Goal: Information Seeking & Learning: Check status

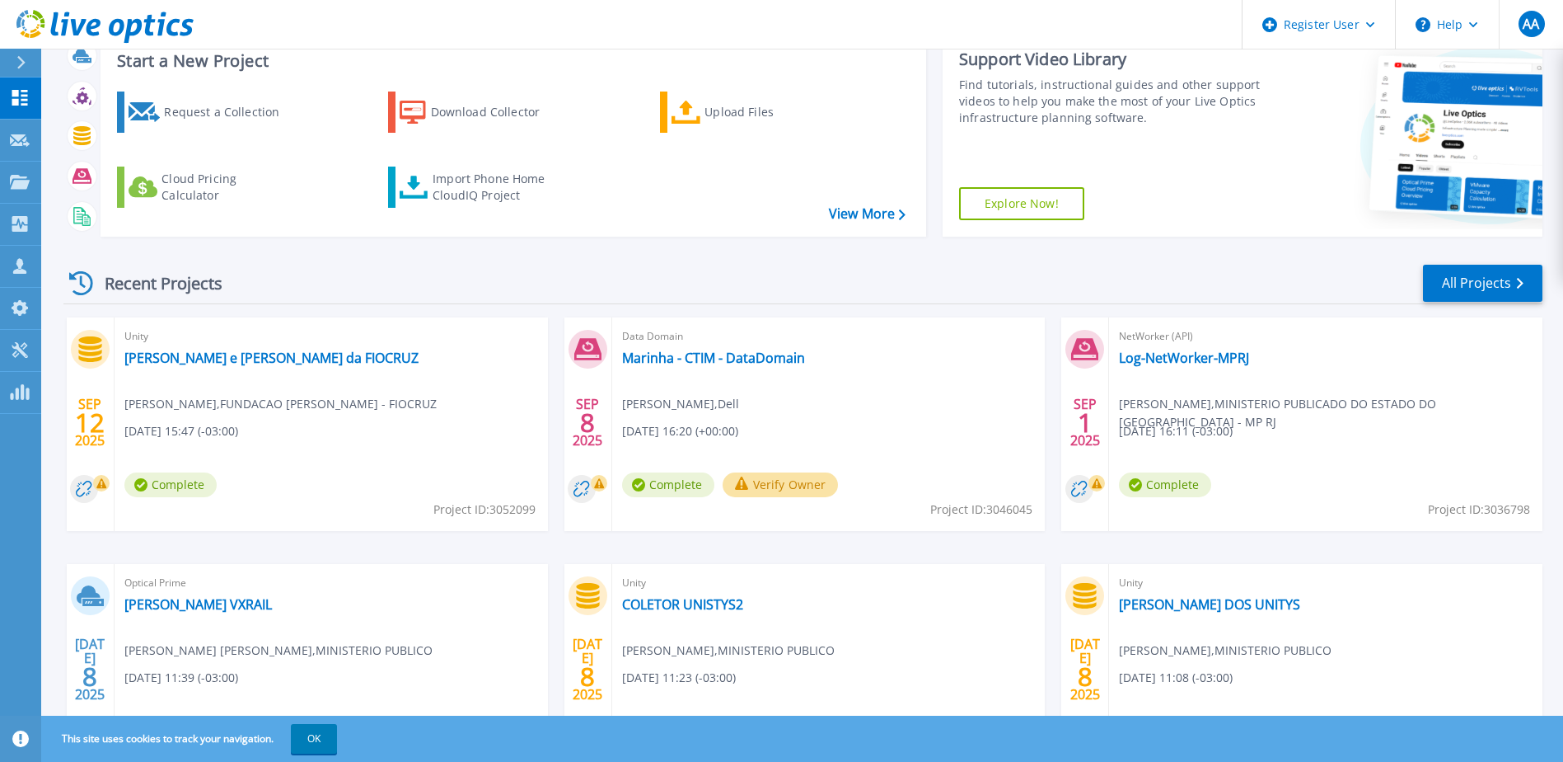
scroll to position [165, 0]
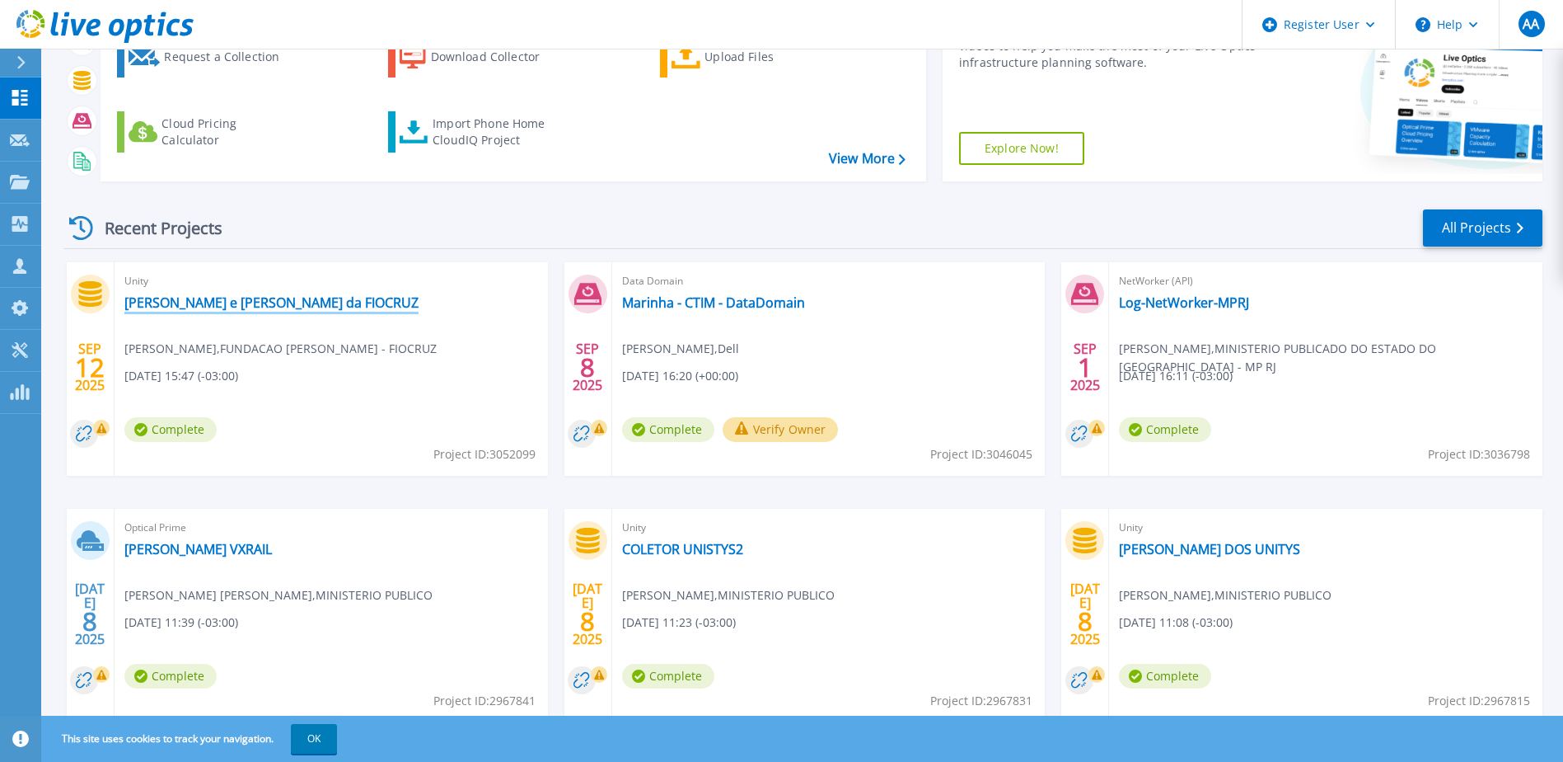
click at [221, 304] on link "[PERSON_NAME] e [PERSON_NAME] da FIOCRUZ" at bounding box center [271, 302] width 294 height 16
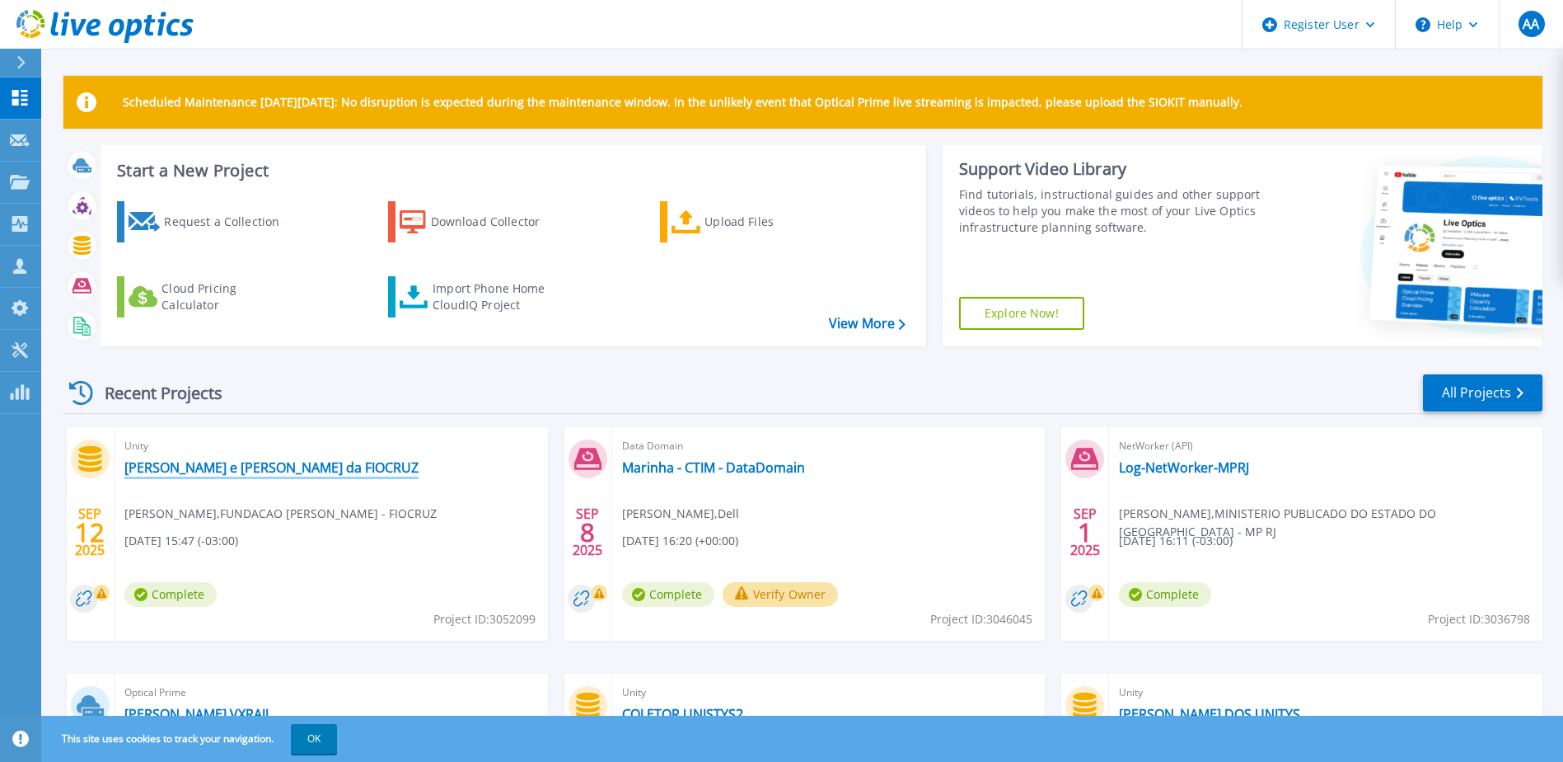
click at [239, 473] on link "[PERSON_NAME] e [PERSON_NAME] da FIOCRUZ" at bounding box center [271, 467] width 294 height 16
click at [16, 176] on icon at bounding box center [20, 182] width 20 height 14
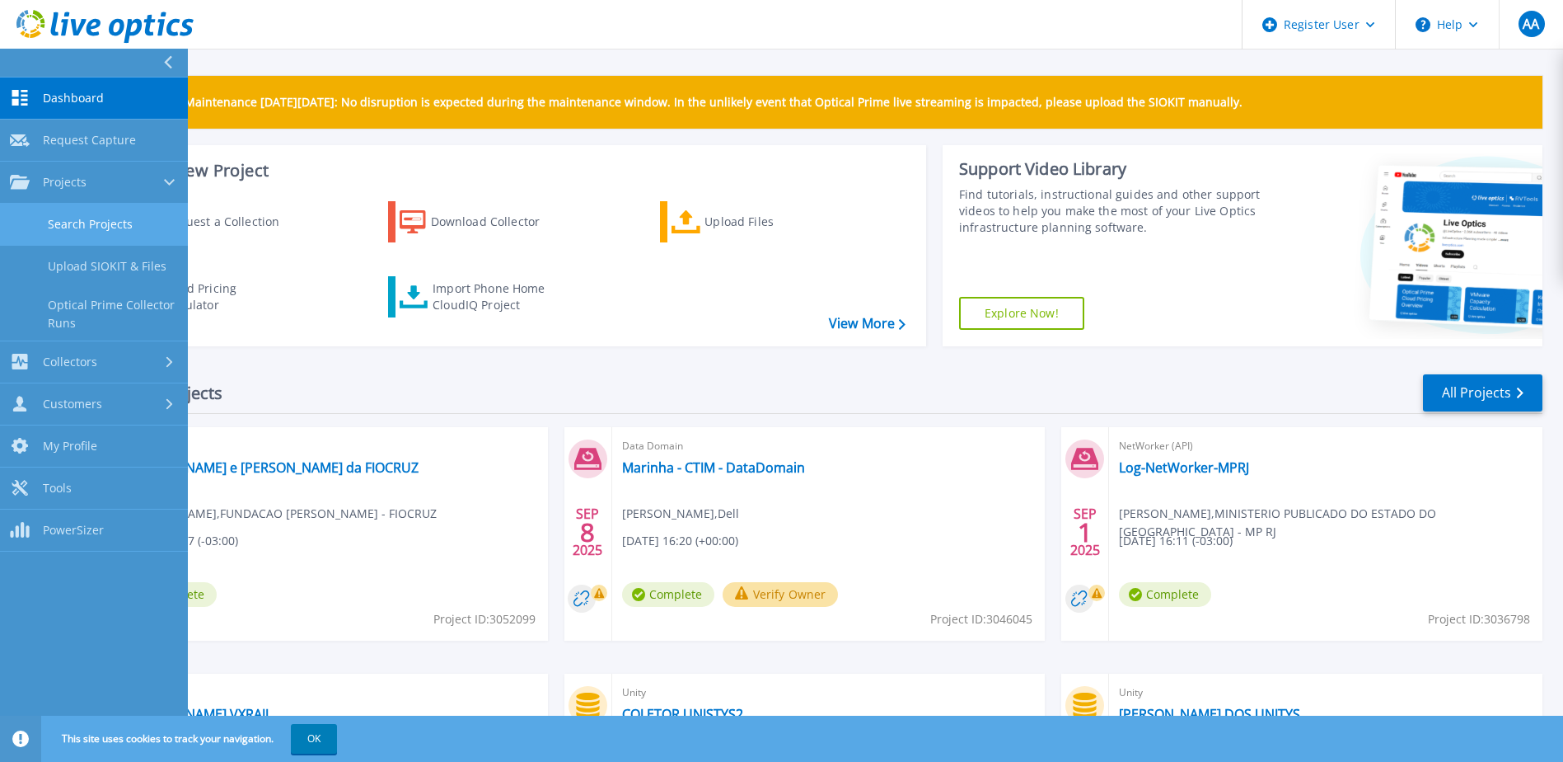
click at [44, 215] on link "Search Projects" at bounding box center [94, 225] width 188 height 42
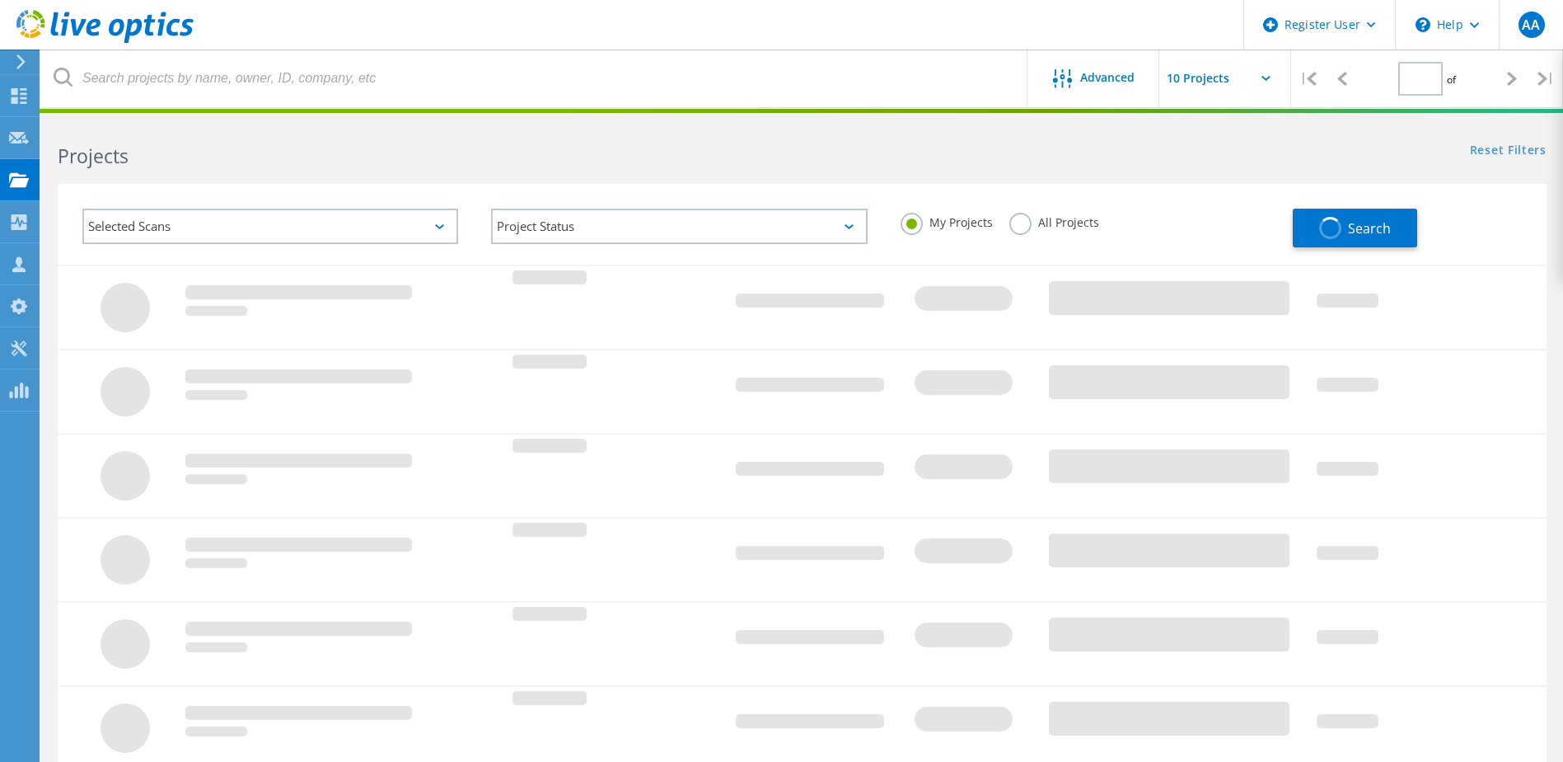
type input "1"
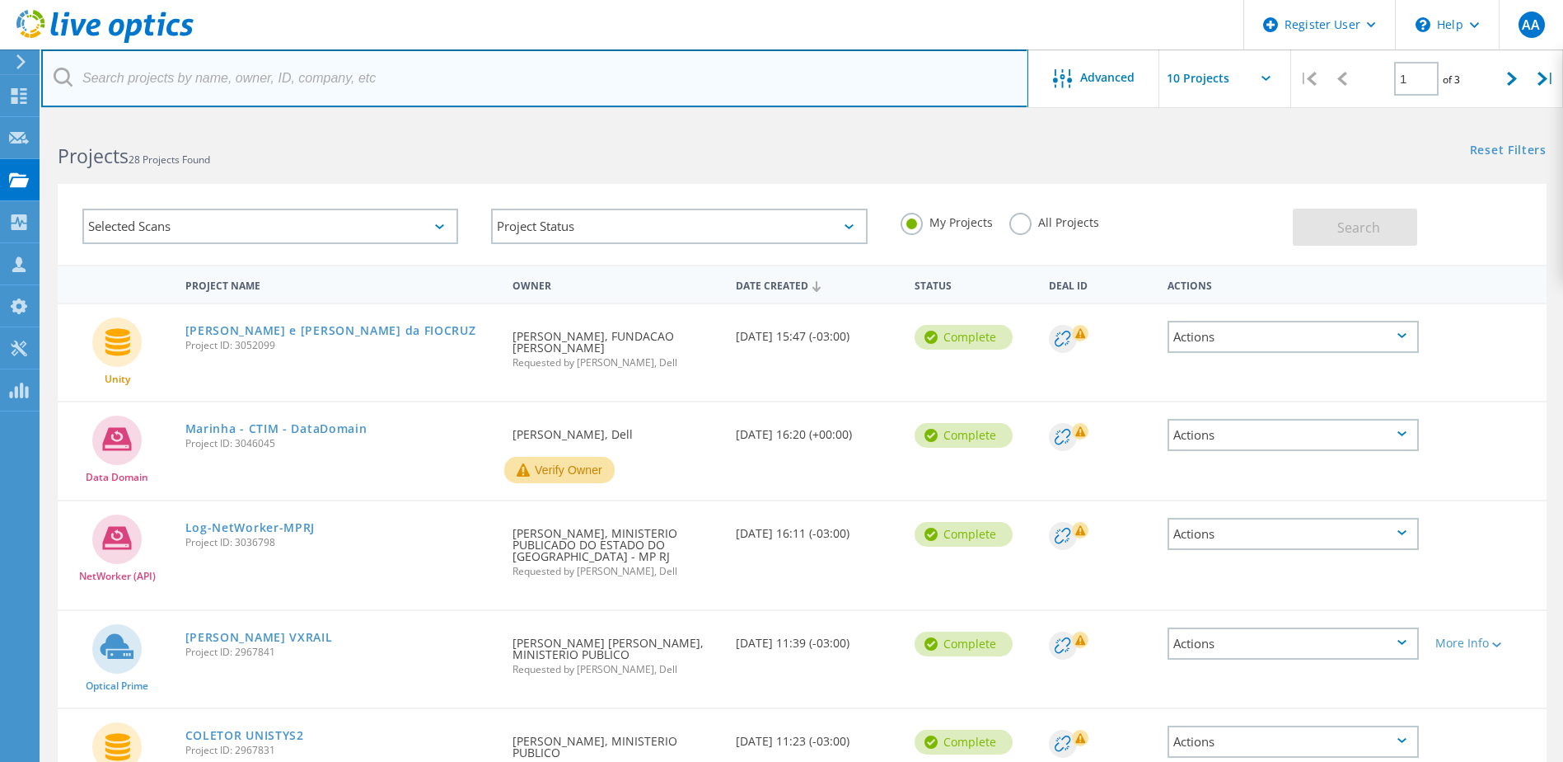
click at [274, 91] on input "text" at bounding box center [534, 78] width 987 height 58
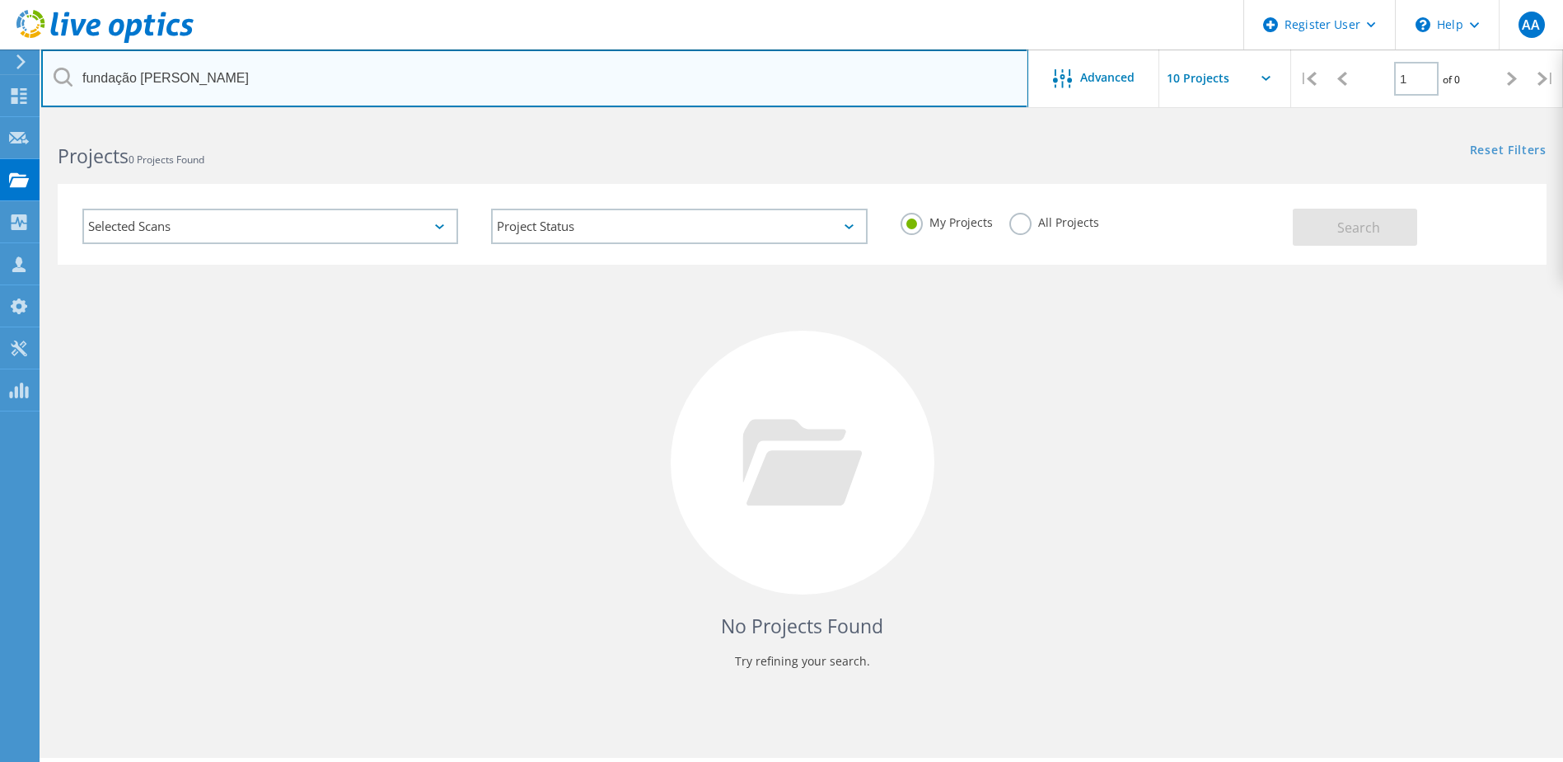
drag, startPoint x: 216, startPoint y: 75, endPoint x: 72, endPoint y: 77, distance: 144.2
click at [72, 77] on div "fundação oswado cruz" at bounding box center [534, 78] width 987 height 58
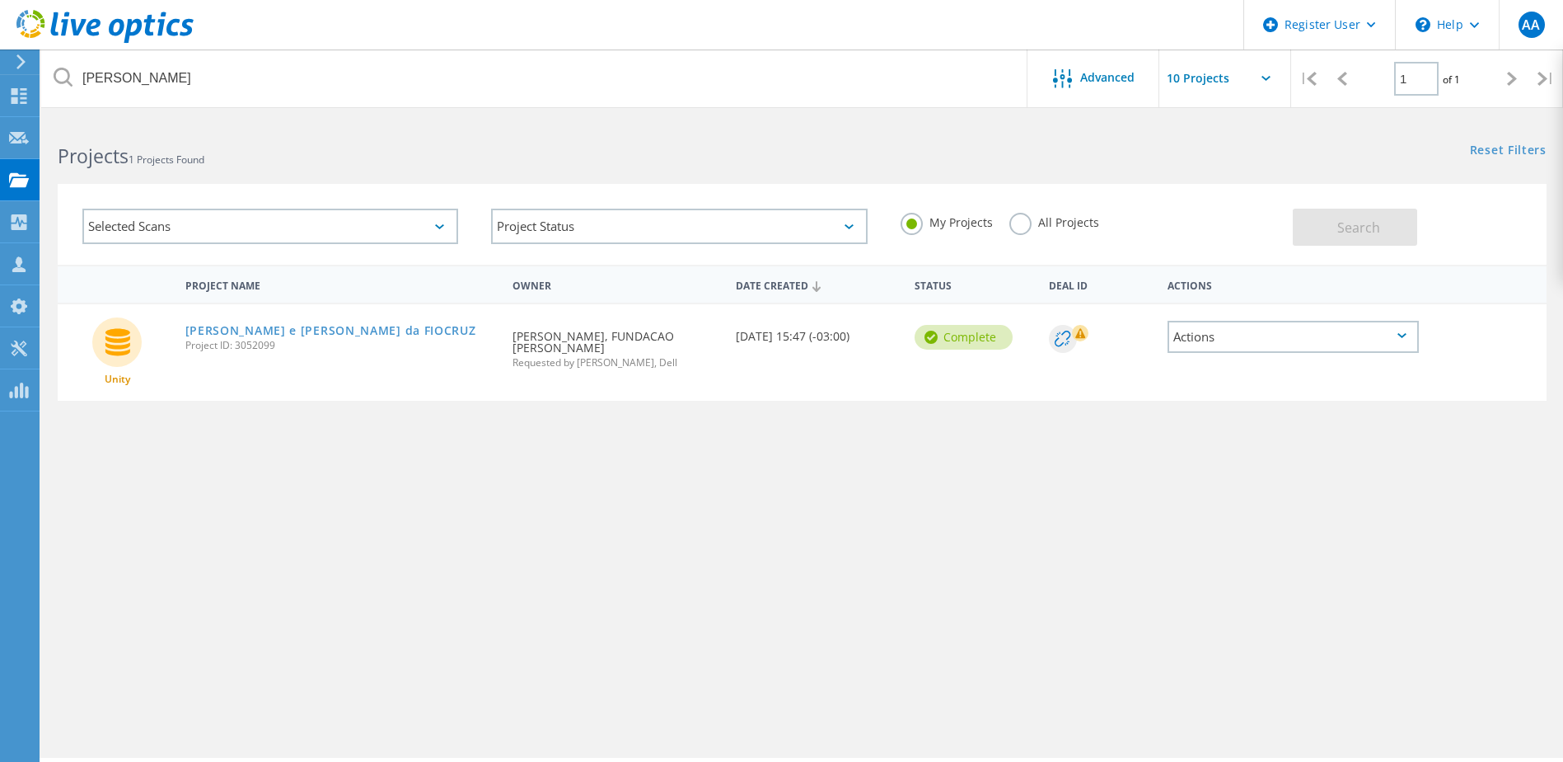
click at [1019, 225] on label "All Projects" at bounding box center [1055, 221] width 90 height 16
click at [0, 0] on input "All Projects" at bounding box center [0, 0] width 0 height 0
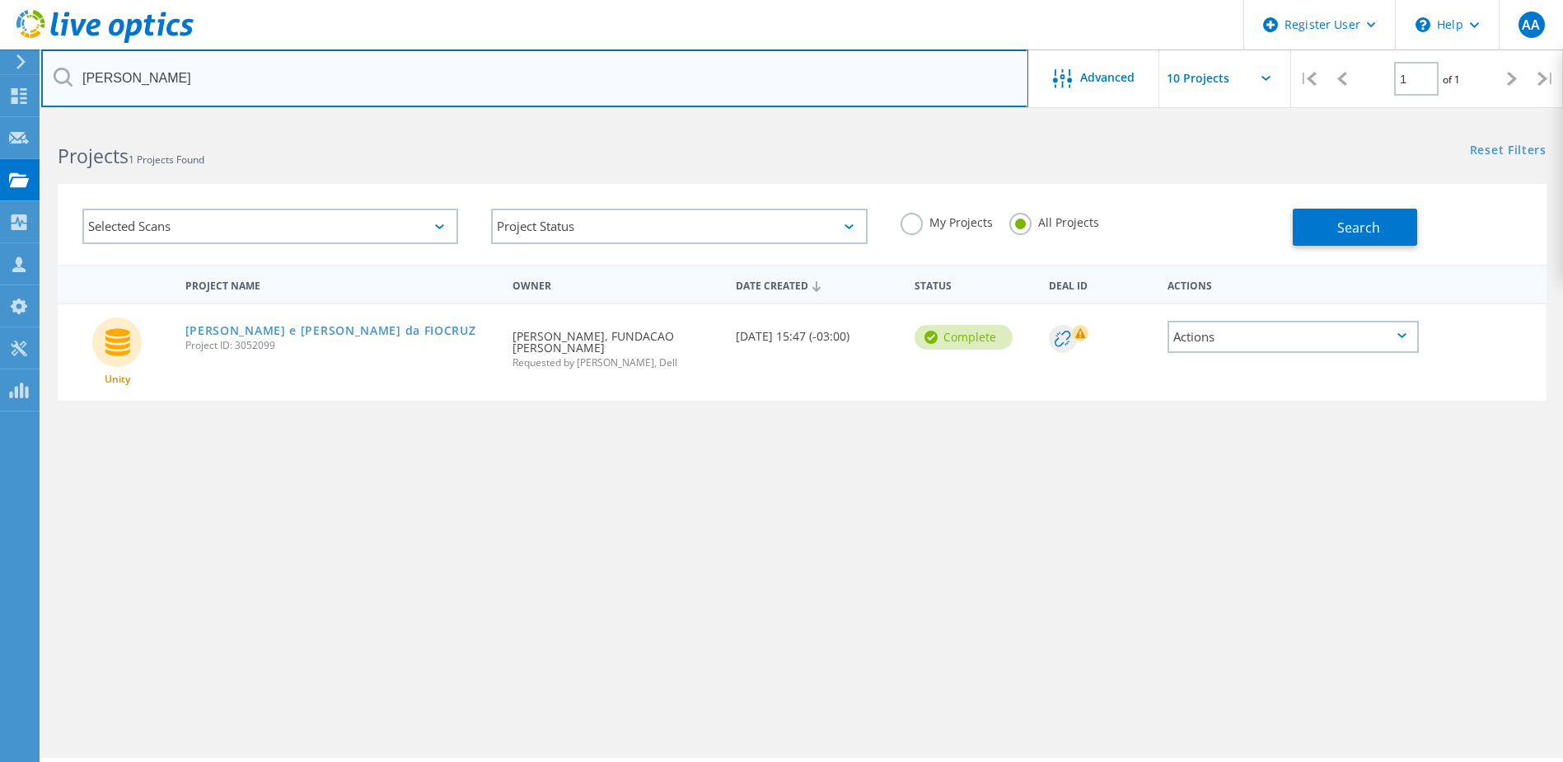
click at [252, 79] on input "oswaldo cruz" at bounding box center [534, 78] width 987 height 58
type input "oswaldo cruz"
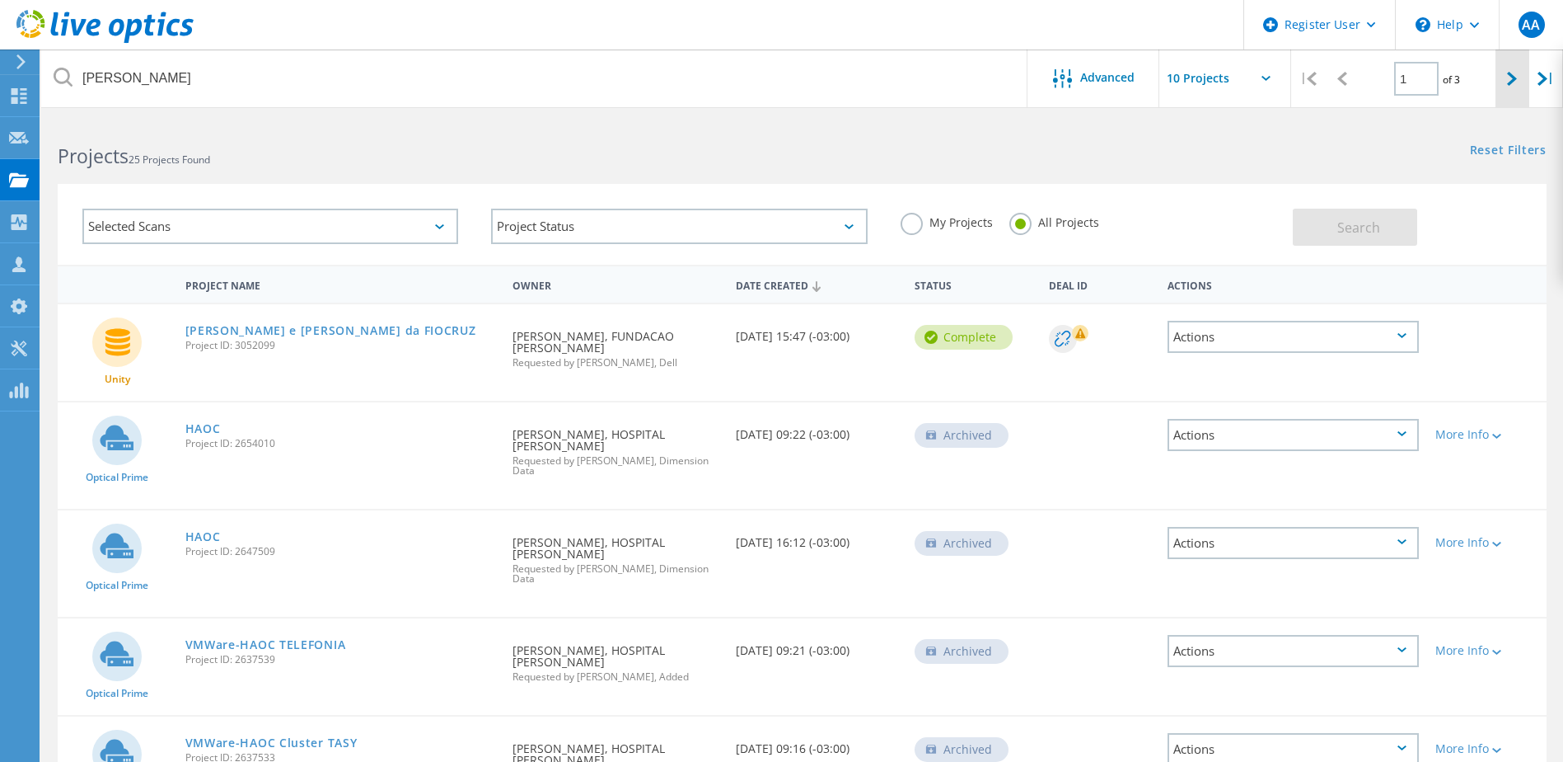
click at [1516, 77] on icon at bounding box center [1512, 79] width 10 height 14
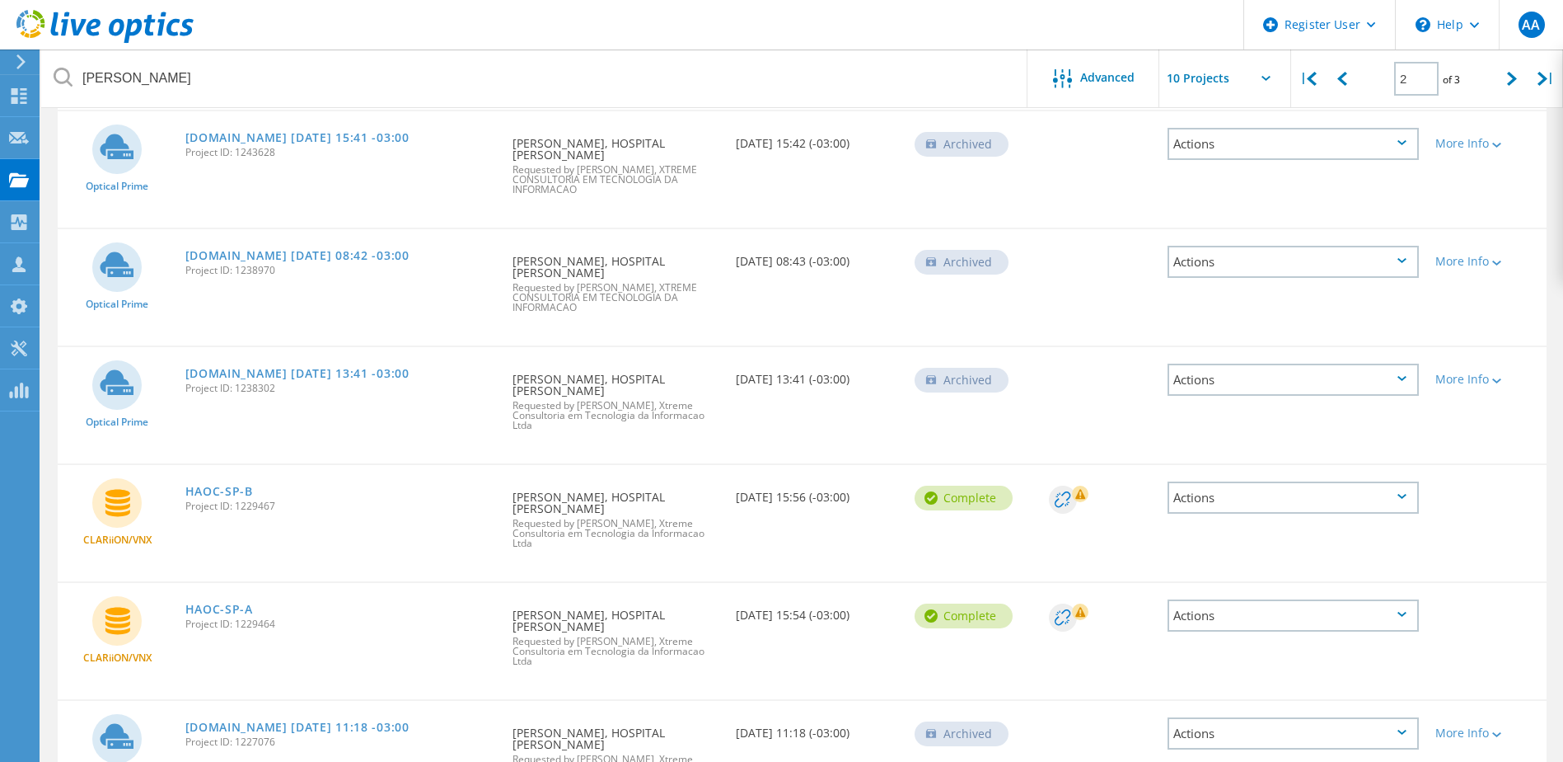
scroll to position [414, 0]
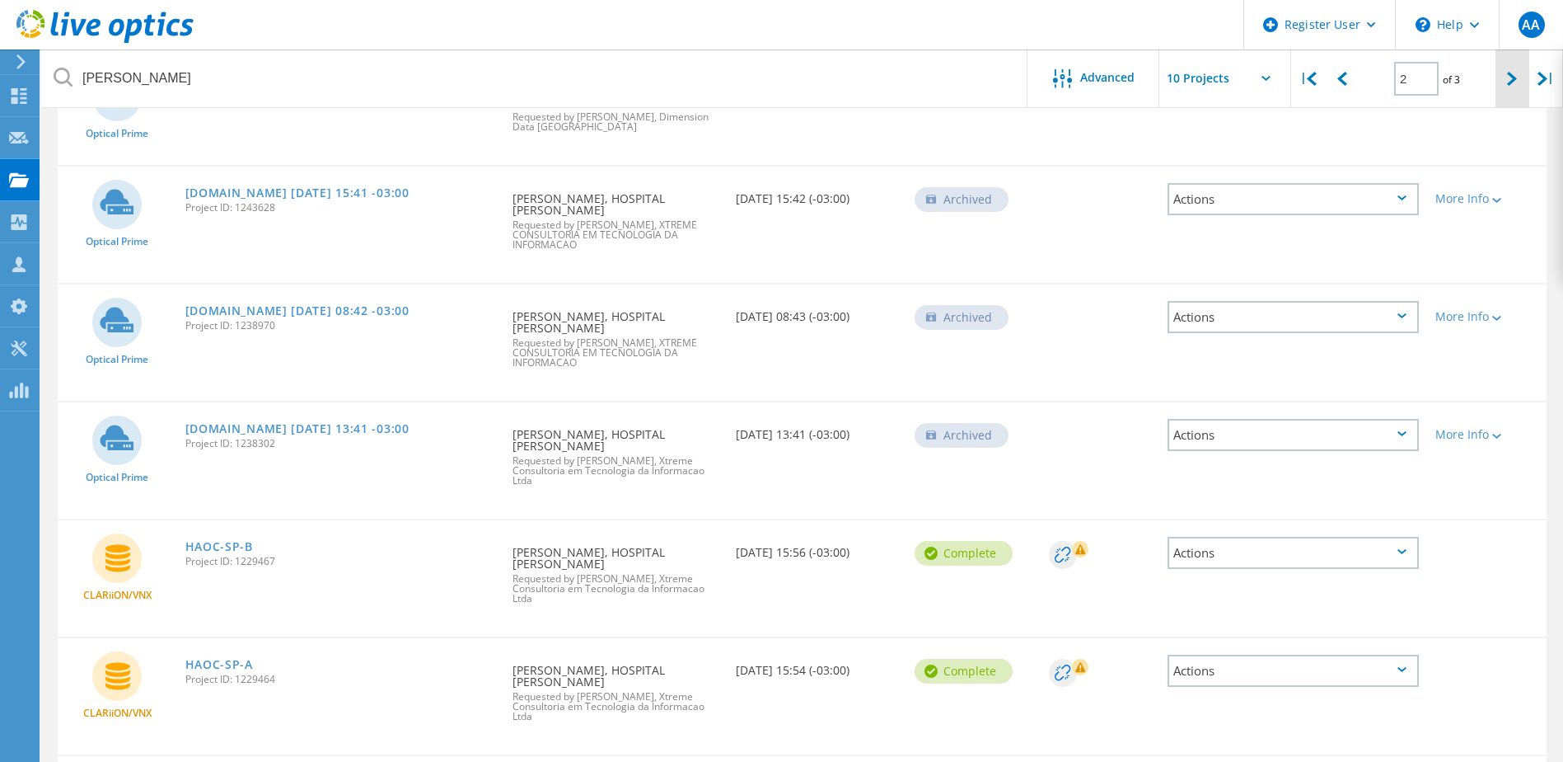
click at [1508, 73] on icon at bounding box center [1512, 79] width 10 height 14
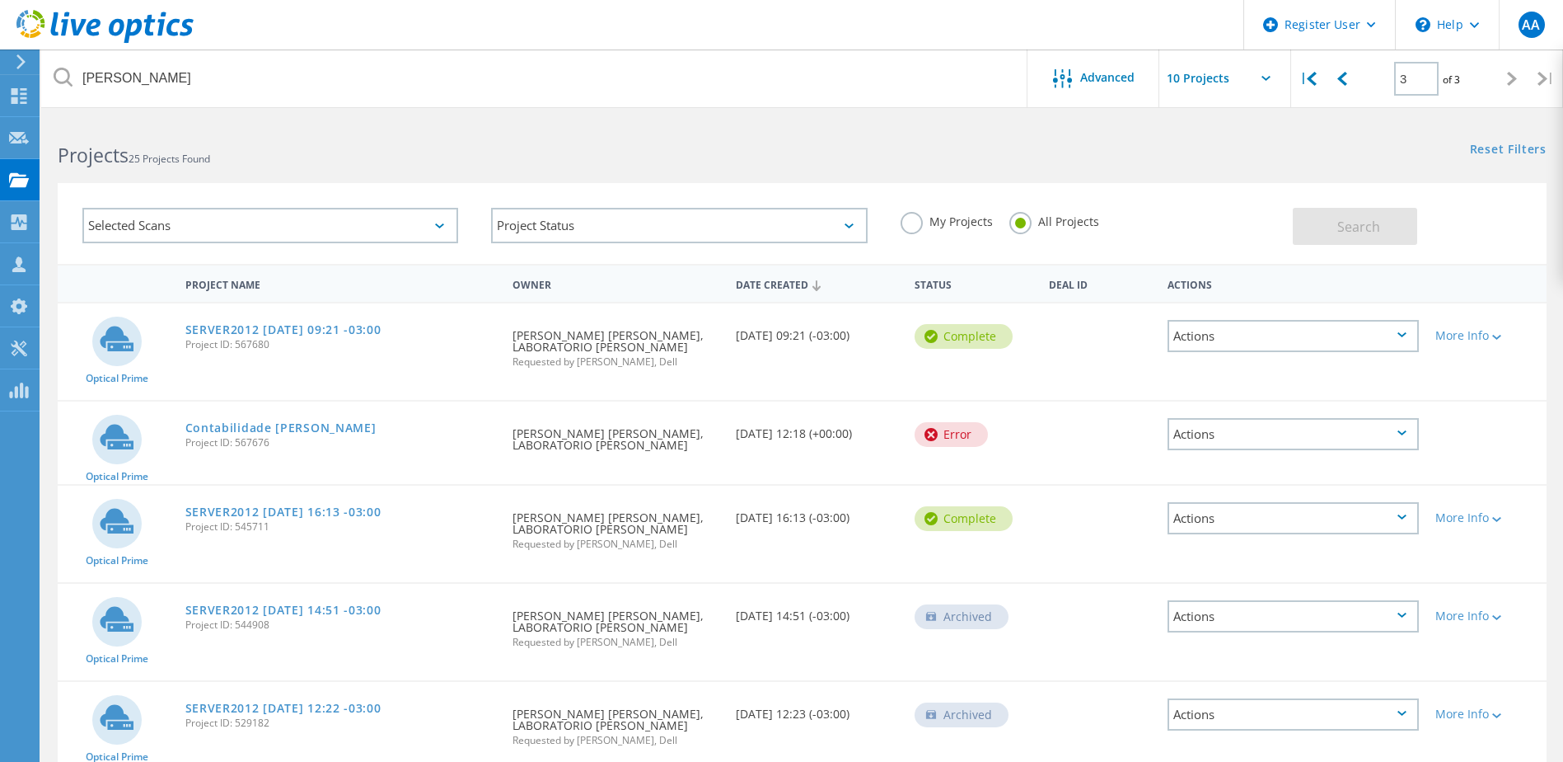
scroll to position [0, 0]
click at [1338, 76] on icon at bounding box center [1343, 79] width 10 height 14
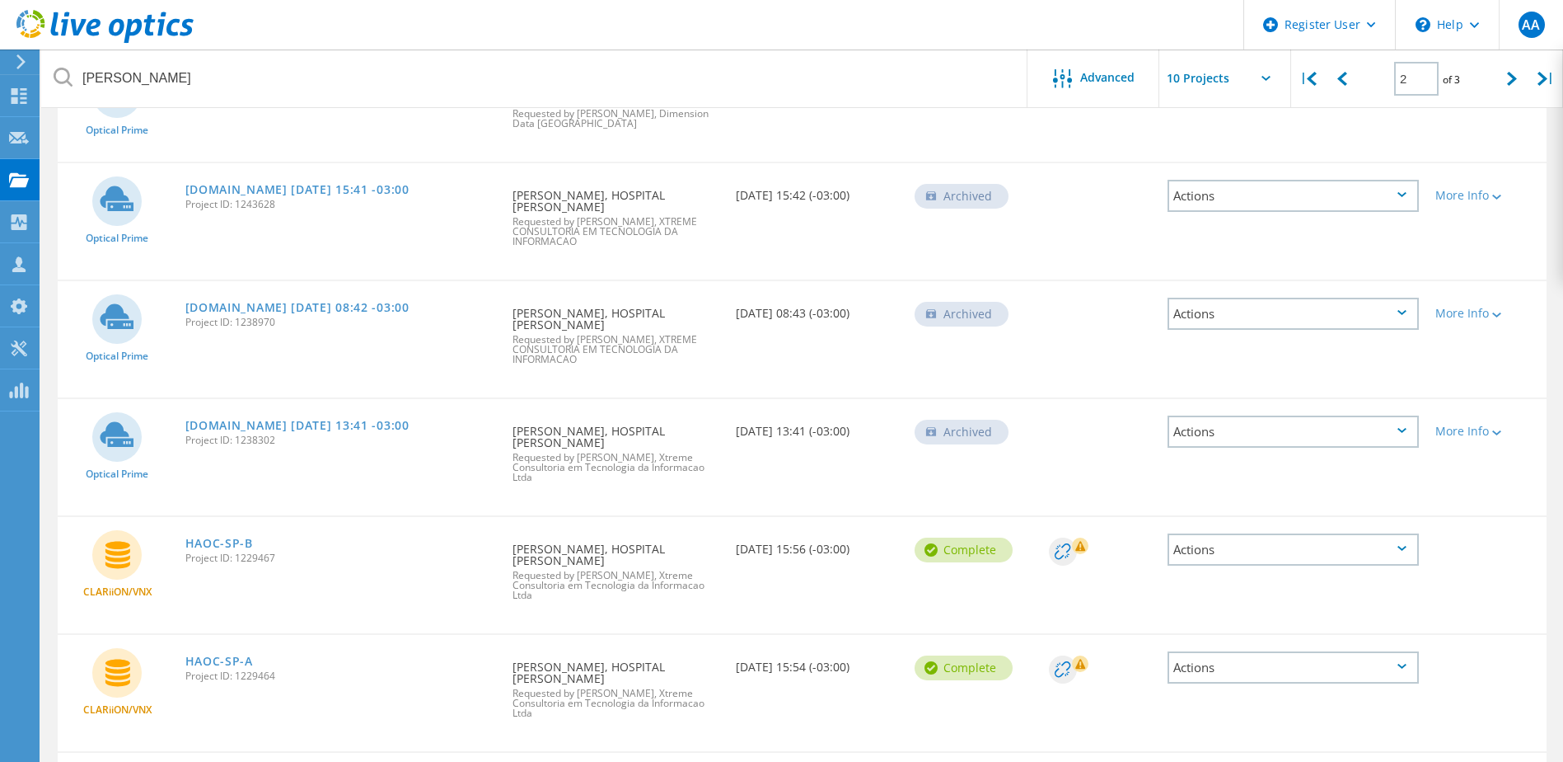
scroll to position [414, 0]
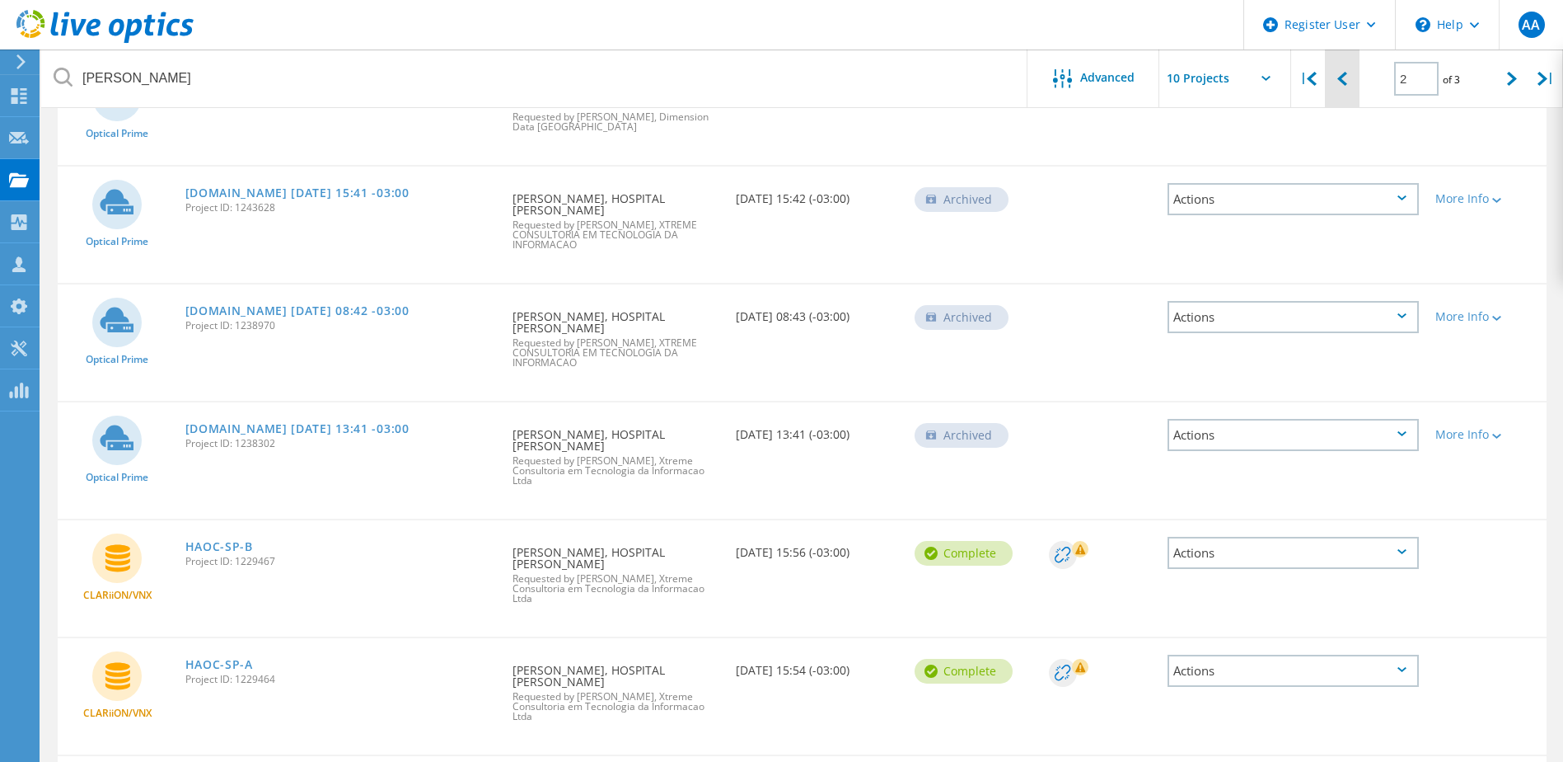
click at [1347, 83] on icon at bounding box center [1343, 79] width 10 height 14
type input "1"
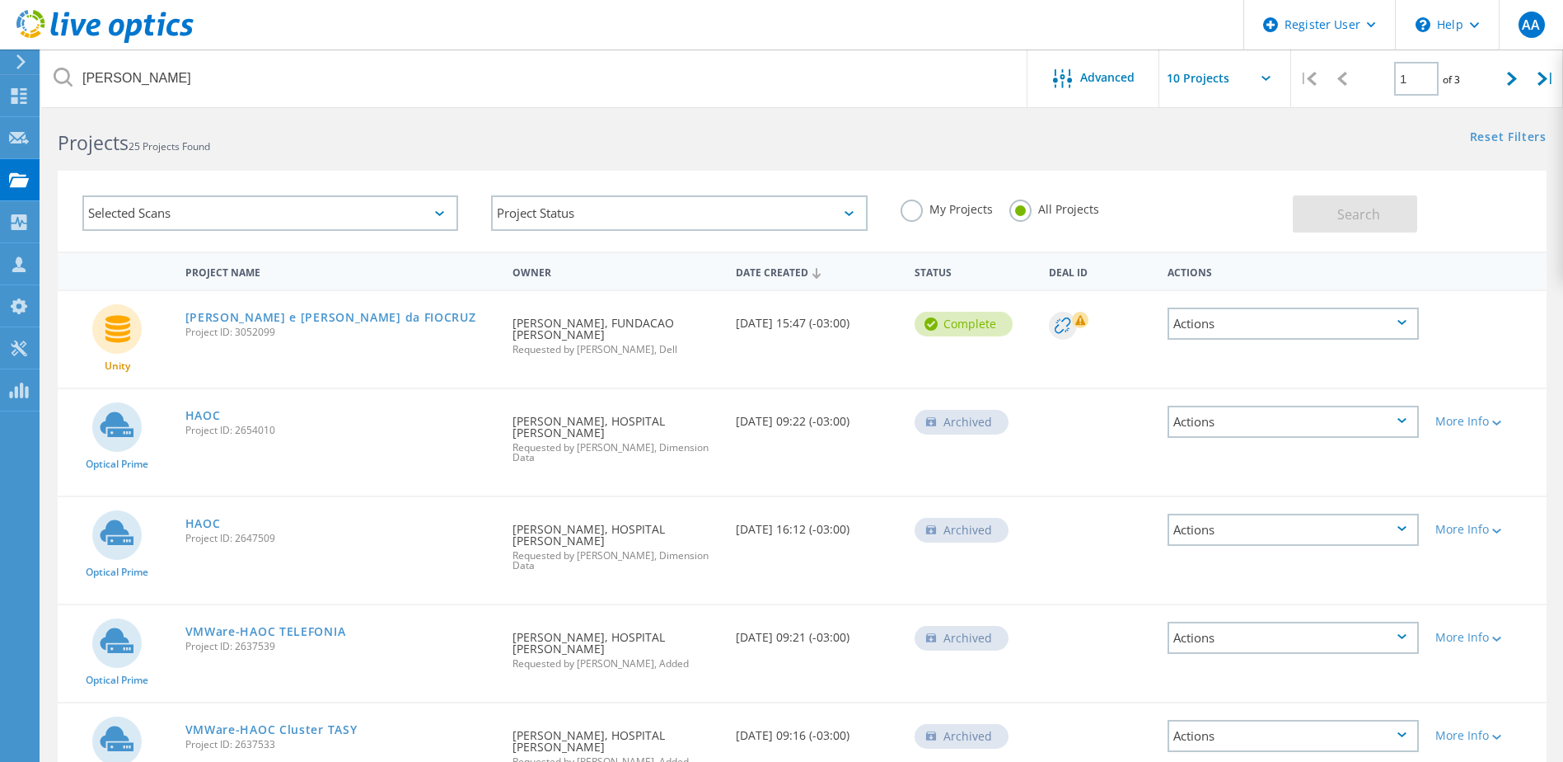
scroll to position [0, 0]
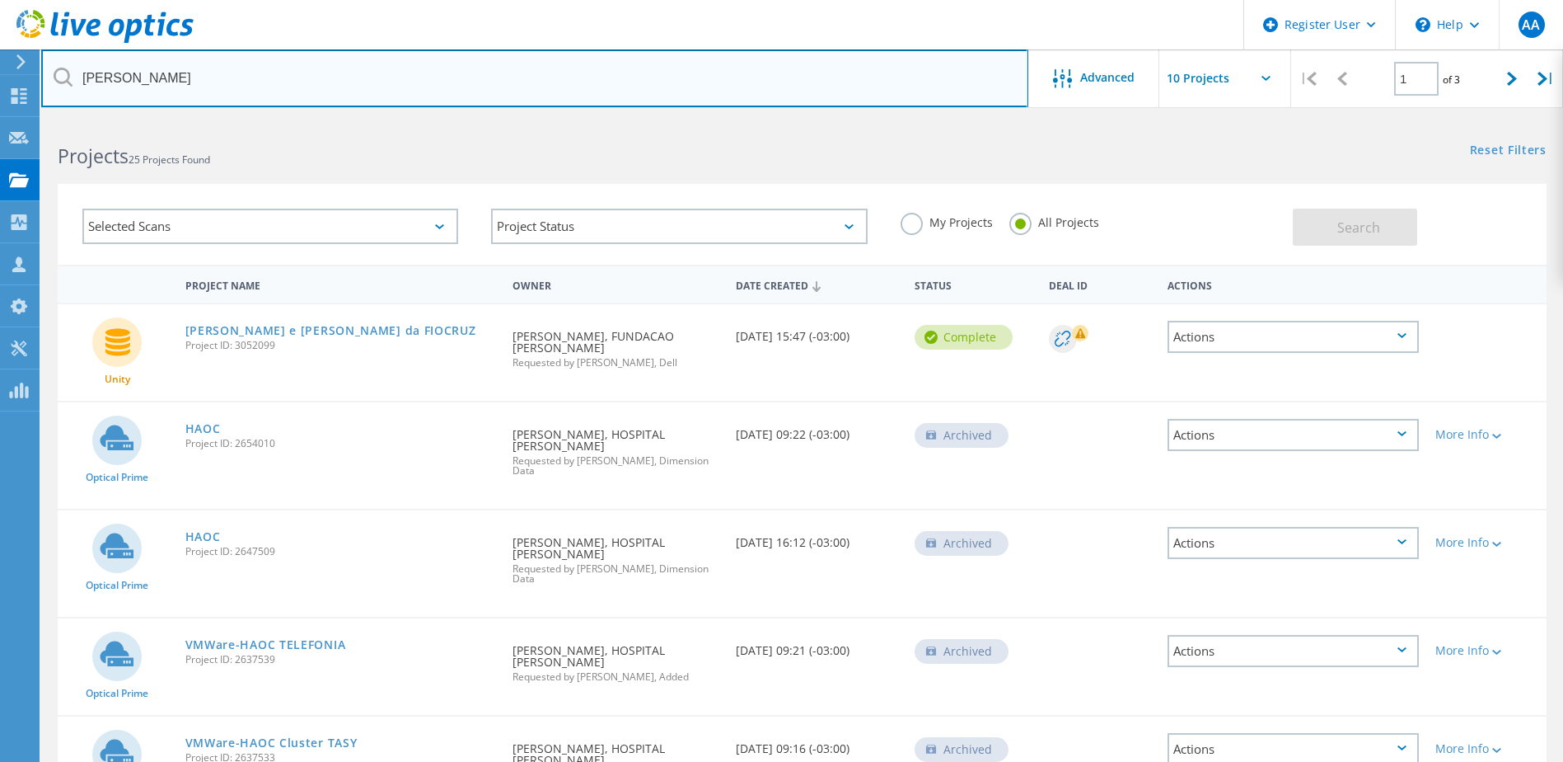
drag, startPoint x: 152, startPoint y: 80, endPoint x: 82, endPoint y: 80, distance: 69.2
click at [82, 80] on input "oswaldo cruz" at bounding box center [534, 78] width 987 height 58
type input "unity"
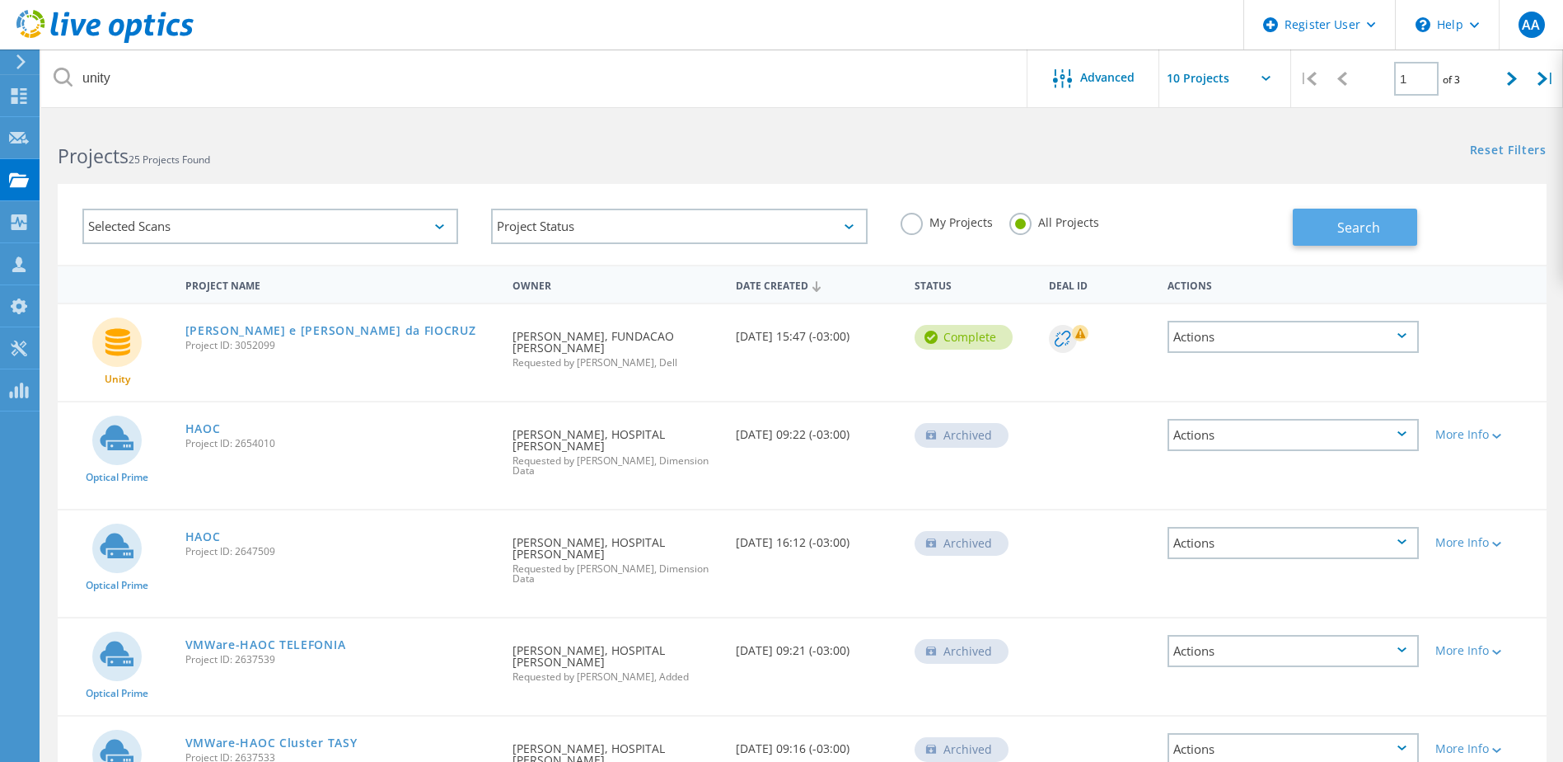
click at [1346, 232] on span "Search" at bounding box center [1359, 227] width 43 height 18
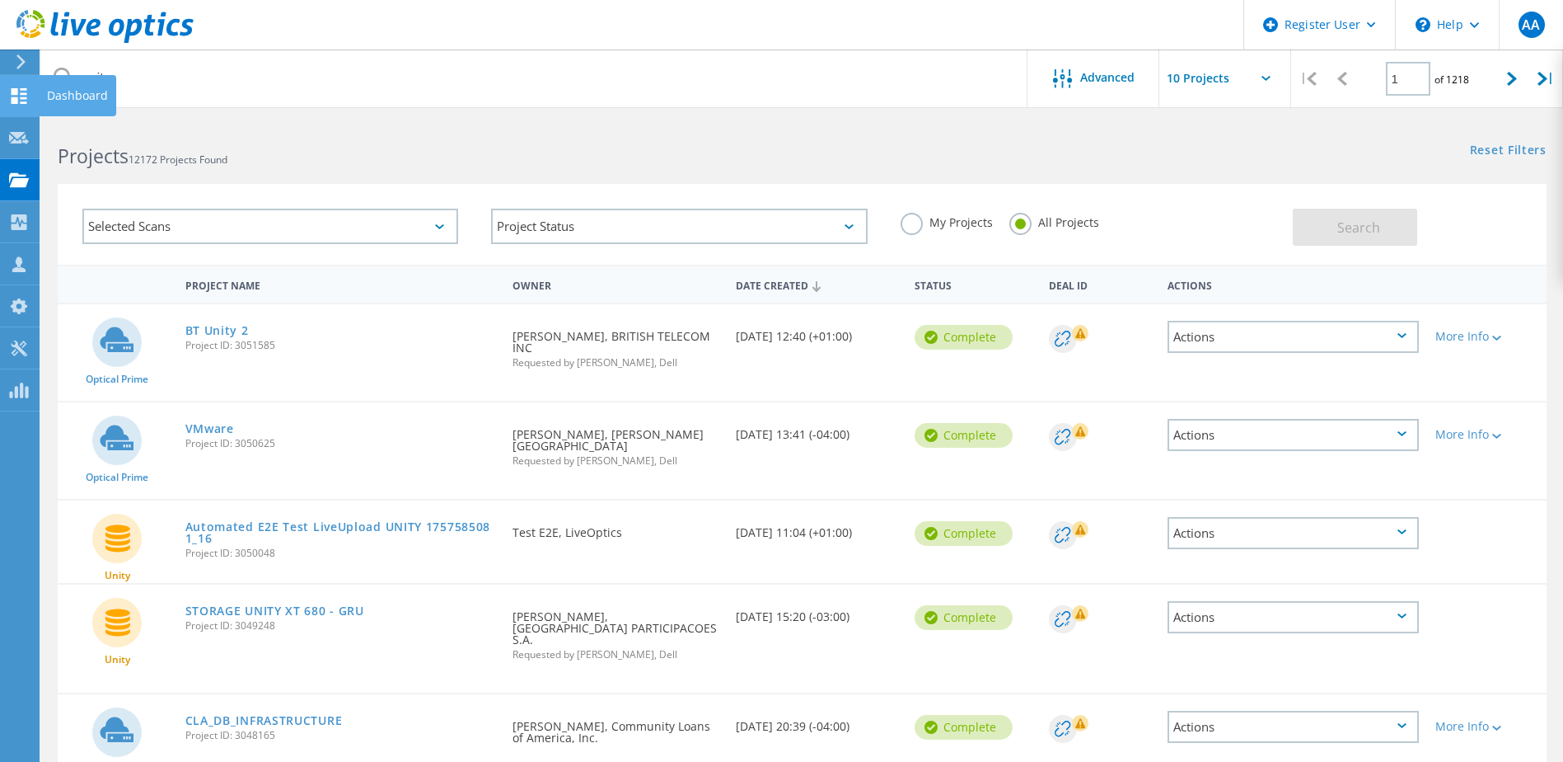
click at [17, 96] on icon at bounding box center [19, 96] width 20 height 16
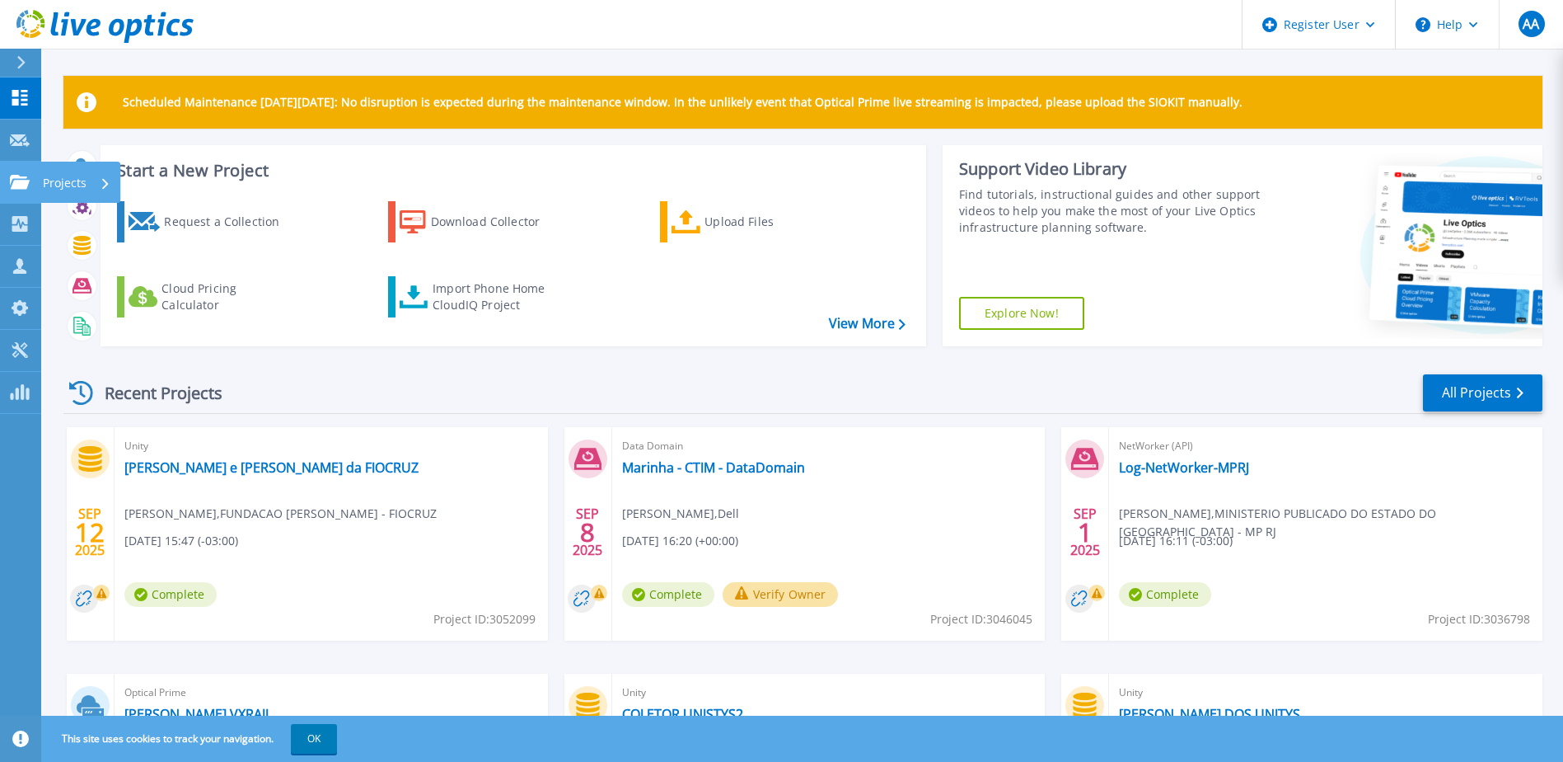
click at [20, 186] on icon at bounding box center [20, 182] width 20 height 14
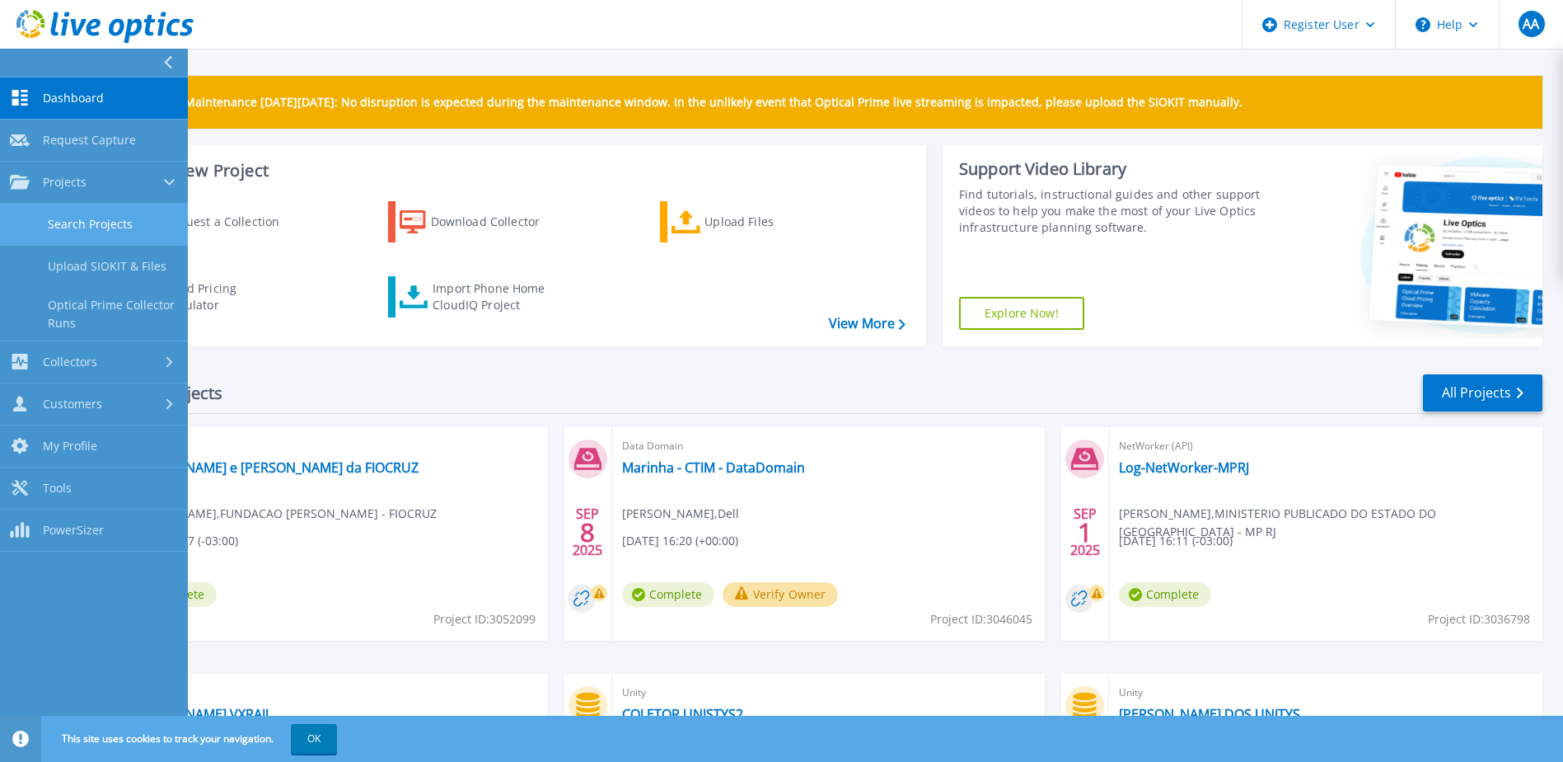
click at [56, 217] on link "Search Projects" at bounding box center [94, 225] width 188 height 42
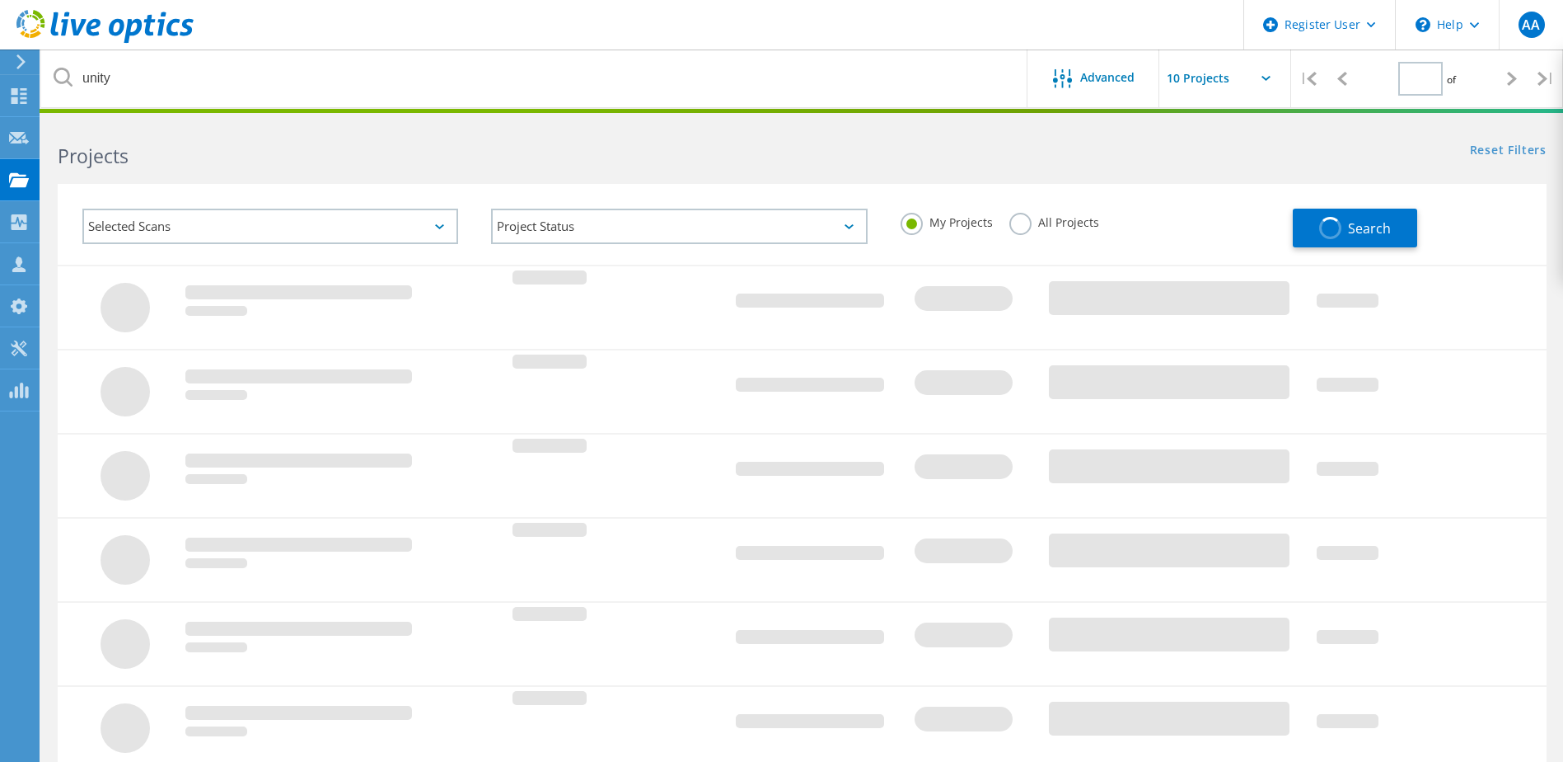
type input "1"
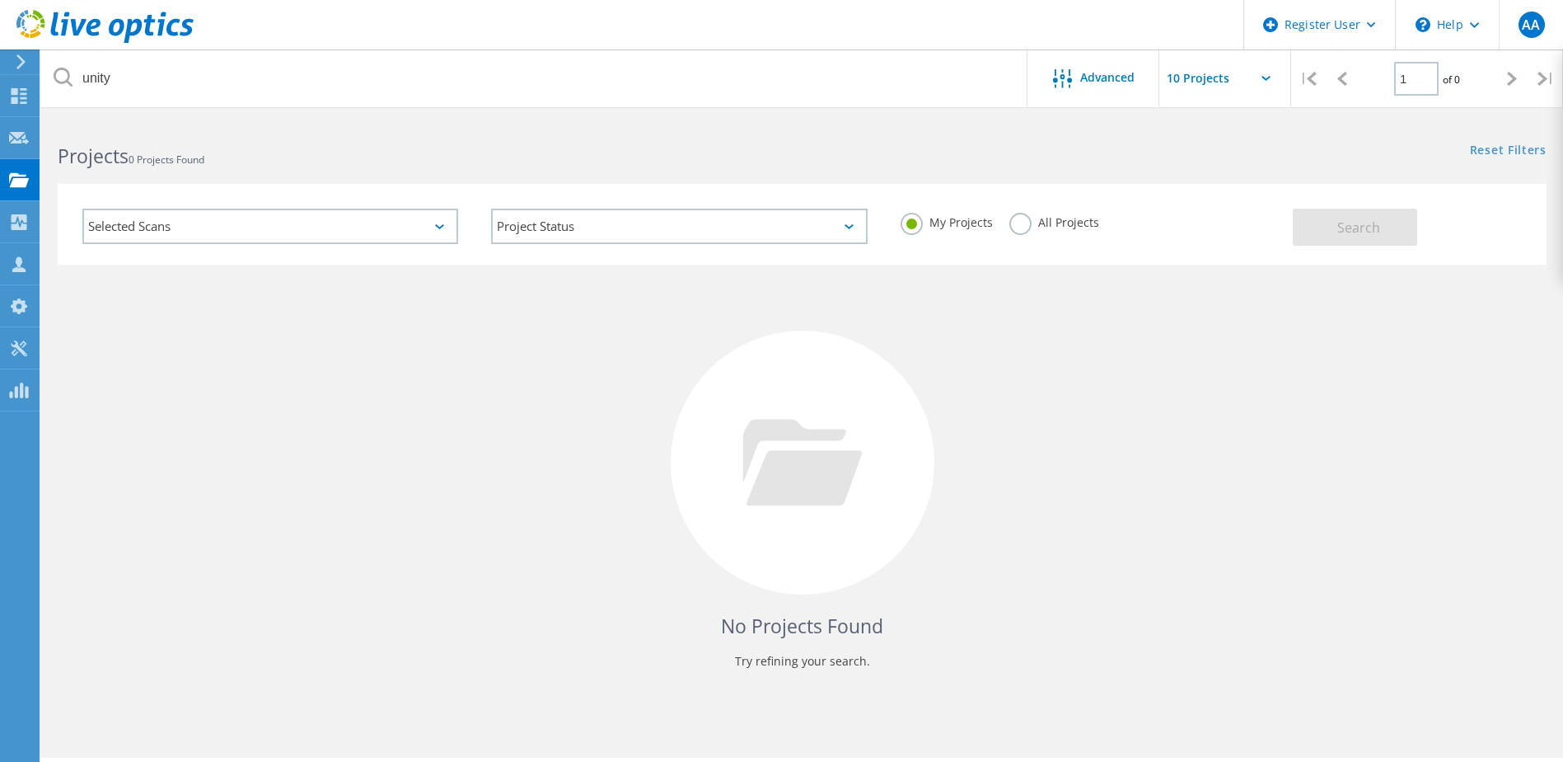
click at [1015, 225] on label "All Projects" at bounding box center [1055, 221] width 90 height 16
click at [0, 0] on input "All Projects" at bounding box center [0, 0] width 0 height 0
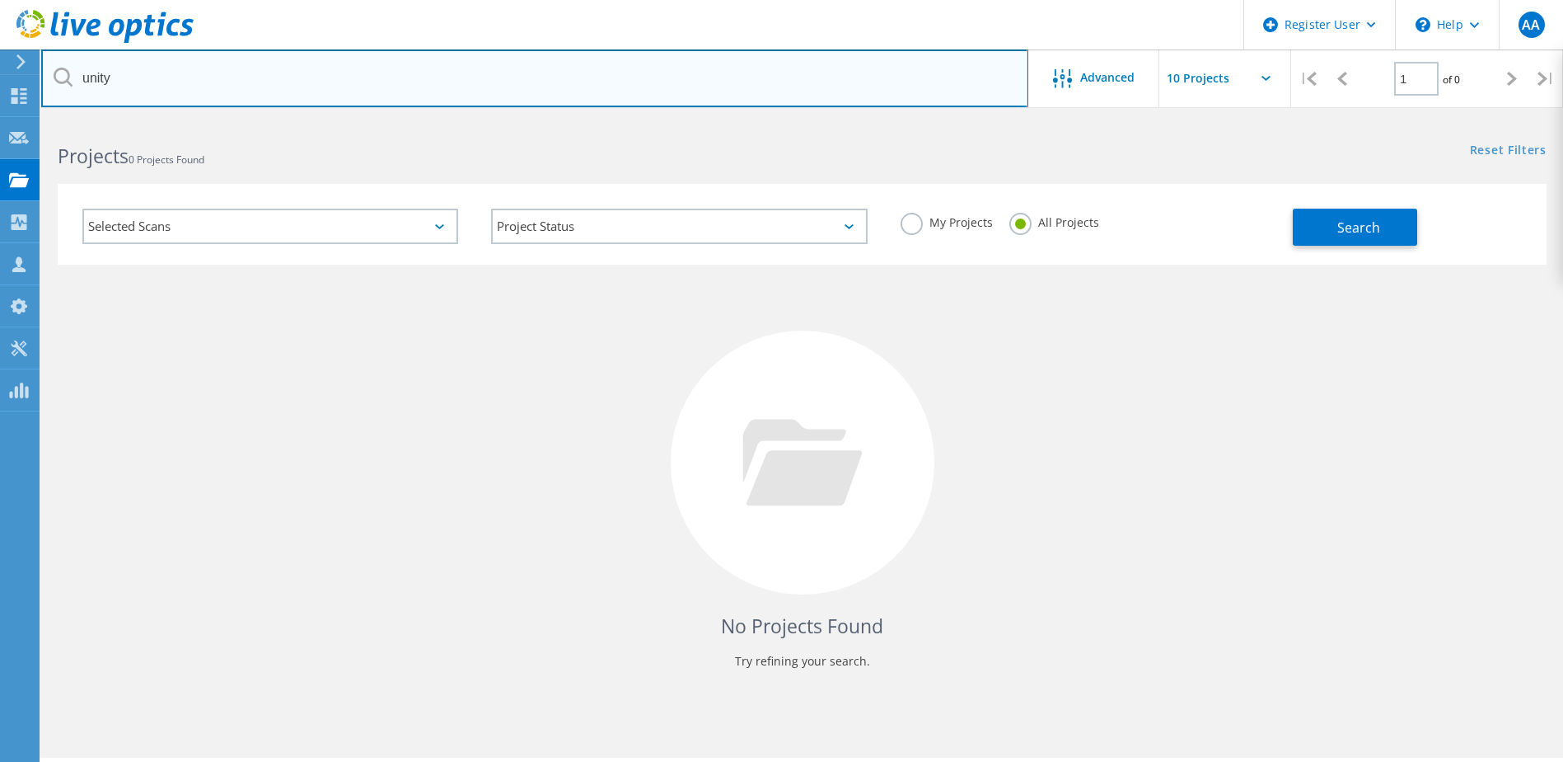
drag, startPoint x: 138, startPoint y: 82, endPoint x: 62, endPoint y: 77, distance: 76.8
click at [62, 77] on div "unity" at bounding box center [534, 78] width 987 height 58
paste input "2773570"
type input "2773570"
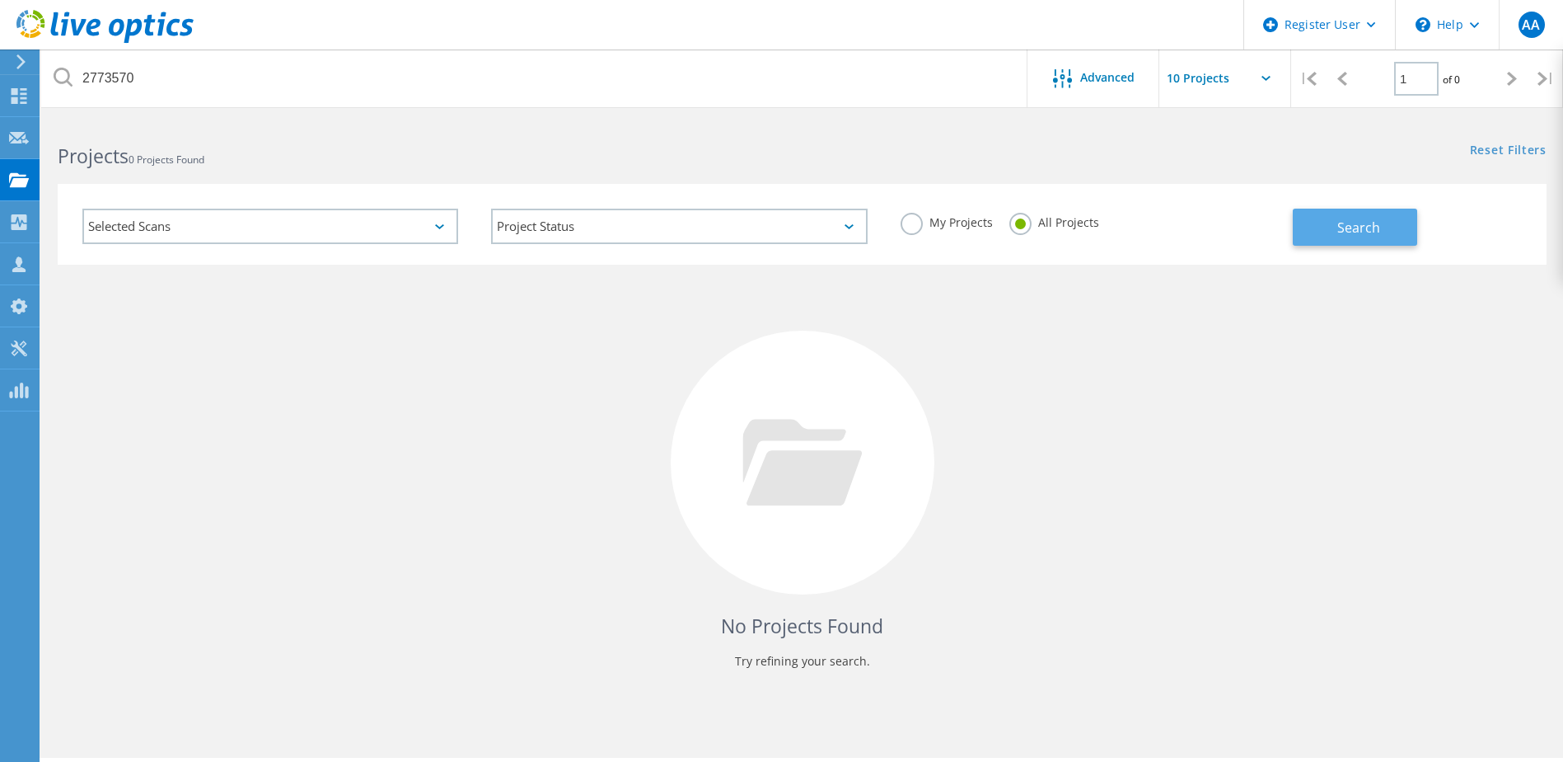
click at [1358, 233] on span "Search" at bounding box center [1359, 227] width 43 height 18
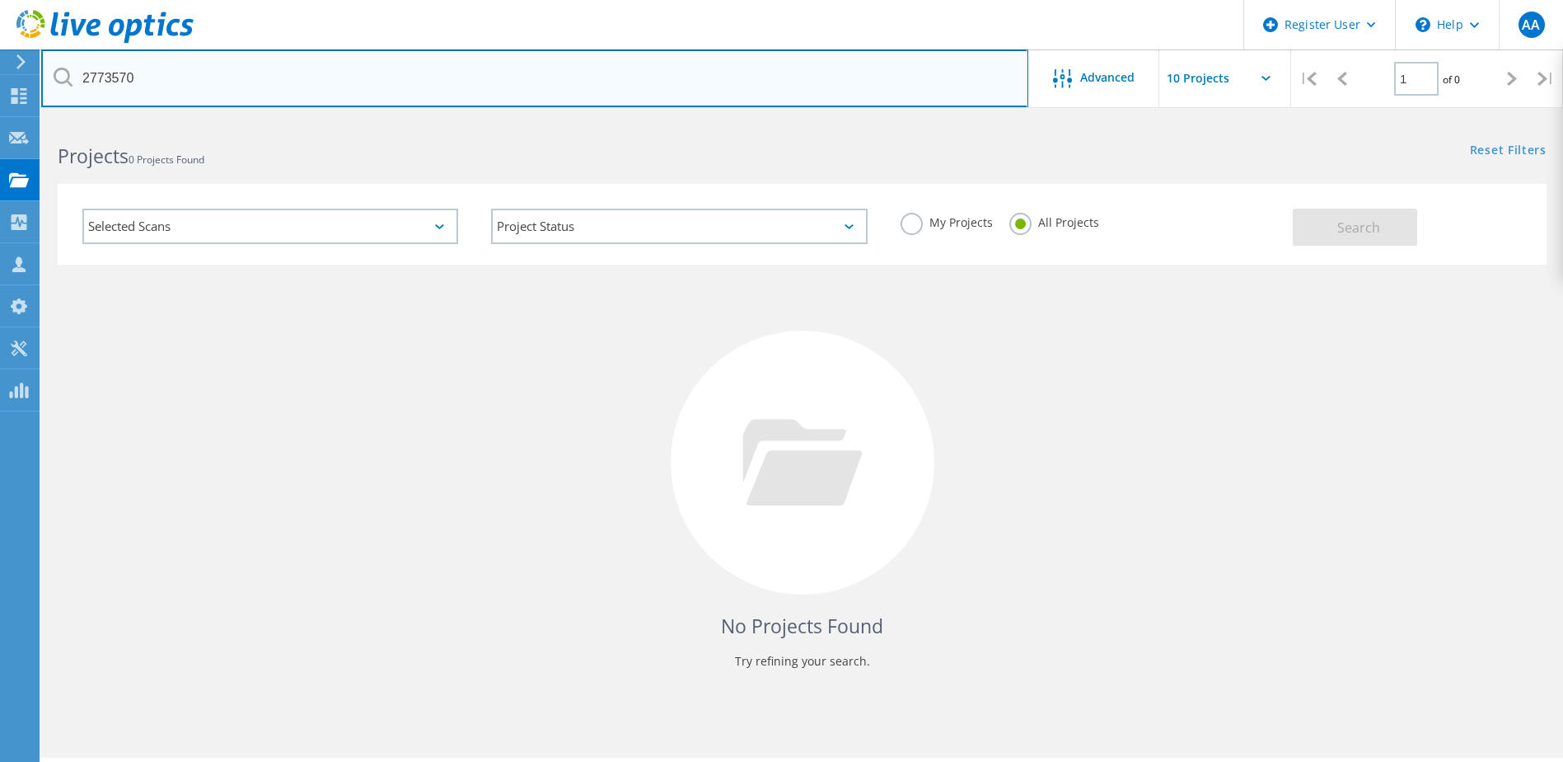
click at [164, 87] on input "2773570" at bounding box center [534, 78] width 987 height 58
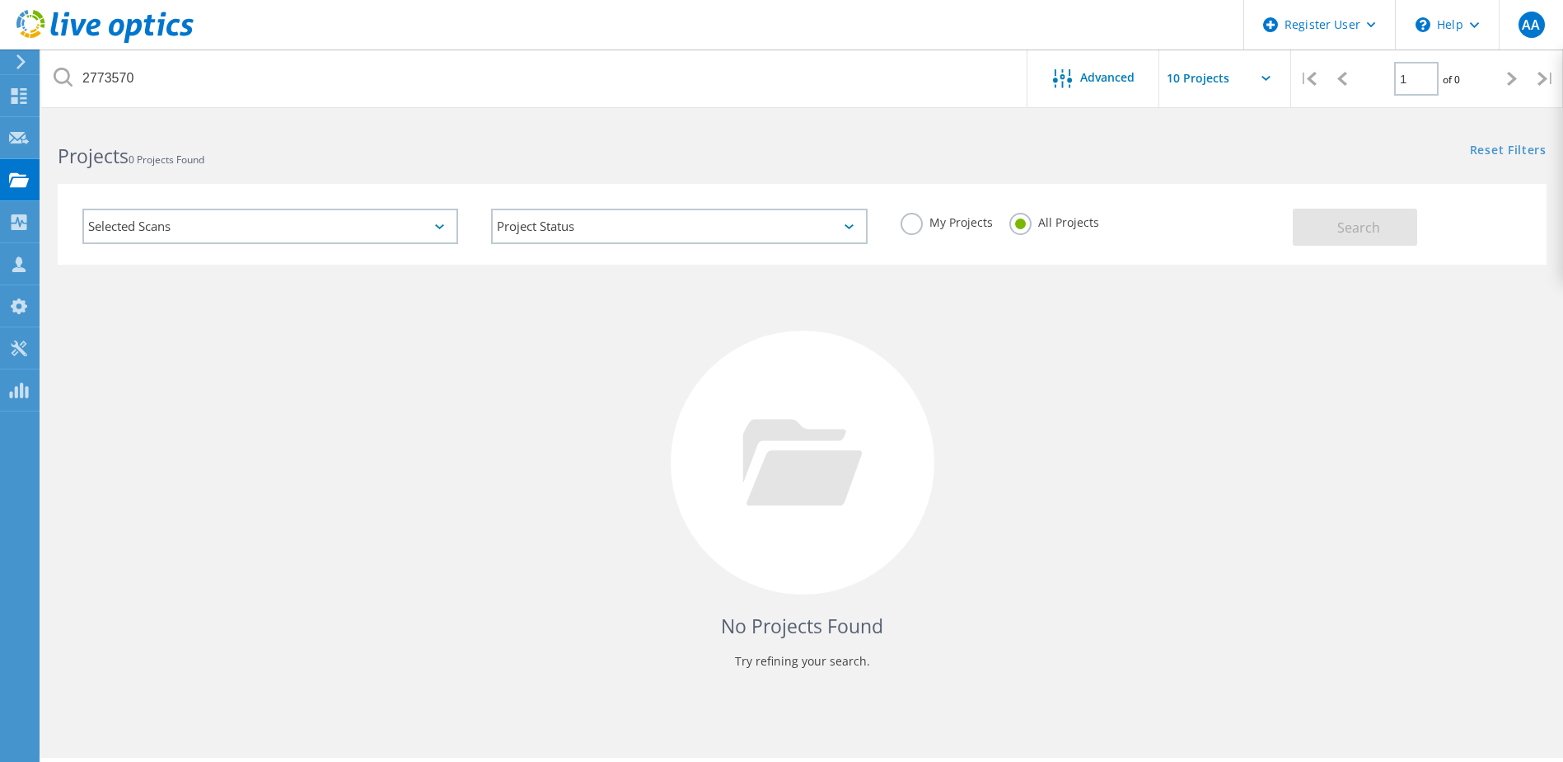
click at [1510, 78] on icon at bounding box center [1512, 79] width 10 height 14
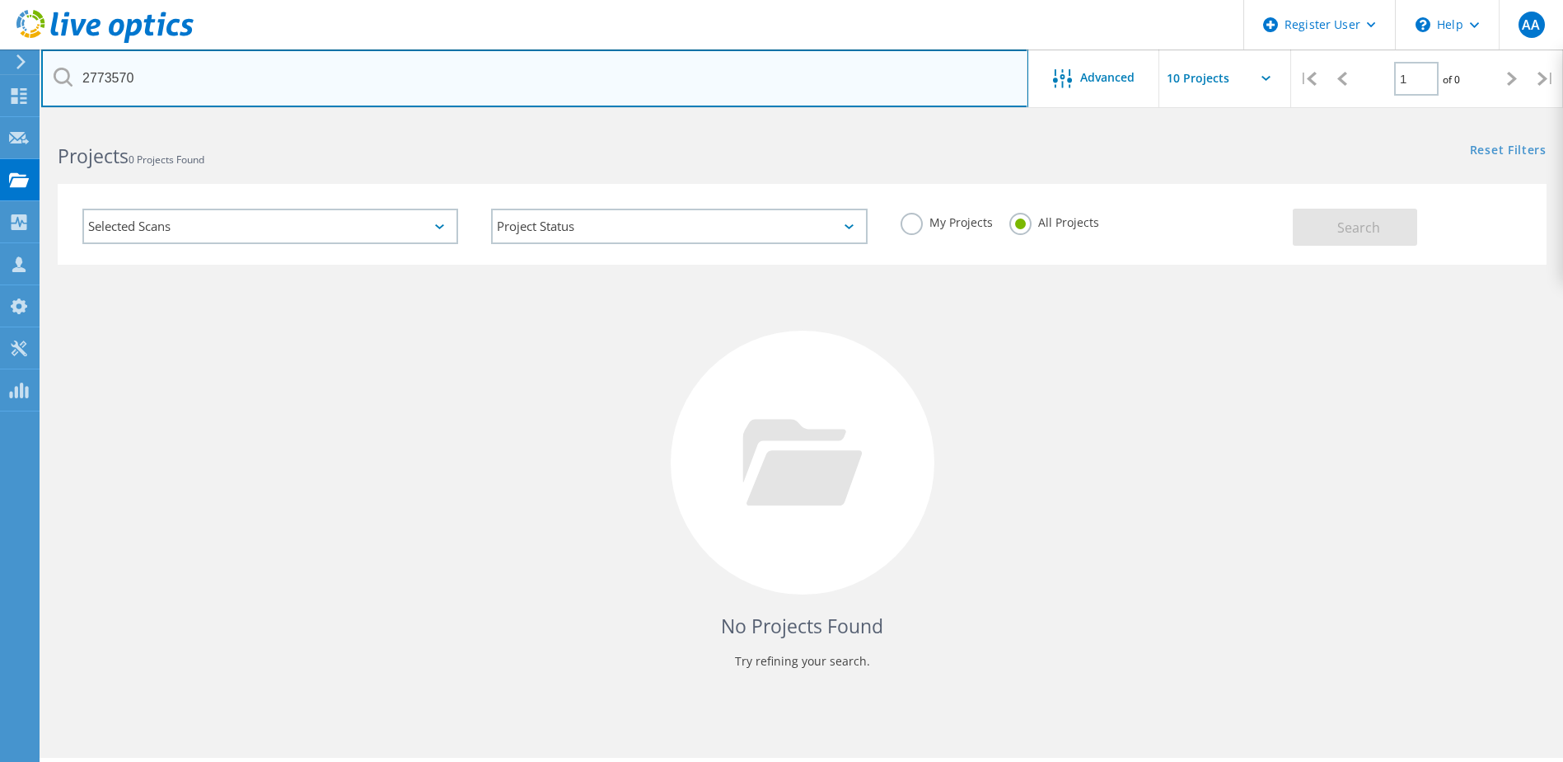
click at [203, 81] on input "2773570" at bounding box center [534, 78] width 987 height 58
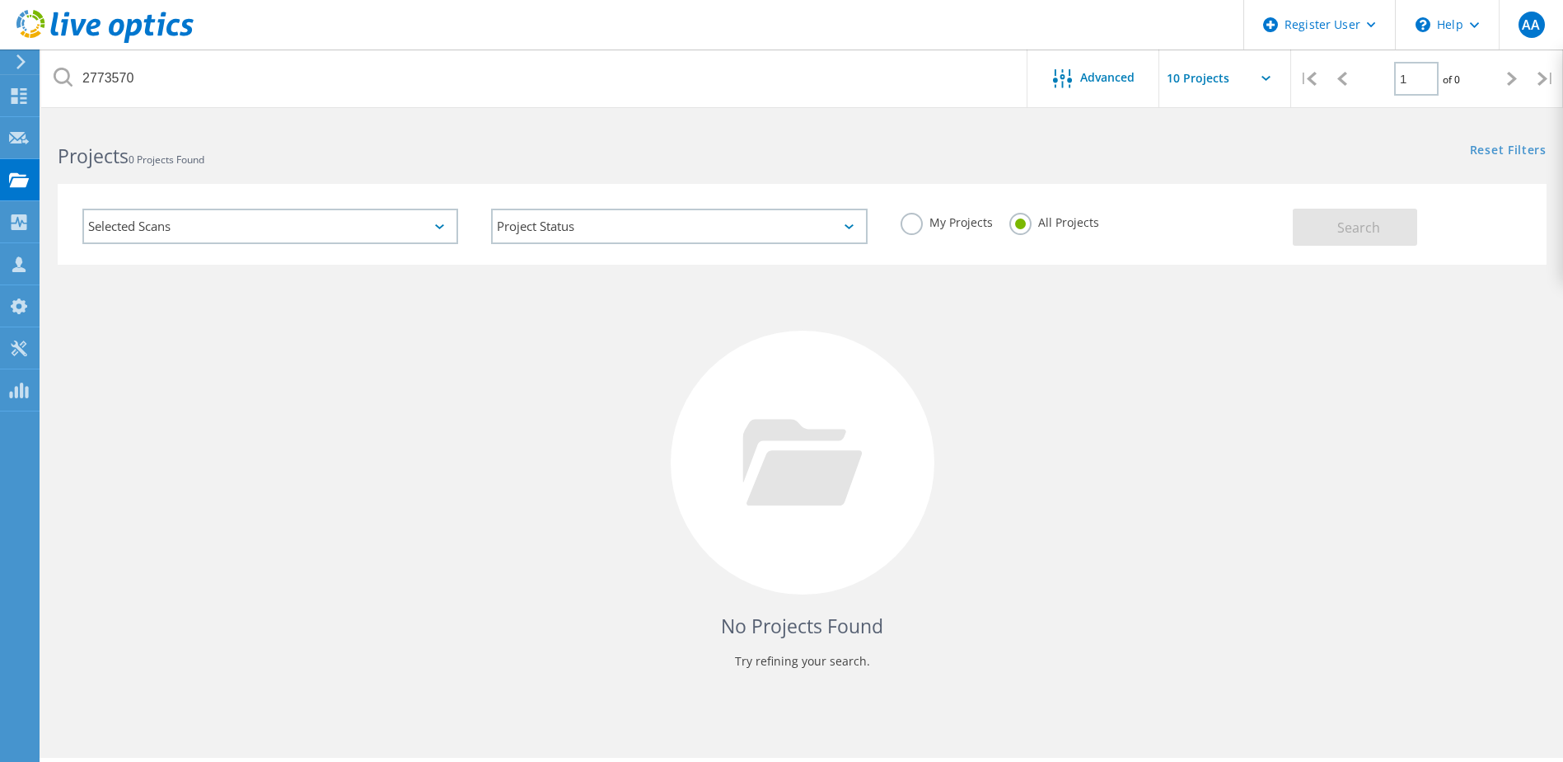
click at [66, 79] on icon at bounding box center [63, 77] width 19 height 19
click at [59, 73] on icon at bounding box center [63, 77] width 19 height 19
click at [1070, 88] on div at bounding box center [1066, 79] width 27 height 21
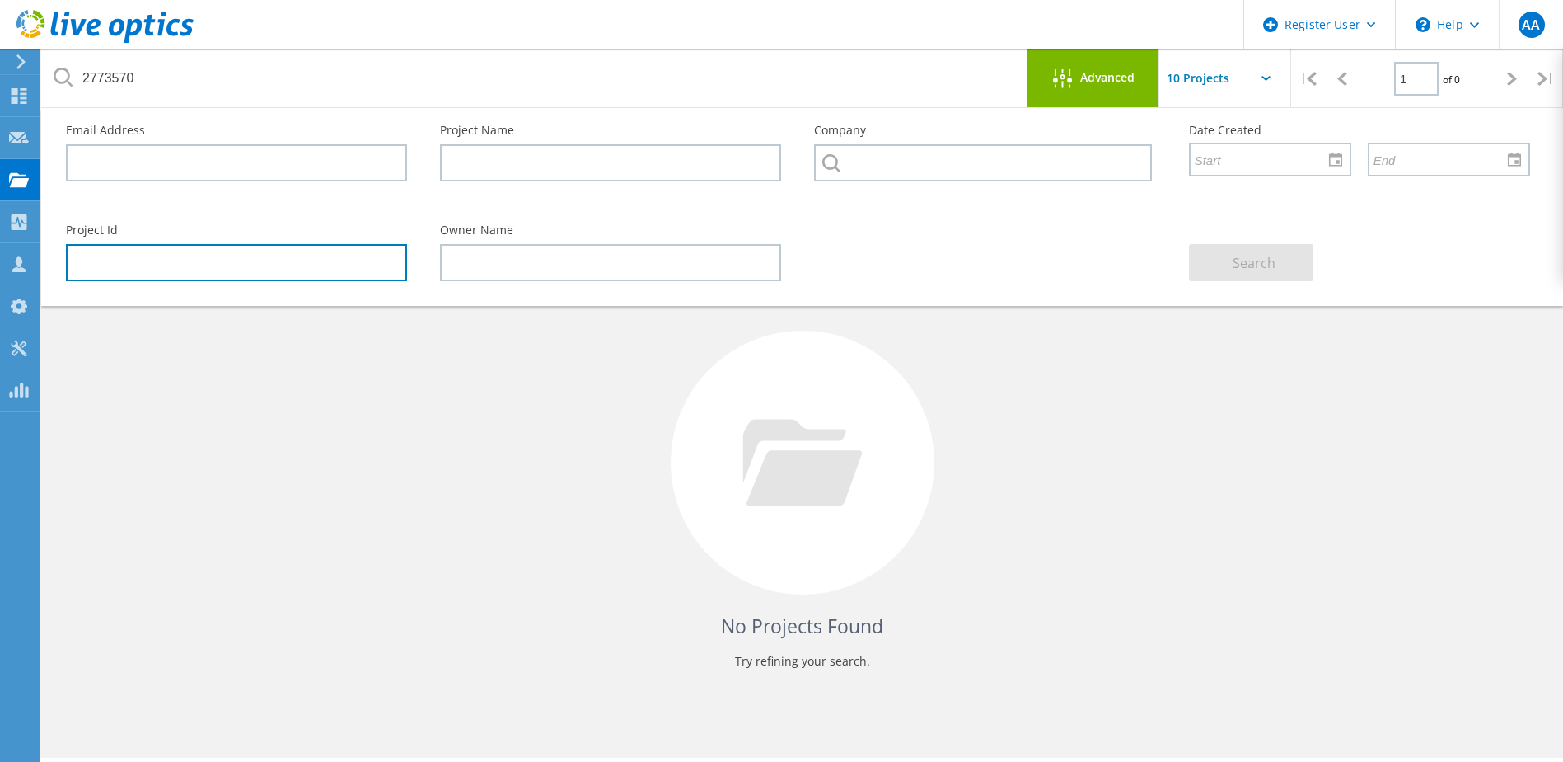
click at [225, 264] on input "text" at bounding box center [236, 262] width 341 height 37
paste input "2773570"
type input "2773570"
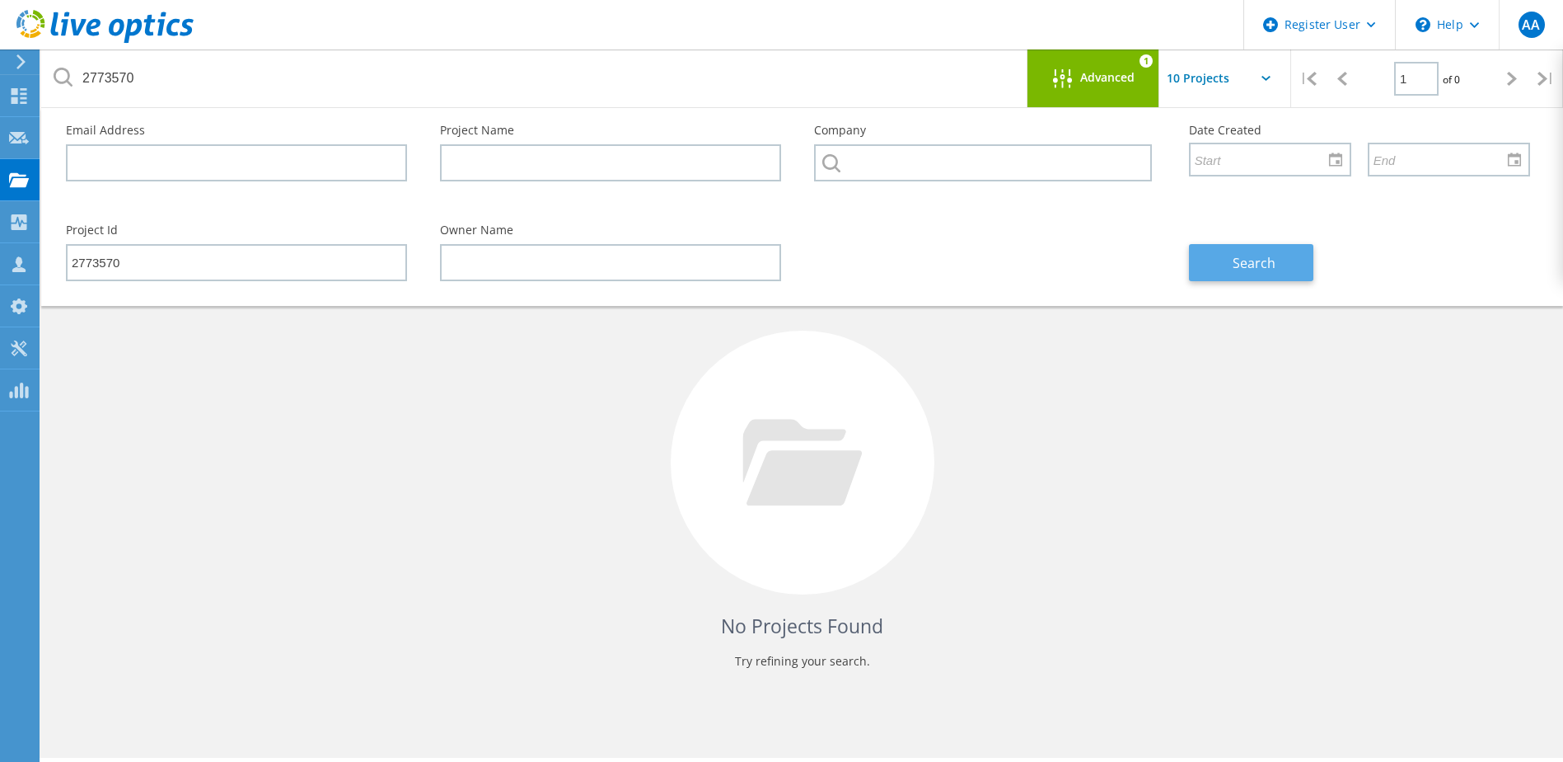
click at [1248, 262] on span "Search" at bounding box center [1254, 263] width 43 height 18
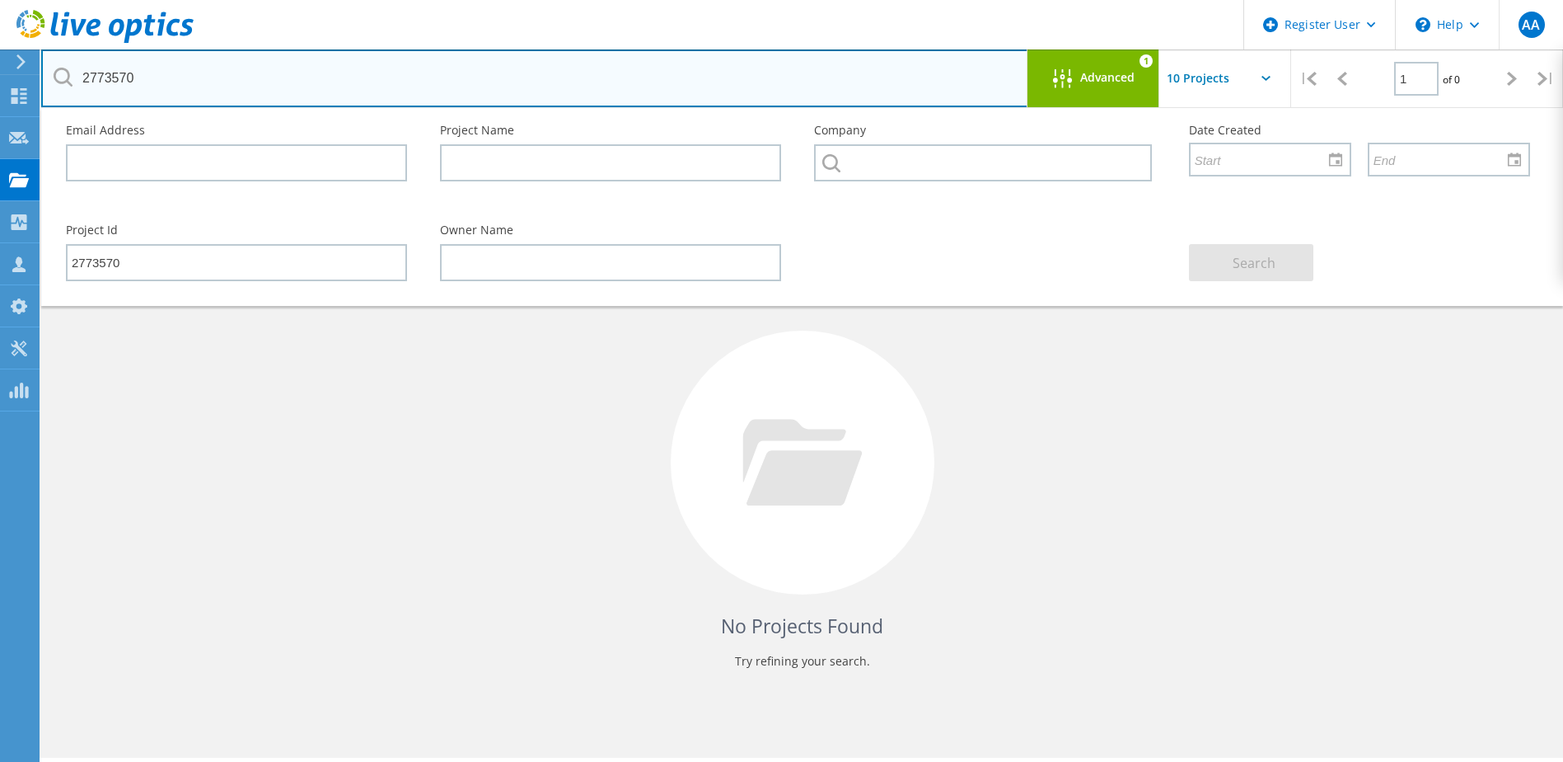
drag, startPoint x: 184, startPoint y: 91, endPoint x: 2, endPoint y: 69, distance: 183.5
click at [2, 120] on div "Register User \n Help Explore Helpful Articles Contact Support AA Dell User Ale…" at bounding box center [781, 463] width 1563 height 687
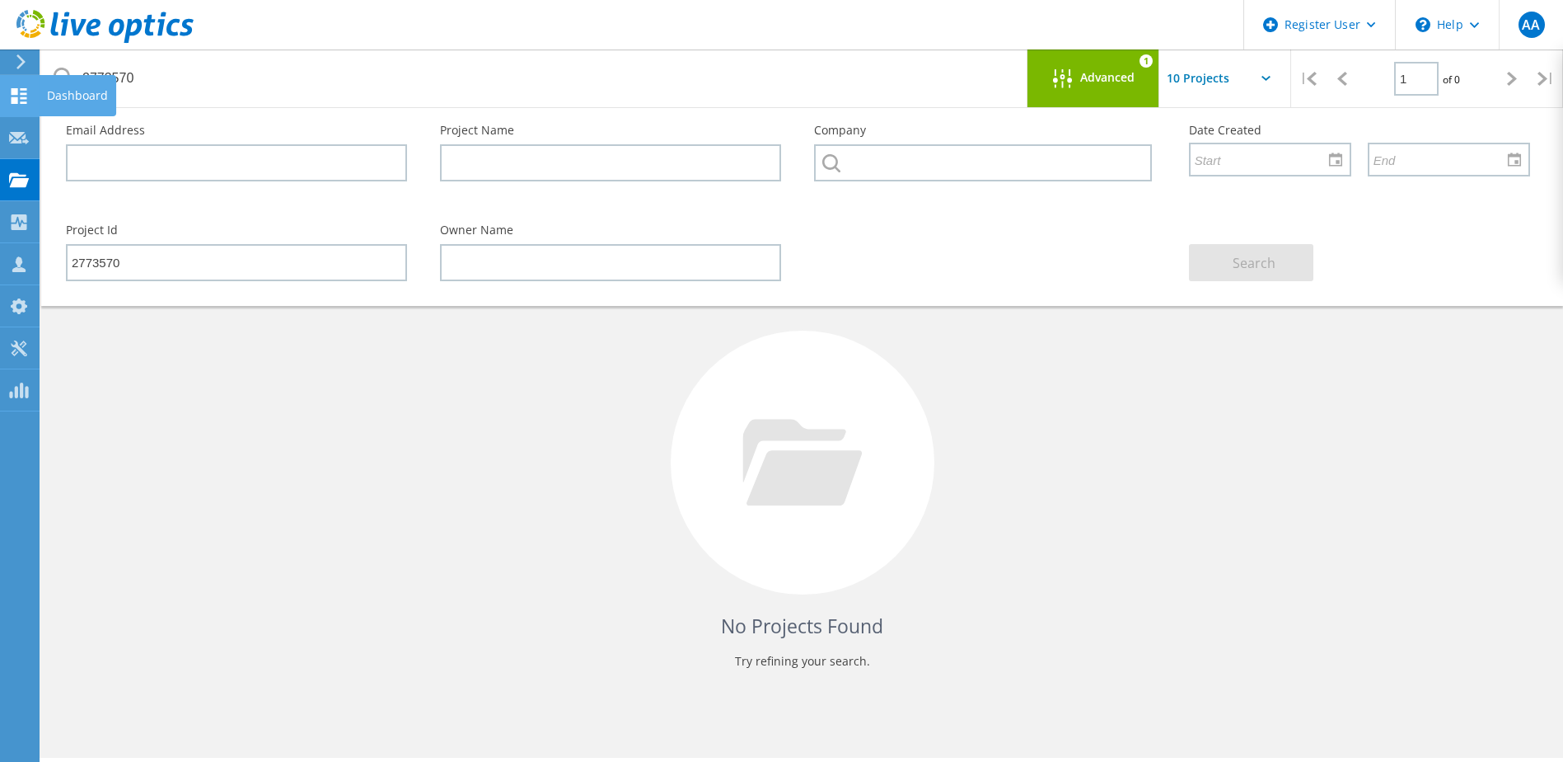
click at [22, 96] on icon at bounding box center [19, 96] width 20 height 16
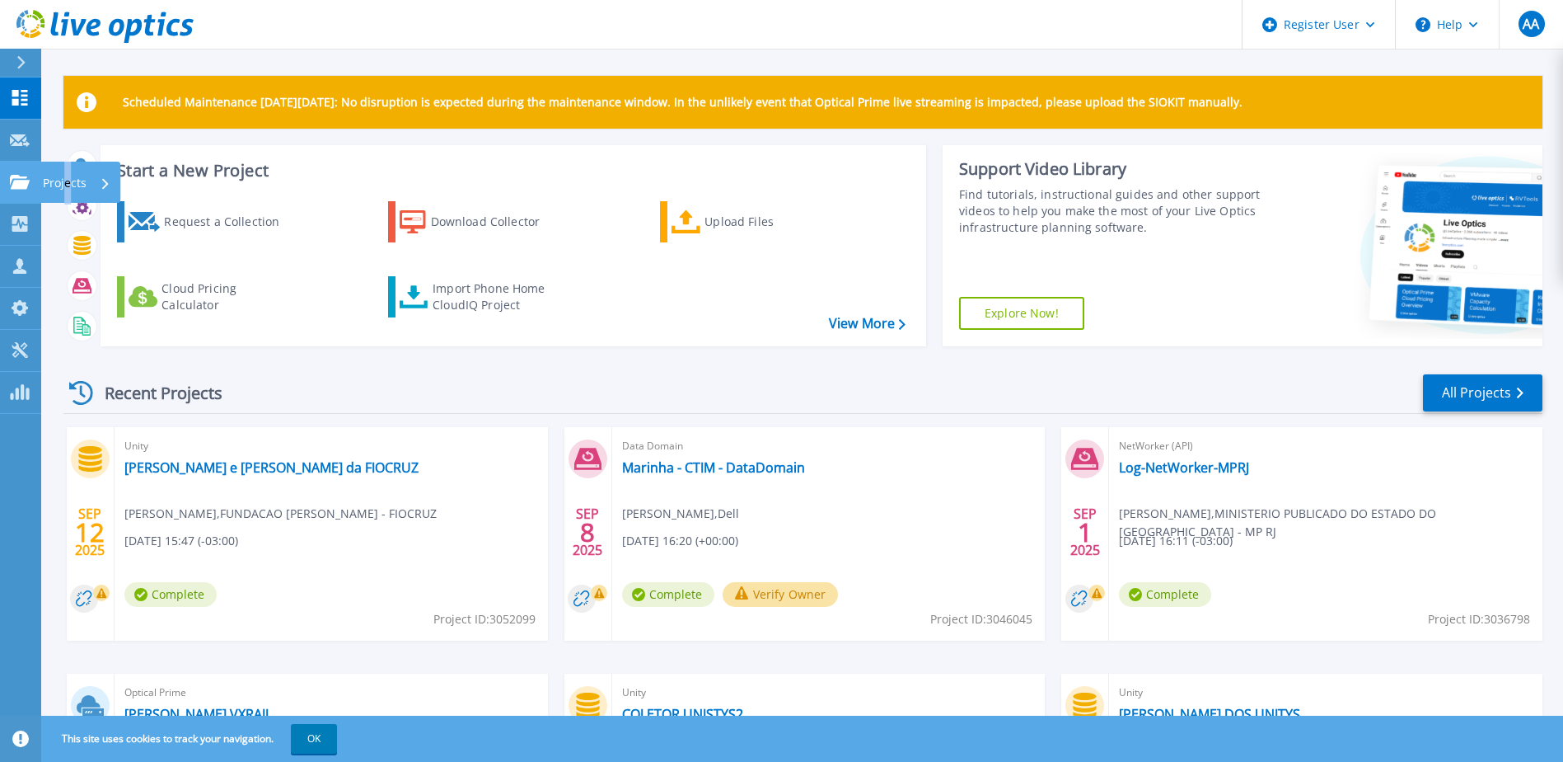
click at [69, 181] on p "Projects" at bounding box center [65, 183] width 44 height 43
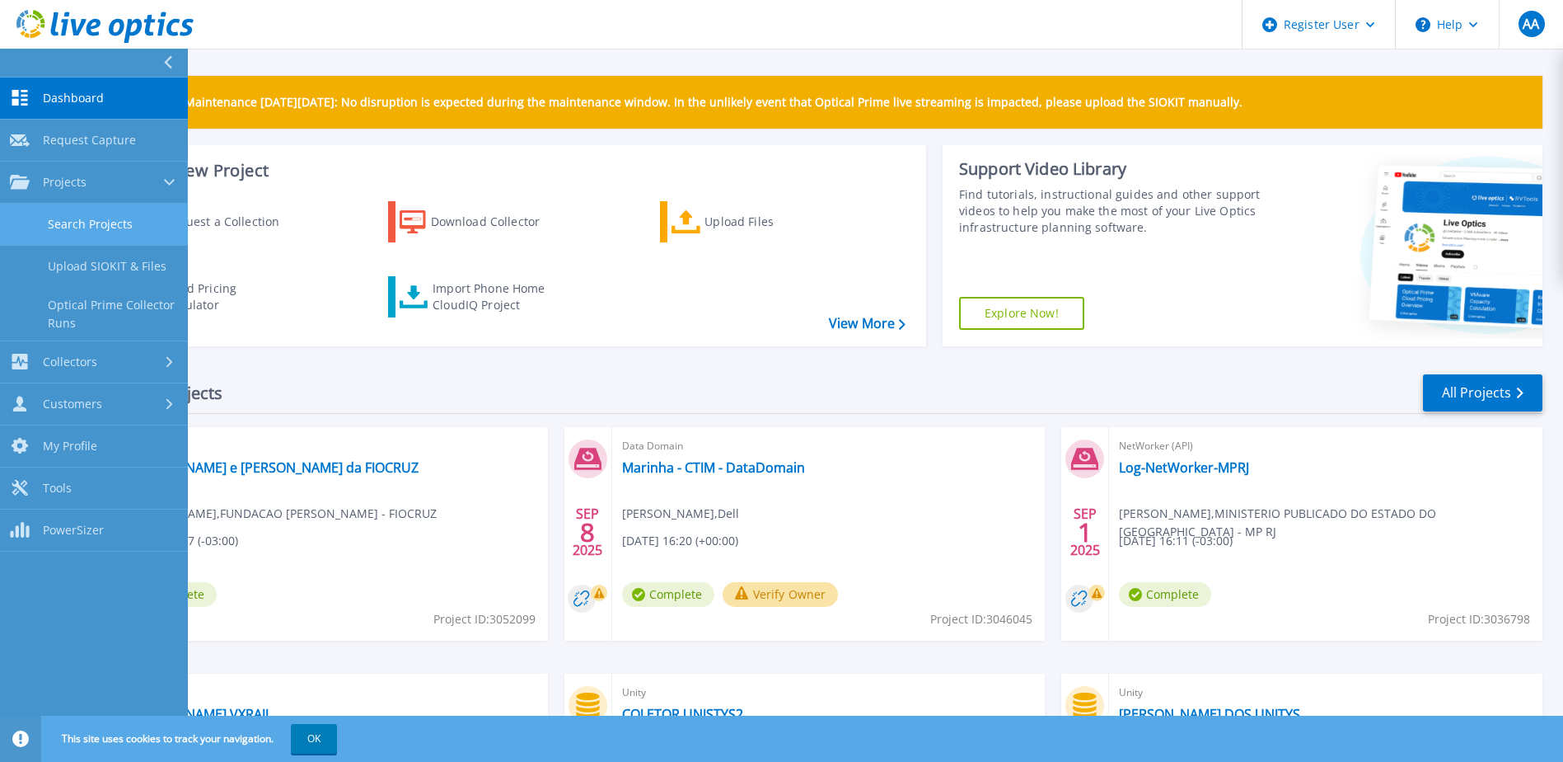
drag, startPoint x: 69, startPoint y: 181, endPoint x: 72, endPoint y: 223, distance: 42.1
click at [72, 223] on link "Search Projects" at bounding box center [94, 225] width 188 height 42
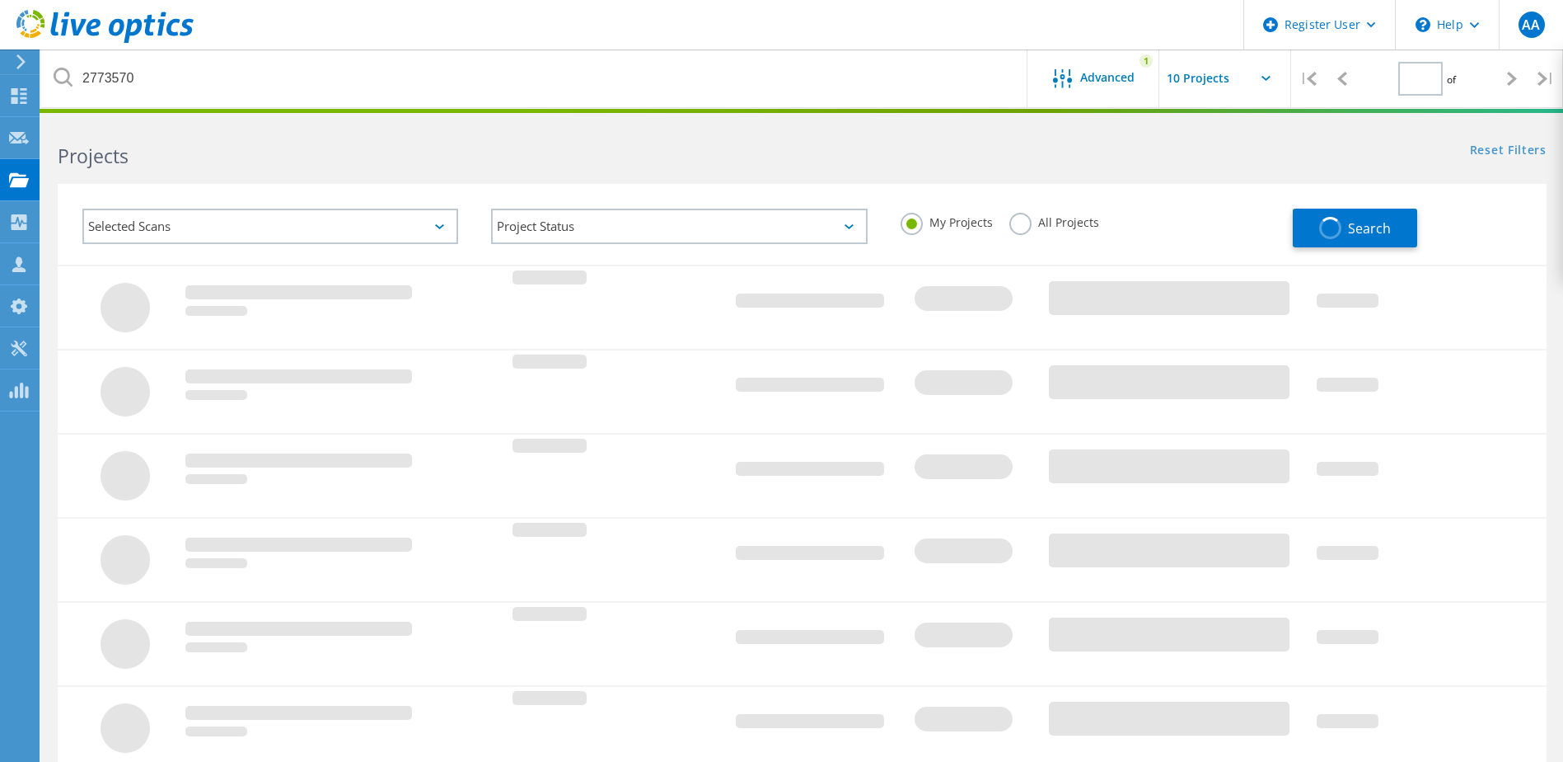
type input "1"
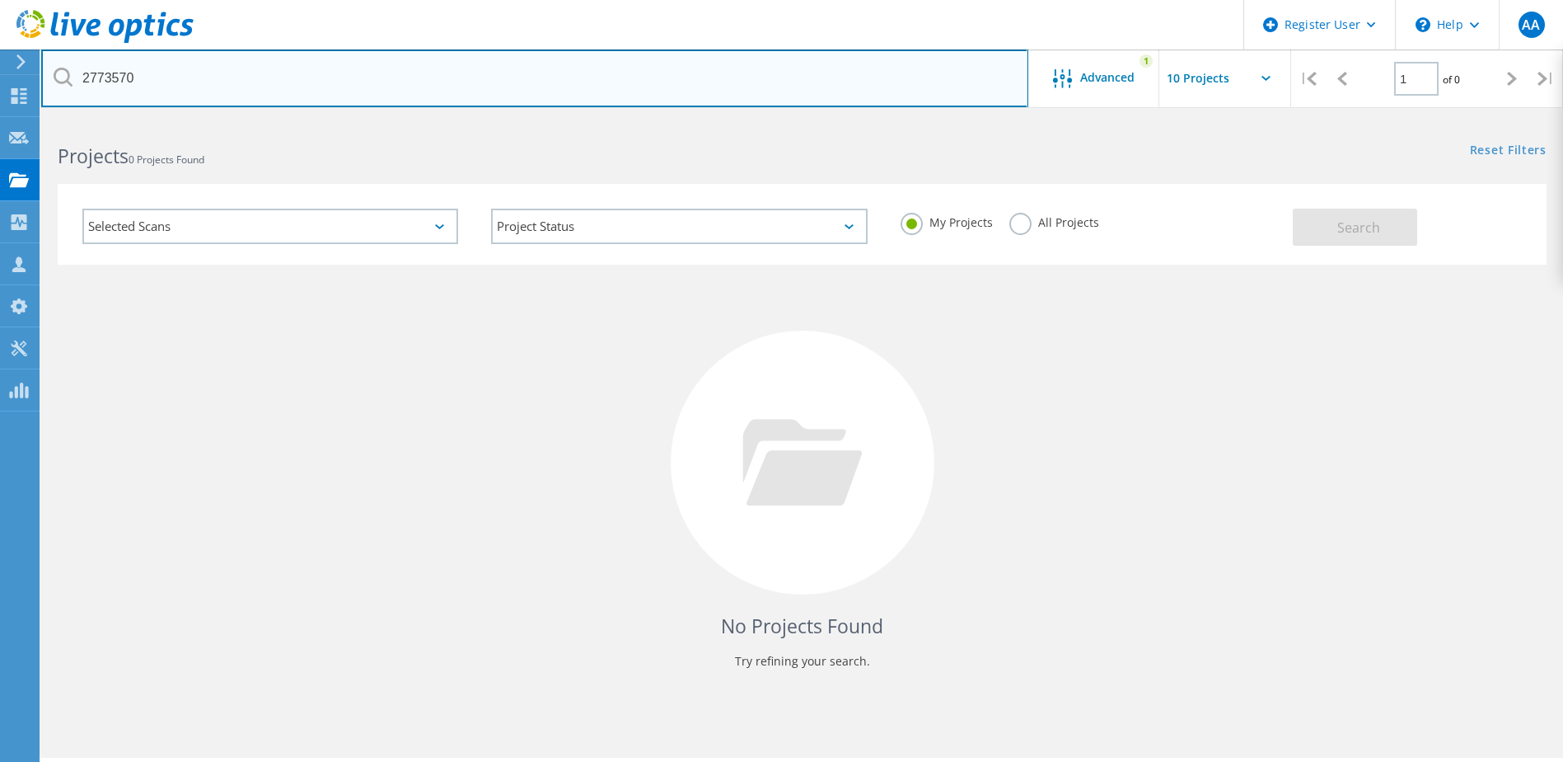
drag, startPoint x: 200, startPoint y: 81, endPoint x: 64, endPoint y: 79, distance: 136.0
click at [64, 79] on div "2773570" at bounding box center [534, 78] width 987 height 58
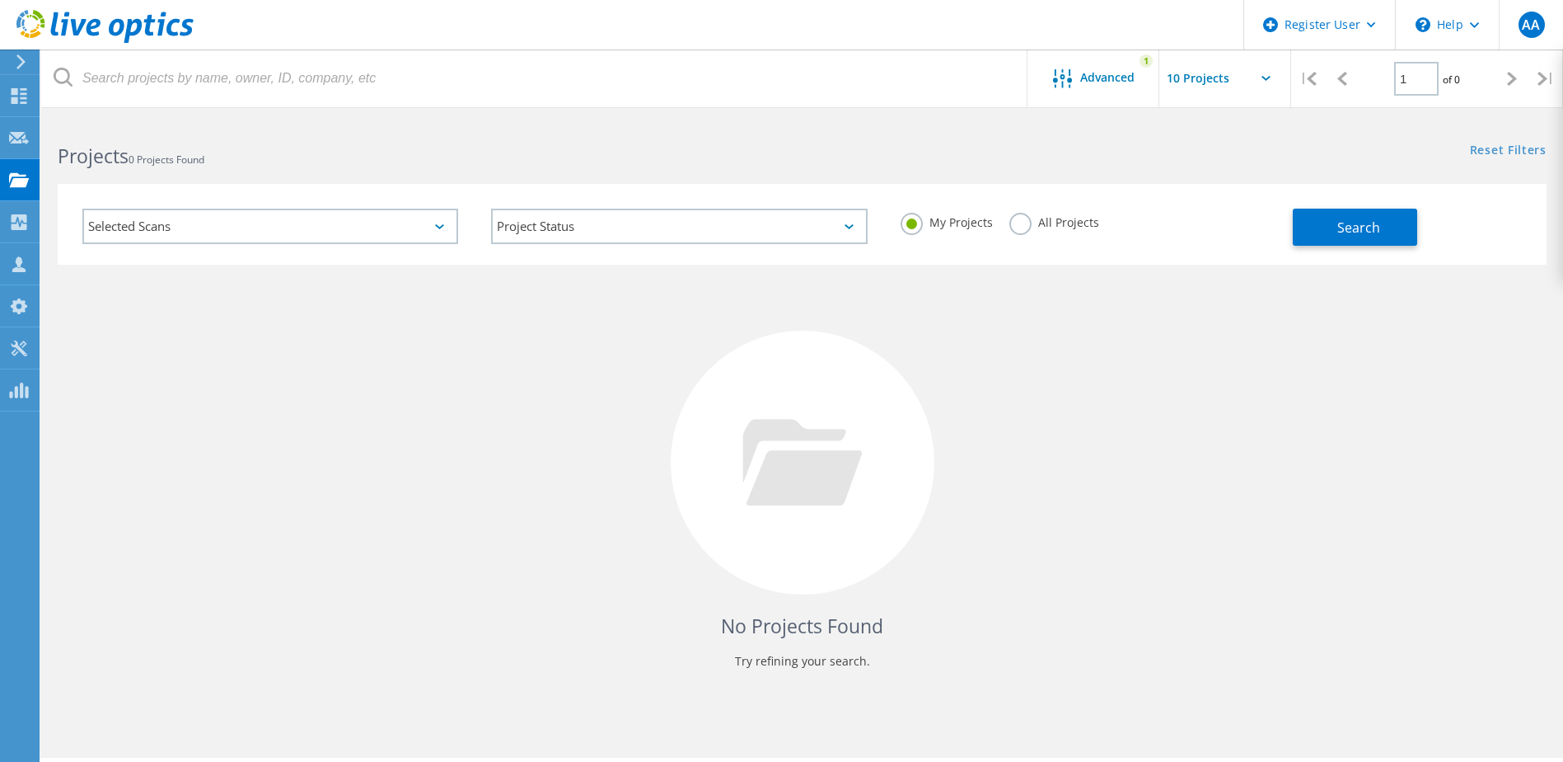
click at [279, 317] on div "No Projects Found Try refining your search." at bounding box center [802, 478] width 1489 height 426
click at [1017, 228] on label "All Projects" at bounding box center [1055, 221] width 90 height 16
click at [0, 0] on input "All Projects" at bounding box center [0, 0] width 0 height 0
click at [1104, 83] on span "Advanced" at bounding box center [1107, 78] width 54 height 12
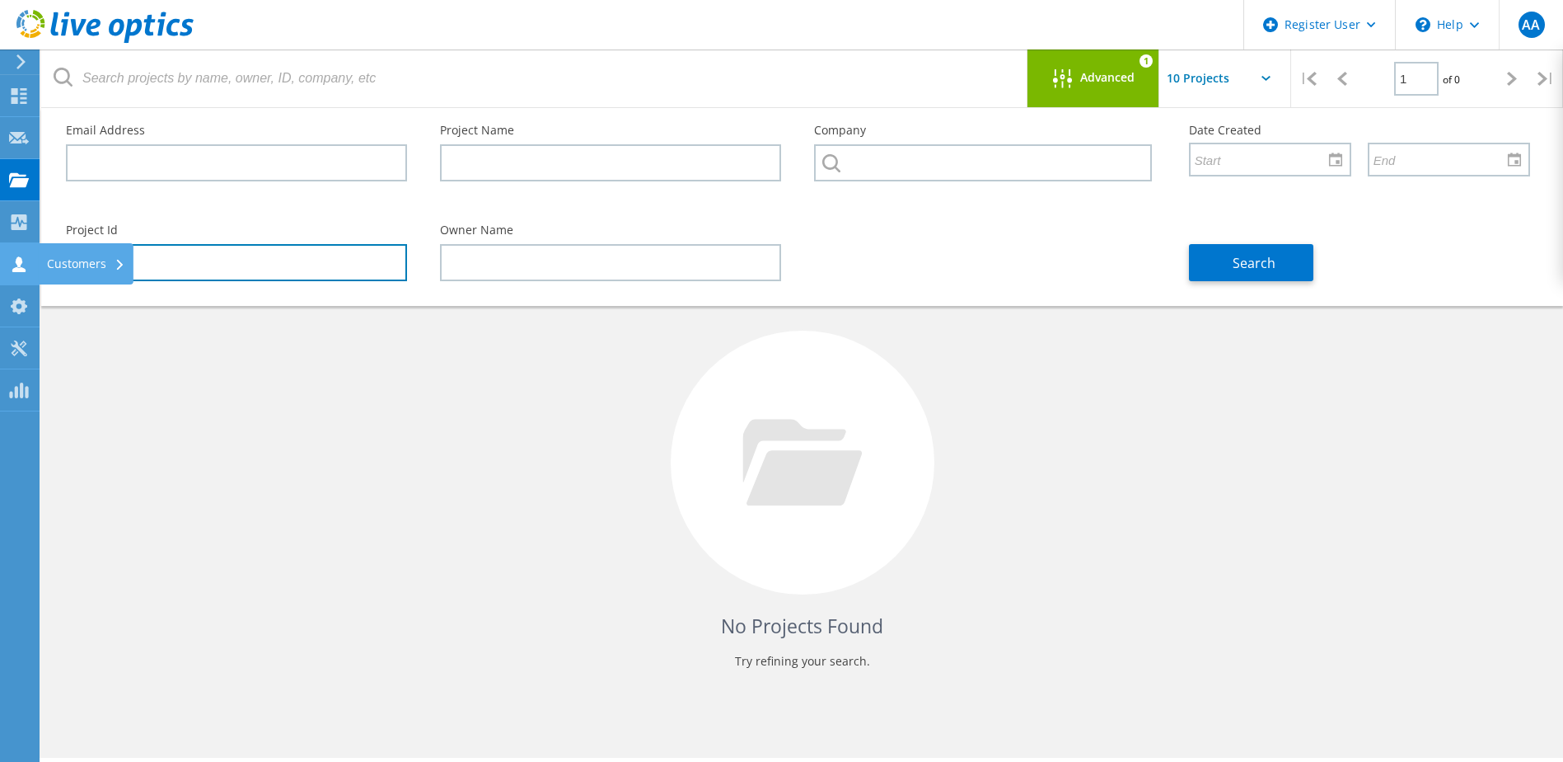
drag, startPoint x: 185, startPoint y: 268, endPoint x: 12, endPoint y: 243, distance: 175.6
click at [13, 243] on div "Register User \n Help Explore Helpful Articles Contact Support AA Dell User [PE…" at bounding box center [781, 463] width 1563 height 687
drag, startPoint x: 132, startPoint y: 260, endPoint x: 54, endPoint y: 251, distance: 78.8
click at [54, 251] on div "Project Id 2773570" at bounding box center [236, 253] width 374 height 90
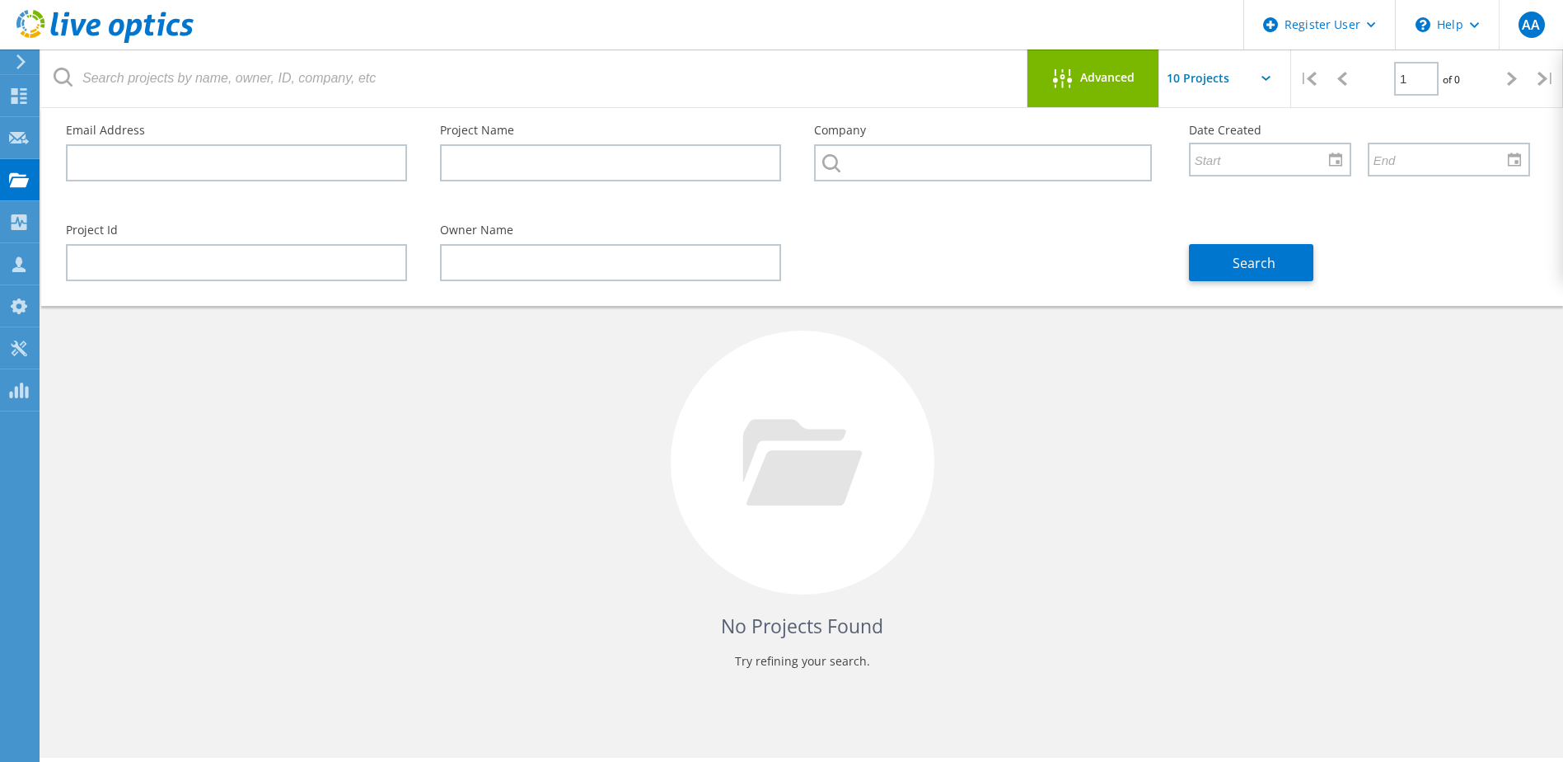
click at [1189, 307] on div "No Projects Found Try refining your search." at bounding box center [802, 478] width 1489 height 426
click at [1204, 82] on input "text" at bounding box center [1242, 78] width 165 height 58
click at [1195, 198] on div "Show 40 Projects" at bounding box center [1241, 203] width 163 height 27
type input "Show 40 Projects"
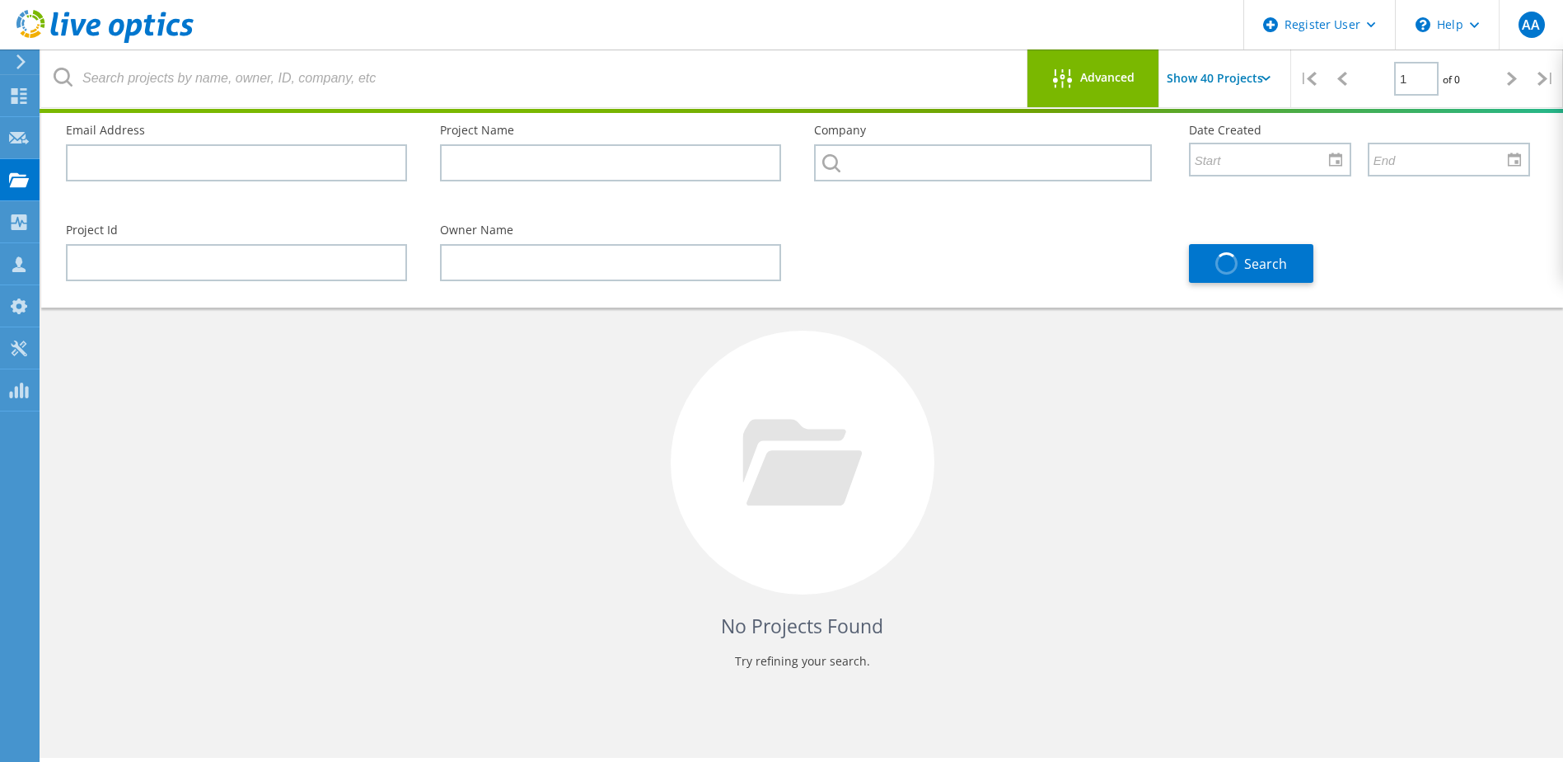
click at [65, 76] on icon at bounding box center [63, 77] width 19 height 19
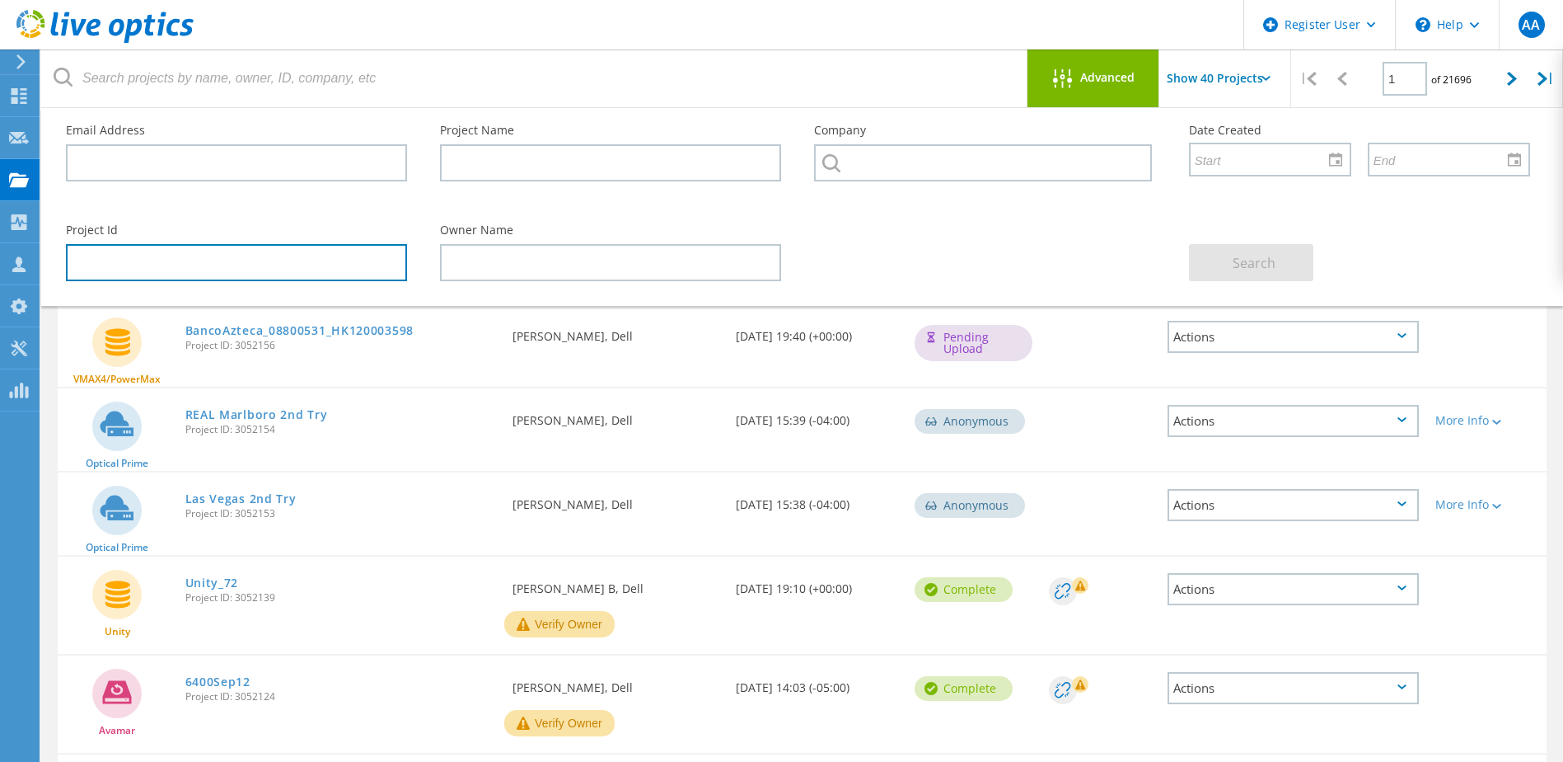
click at [221, 267] on input "text" at bounding box center [236, 262] width 341 height 37
paste input "2773570"
type input "2773570"
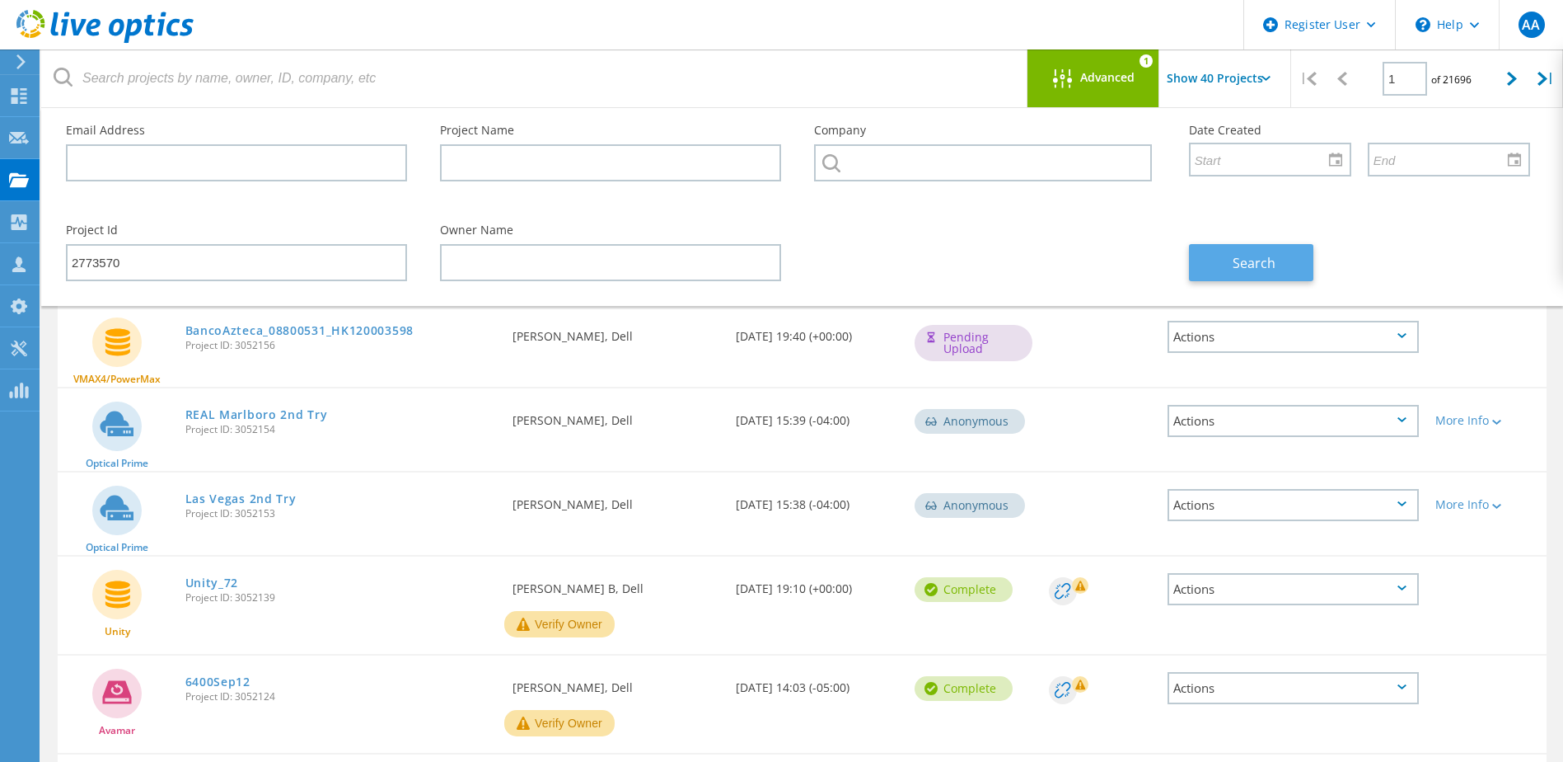
click at [1226, 259] on button "Search" at bounding box center [1251, 262] width 124 height 37
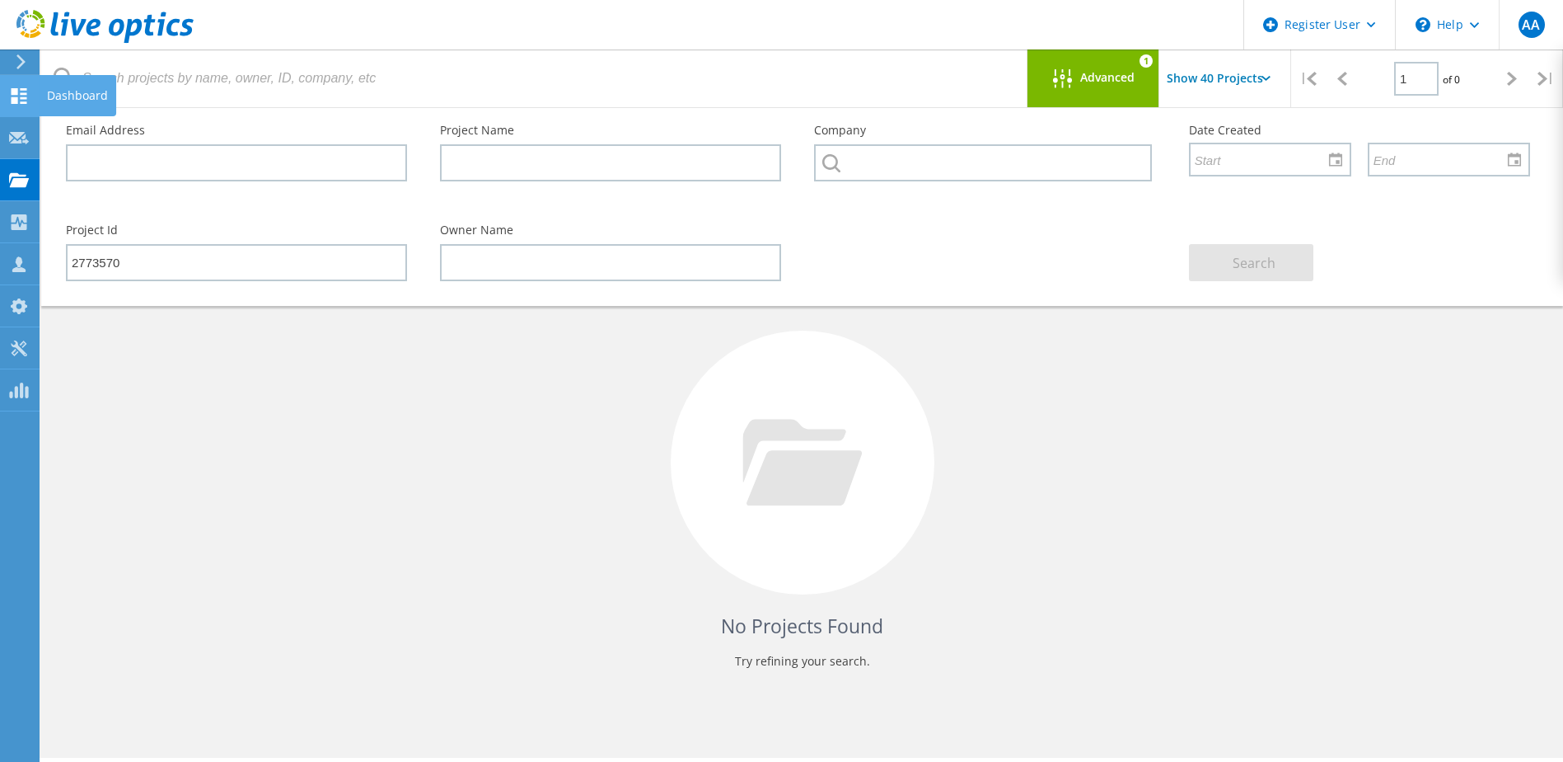
click at [23, 100] on icon at bounding box center [19, 96] width 20 height 16
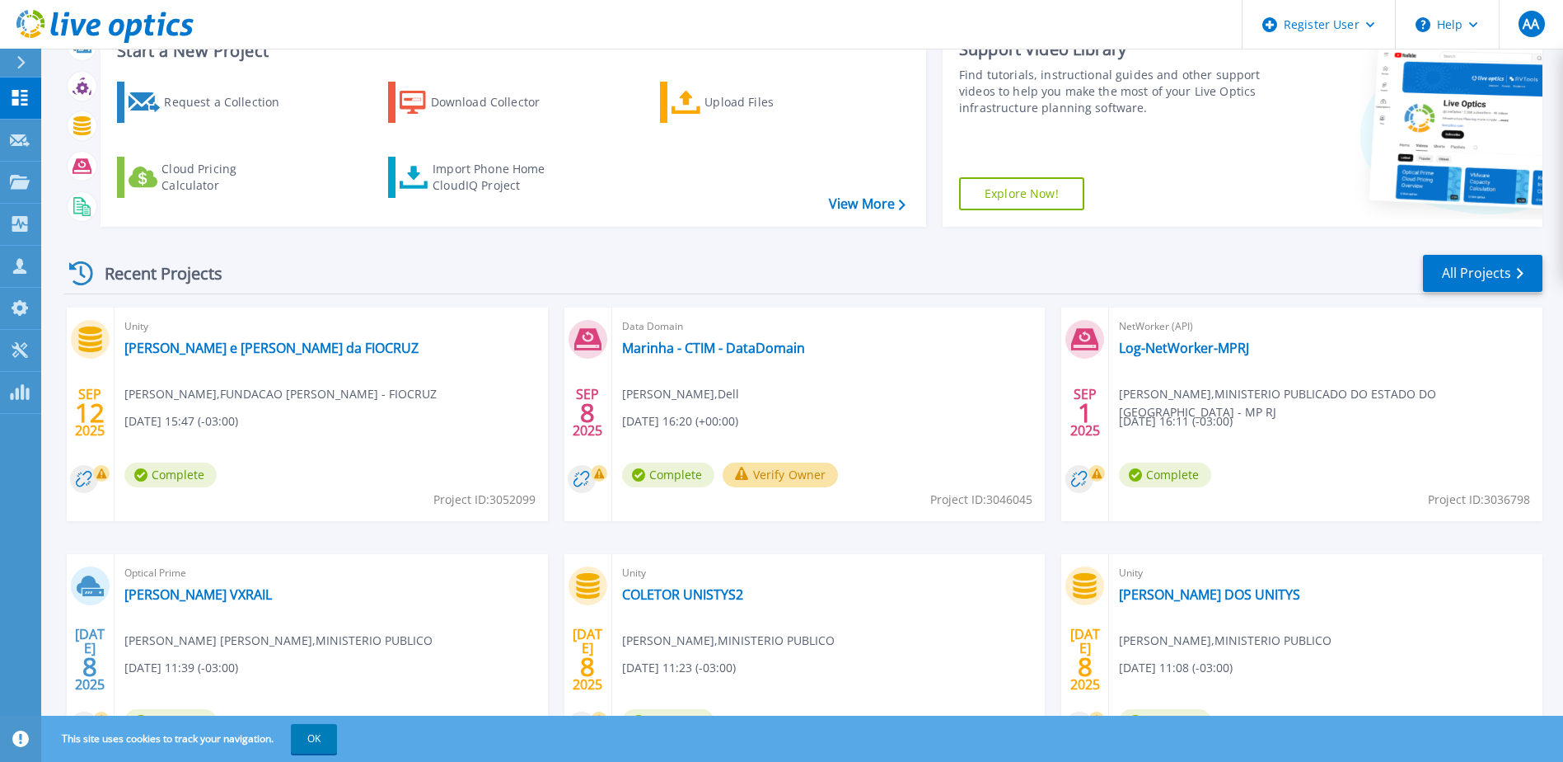
scroll to position [111, 0]
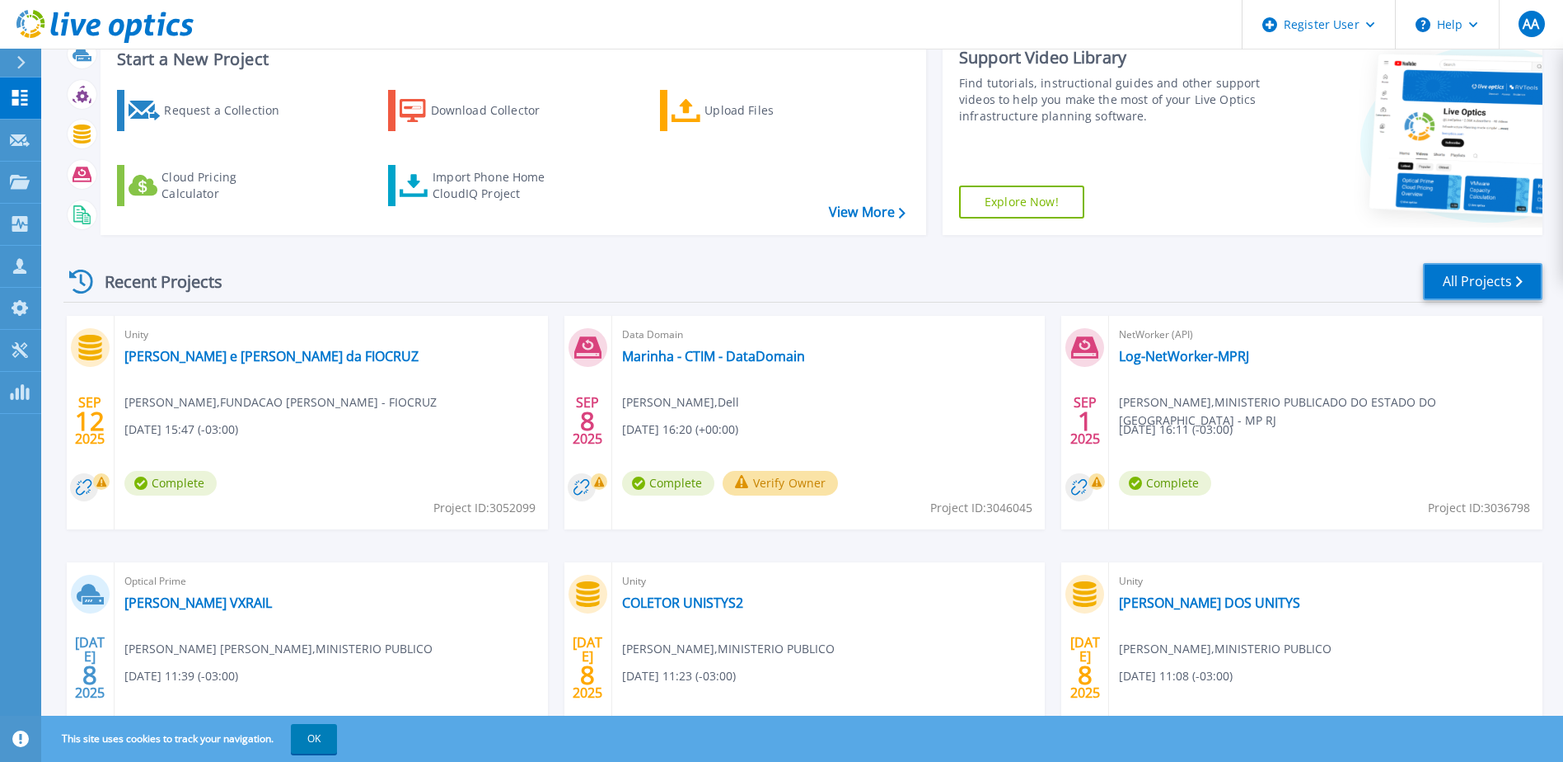
click at [1478, 280] on link "All Projects" at bounding box center [1483, 281] width 120 height 37
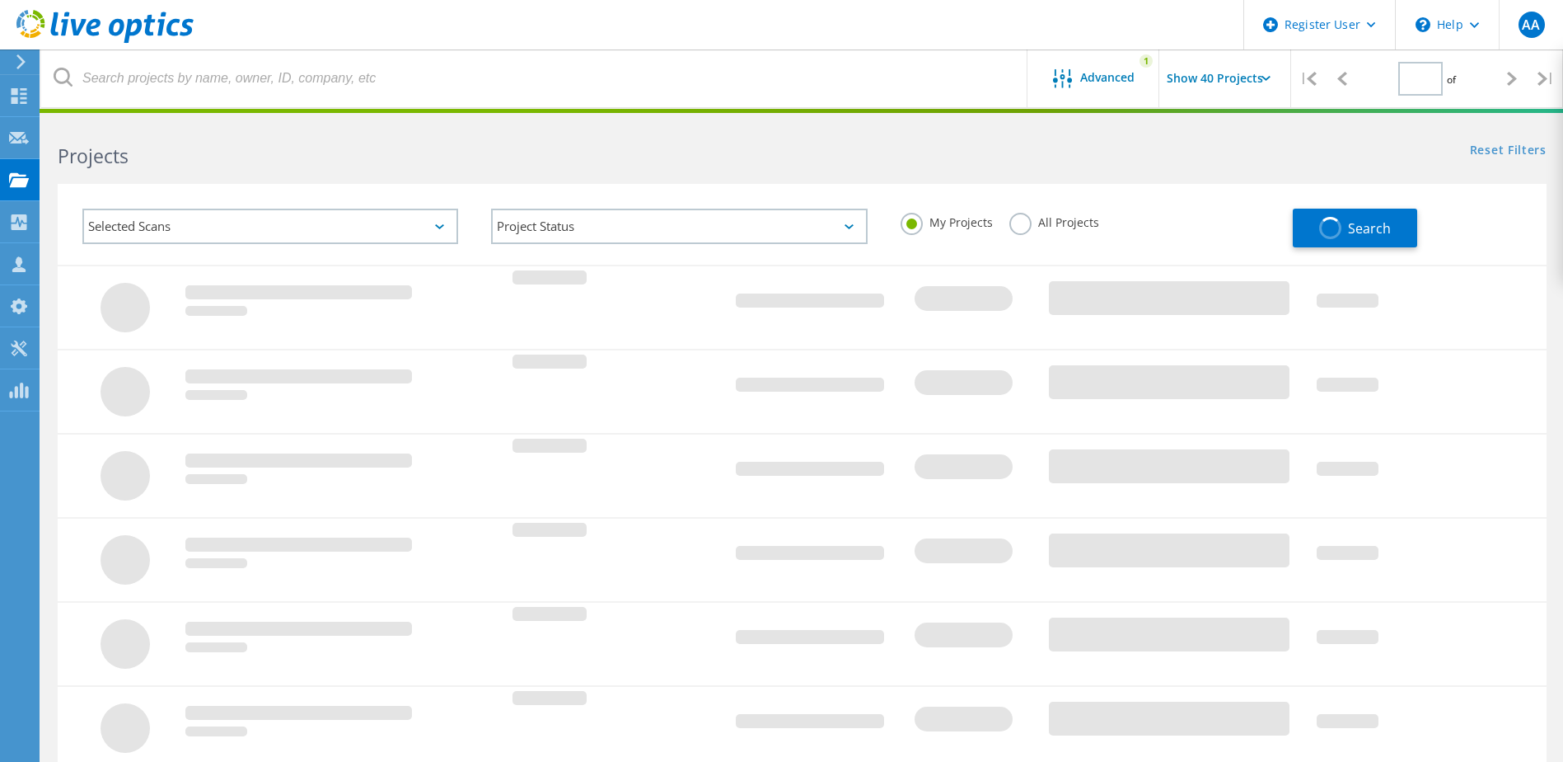
type input "1"
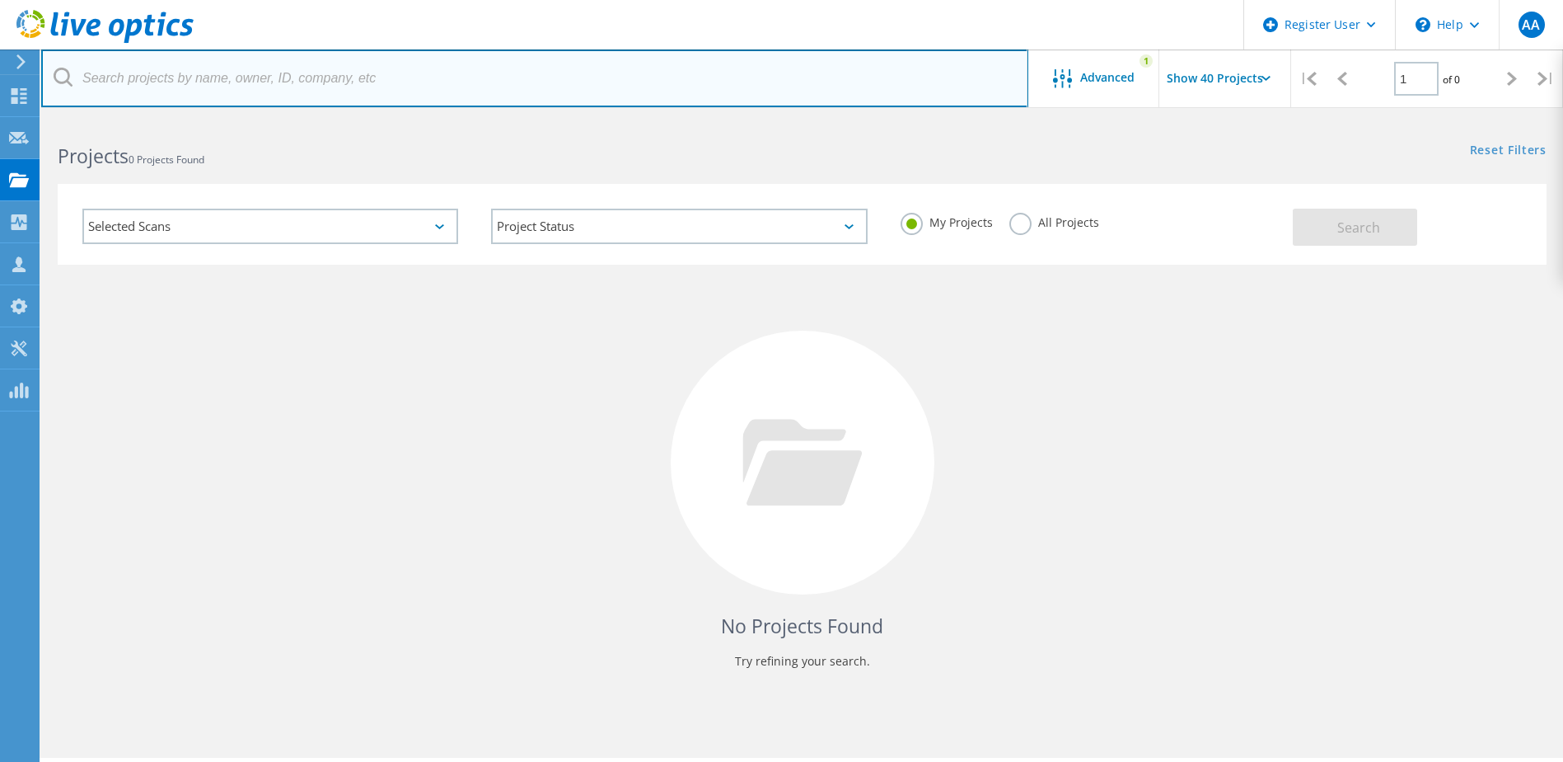
click at [297, 73] on input "text" at bounding box center [534, 78] width 987 height 58
paste input "Colata de dados Unity XT 380 - CSPP - 27.01-10.02"
type input "Colata de dados Unity XT 380 - CSPP - 27.01-10.02"
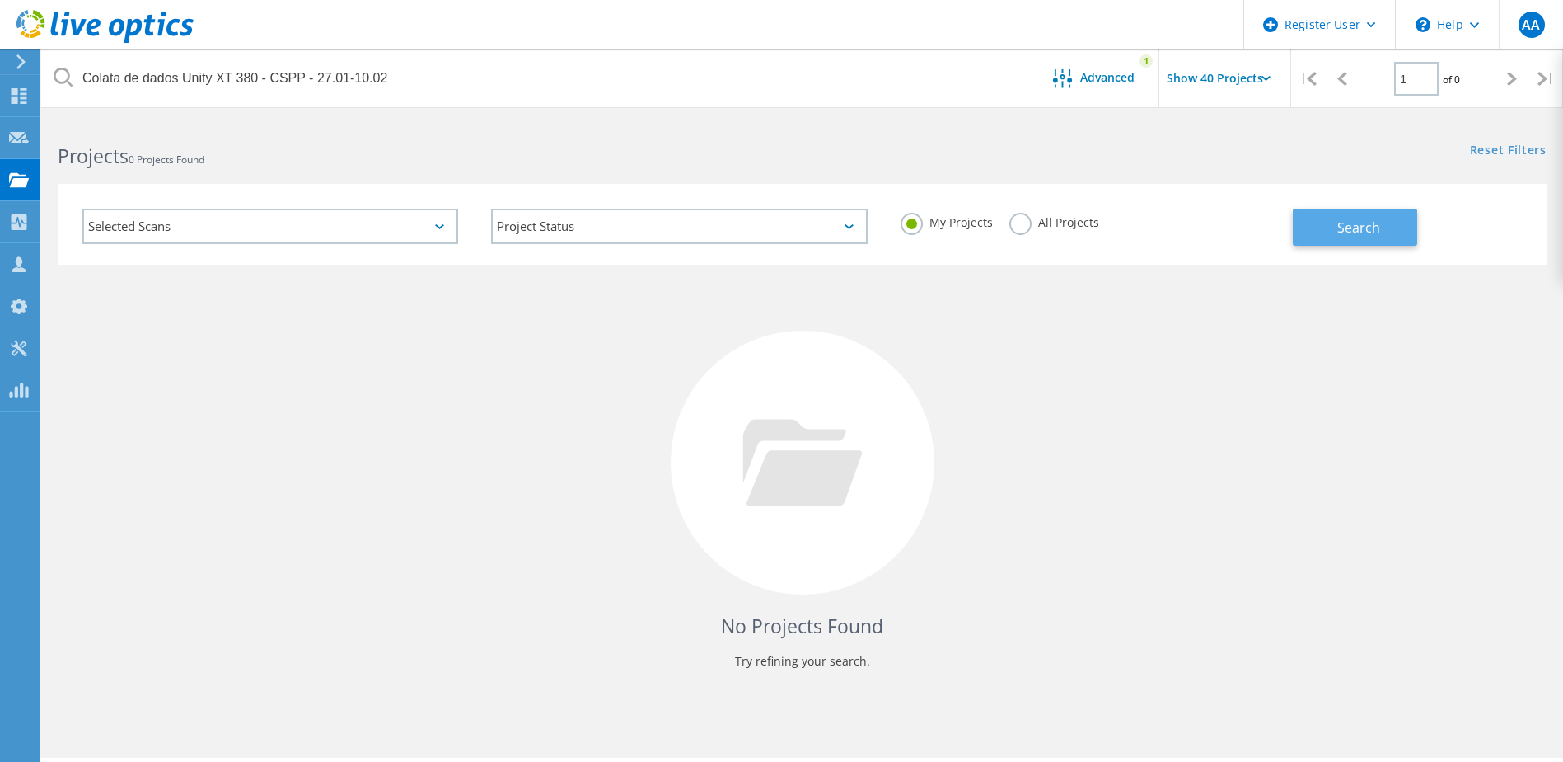
click at [1327, 232] on button "Search" at bounding box center [1355, 227] width 124 height 37
click at [1139, 66] on div "Advanced 1" at bounding box center [1094, 78] width 132 height 58
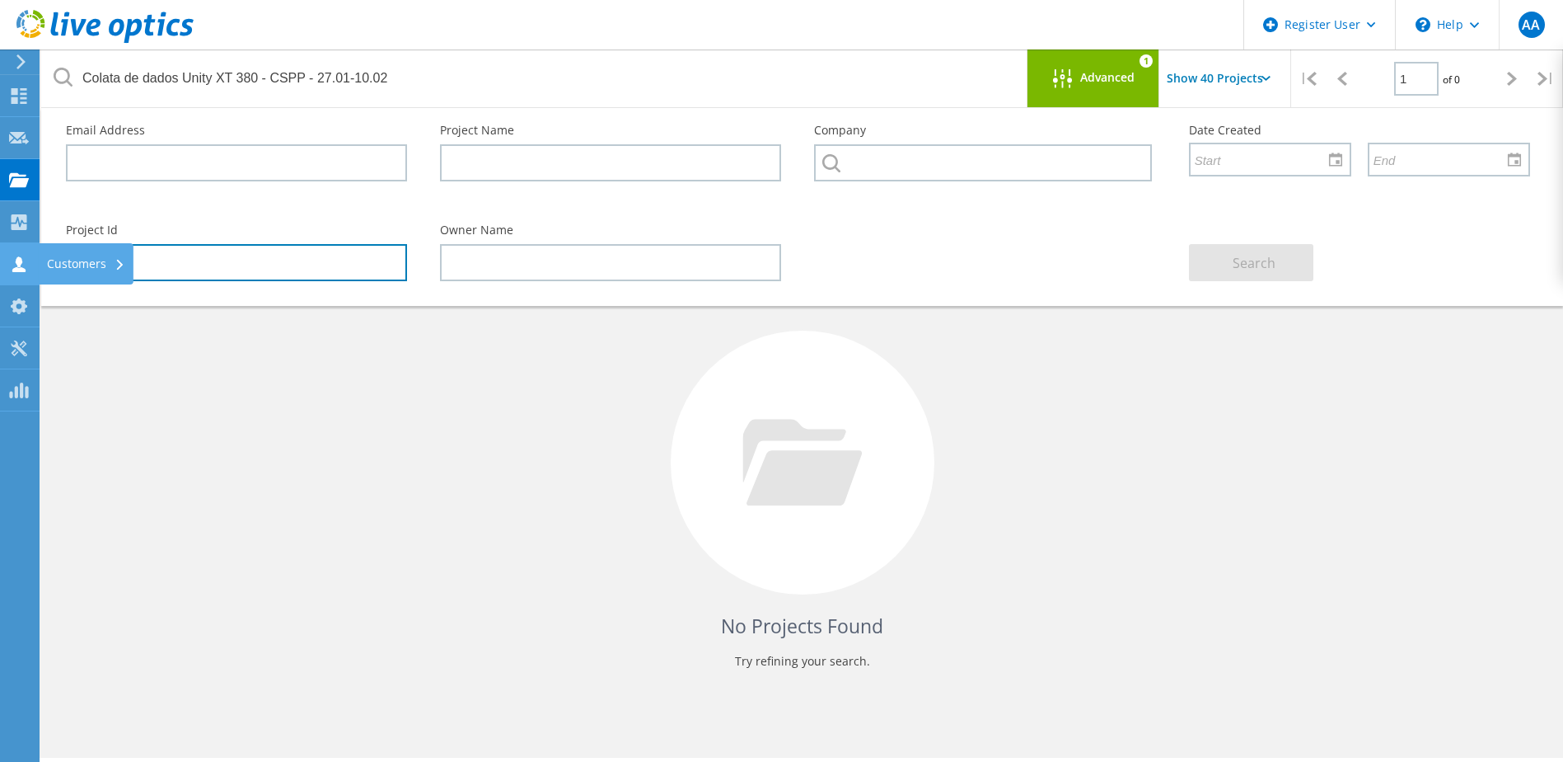
drag, startPoint x: 194, startPoint y: 266, endPoint x: 0, endPoint y: 255, distance: 194.0
click at [0, 255] on html "Register User \n Help Explore Helpful Articles Contact Support AA Dell User [PE…" at bounding box center [781, 403] width 1563 height 807
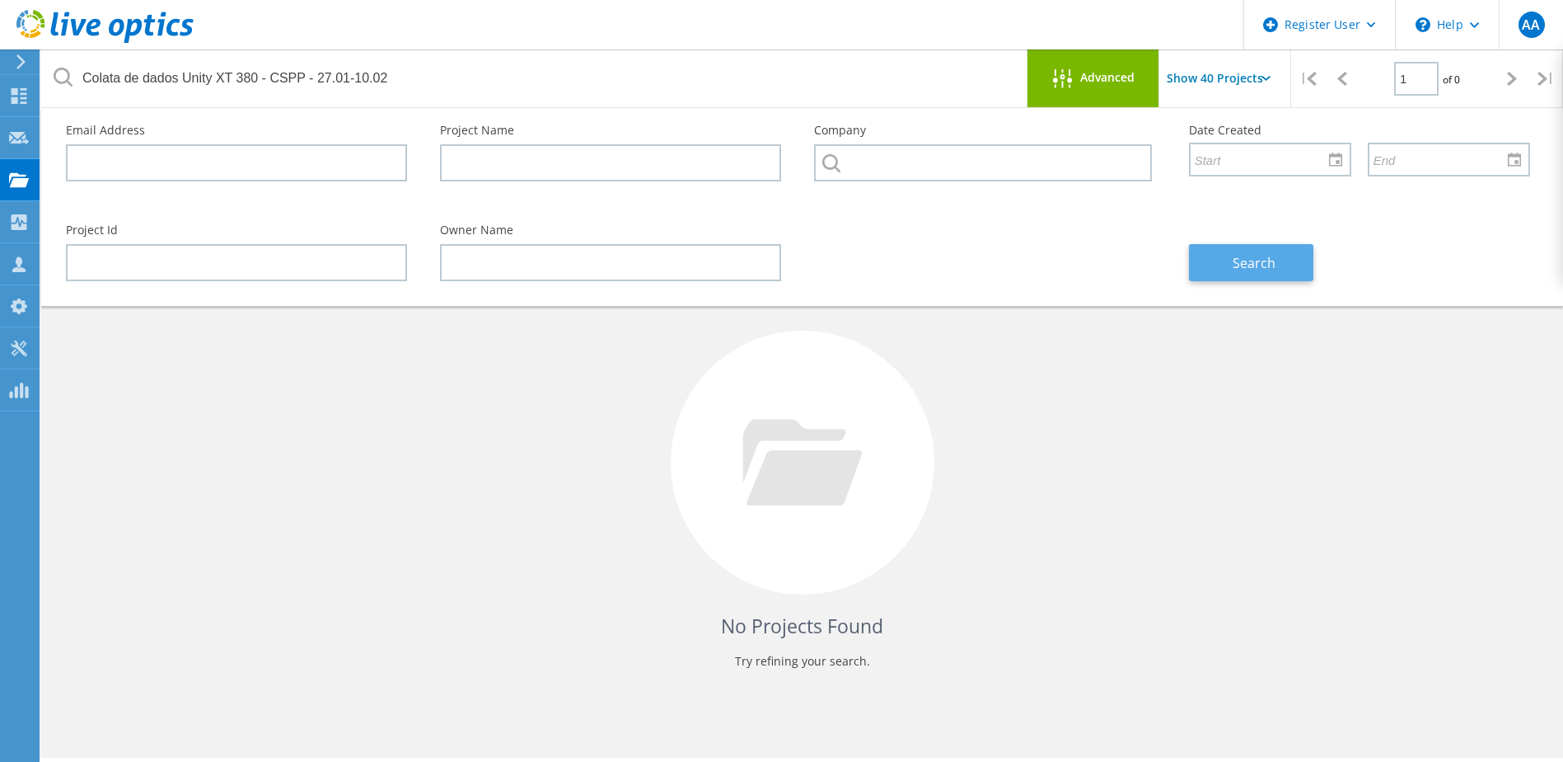
click at [1226, 260] on button "Search" at bounding box center [1251, 262] width 124 height 37
click at [66, 78] on icon at bounding box center [63, 77] width 19 height 19
click at [60, 75] on icon at bounding box center [63, 77] width 19 height 19
click at [56, 177] on div "Projects" at bounding box center [78, 180] width 63 height 12
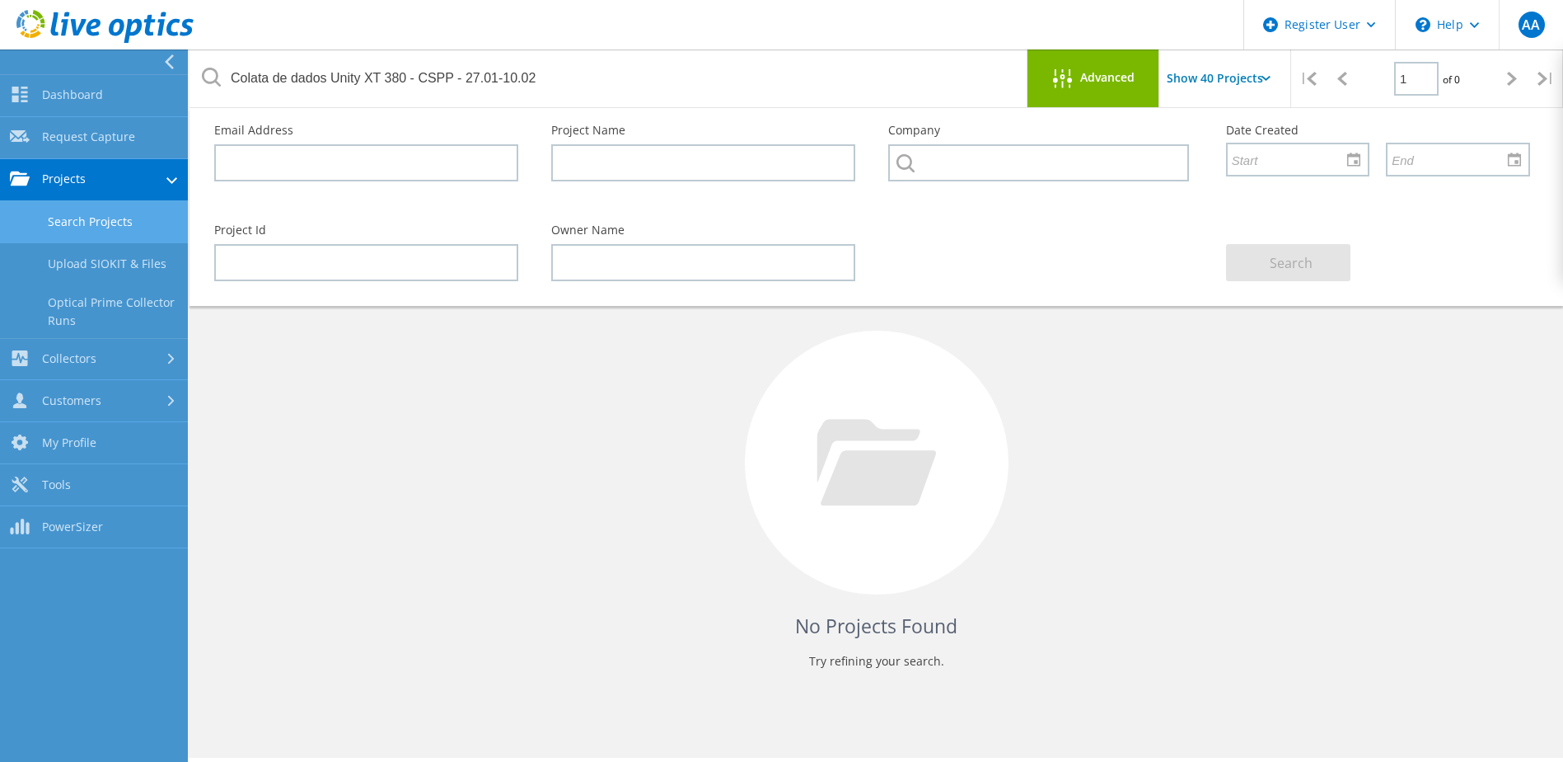
click at [54, 222] on link "Search Projects" at bounding box center [94, 222] width 188 height 42
click at [98, 96] on link "Dashboard" at bounding box center [94, 96] width 188 height 42
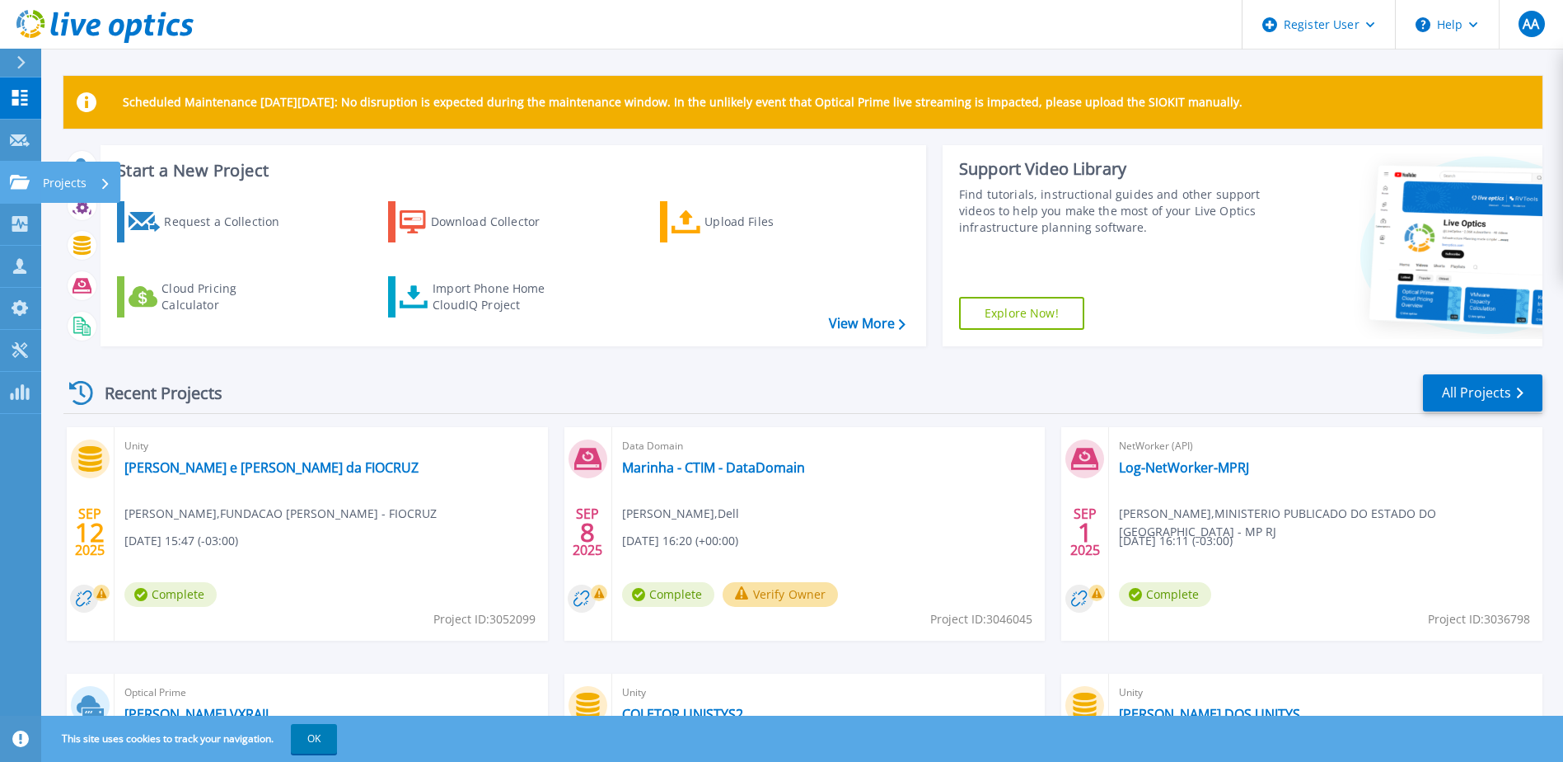
click at [64, 183] on p "Projects" at bounding box center [65, 183] width 44 height 43
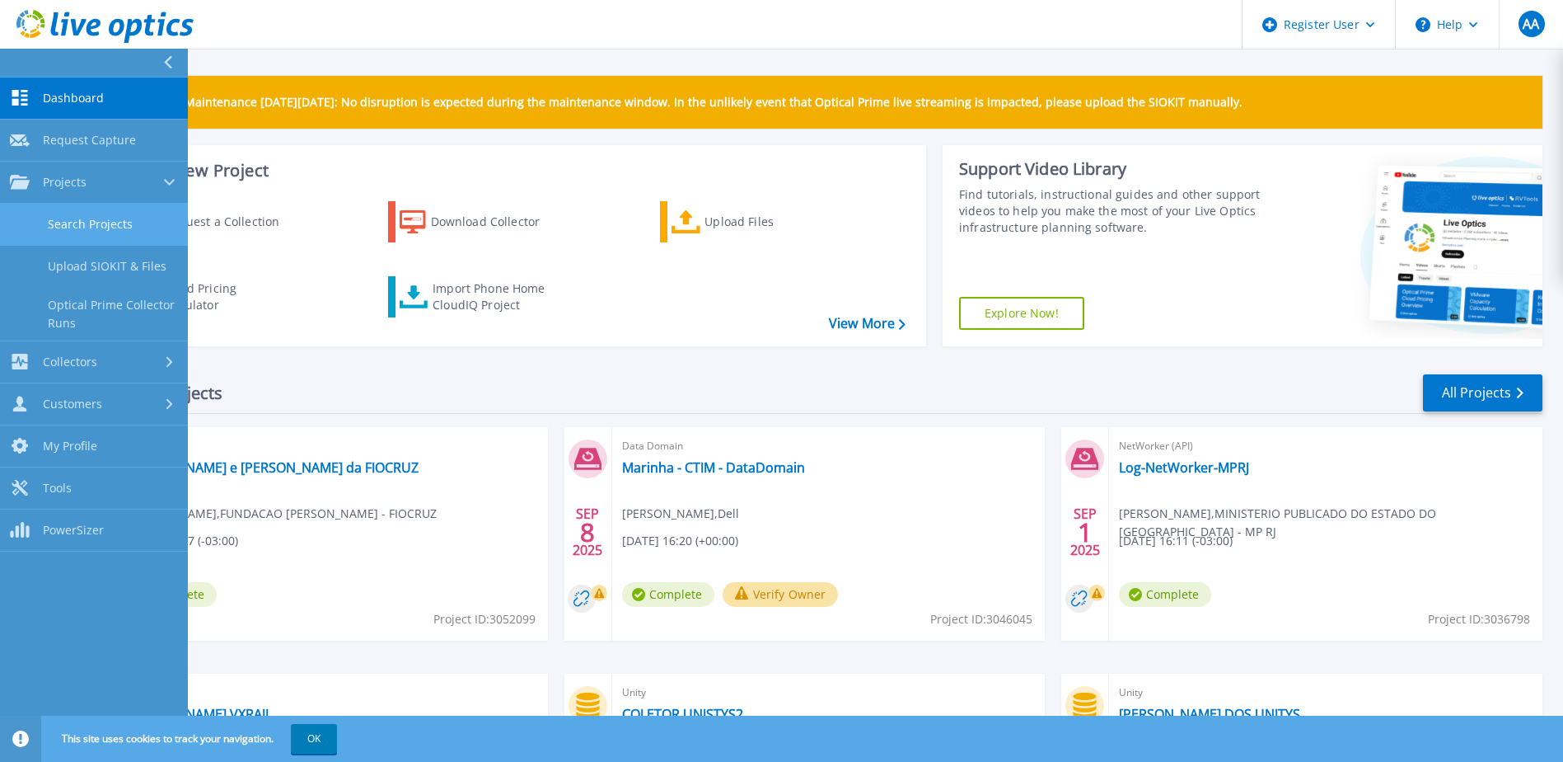
click at [68, 210] on link "Search Projects" at bounding box center [94, 225] width 188 height 42
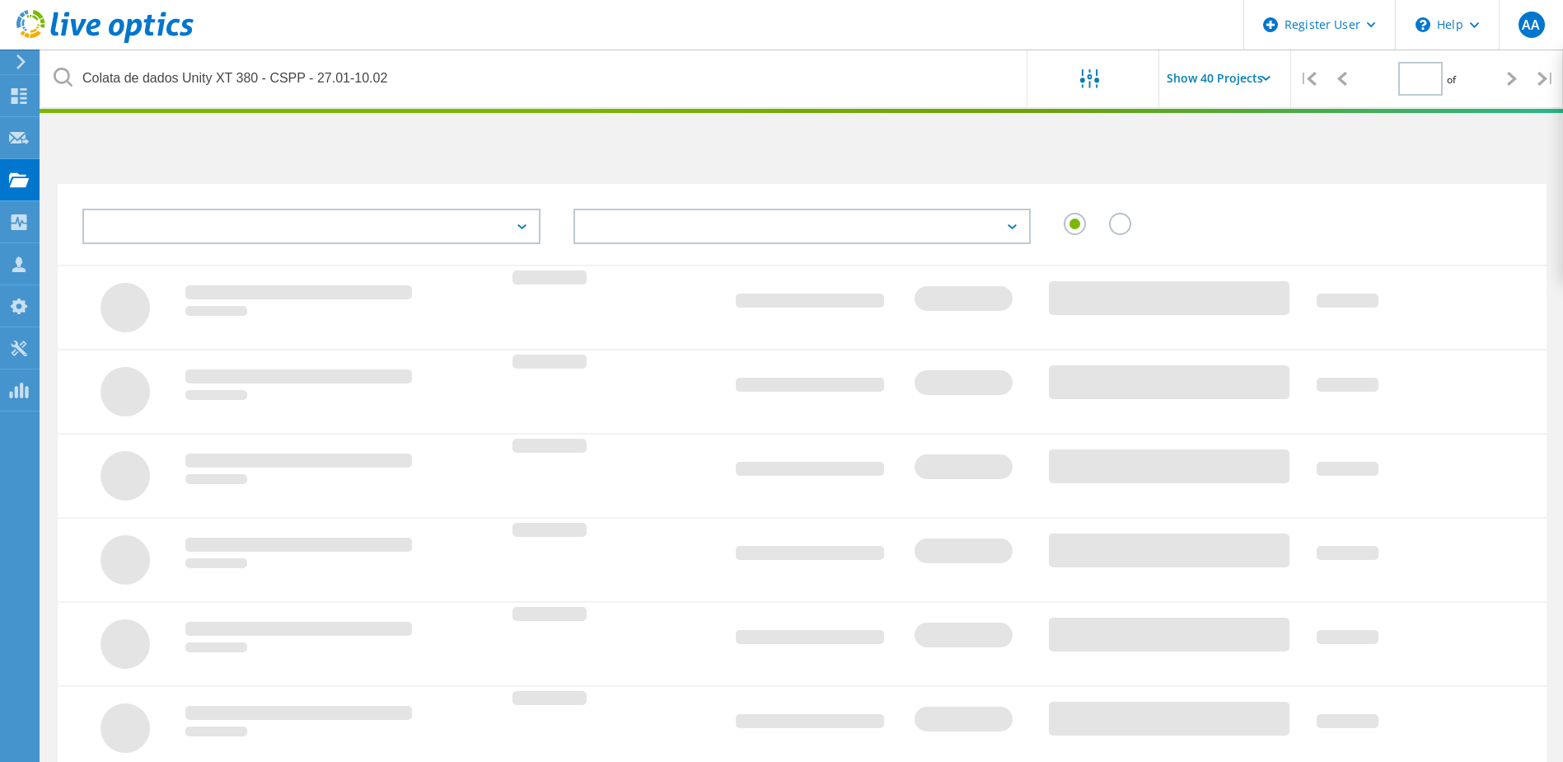
type input "1"
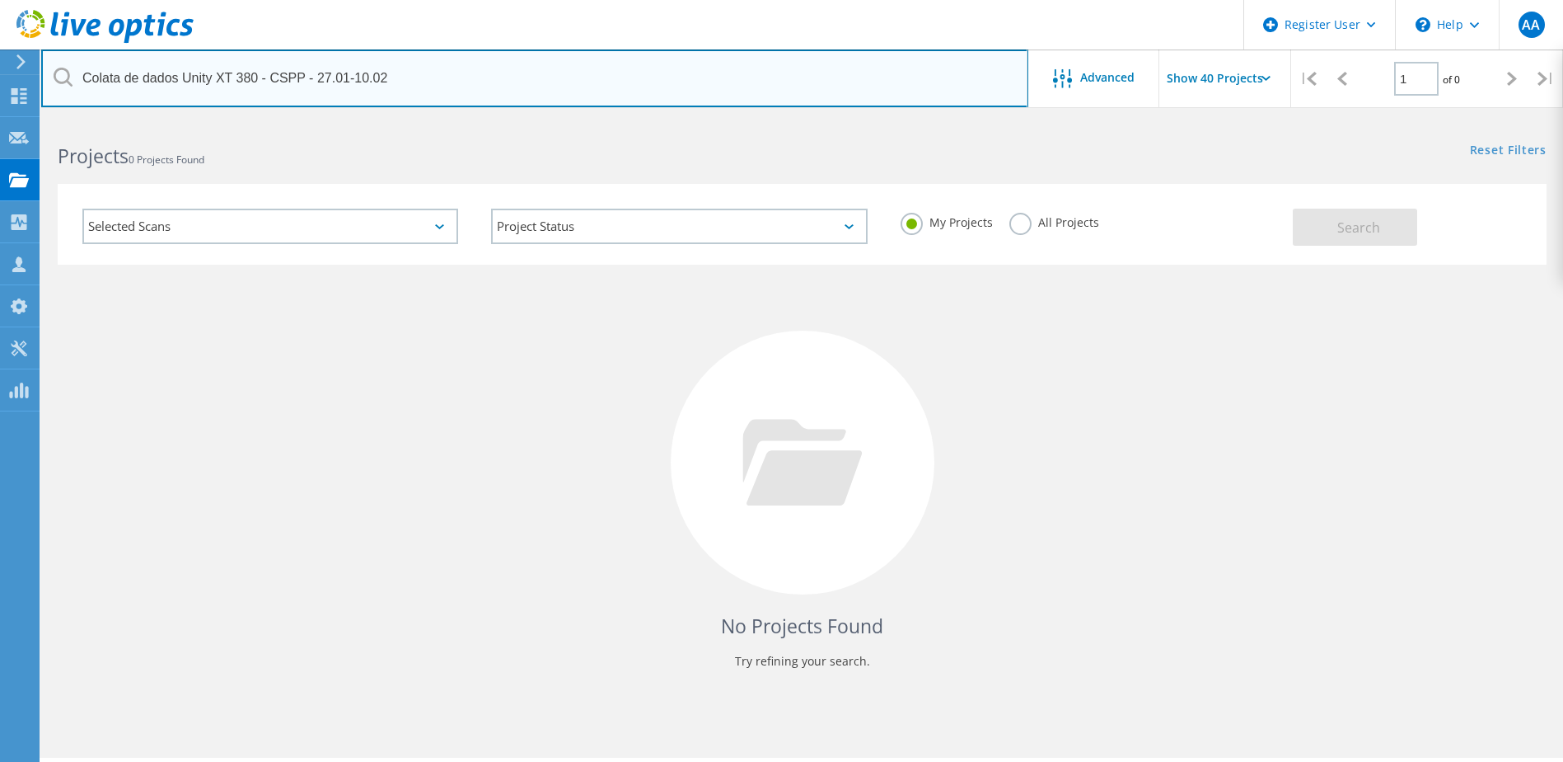
drag, startPoint x: 427, startPoint y: 81, endPoint x: 47, endPoint y: 66, distance: 380.2
click at [47, 66] on input "Colata de dados Unity XT 380 - CSPP - 27.01-10.02" at bounding box center [534, 78] width 987 height 58
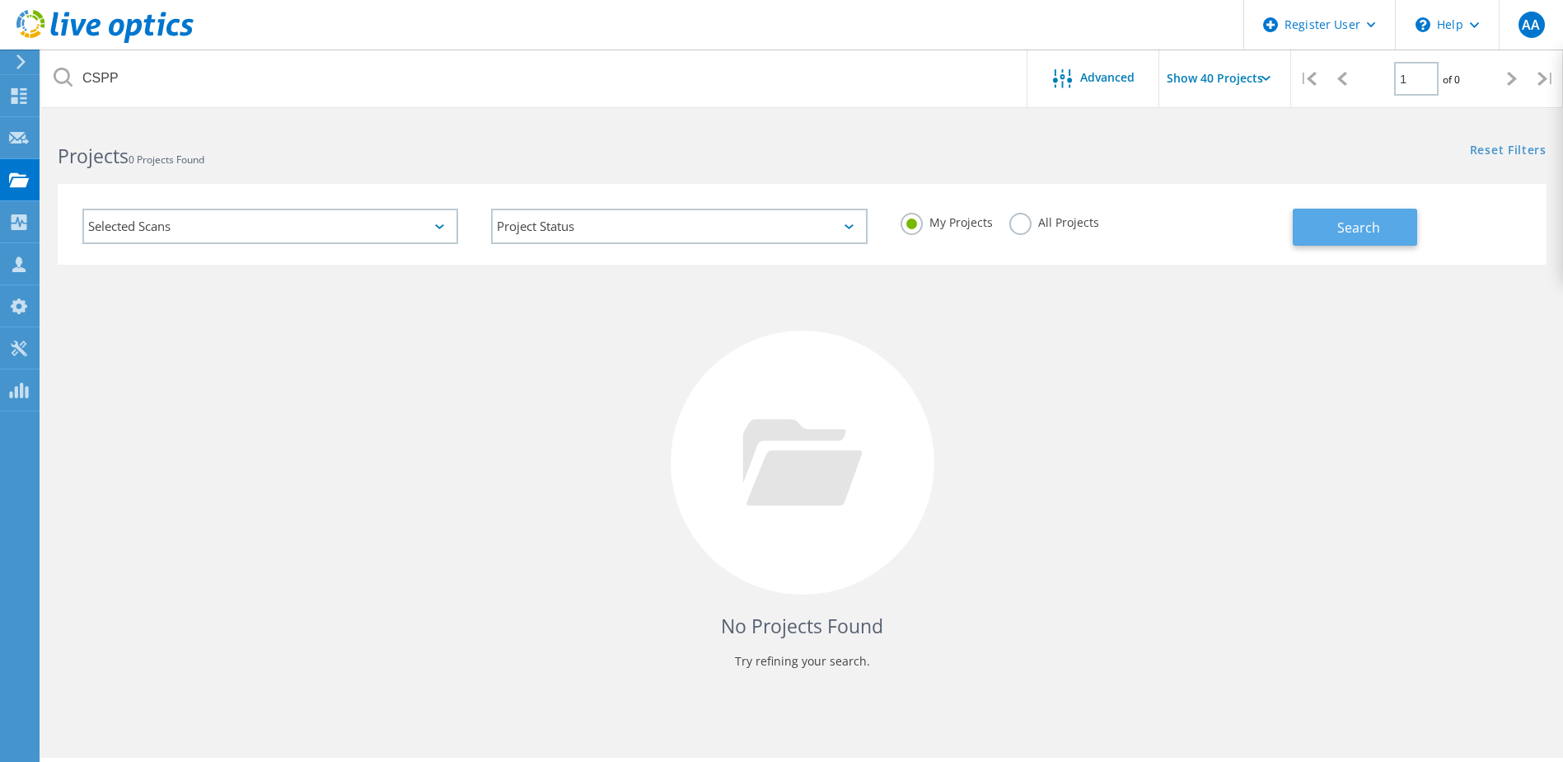
click at [1338, 232] on span "Search" at bounding box center [1359, 227] width 43 height 18
click at [1025, 223] on label "All Projects" at bounding box center [1055, 221] width 90 height 16
click at [0, 0] on input "All Projects" at bounding box center [0, 0] width 0 height 0
click at [1318, 229] on button "Search" at bounding box center [1355, 227] width 124 height 37
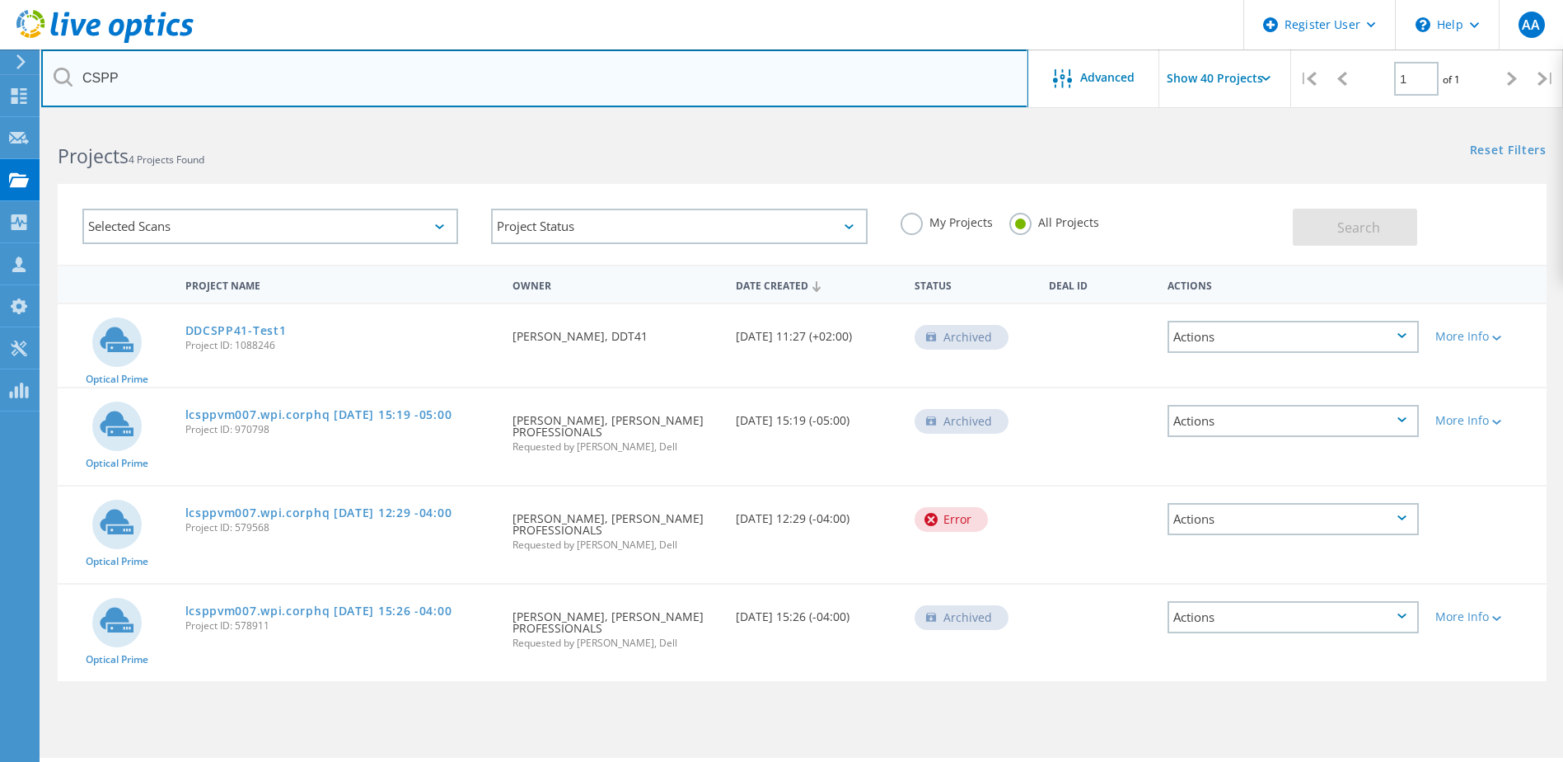
drag, startPoint x: 188, startPoint y: 85, endPoint x: 45, endPoint y: 84, distance: 143.4
click at [45, 84] on input "CSPP" at bounding box center [534, 78] width 987 height 58
paste input "olata de dados Unity XT 380 - CSPP - 27.01-10.02"
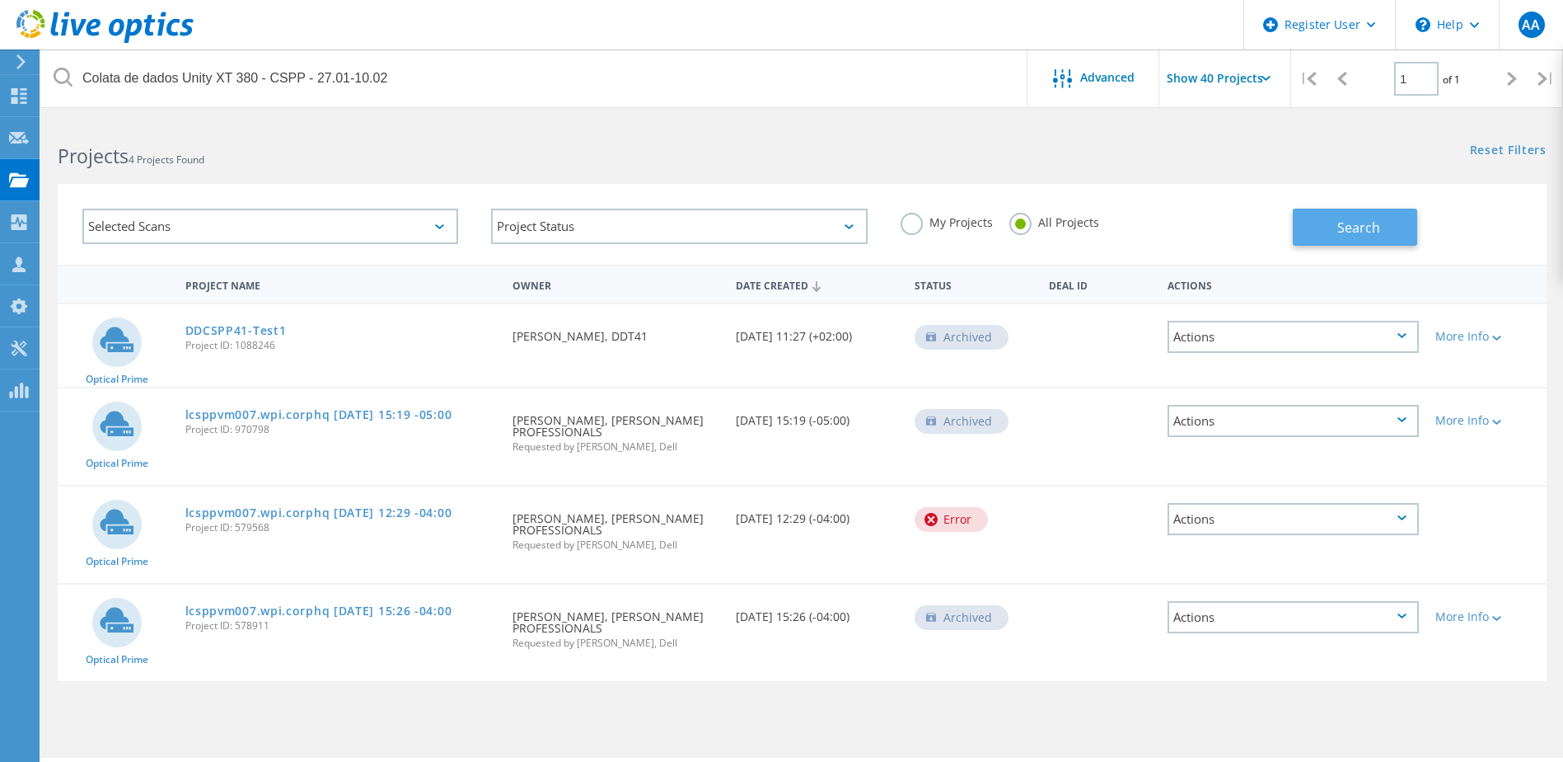
click at [1325, 226] on button "Search" at bounding box center [1355, 227] width 124 height 37
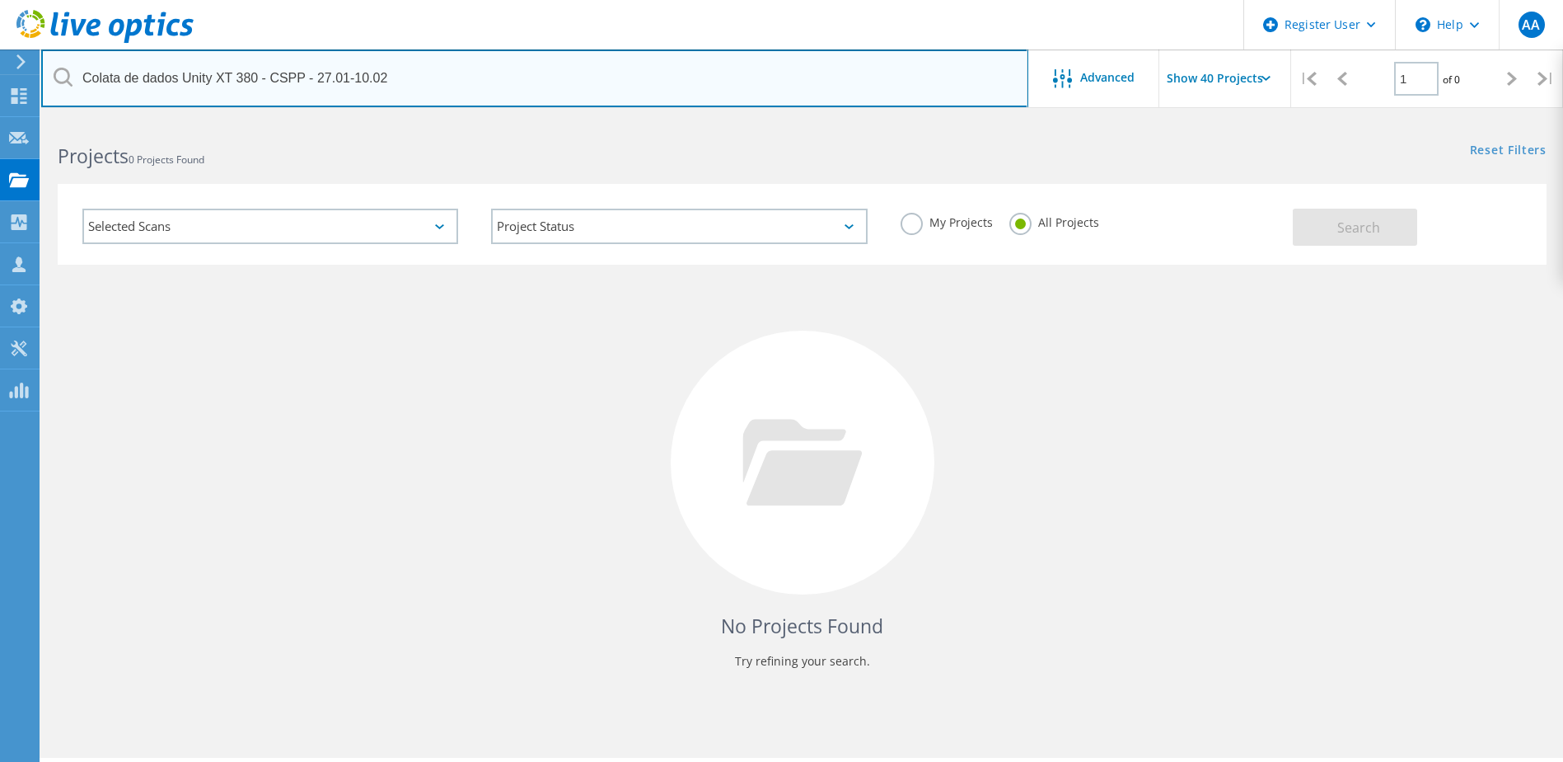
drag, startPoint x: 392, startPoint y: 74, endPoint x: 260, endPoint y: 62, distance: 133.3
click at [260, 62] on input "Colata de dados Unity XT 380 - CSPP - 27.01-10.02" at bounding box center [534, 78] width 987 height 58
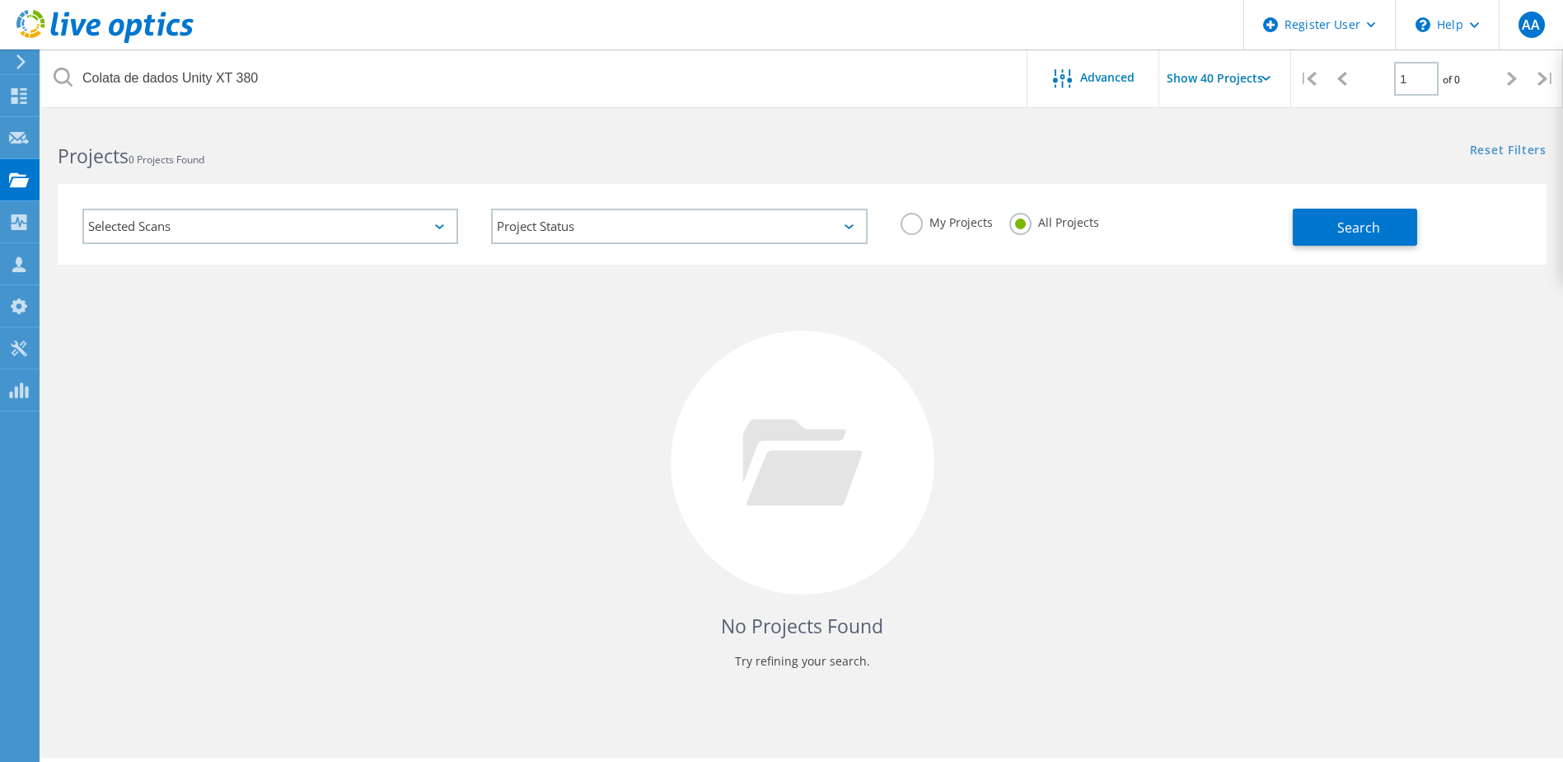
click at [452, 147] on h2 "Projects 0 Projects Found" at bounding box center [422, 156] width 728 height 27
click at [1327, 225] on button "Search" at bounding box center [1355, 227] width 124 height 37
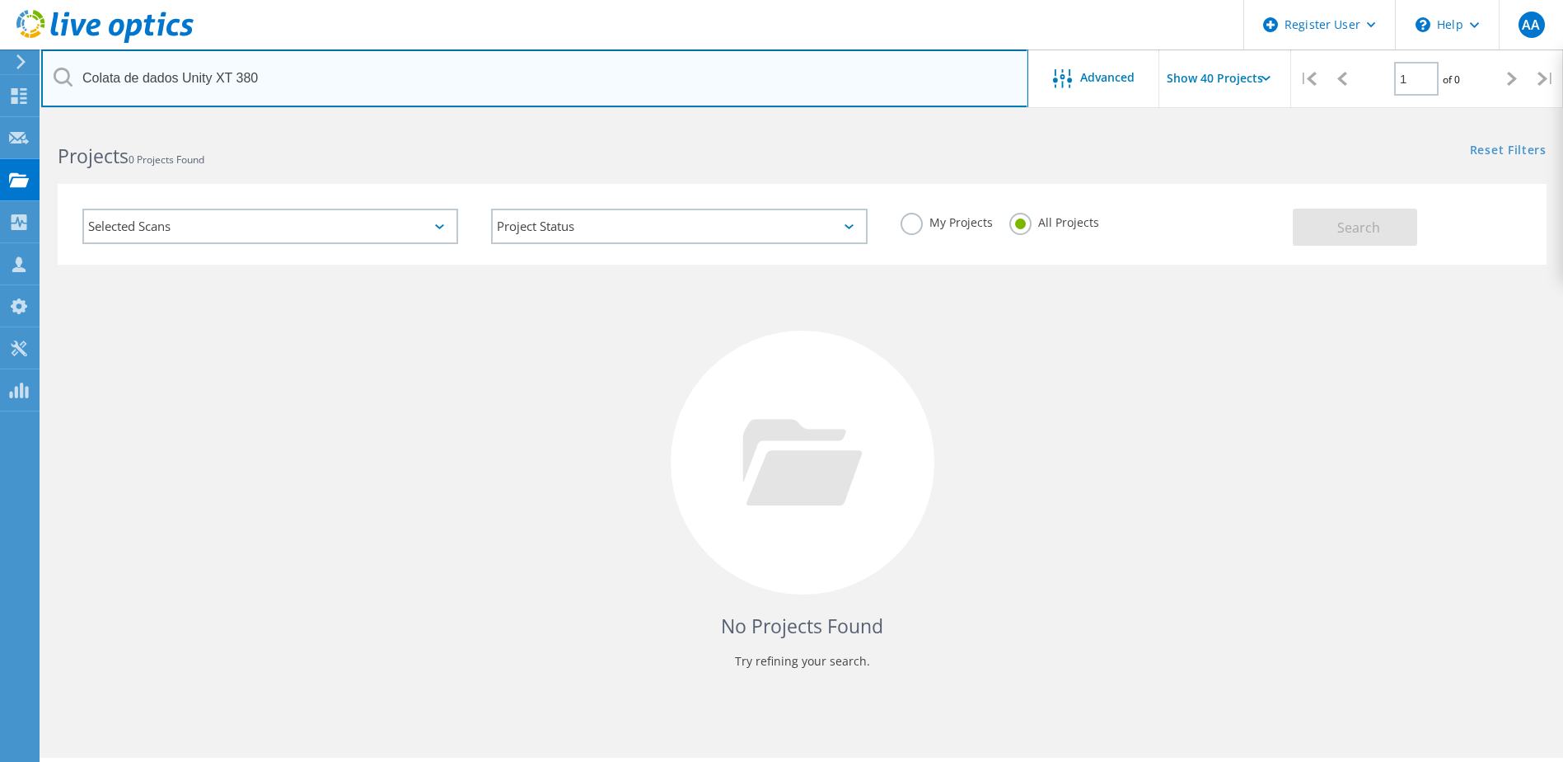
drag, startPoint x: 183, startPoint y: 82, endPoint x: 45, endPoint y: 71, distance: 138.9
click at [45, 71] on input "Colata de dados Unity XT 380" at bounding box center [534, 78] width 987 height 58
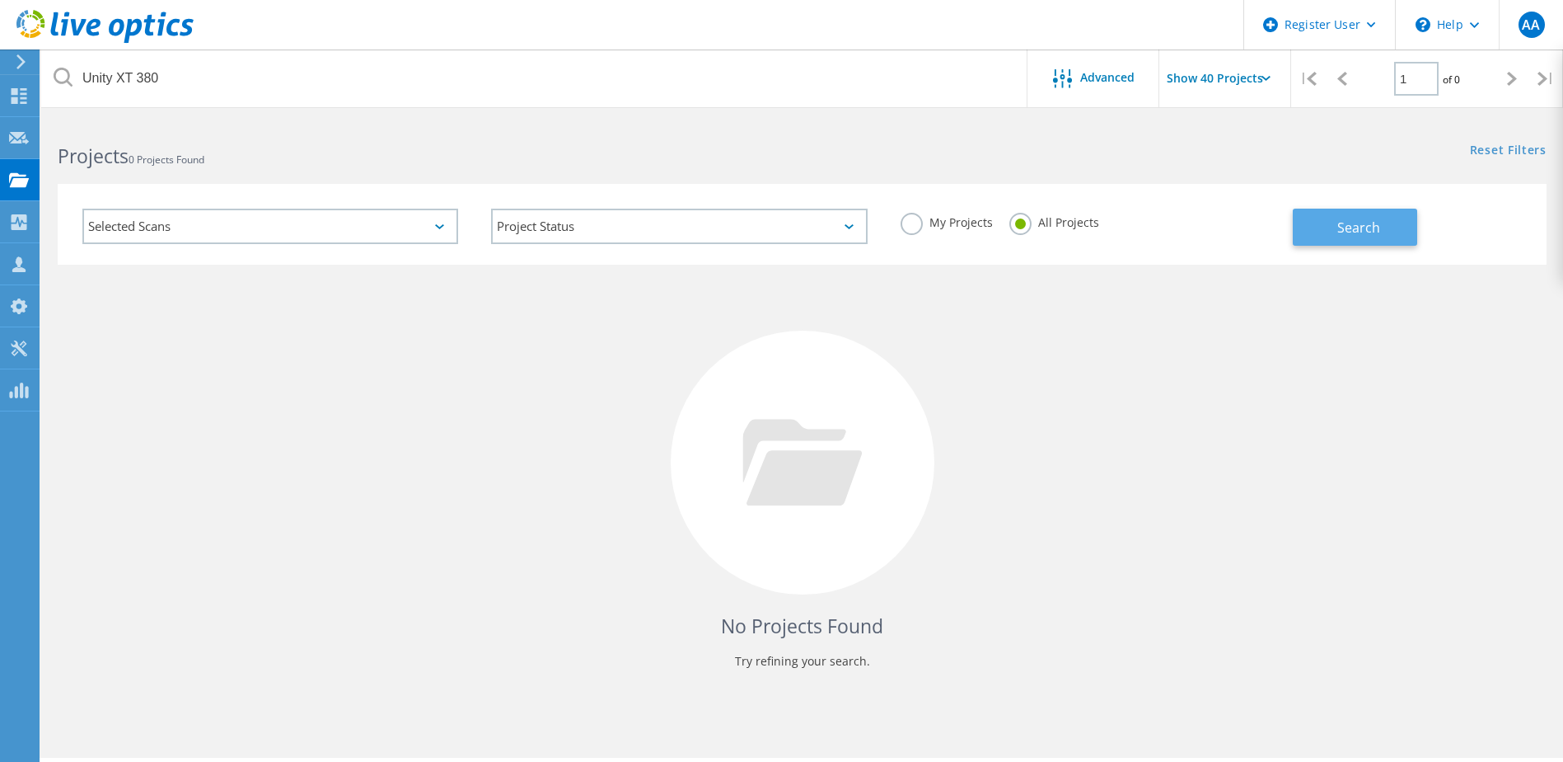
click at [1364, 225] on span "Search" at bounding box center [1359, 227] width 43 height 18
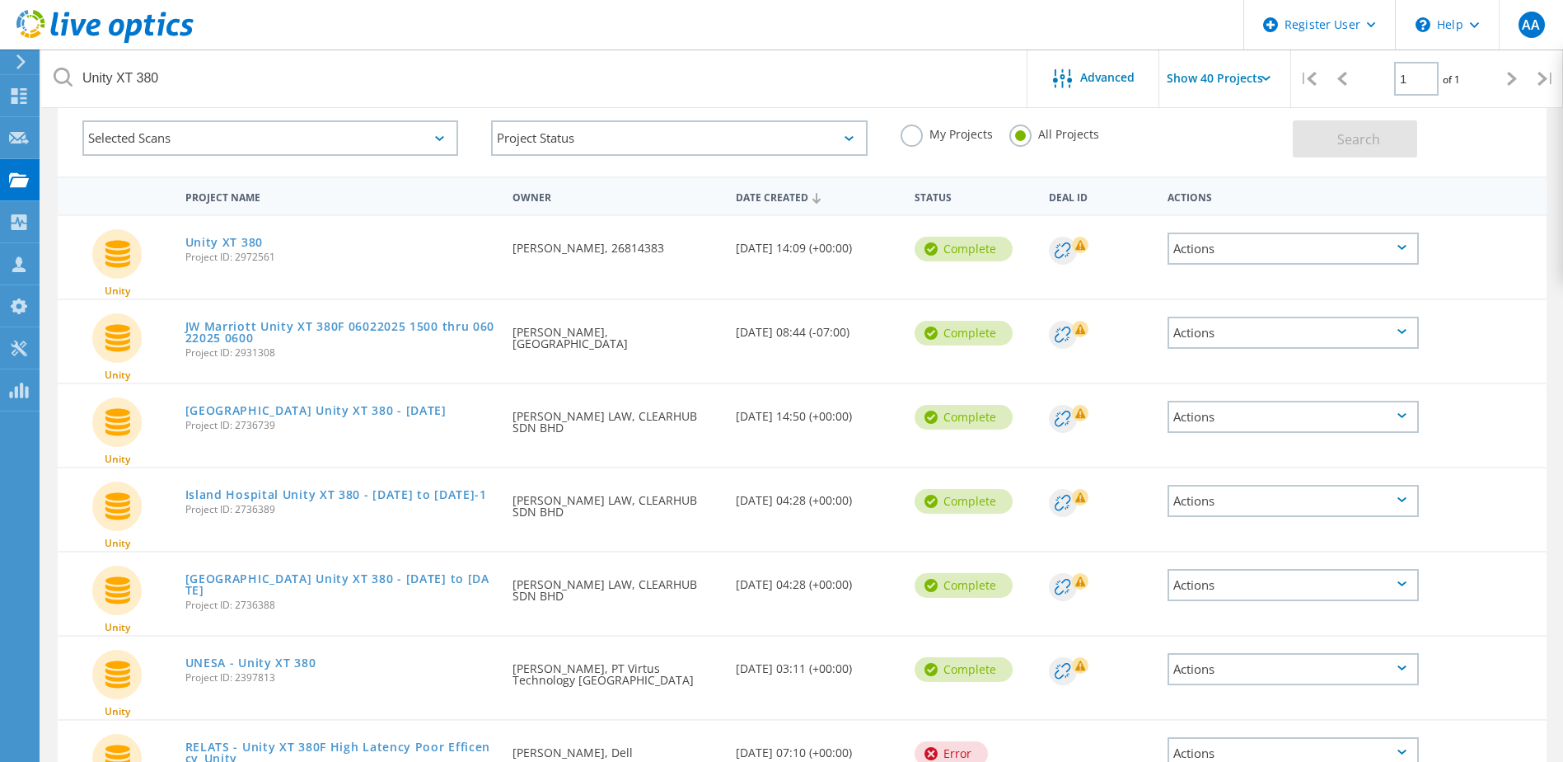
scroll to position [60, 0]
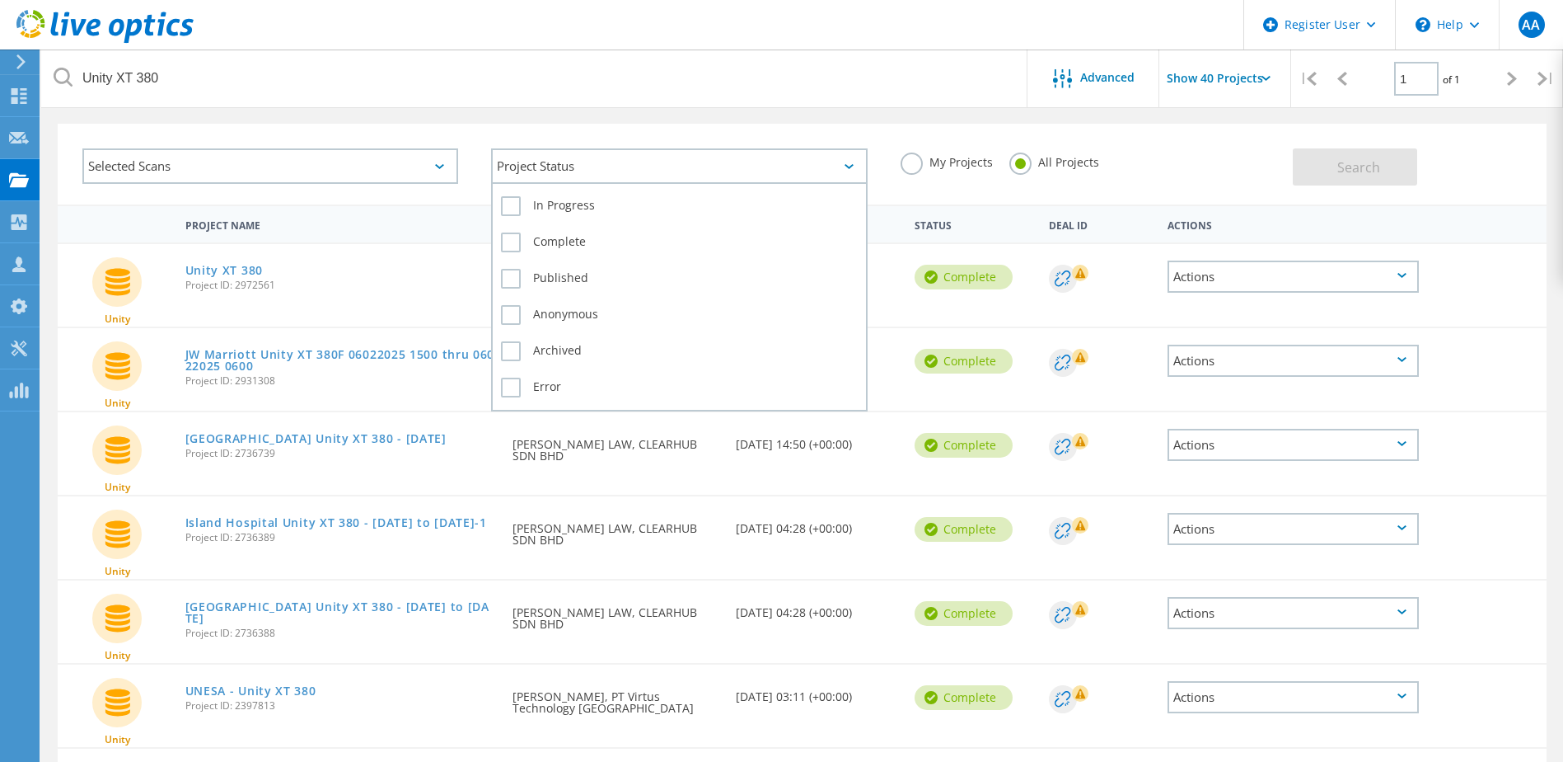
click at [840, 162] on div "Project Status" at bounding box center [679, 165] width 376 height 35
click at [509, 354] on label "Archived" at bounding box center [679, 351] width 356 height 20
click at [0, 0] on input "Archived" at bounding box center [0, 0] width 0 height 0
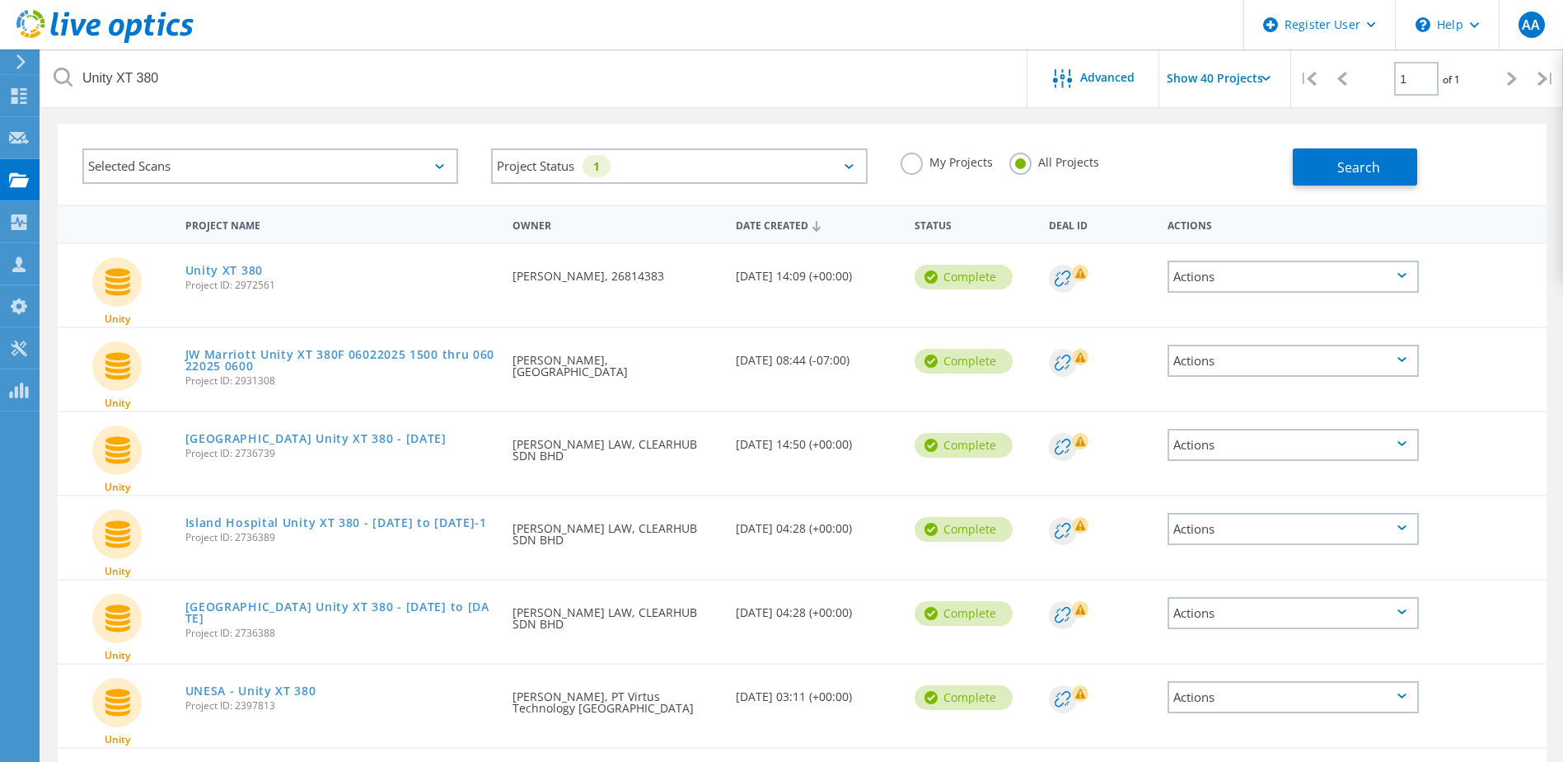
click at [468, 121] on div "Selected Scans Project Status 1 In Progress Complete Published Anonymous Archiv…" at bounding box center [802, 153] width 1522 height 101
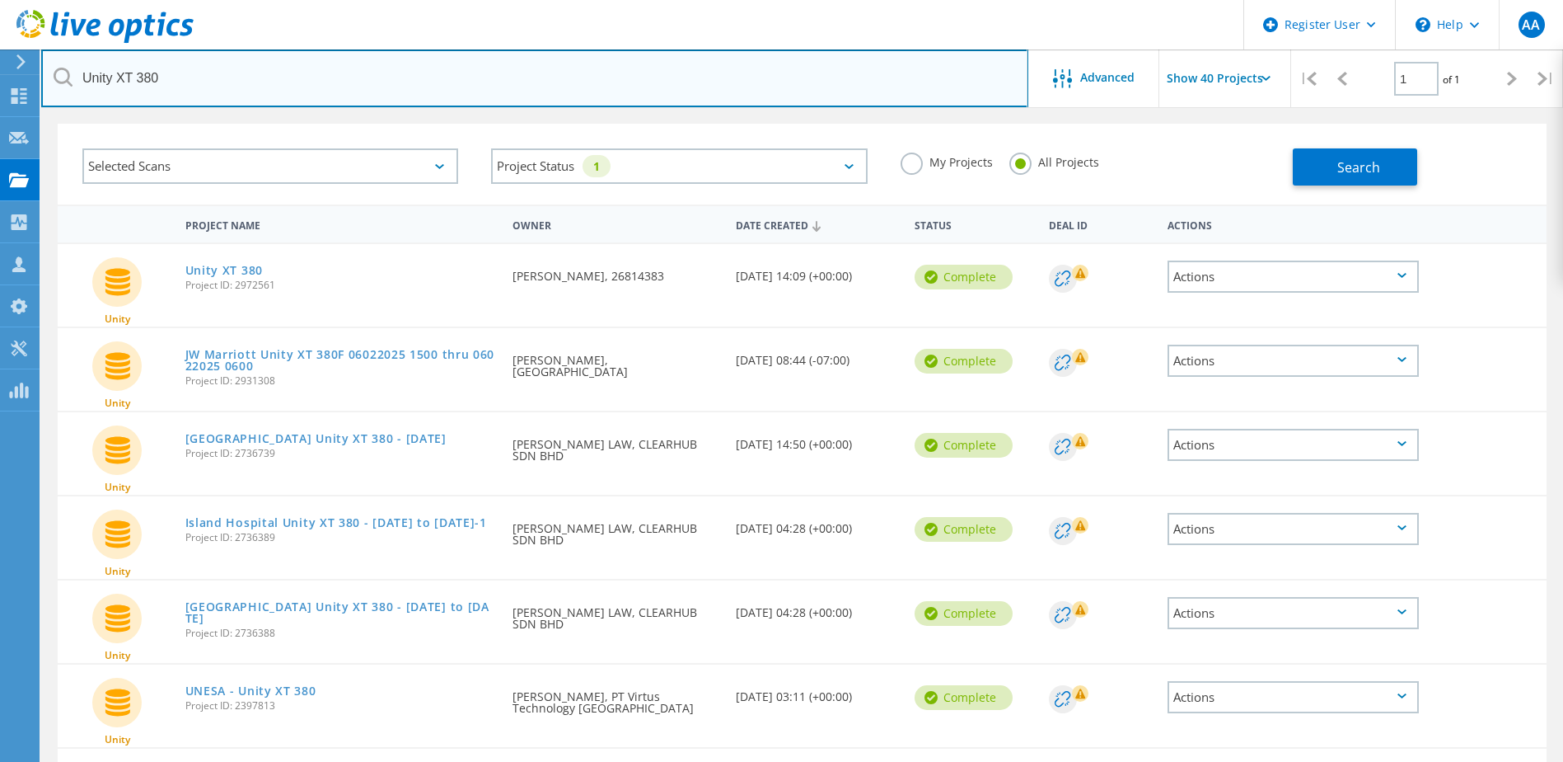
drag, startPoint x: 307, startPoint y: 70, endPoint x: 48, endPoint y: 68, distance: 259.6
click at [48, 68] on input "Unity XT 380" at bounding box center [534, 78] width 987 height 58
type input "2773570"
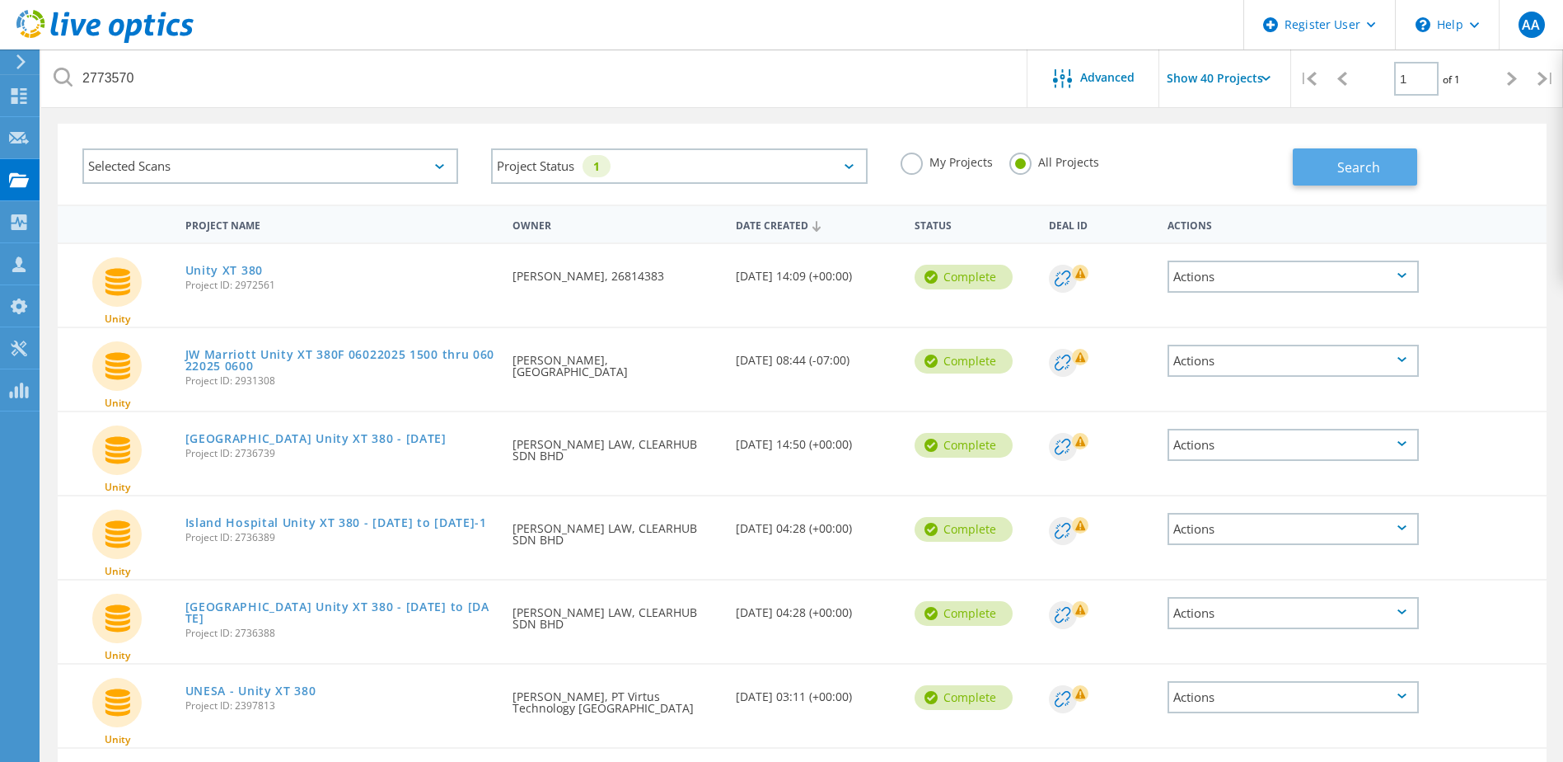
click at [1322, 163] on button "Search" at bounding box center [1355, 166] width 124 height 37
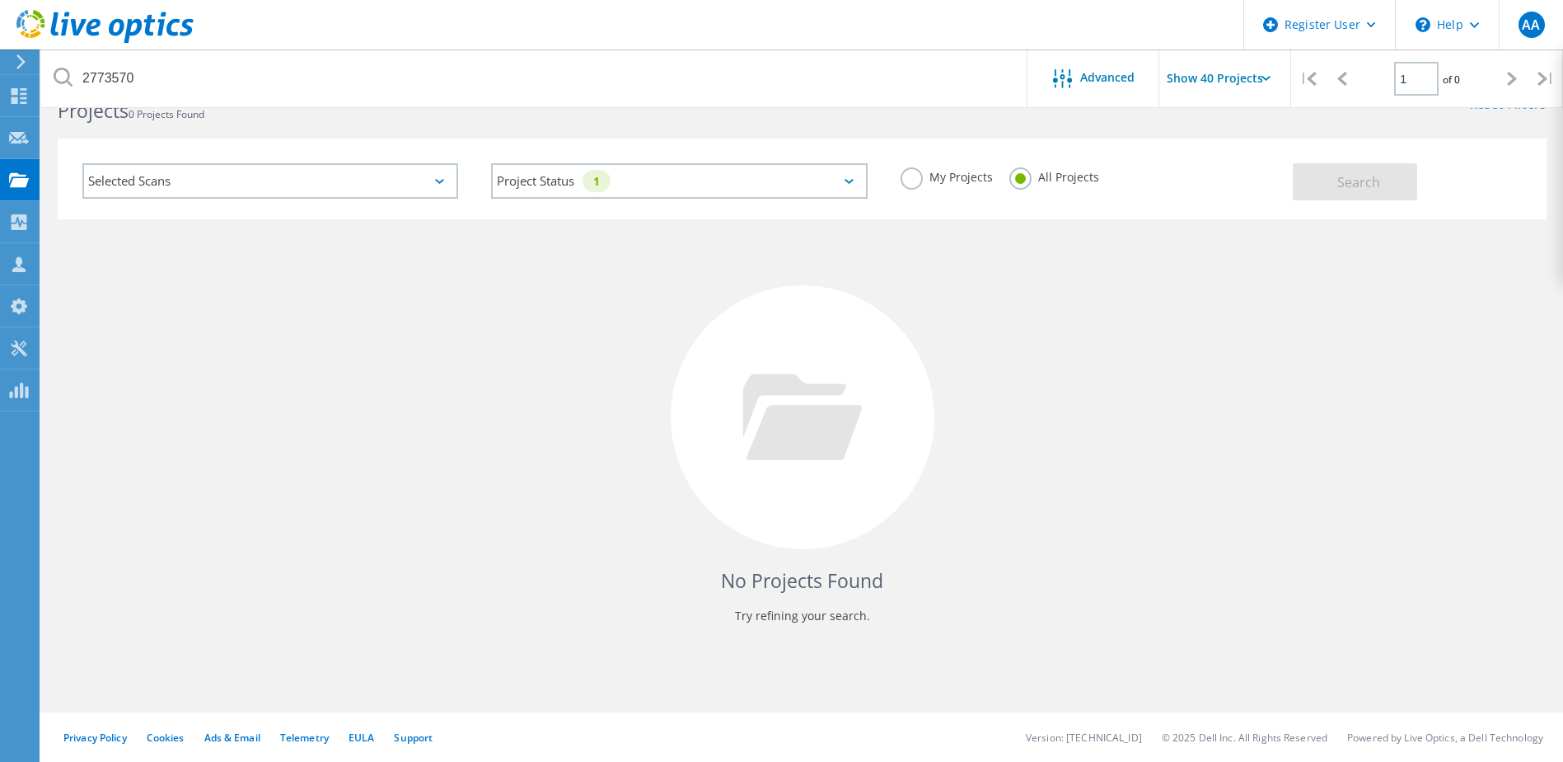
scroll to position [45, 0]
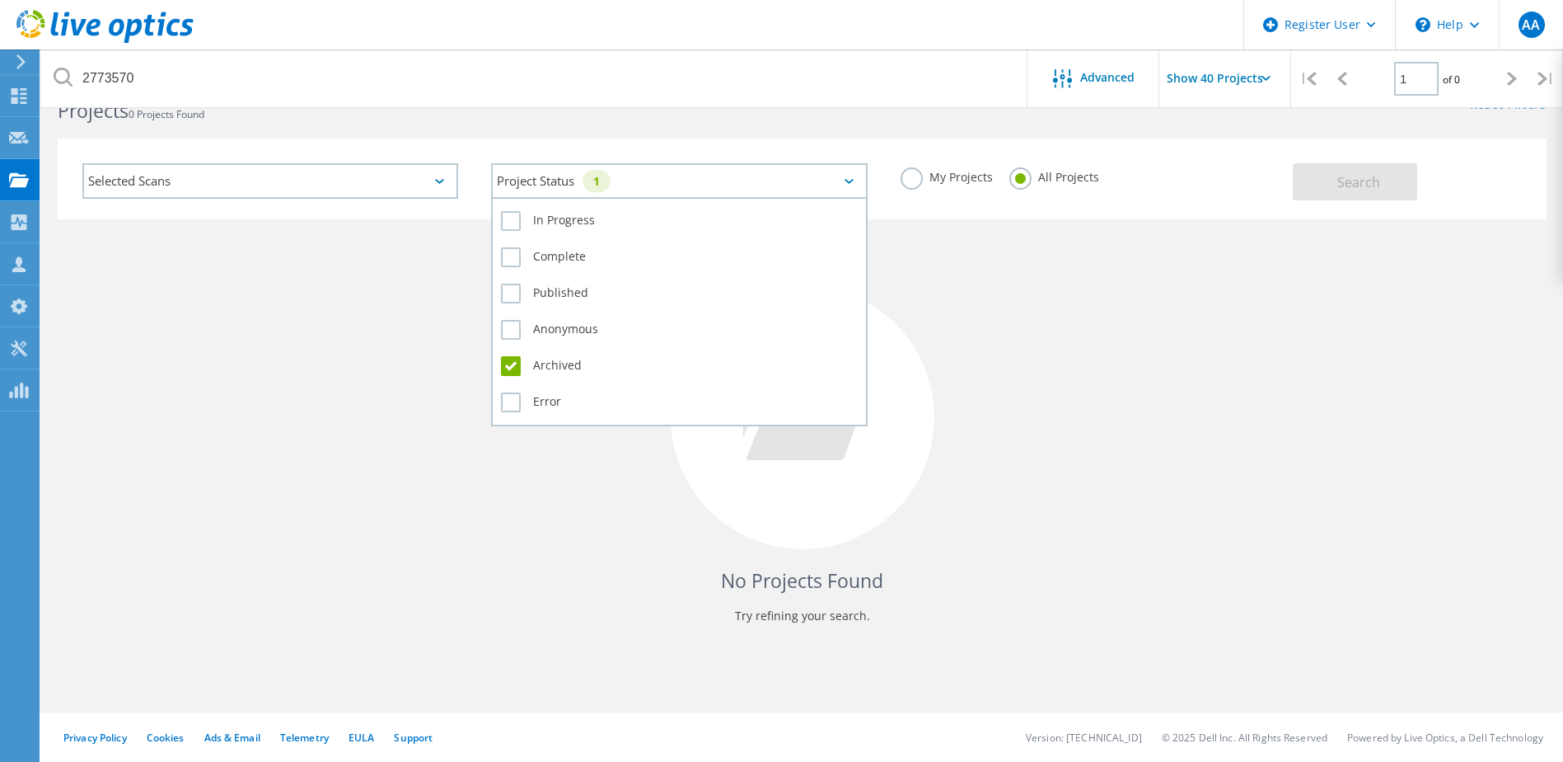
click at [846, 181] on icon at bounding box center [849, 181] width 9 height 5
click at [508, 260] on label "Complete" at bounding box center [679, 257] width 356 height 20
click at [0, 0] on input "Complete" at bounding box center [0, 0] width 0 height 0
click at [511, 223] on label "In Progress" at bounding box center [679, 221] width 356 height 20
click at [0, 0] on input "In Progress" at bounding box center [0, 0] width 0 height 0
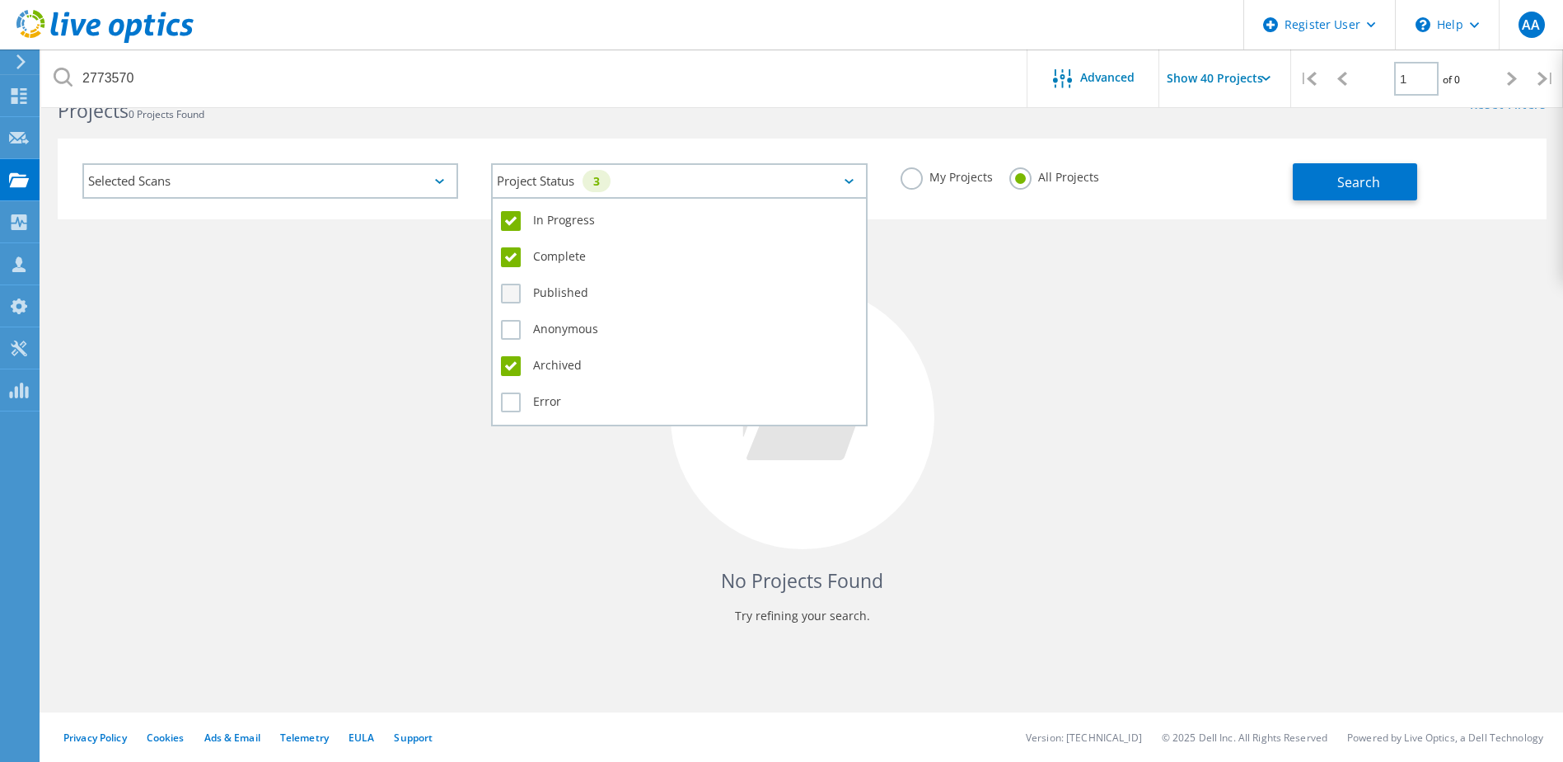
click at [509, 292] on label "Published" at bounding box center [679, 294] width 356 height 20
click at [0, 0] on input "Published" at bounding box center [0, 0] width 0 height 0
click at [510, 324] on label "Anonymous" at bounding box center [679, 330] width 356 height 20
click at [0, 0] on input "Anonymous" at bounding box center [0, 0] width 0 height 0
click at [504, 408] on label "Error" at bounding box center [679, 402] width 356 height 20
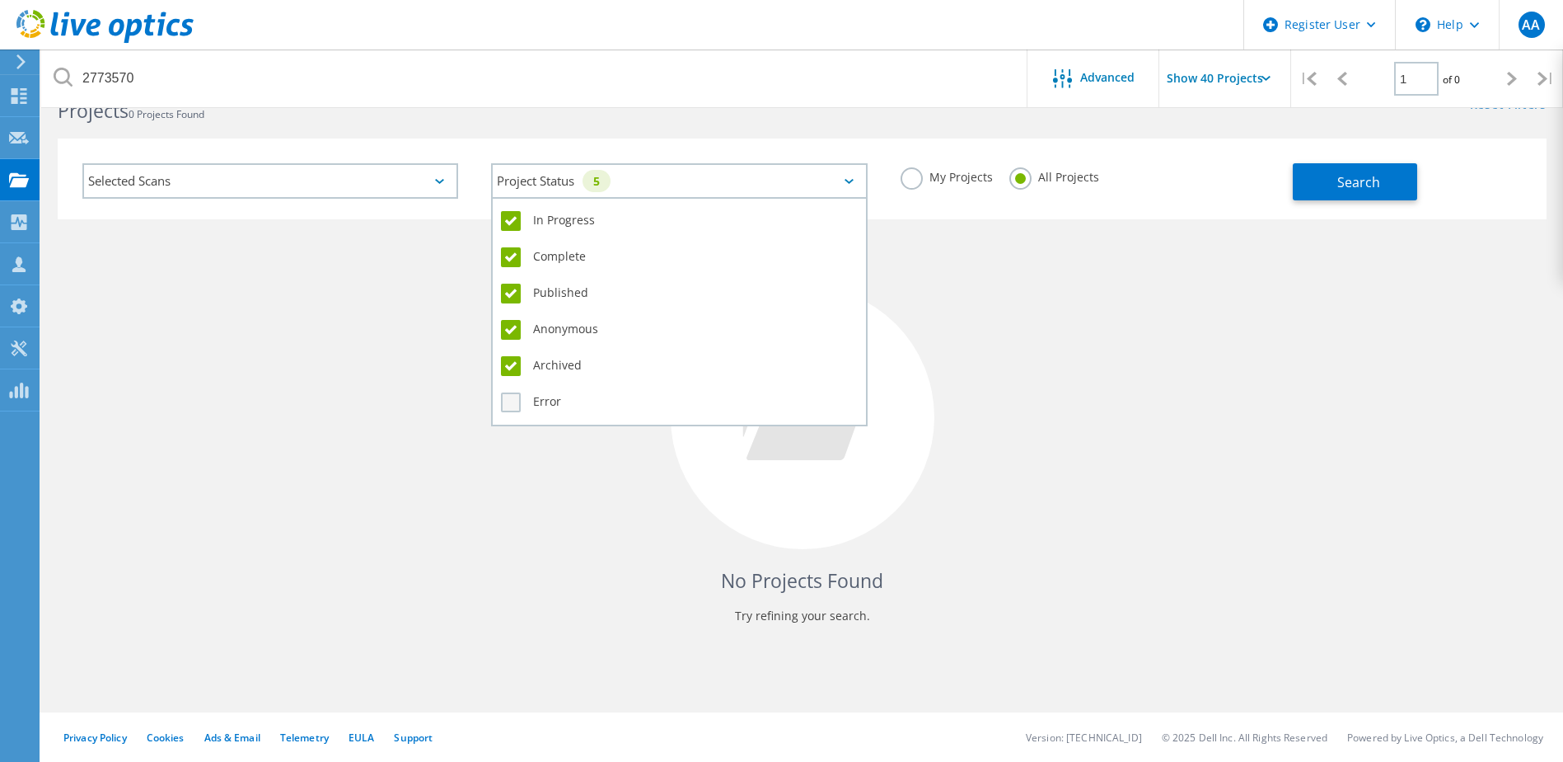
click at [0, 0] on input "Error" at bounding box center [0, 0] width 0 height 0
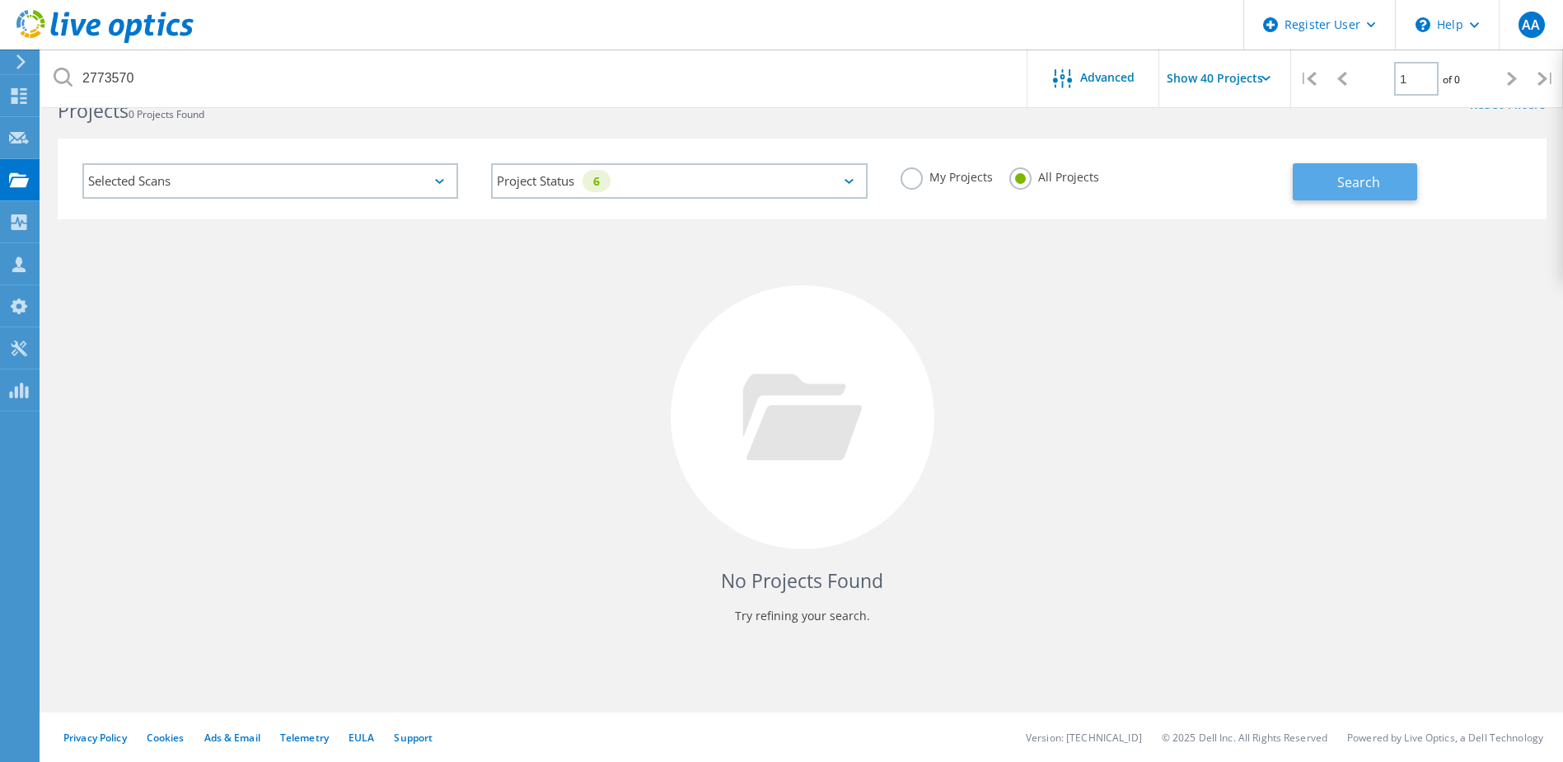
click at [1329, 180] on button "Search" at bounding box center [1355, 181] width 124 height 37
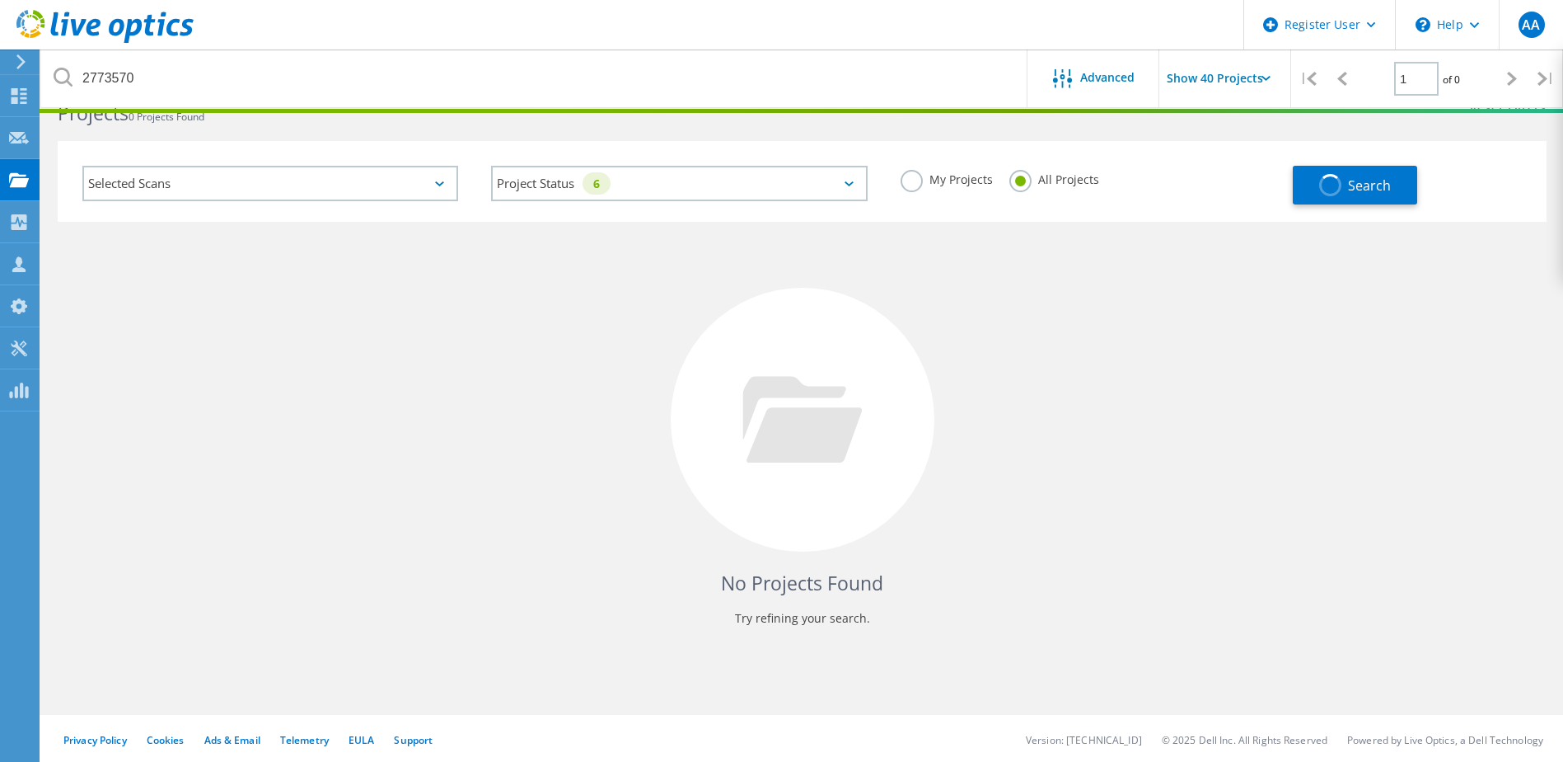
scroll to position [0, 0]
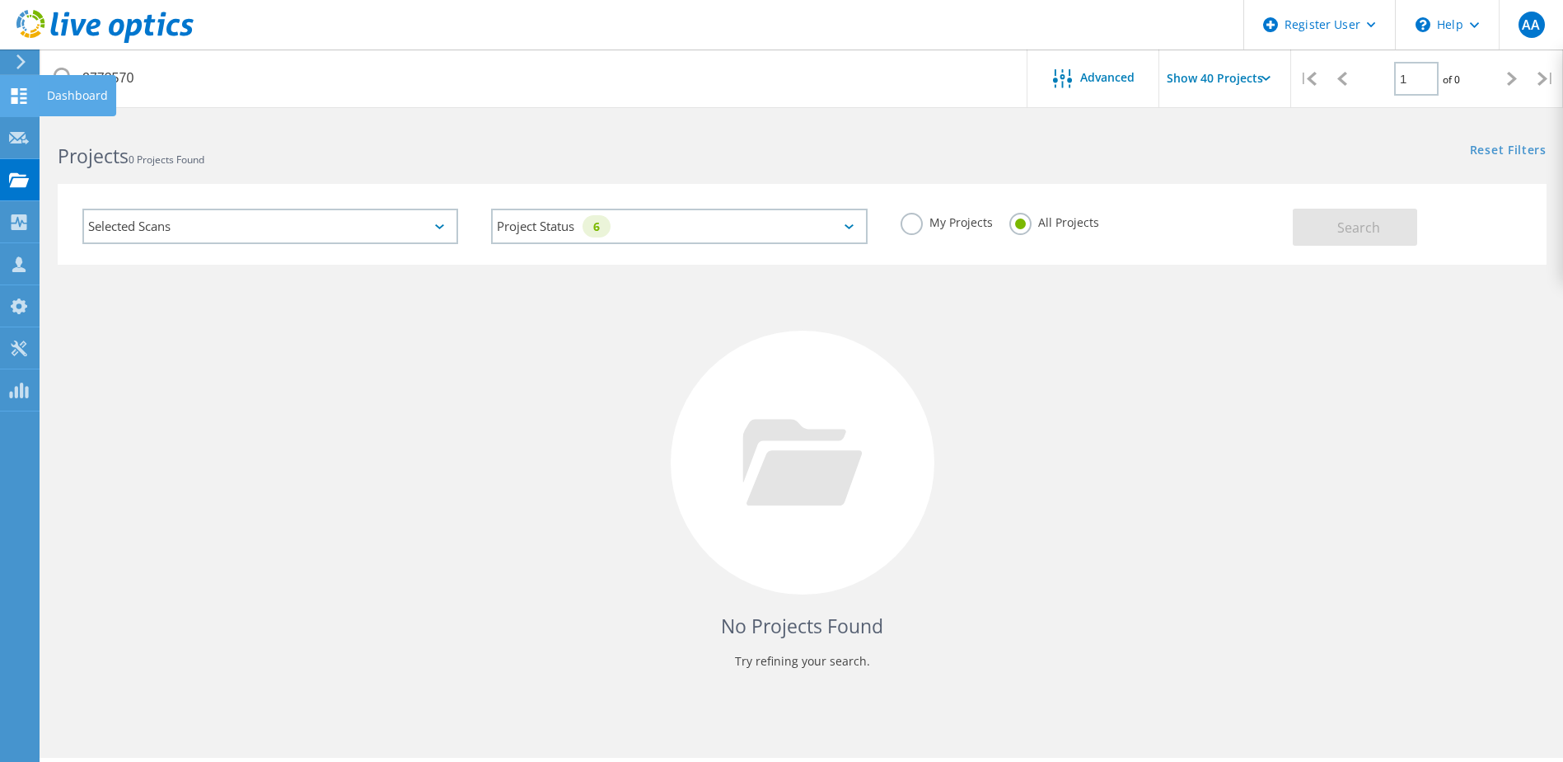
click at [18, 103] on icon at bounding box center [19, 96] width 20 height 16
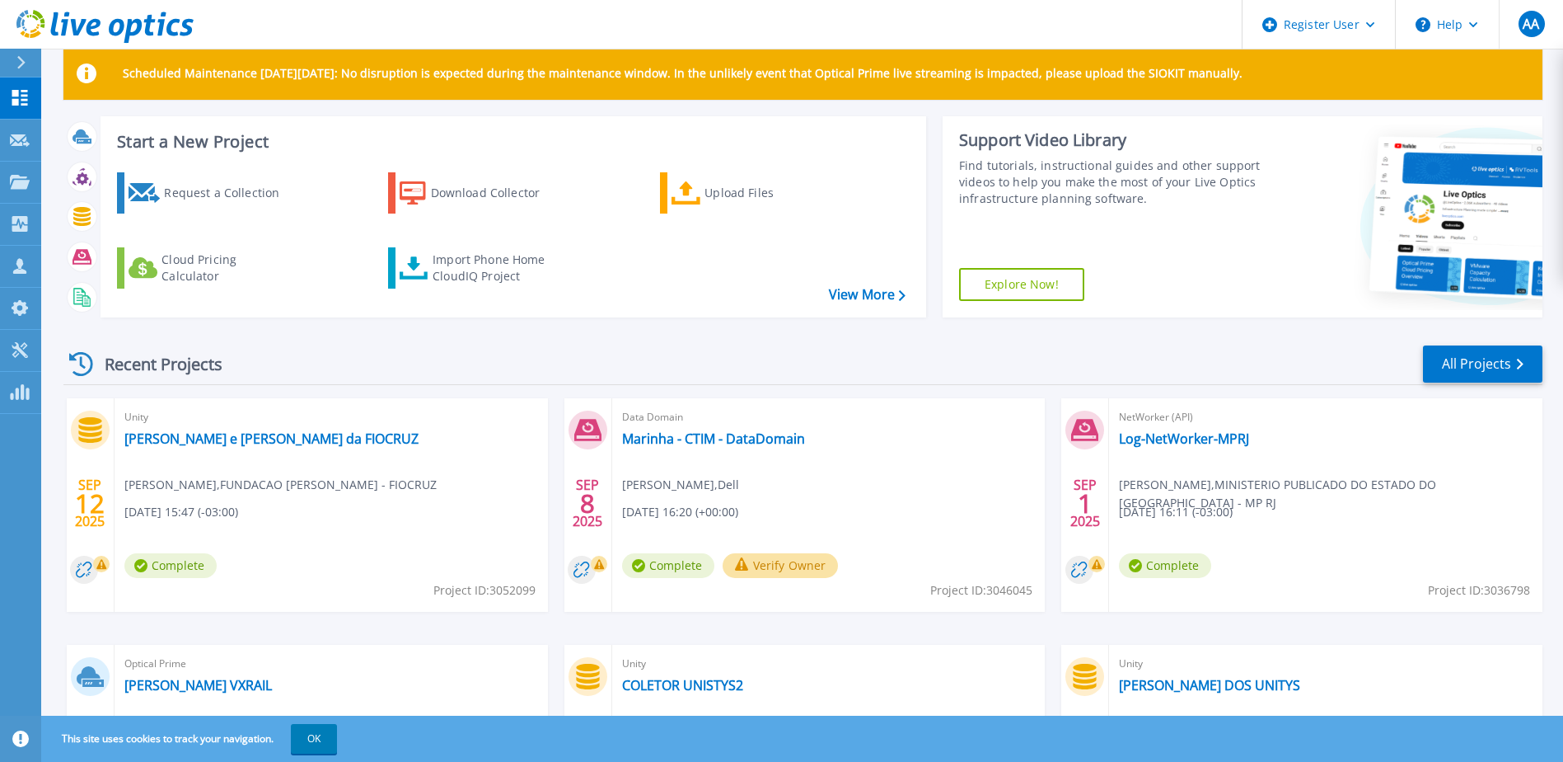
scroll to position [55, 0]
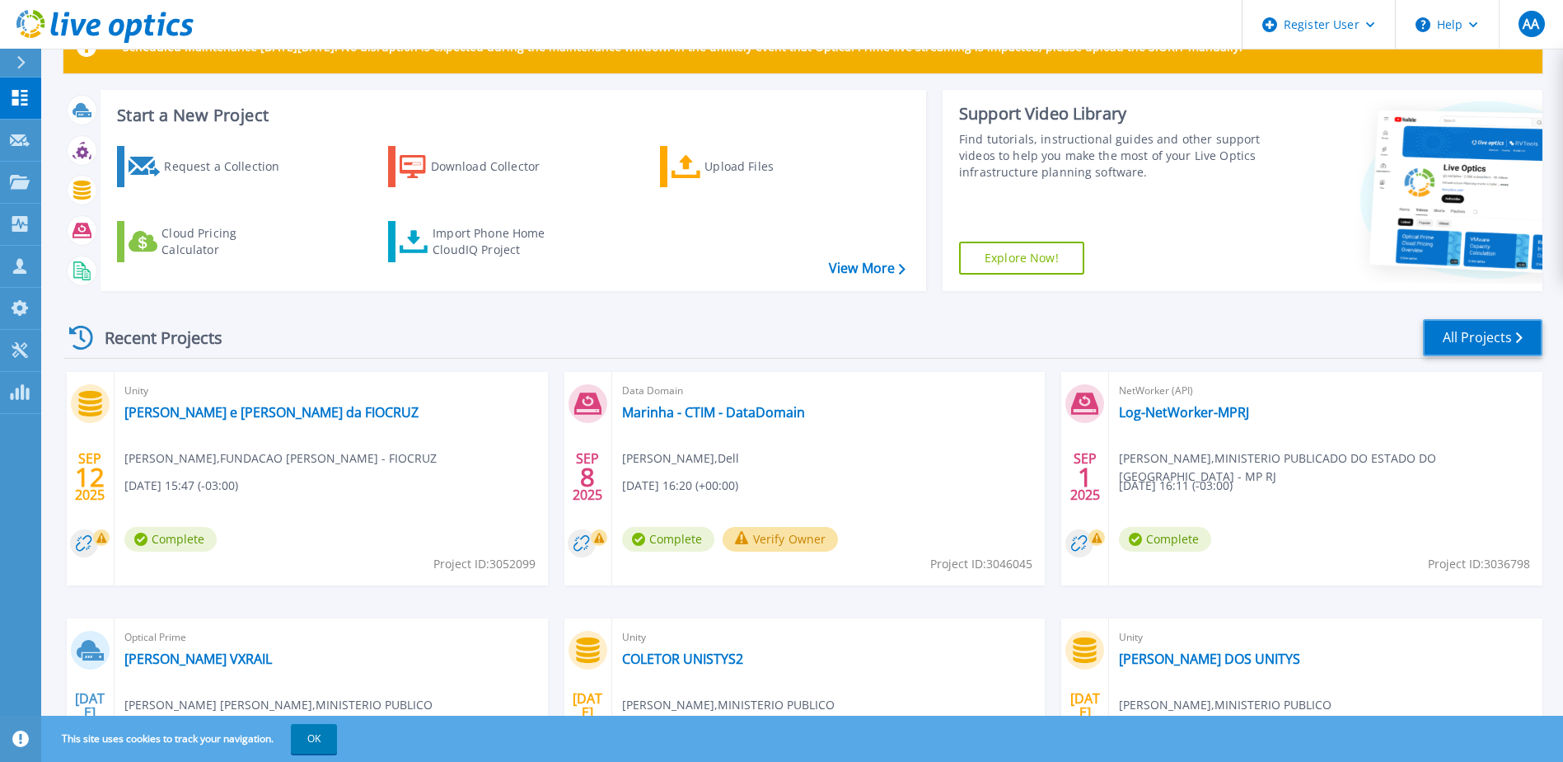
click at [1443, 336] on link "All Projects" at bounding box center [1483, 337] width 120 height 37
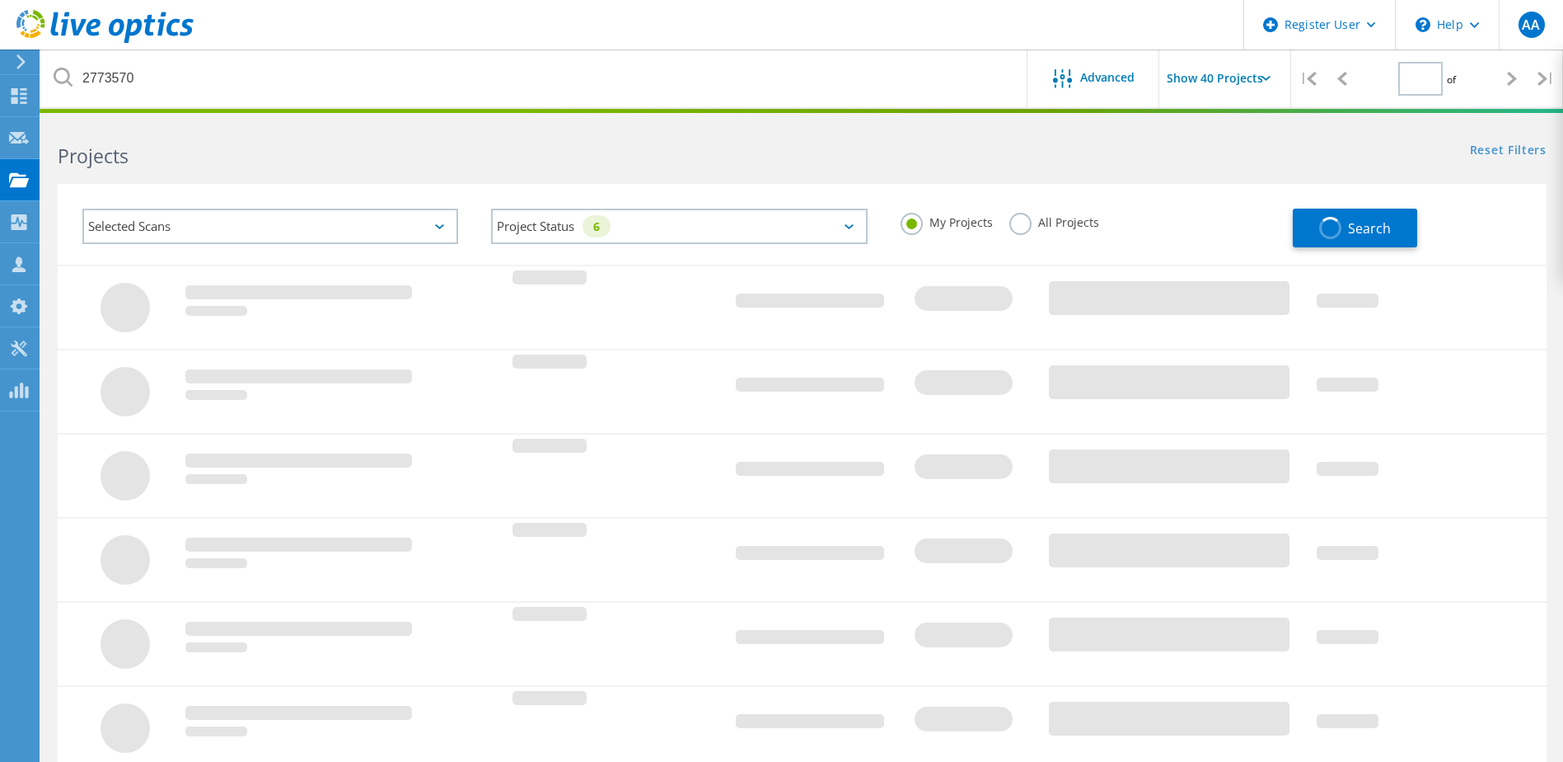
type input "1"
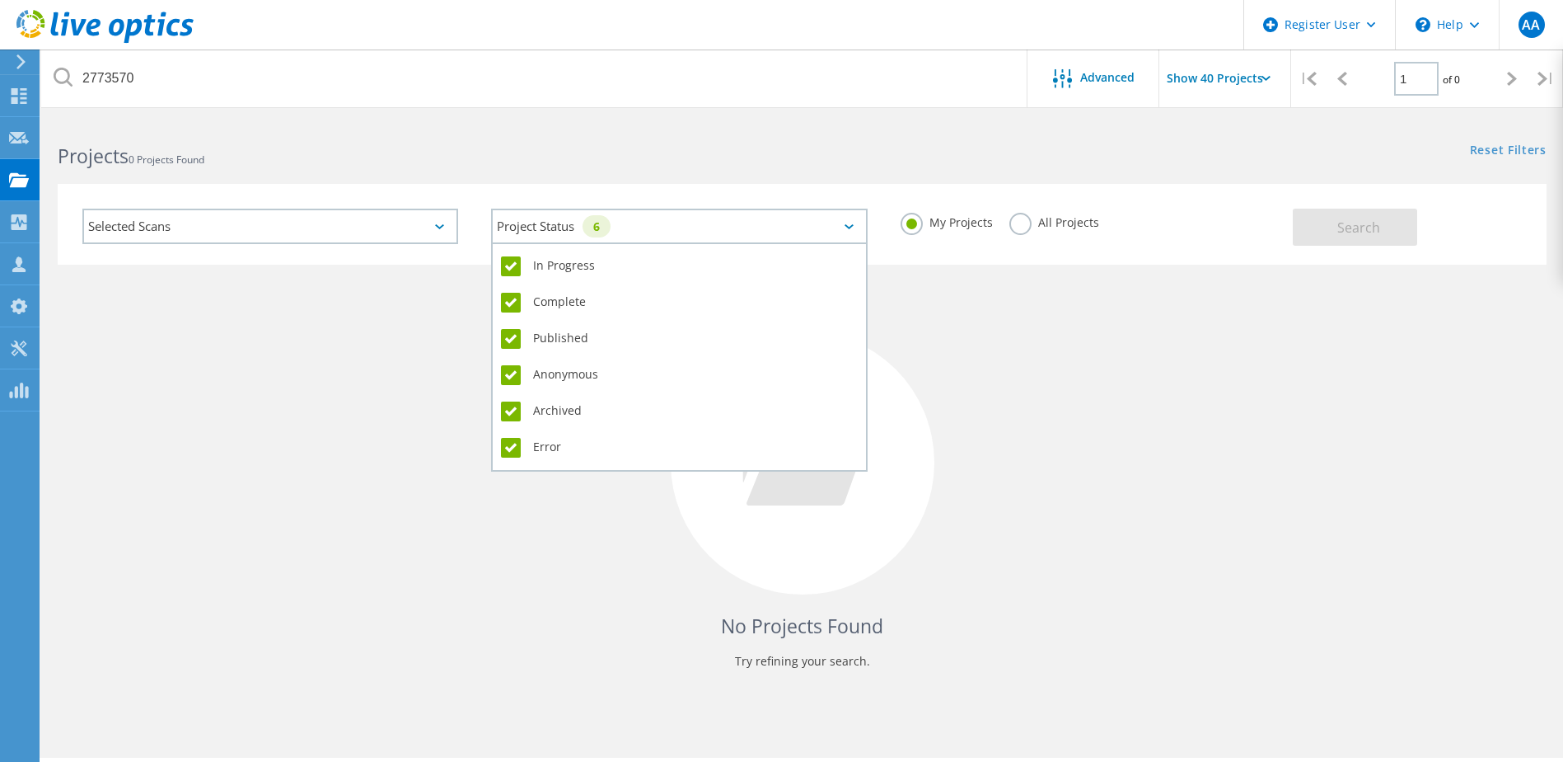
click at [852, 225] on icon at bounding box center [849, 226] width 9 height 5
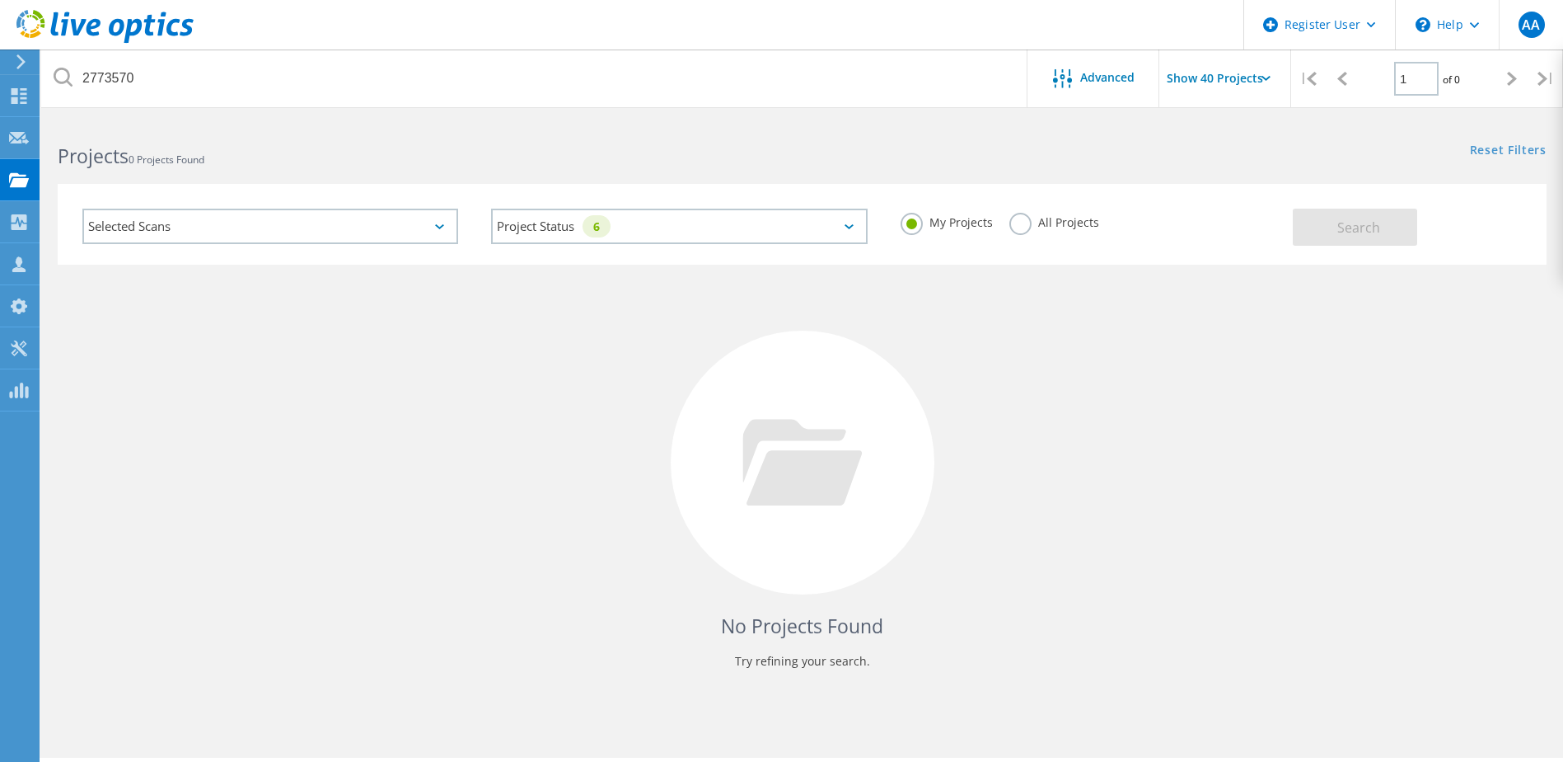
click at [371, 270] on div "No Projects Found Try refining your search." at bounding box center [802, 478] width 1489 height 426
click at [1019, 214] on label "All Projects" at bounding box center [1055, 221] width 90 height 16
click at [0, 0] on input "All Projects" at bounding box center [0, 0] width 0 height 0
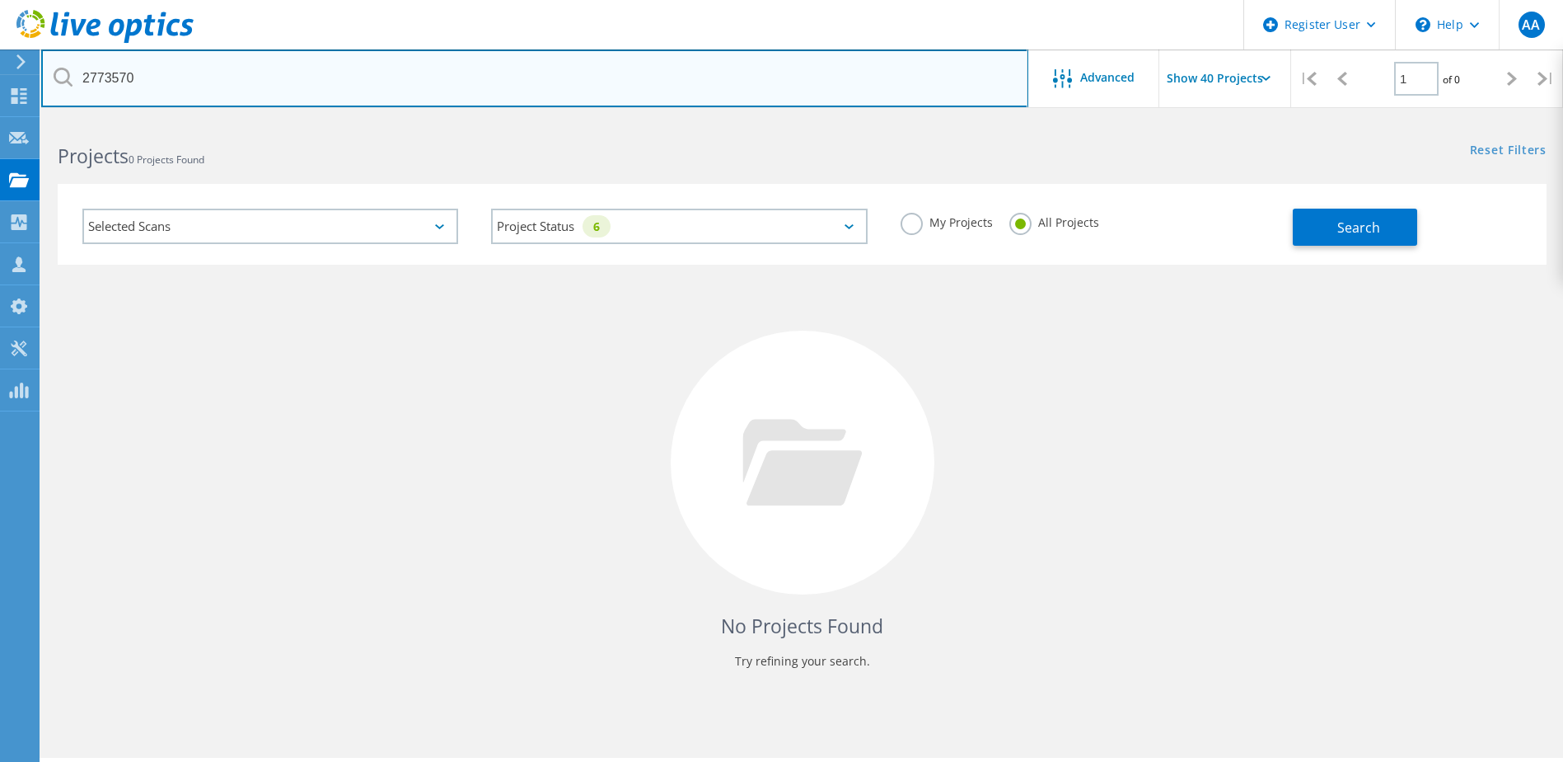
drag, startPoint x: 66, startPoint y: 75, endPoint x: -3, endPoint y: 73, distance: 69.2
click at [0, 73] on html "Register User \n Help Explore Helpful Articles Contact Support AA Dell User [PE…" at bounding box center [781, 403] width 1563 height 807
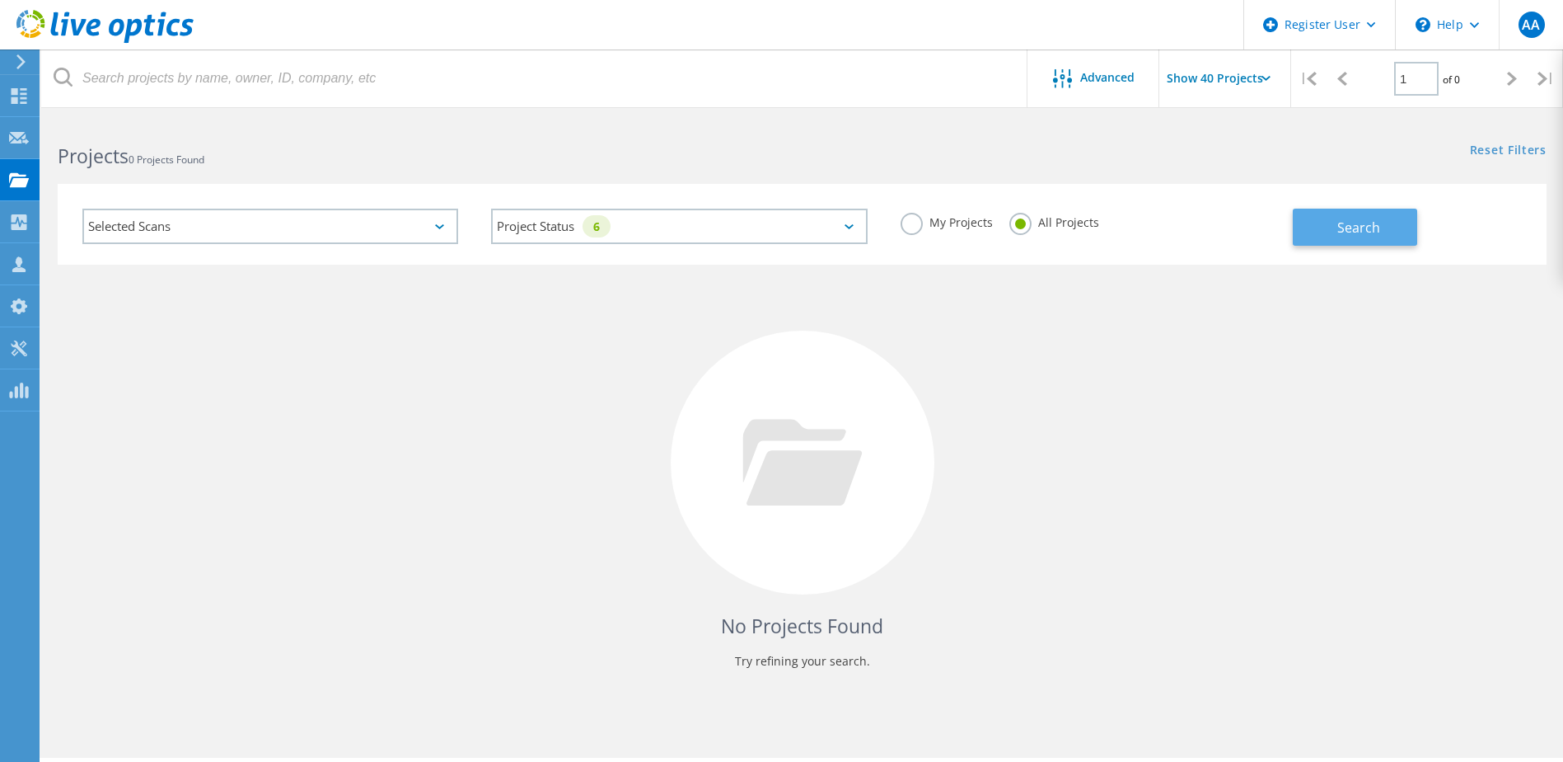
click at [1360, 228] on span "Search" at bounding box center [1359, 227] width 43 height 18
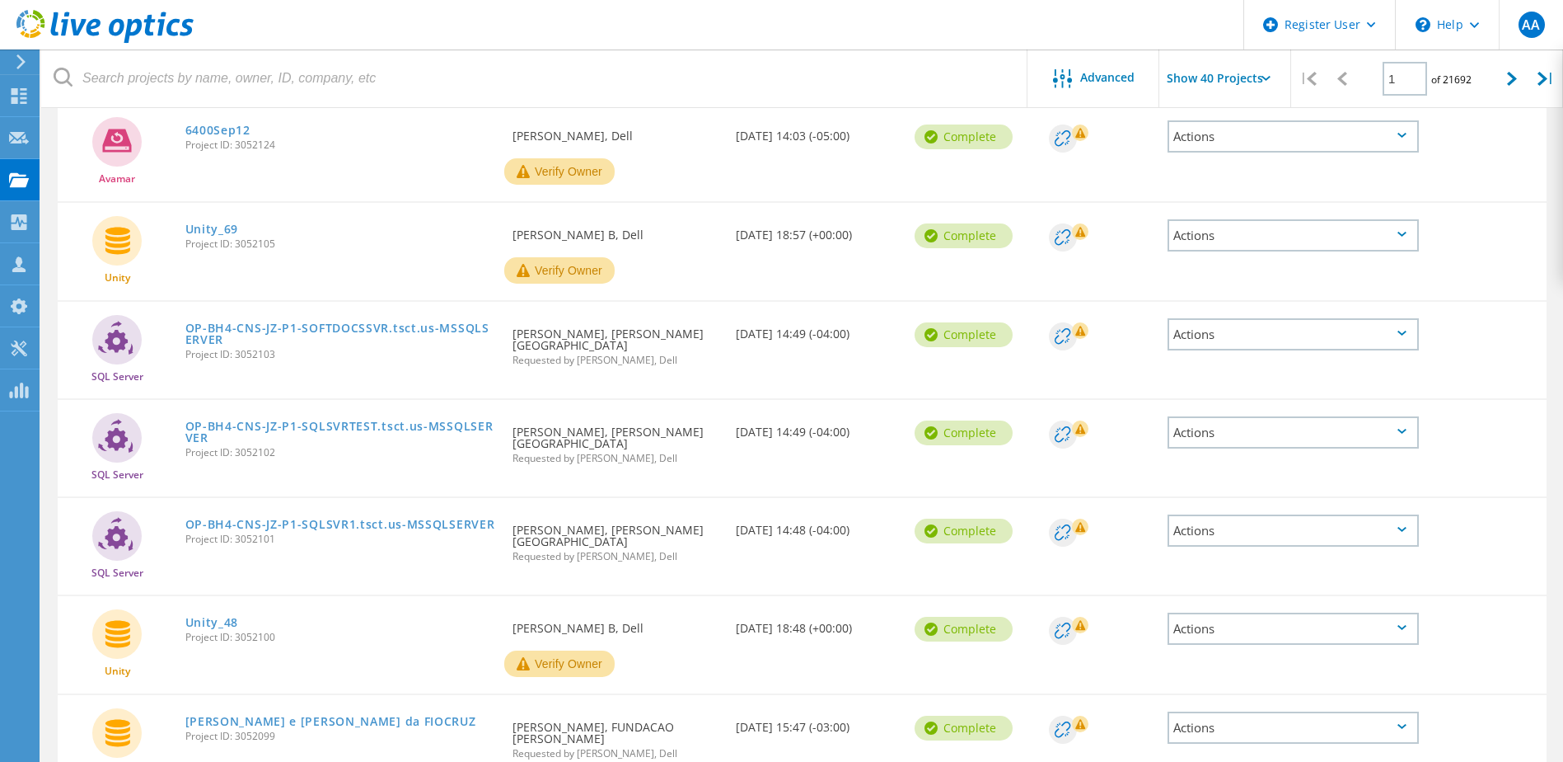
scroll to position [509, 0]
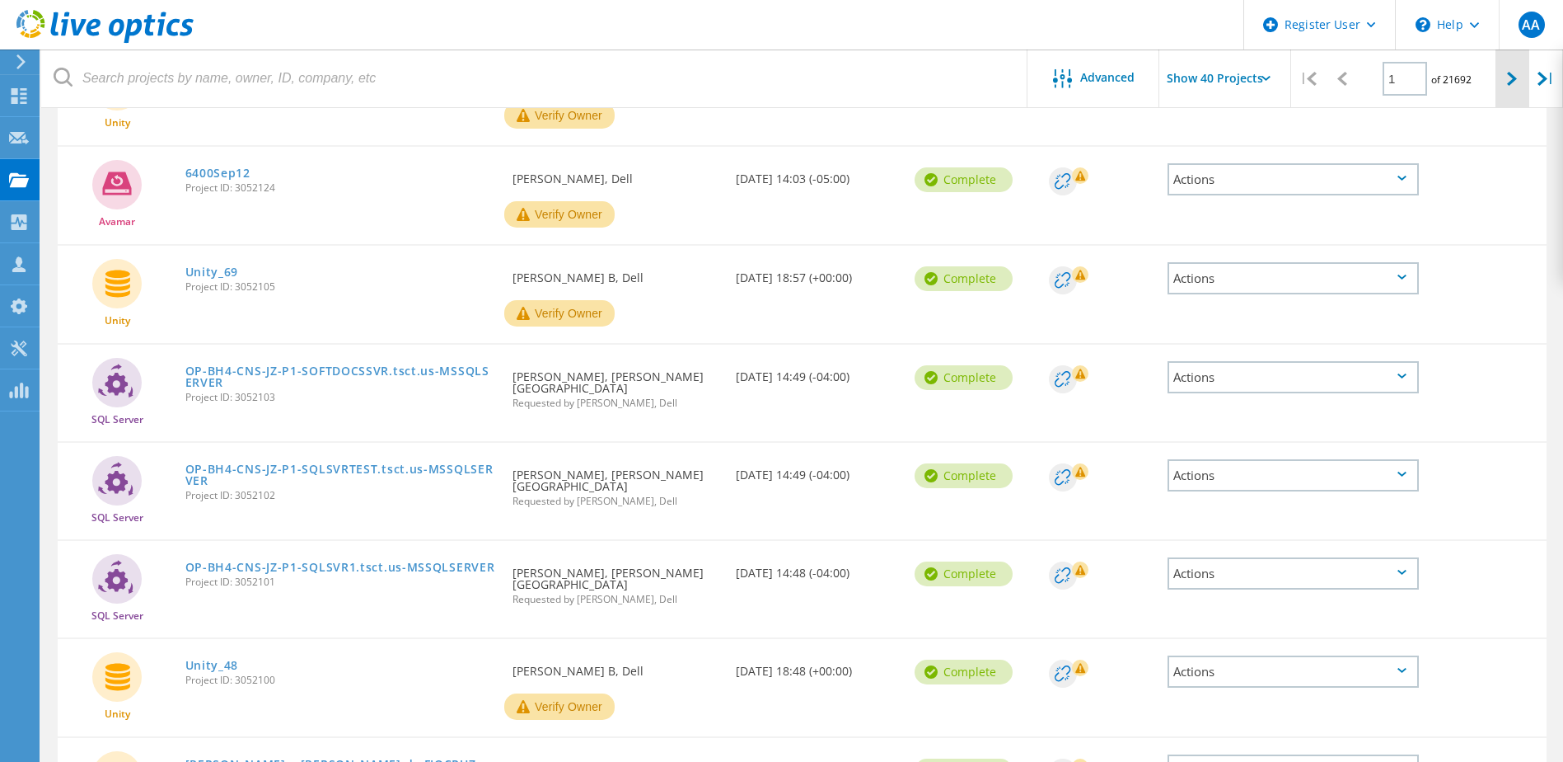
click at [1512, 82] on icon at bounding box center [1512, 79] width 10 height 14
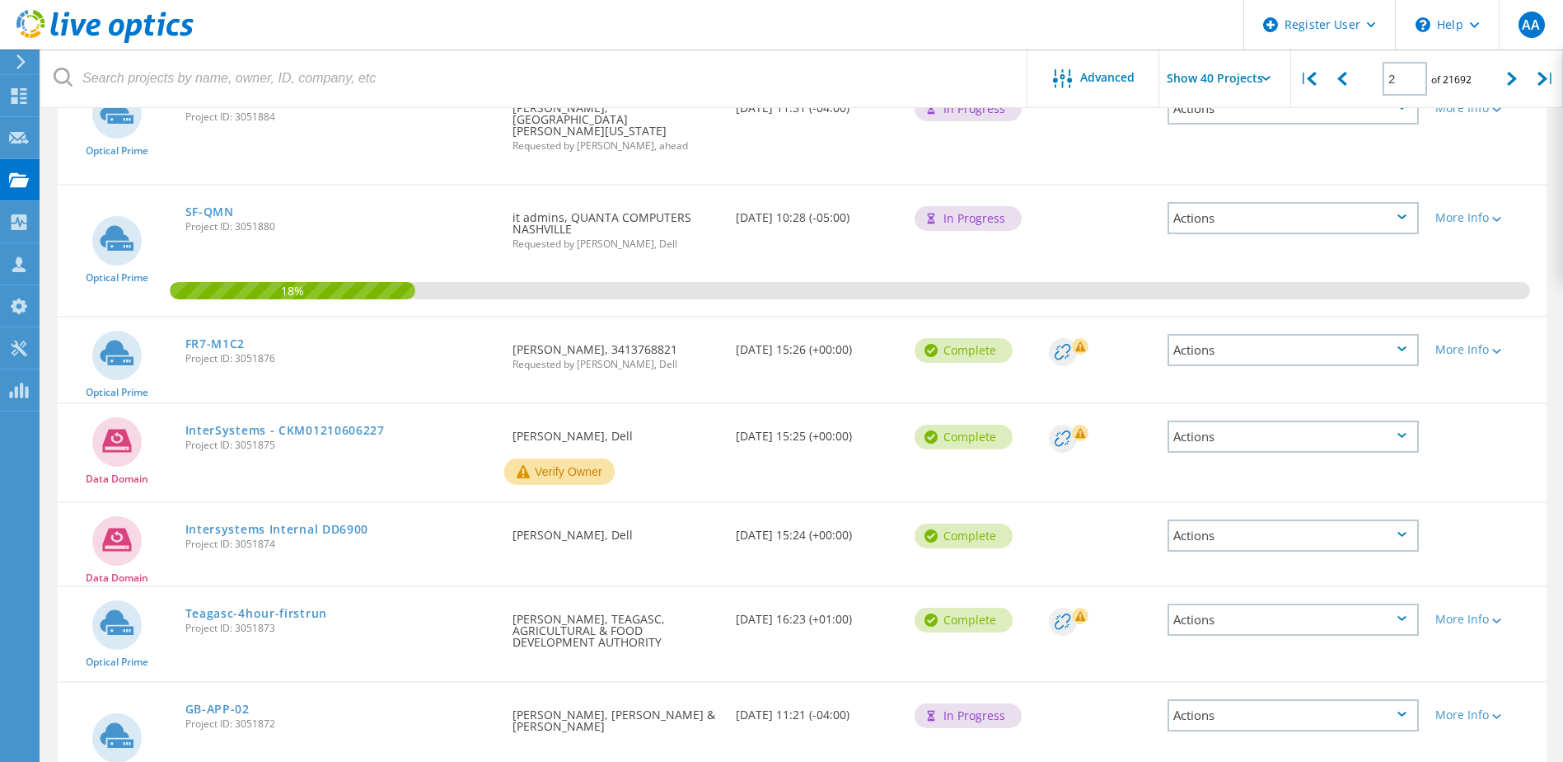
scroll to position [3428, 0]
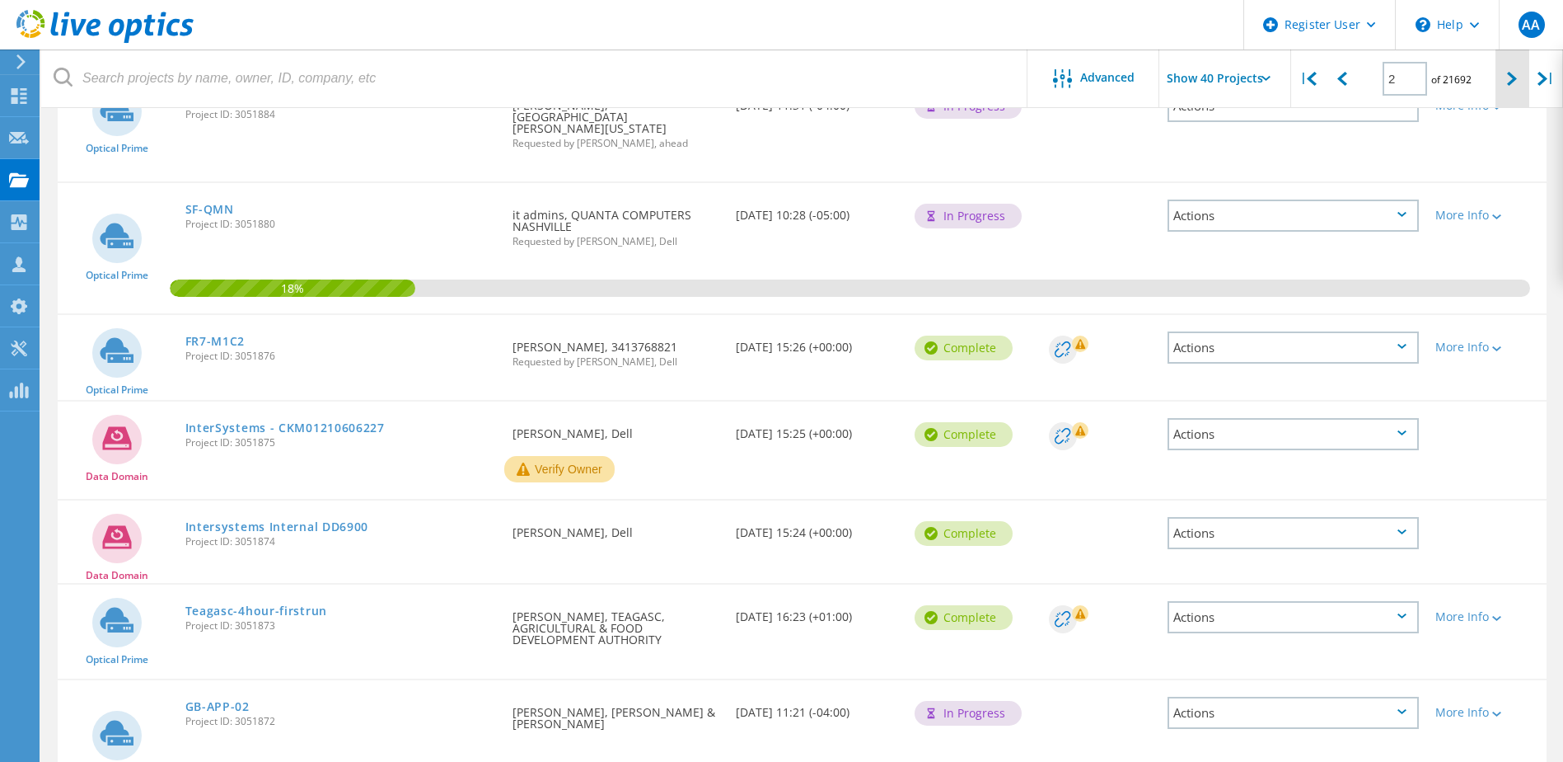
click at [1506, 73] on div at bounding box center [1513, 78] width 34 height 59
type input "3"
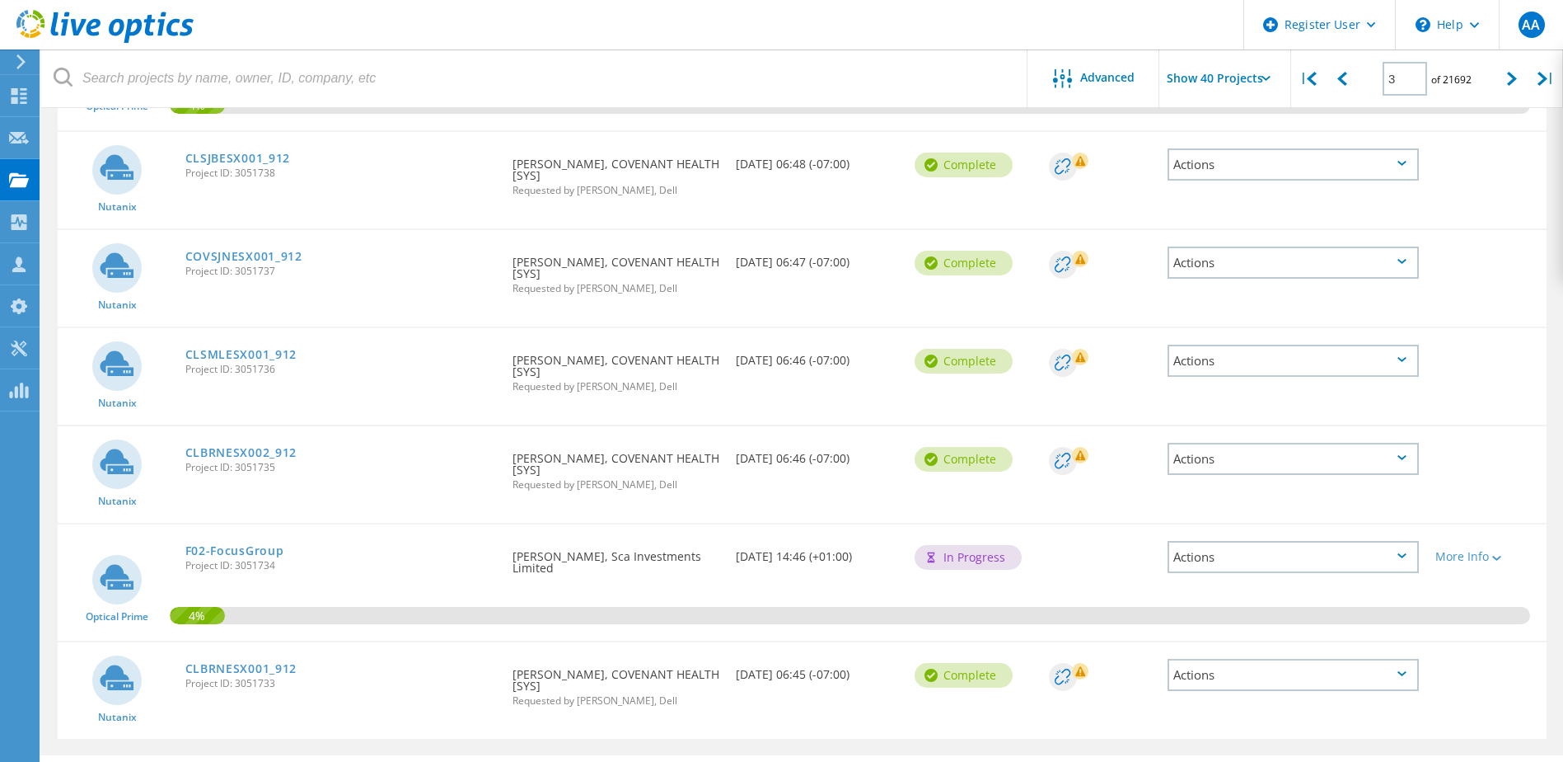
scroll to position [3343, 0]
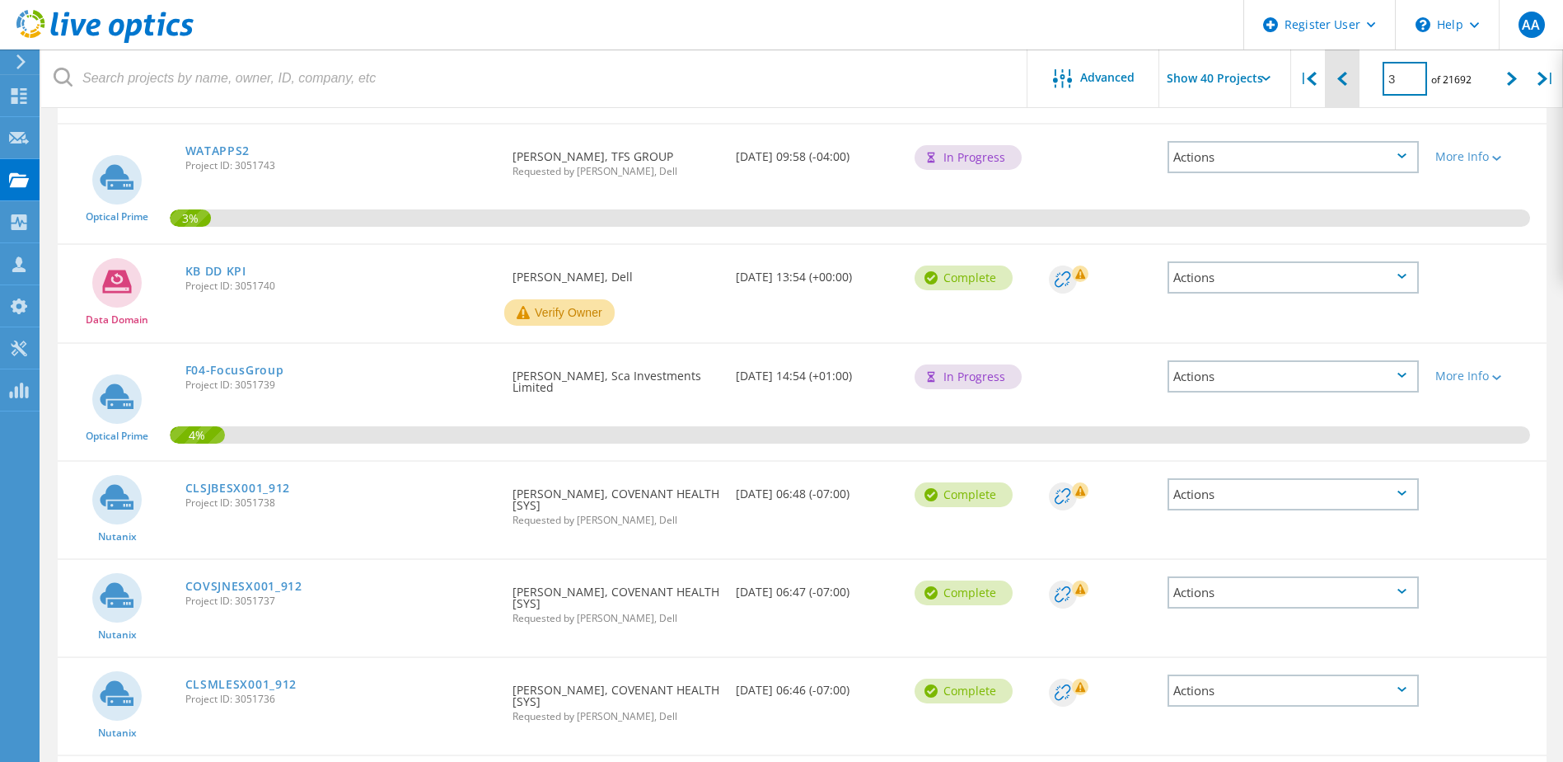
drag, startPoint x: 1404, startPoint y: 84, endPoint x: 1341, endPoint y: 82, distance: 62.7
click at [1341, 82] on div "| 3 of 21692 |" at bounding box center [1427, 78] width 272 height 59
click at [1397, 77] on input "3" at bounding box center [1405, 79] width 45 height 34
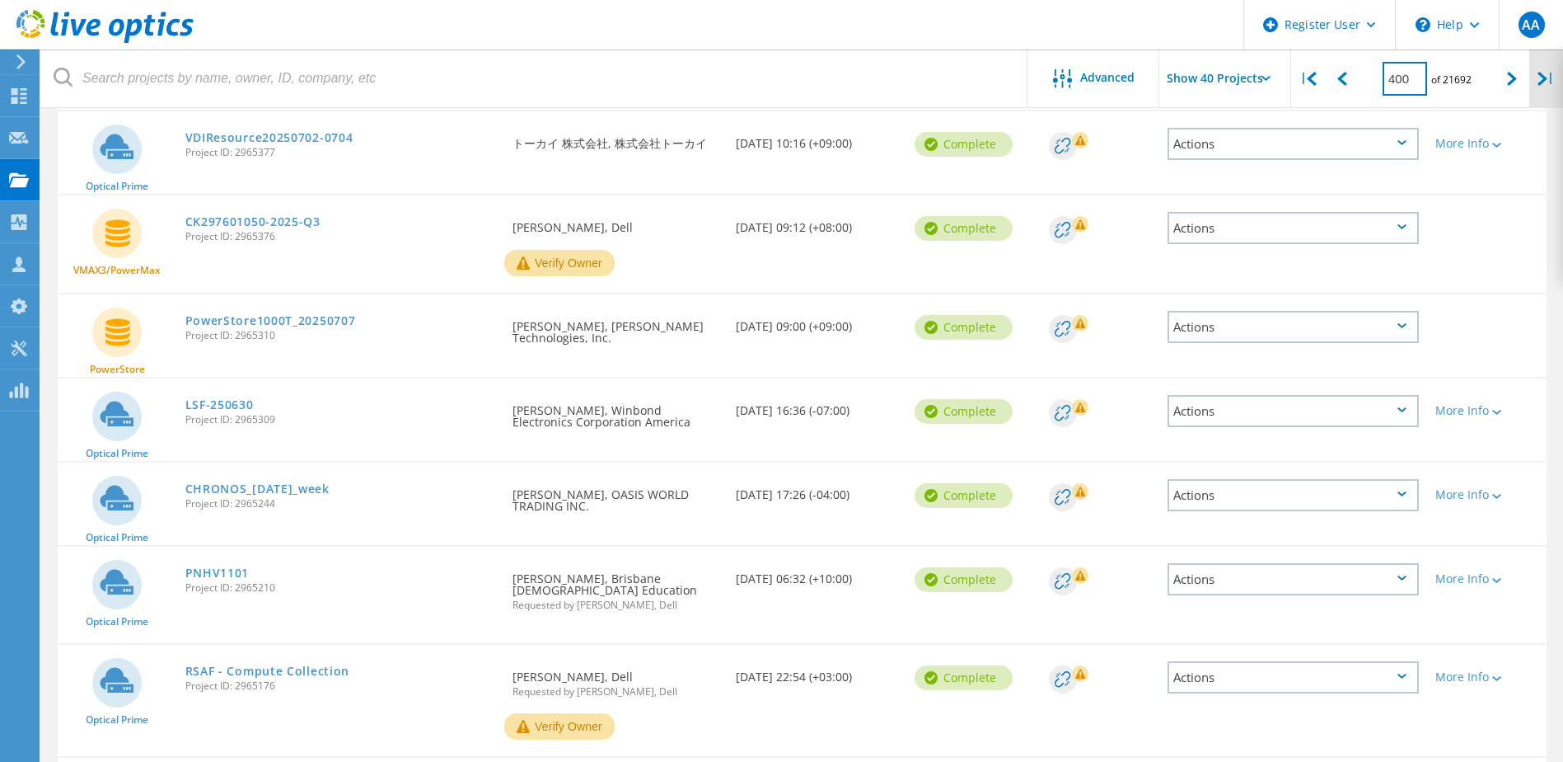
scroll to position [3333, 0]
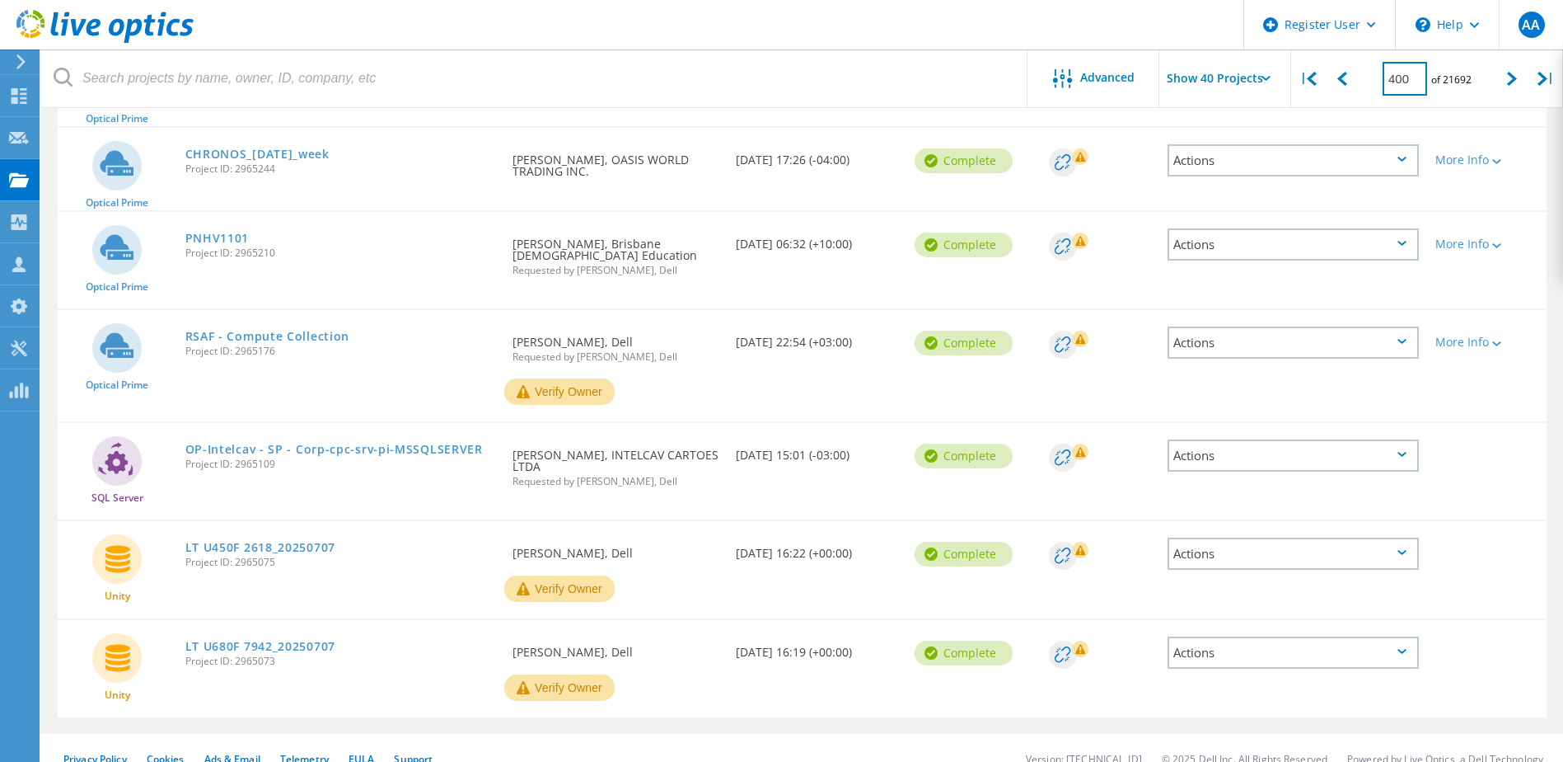
drag, startPoint x: 1416, startPoint y: 83, endPoint x: 1375, endPoint y: 82, distance: 41.2
click at [1375, 82] on div "400 of 21692" at bounding box center [1428, 72] width 136 height 46
click at [1399, 74] on input "400" at bounding box center [1405, 79] width 45 height 34
click at [1402, 81] on input "400" at bounding box center [1405, 79] width 45 height 34
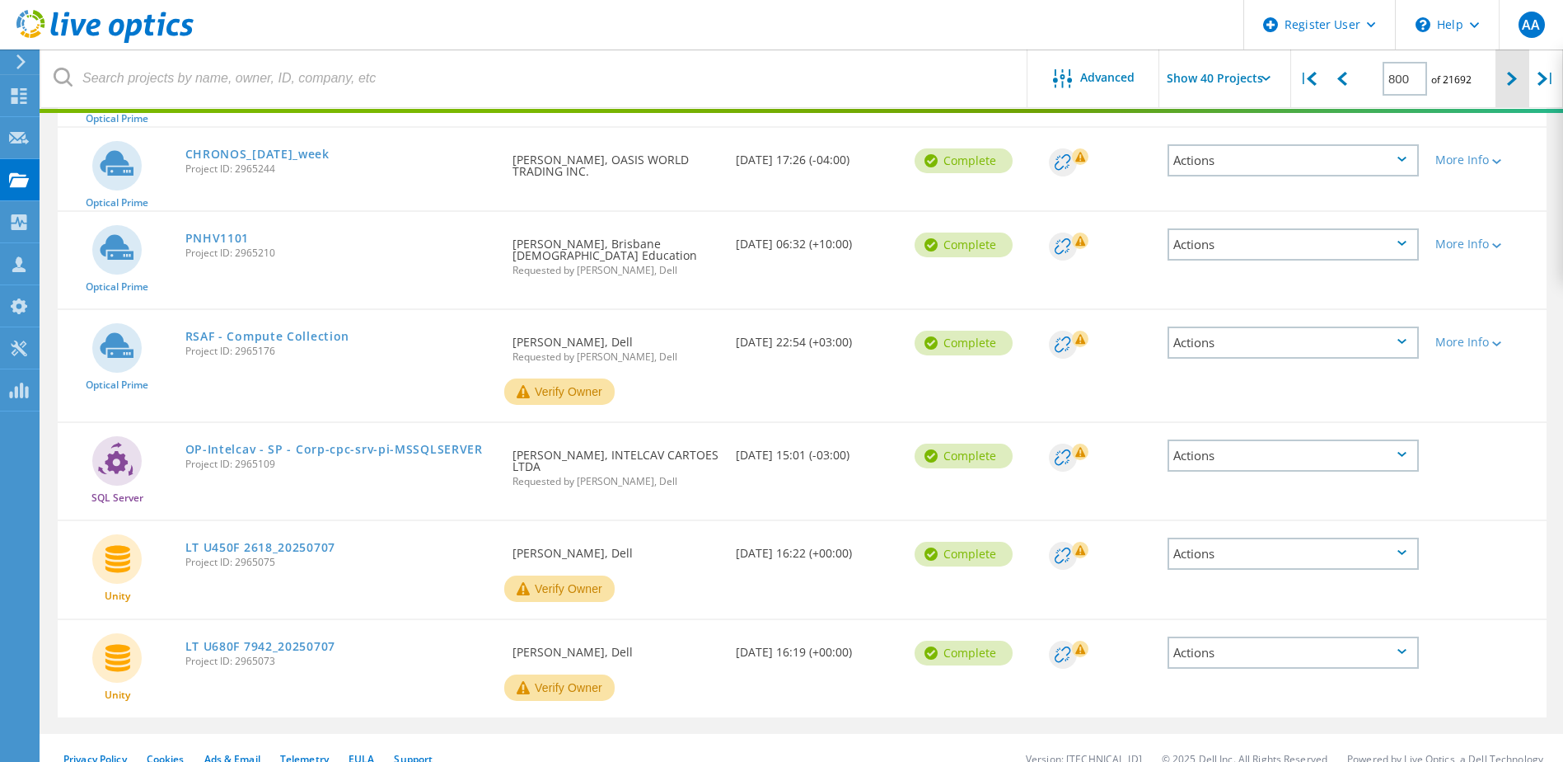
click at [1507, 78] on div at bounding box center [1513, 78] width 34 height 59
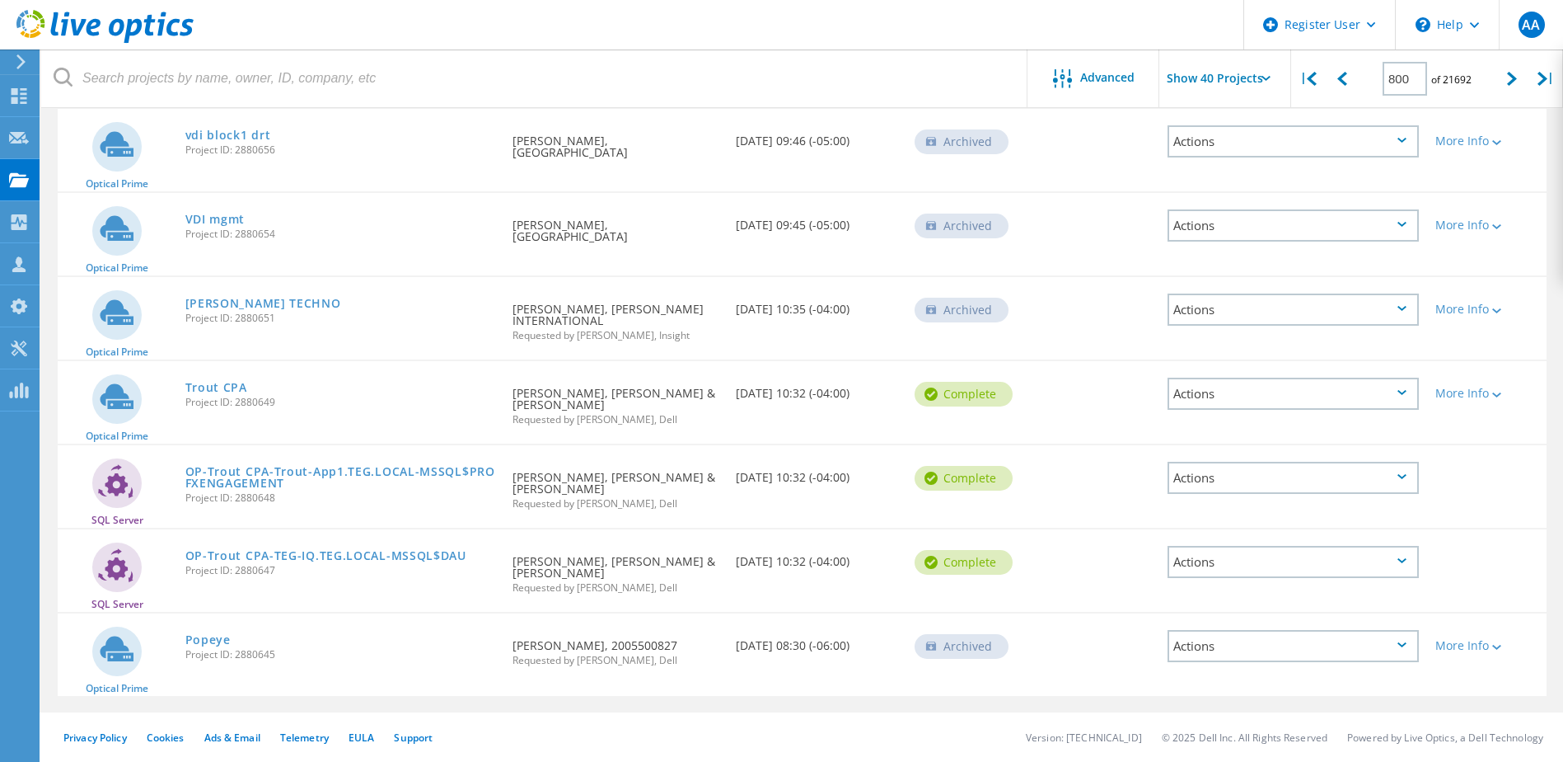
scroll to position [3123, 0]
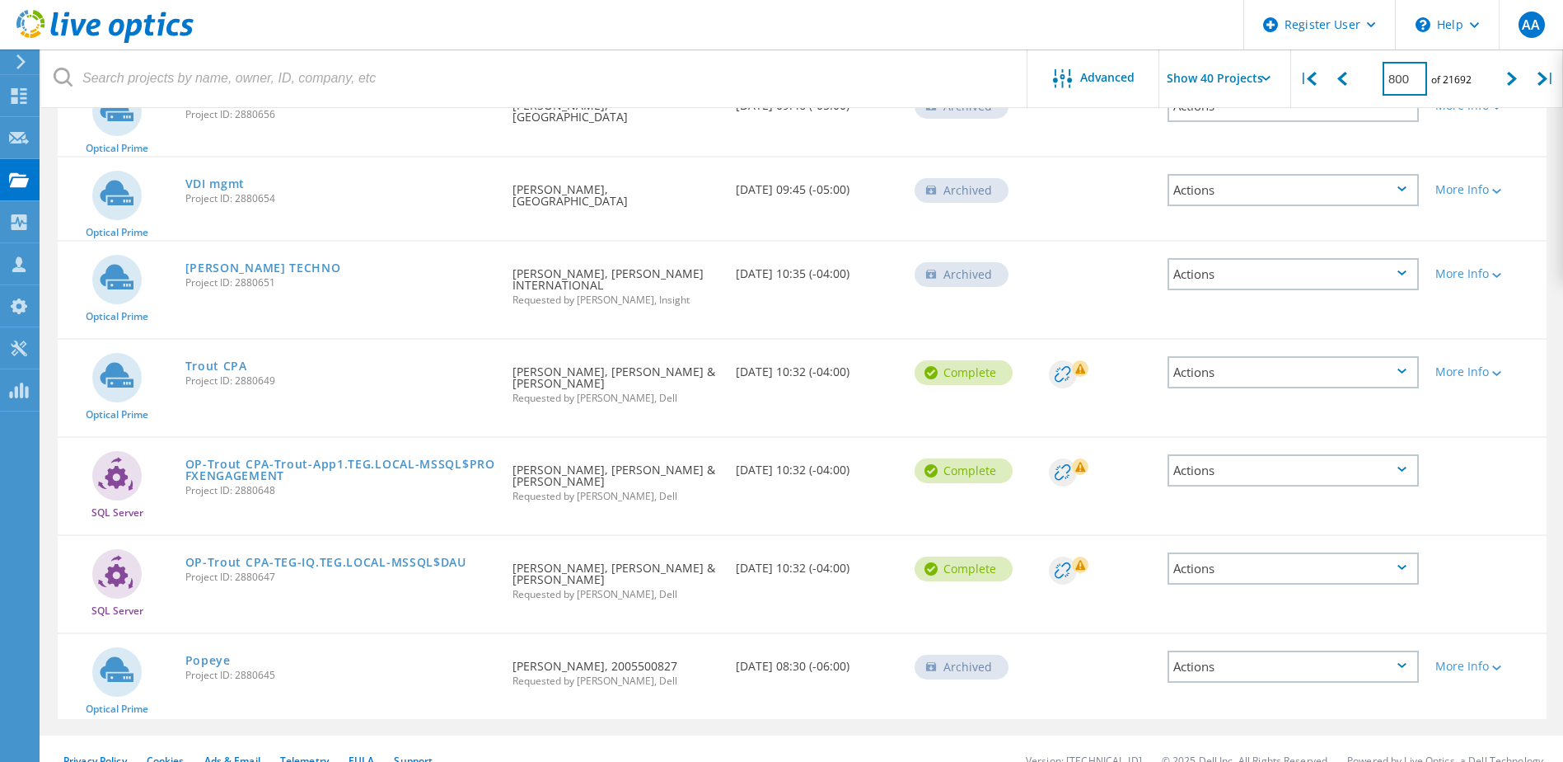
drag, startPoint x: 1418, startPoint y: 82, endPoint x: 1381, endPoint y: 79, distance: 36.4
click at [1381, 79] on div "800 of 21692" at bounding box center [1428, 72] width 136 height 46
click at [1399, 76] on input "800" at bounding box center [1405, 79] width 45 height 34
click at [1508, 77] on icon at bounding box center [1512, 79] width 10 height 14
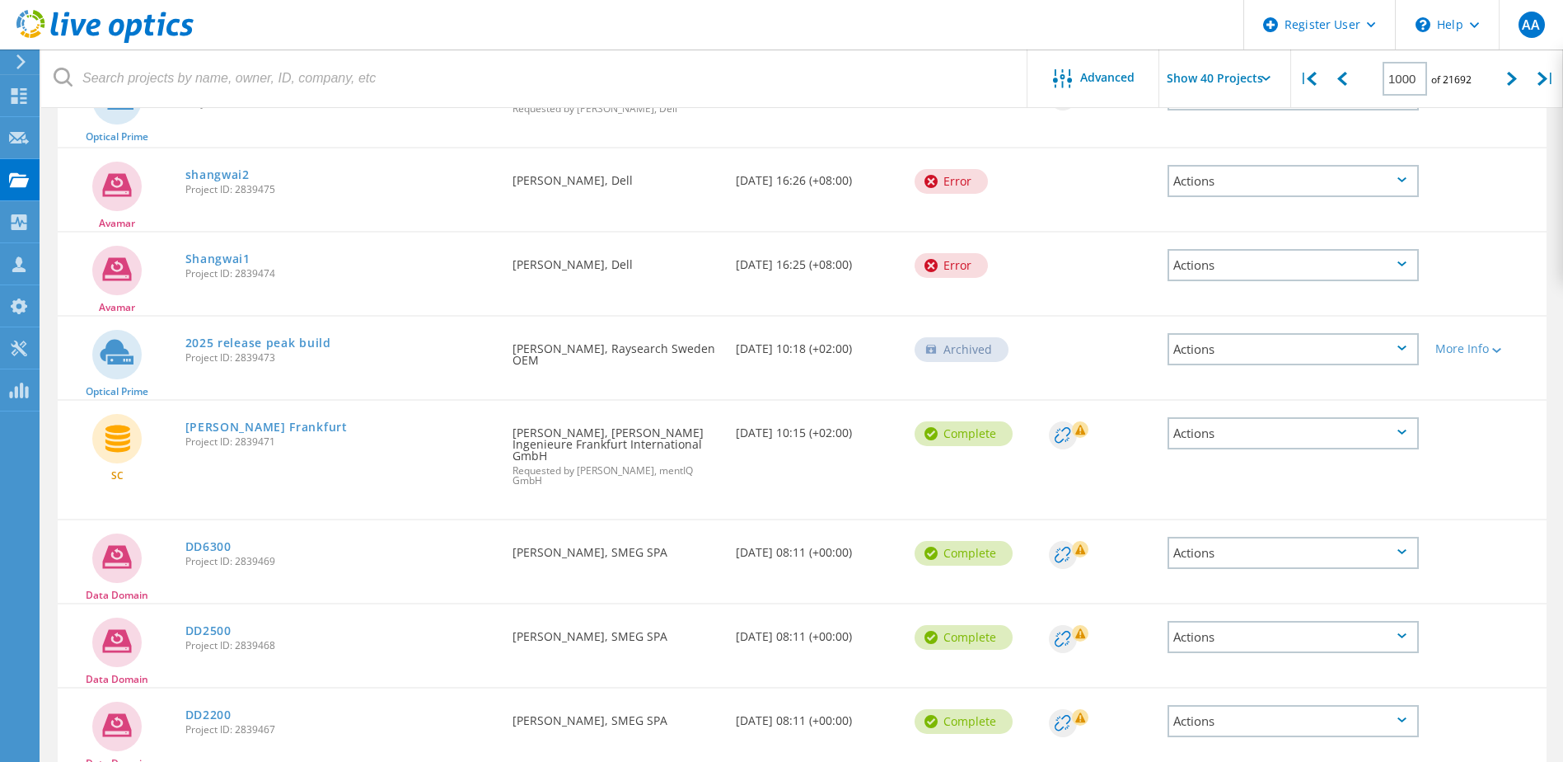
scroll to position [3128, 0]
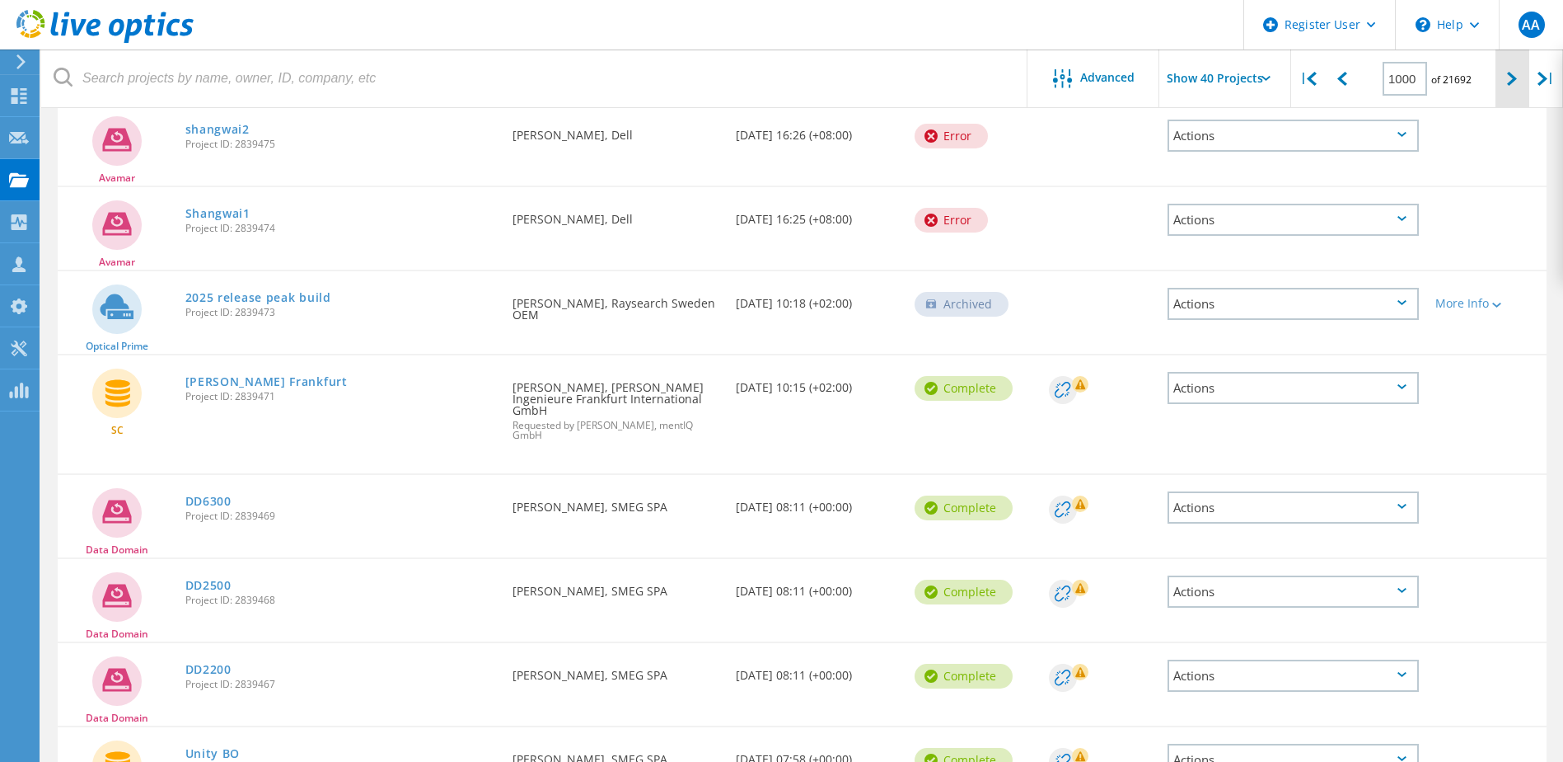
click at [1505, 76] on div at bounding box center [1513, 78] width 34 height 59
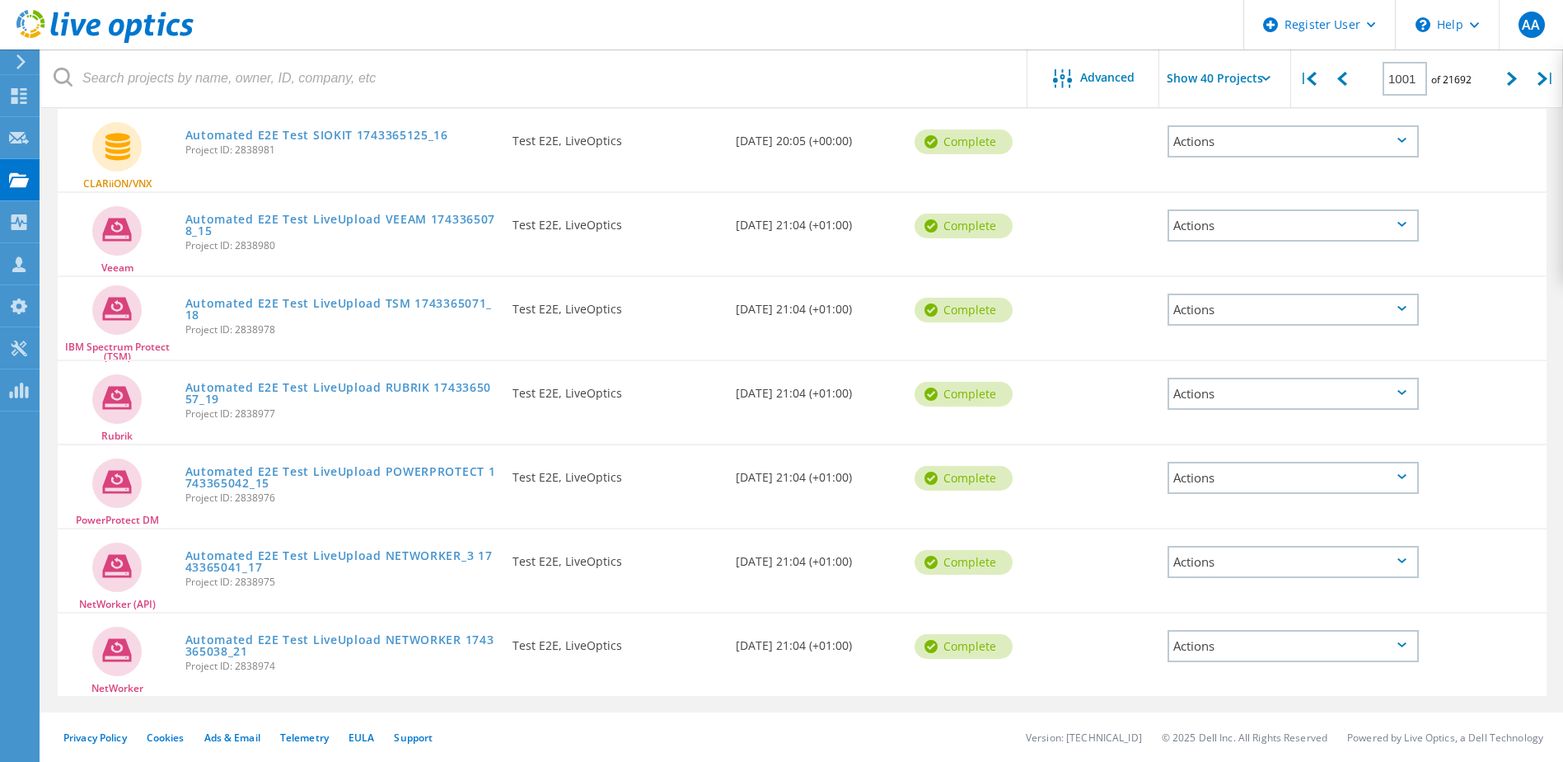
scroll to position [3101, 0]
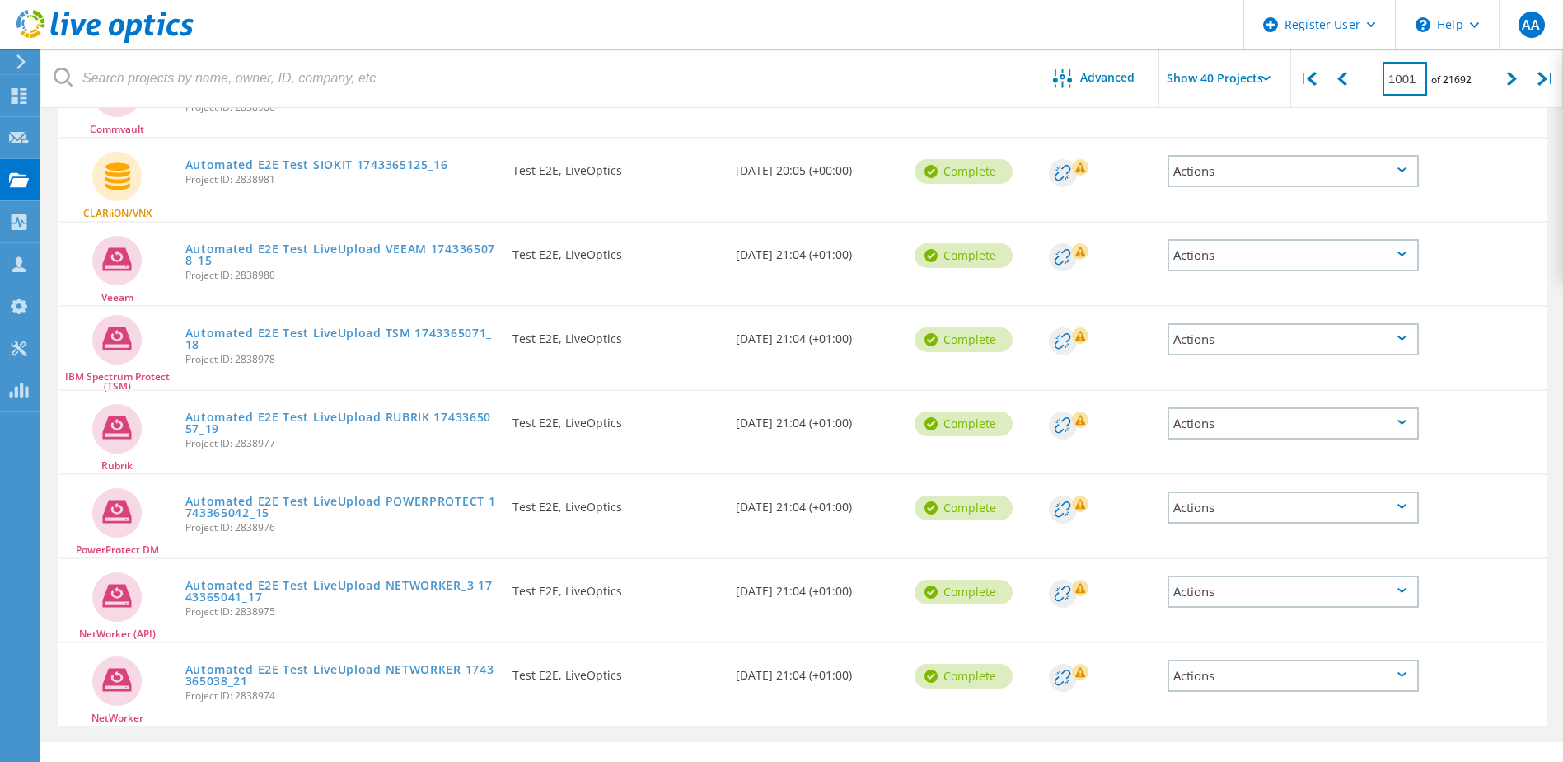
drag, startPoint x: 1414, startPoint y: 80, endPoint x: 1402, endPoint y: 79, distance: 12.4
click at [1402, 79] on input "1001" at bounding box center [1405, 79] width 45 height 34
click at [1397, 77] on input "1001" at bounding box center [1405, 79] width 45 height 34
click at [1512, 73] on icon at bounding box center [1512, 79] width 10 height 14
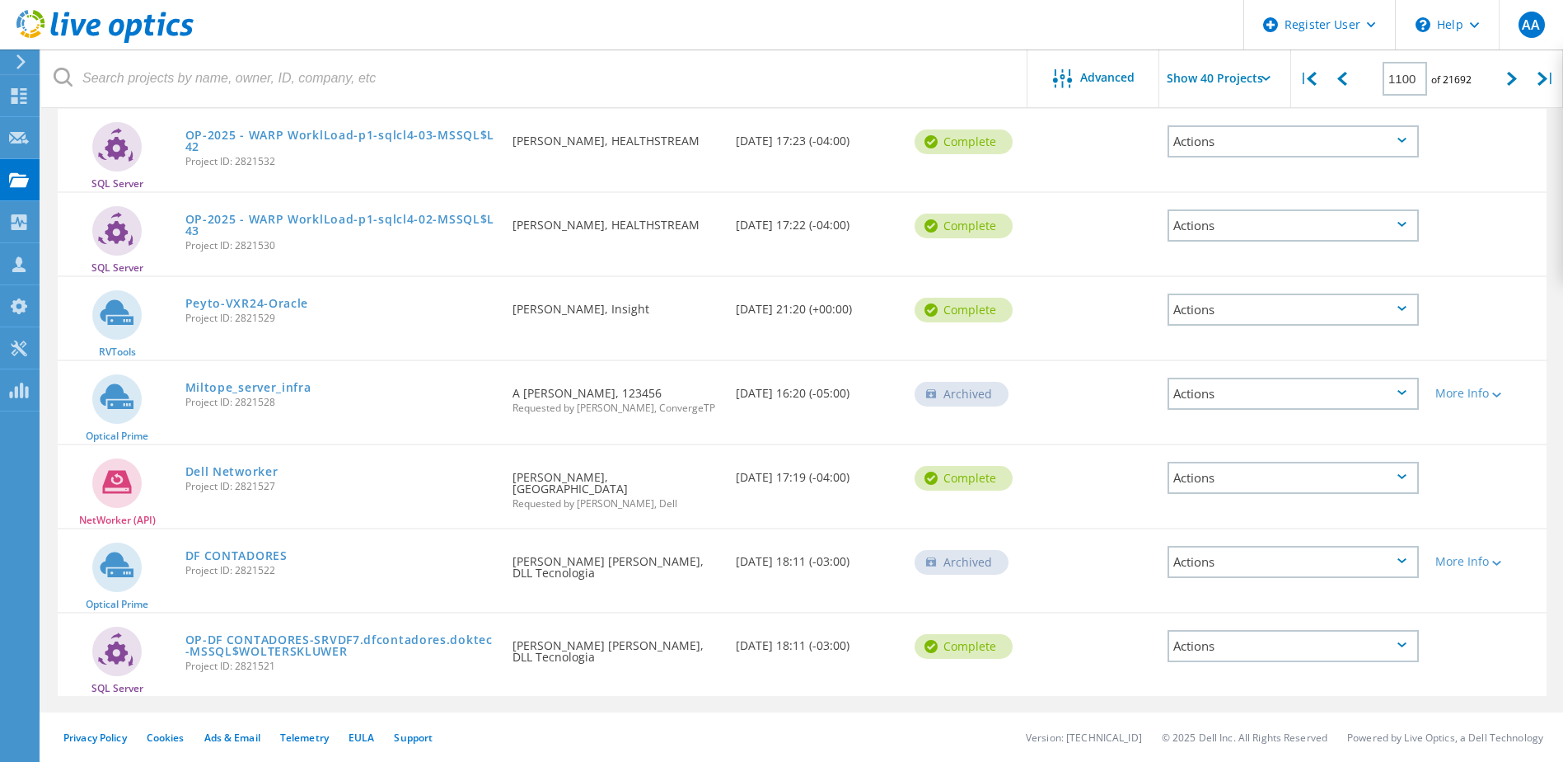
scroll to position [3073, 0]
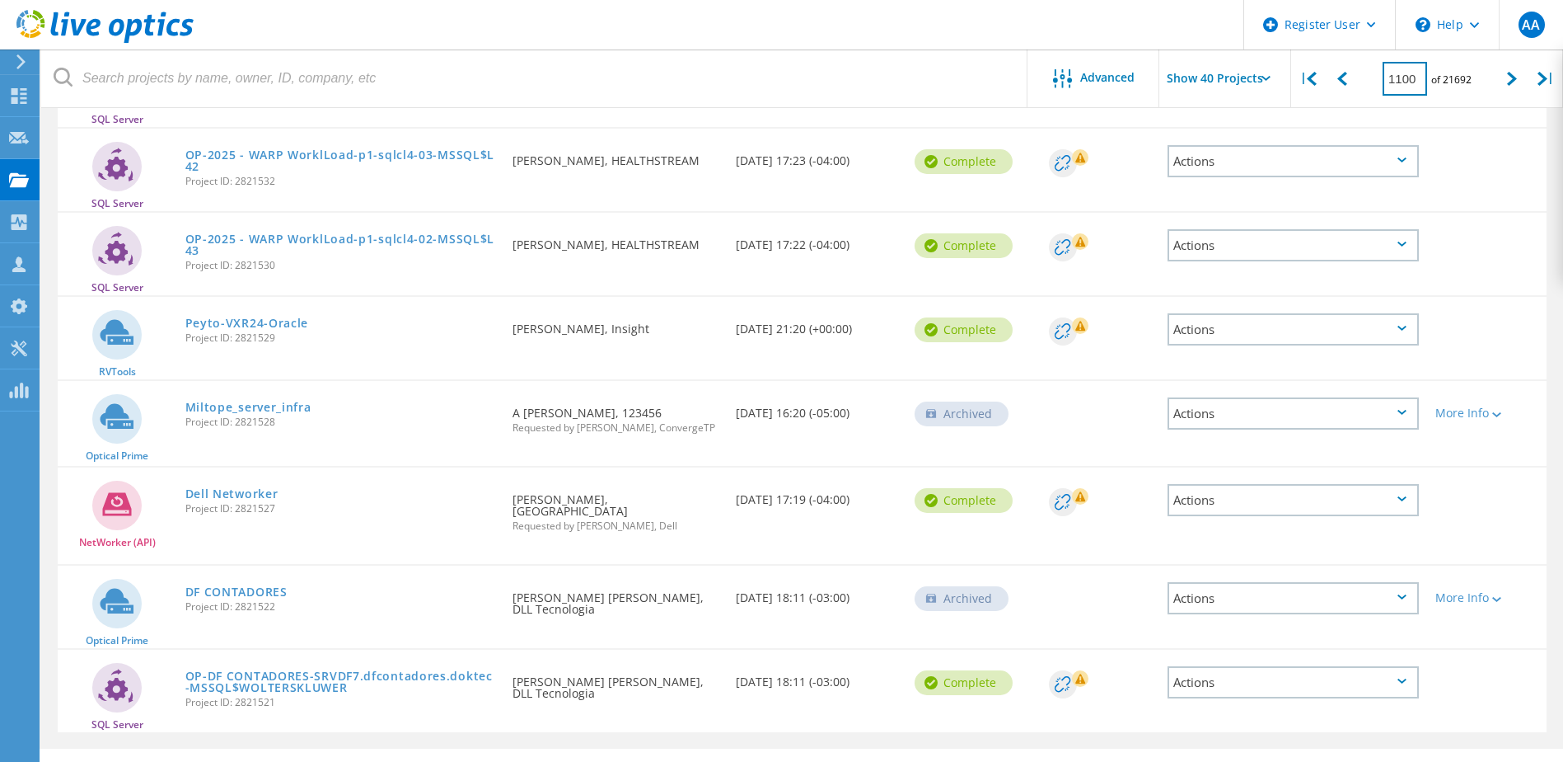
drag, startPoint x: 1423, startPoint y: 81, endPoint x: 1380, endPoint y: 81, distance: 43.7
click at [1380, 81] on div "1100 of 21692" at bounding box center [1428, 72] width 136 height 46
click at [1404, 78] on input "1100" at bounding box center [1405, 79] width 45 height 34
click at [1512, 75] on icon at bounding box center [1512, 79] width 10 height 14
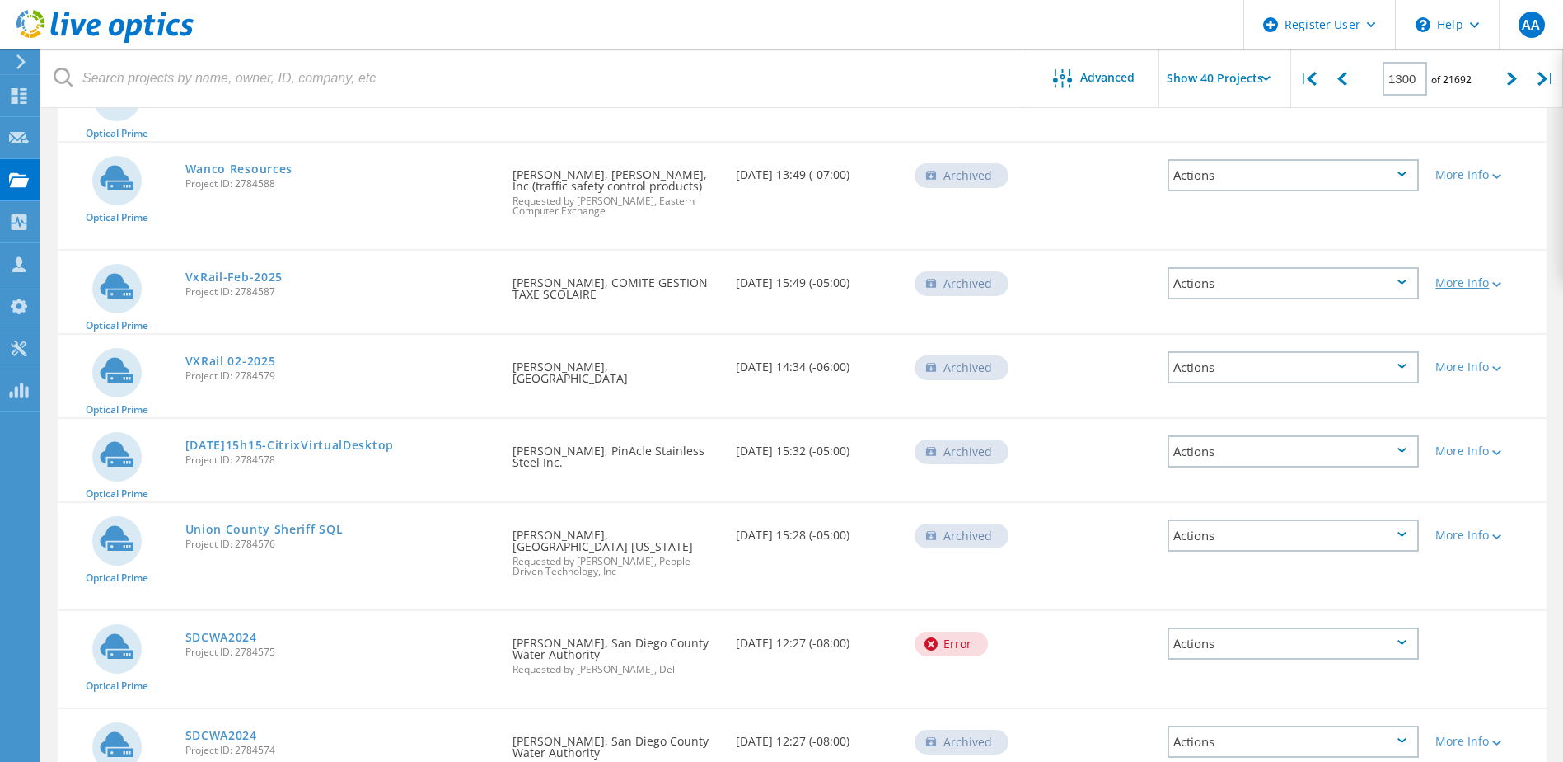
scroll to position [2935, 0]
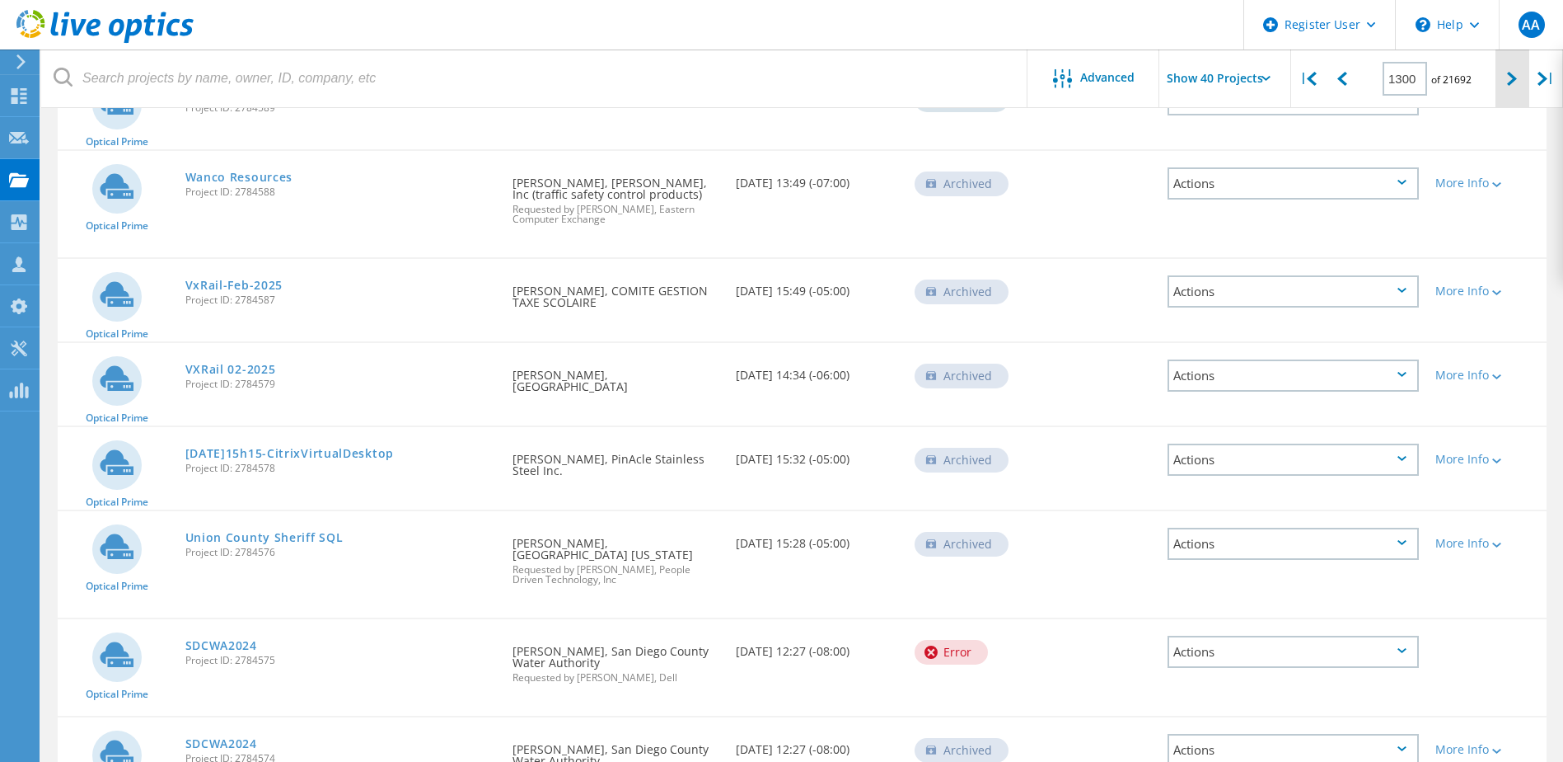
click at [1507, 76] on div at bounding box center [1513, 78] width 34 height 59
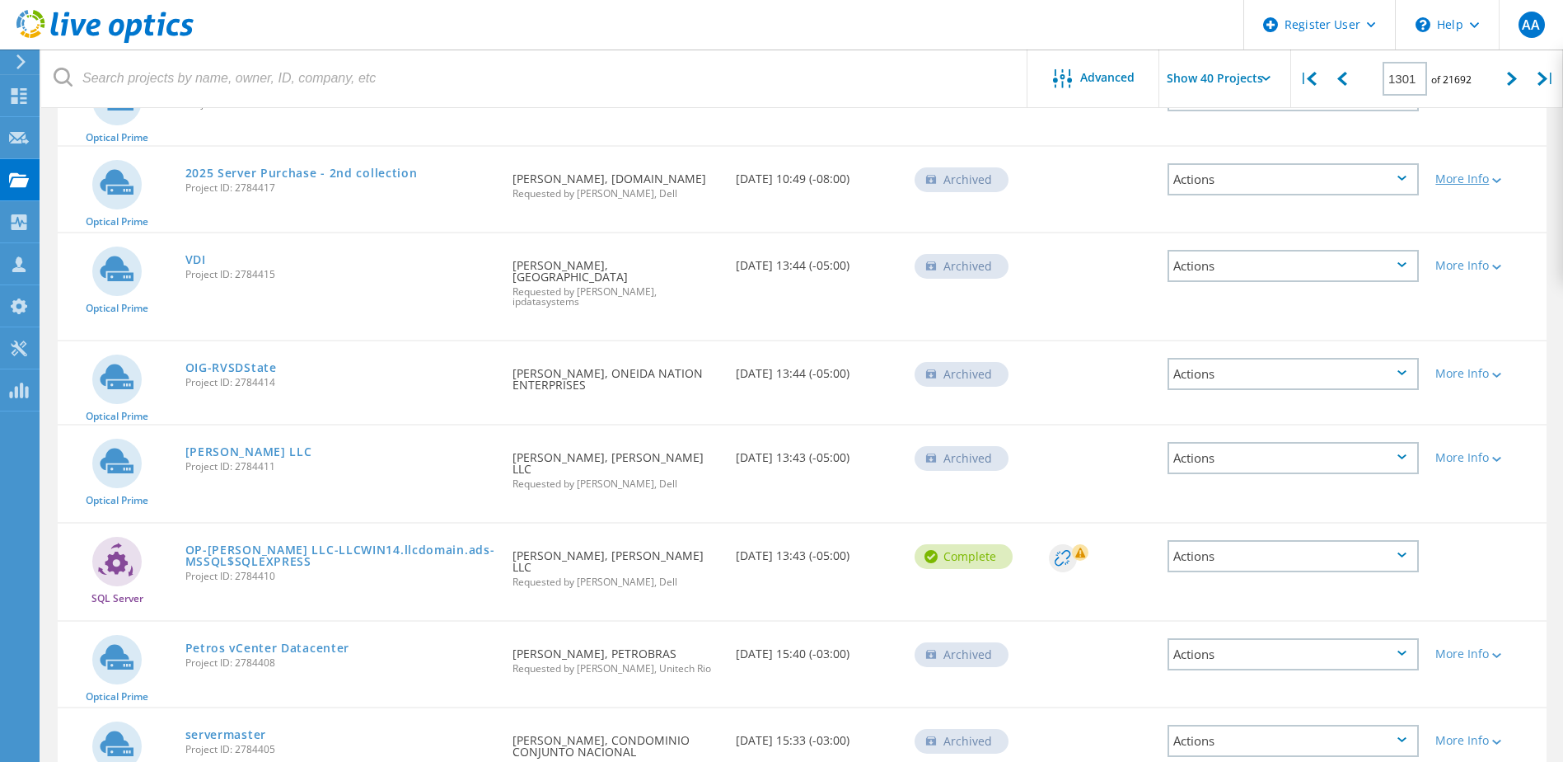
scroll to position [2955, 0]
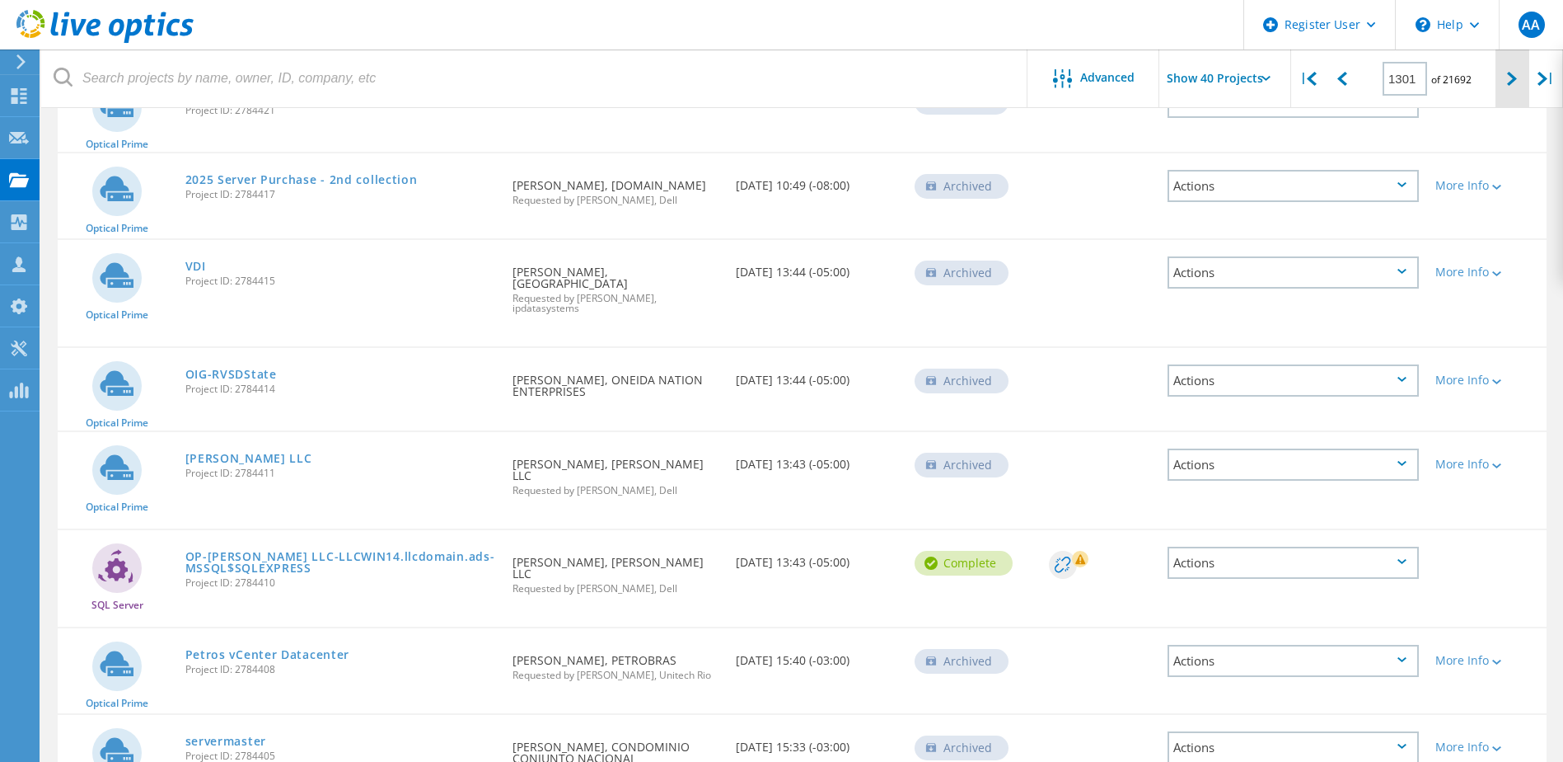
click at [1509, 77] on icon at bounding box center [1512, 79] width 10 height 14
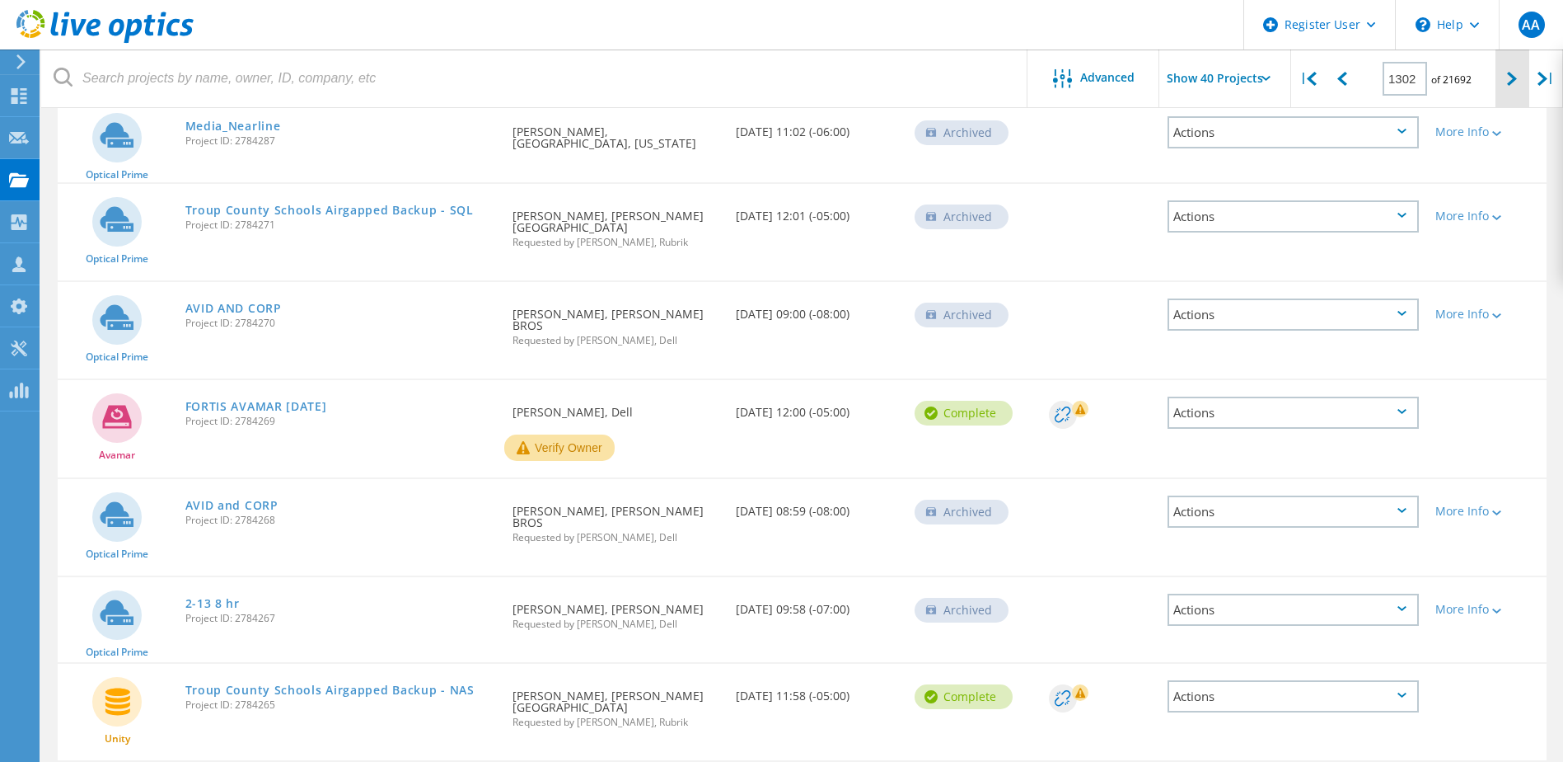
click at [1509, 77] on icon at bounding box center [1512, 79] width 10 height 14
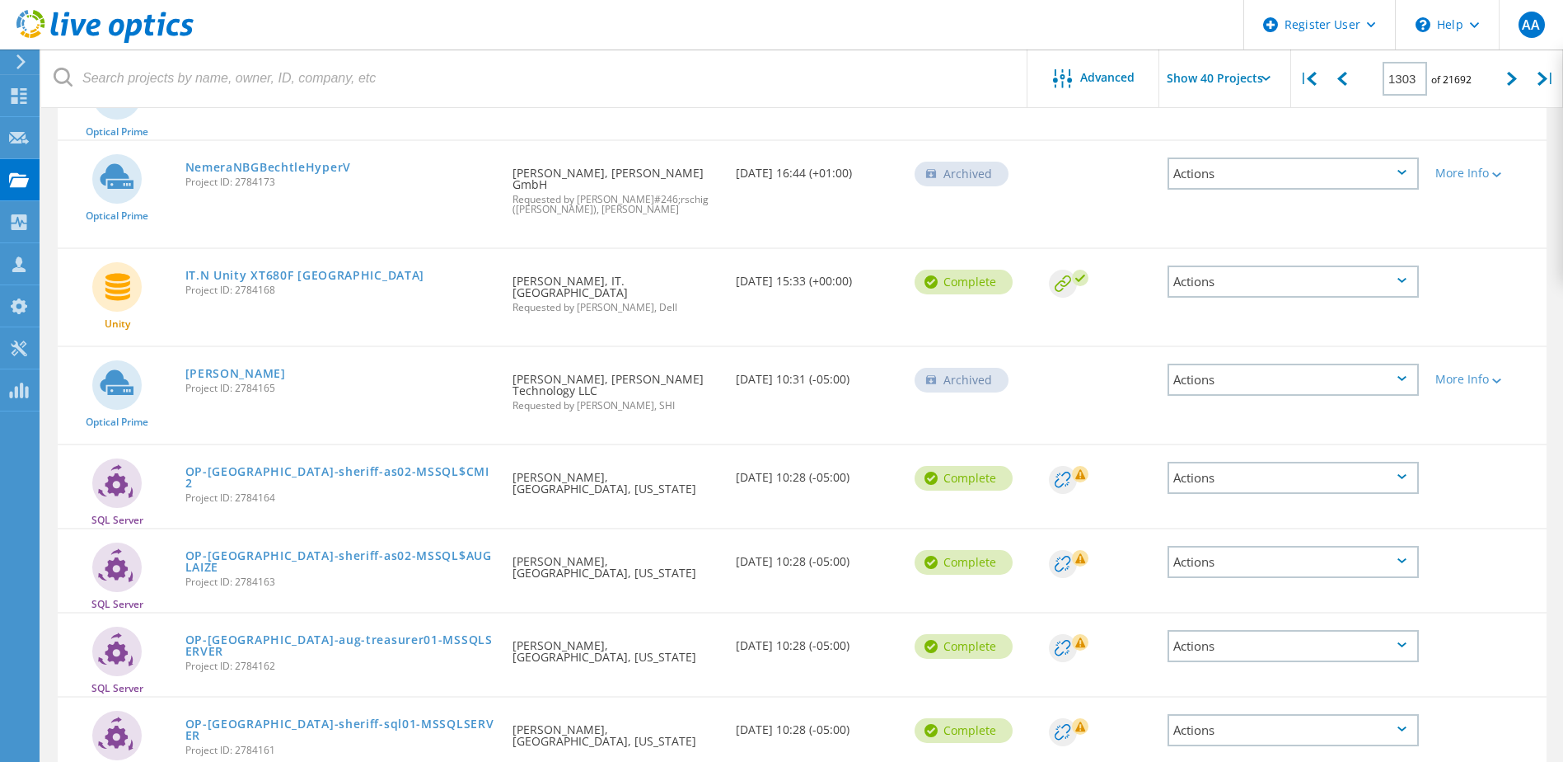
scroll to position [2991, 0]
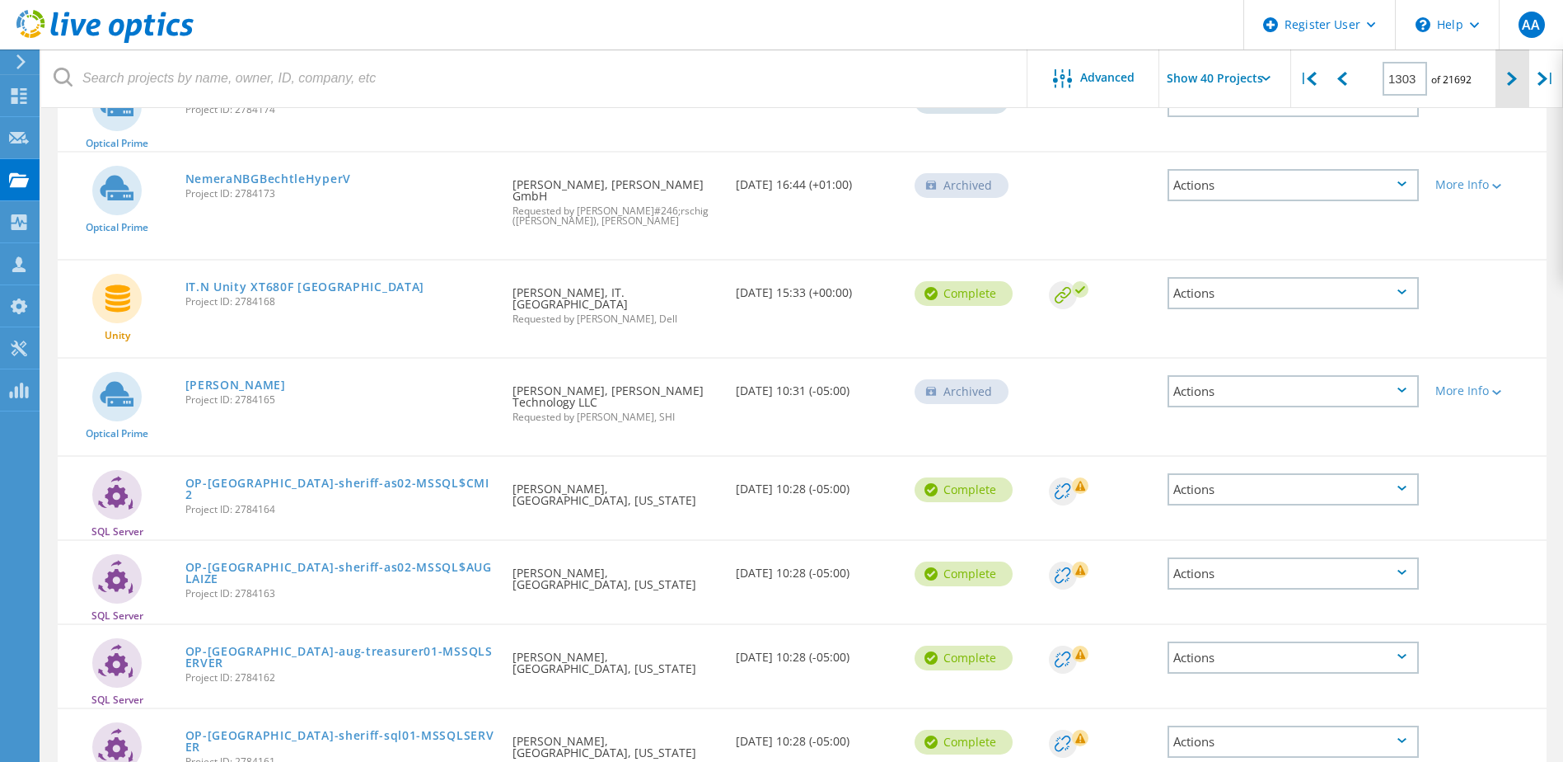
click at [1507, 80] on div at bounding box center [1513, 78] width 34 height 59
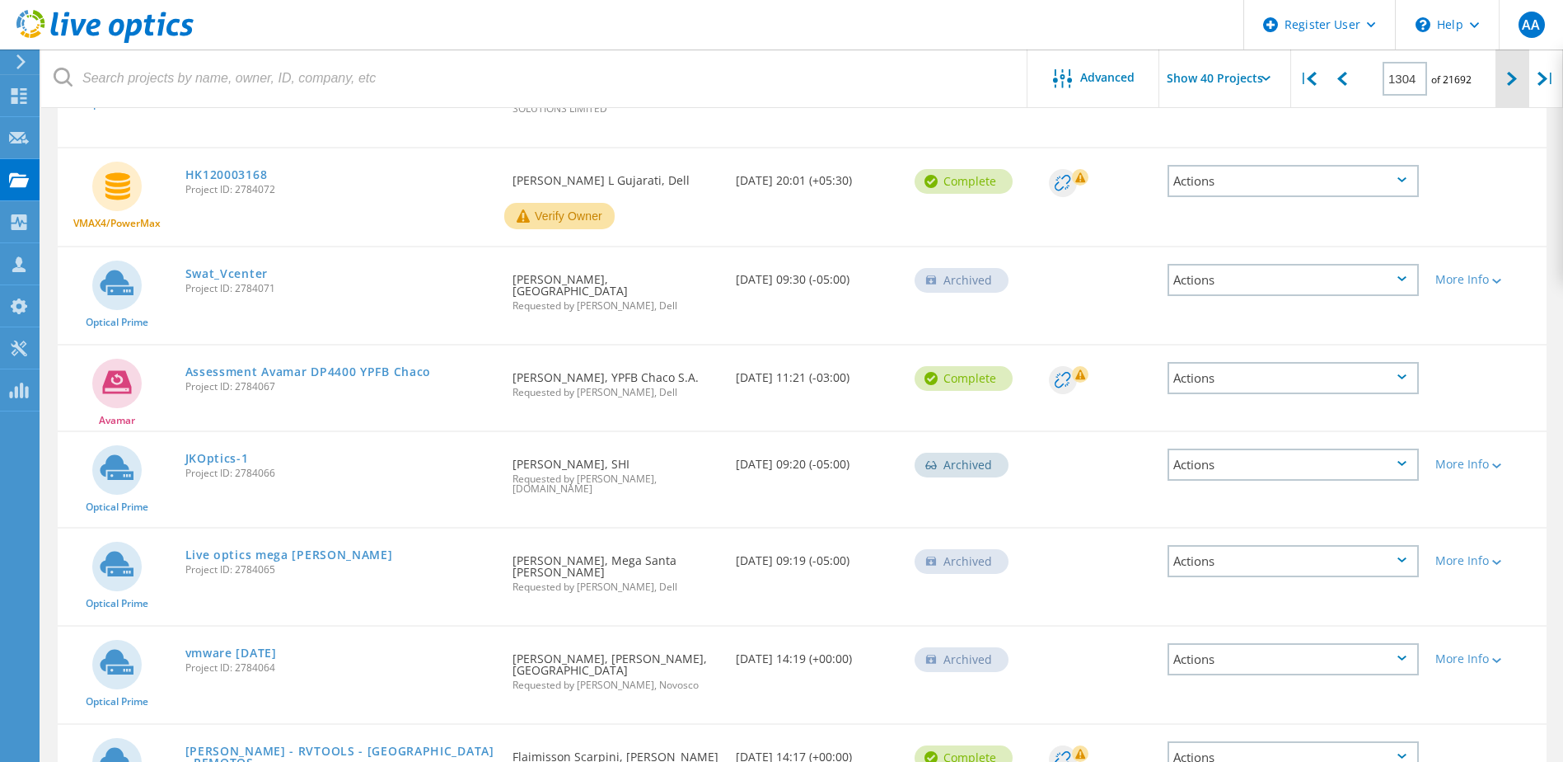
click at [1508, 79] on icon at bounding box center [1512, 79] width 10 height 14
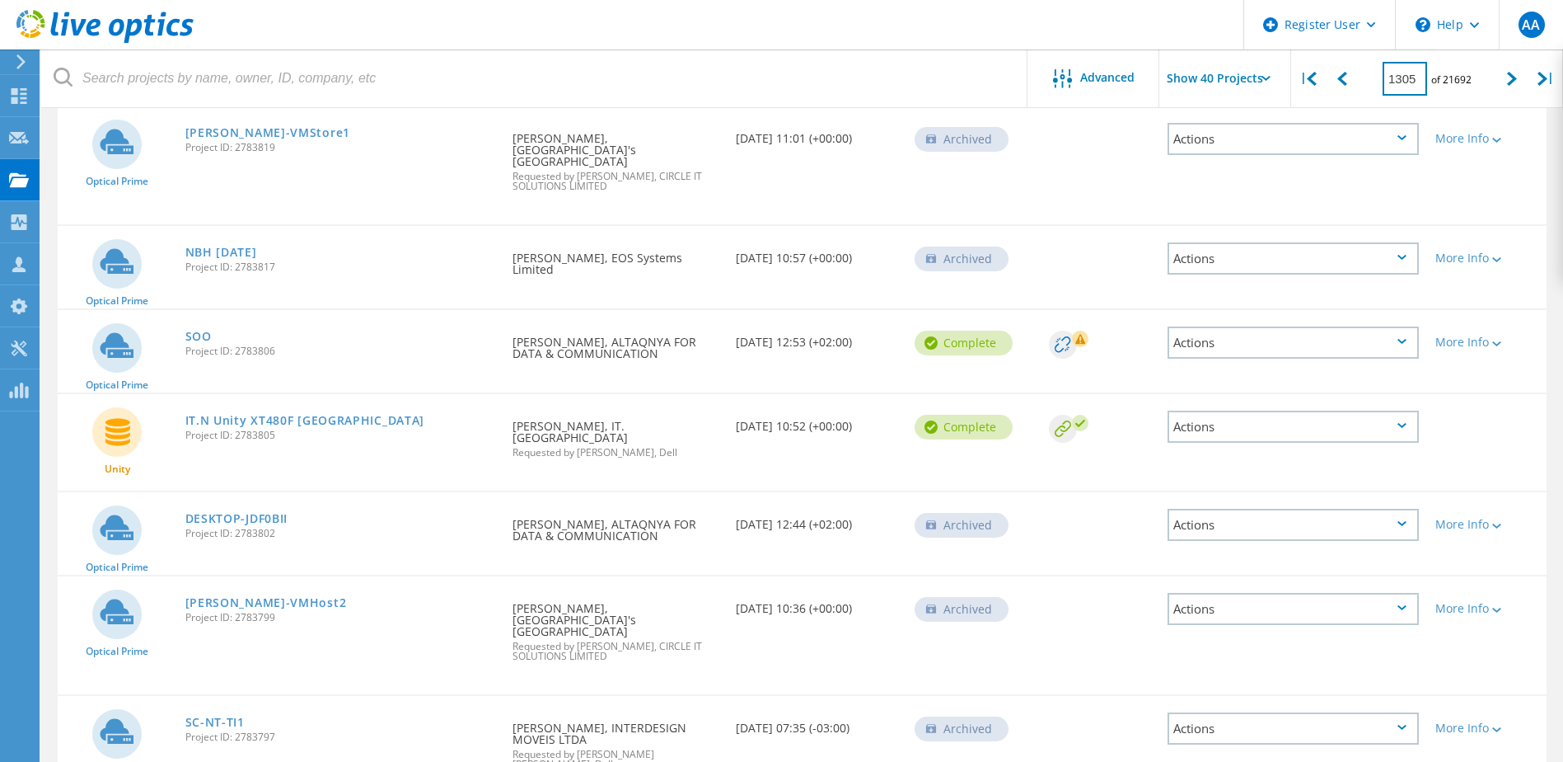
drag, startPoint x: 1426, startPoint y: 77, endPoint x: 1390, endPoint y: 78, distance: 36.3
click at [1390, 78] on input "1305" at bounding box center [1405, 79] width 45 height 34
click at [1397, 74] on input "1305" at bounding box center [1405, 79] width 45 height 34
click at [1514, 80] on icon at bounding box center [1512, 79] width 10 height 14
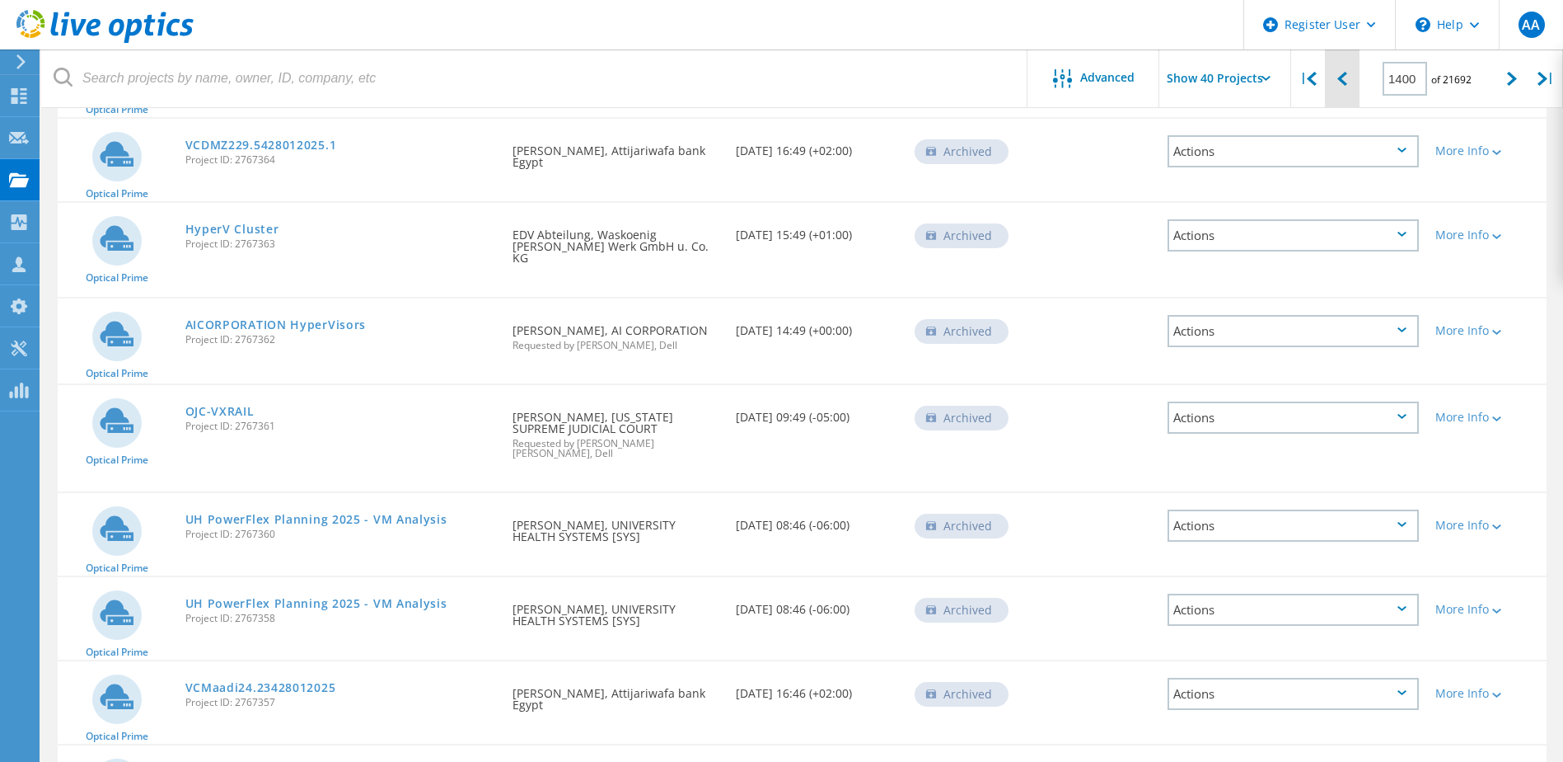
click at [1342, 77] on icon at bounding box center [1343, 79] width 10 height 14
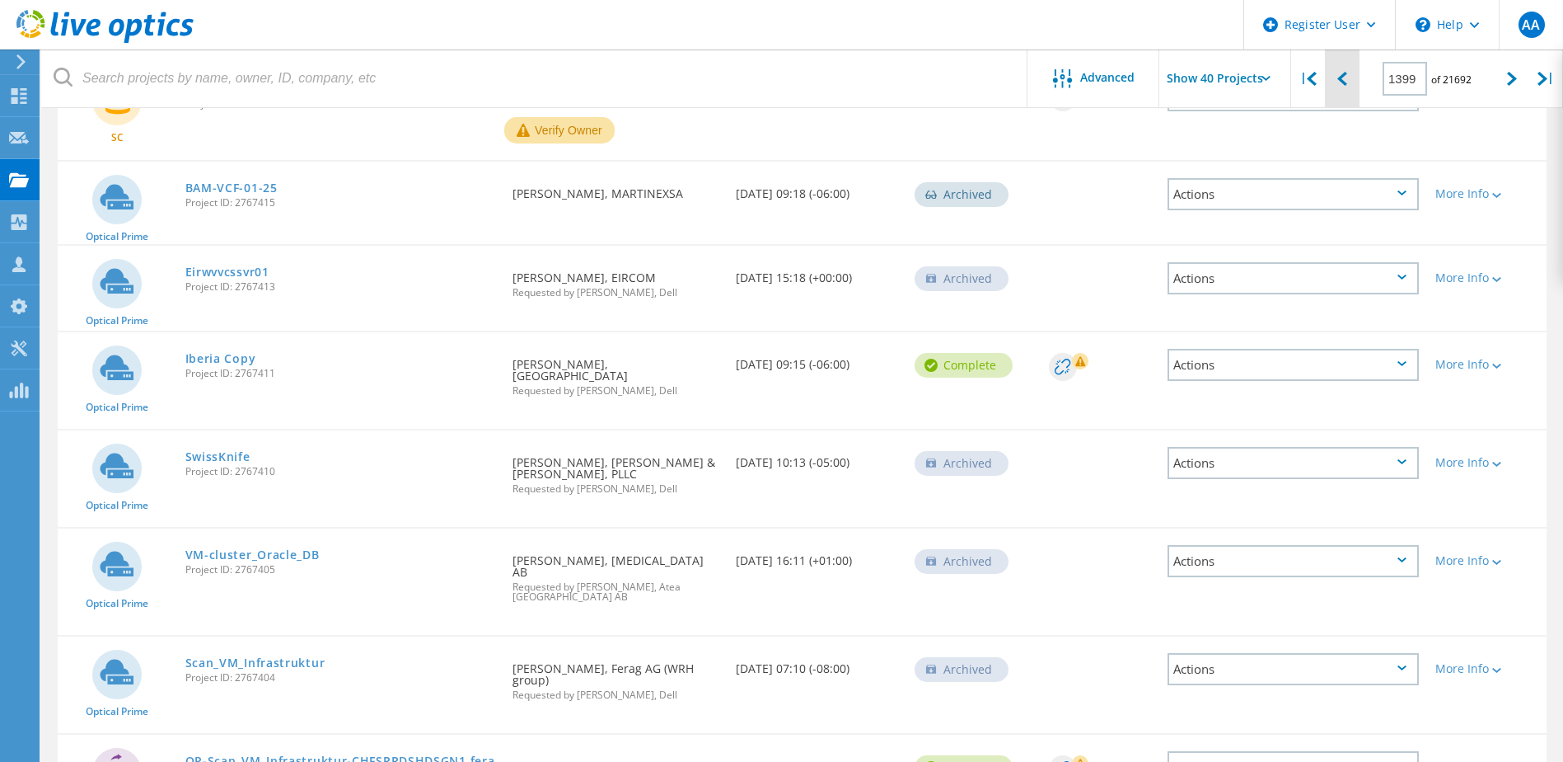
click at [1345, 76] on icon at bounding box center [1343, 79] width 10 height 14
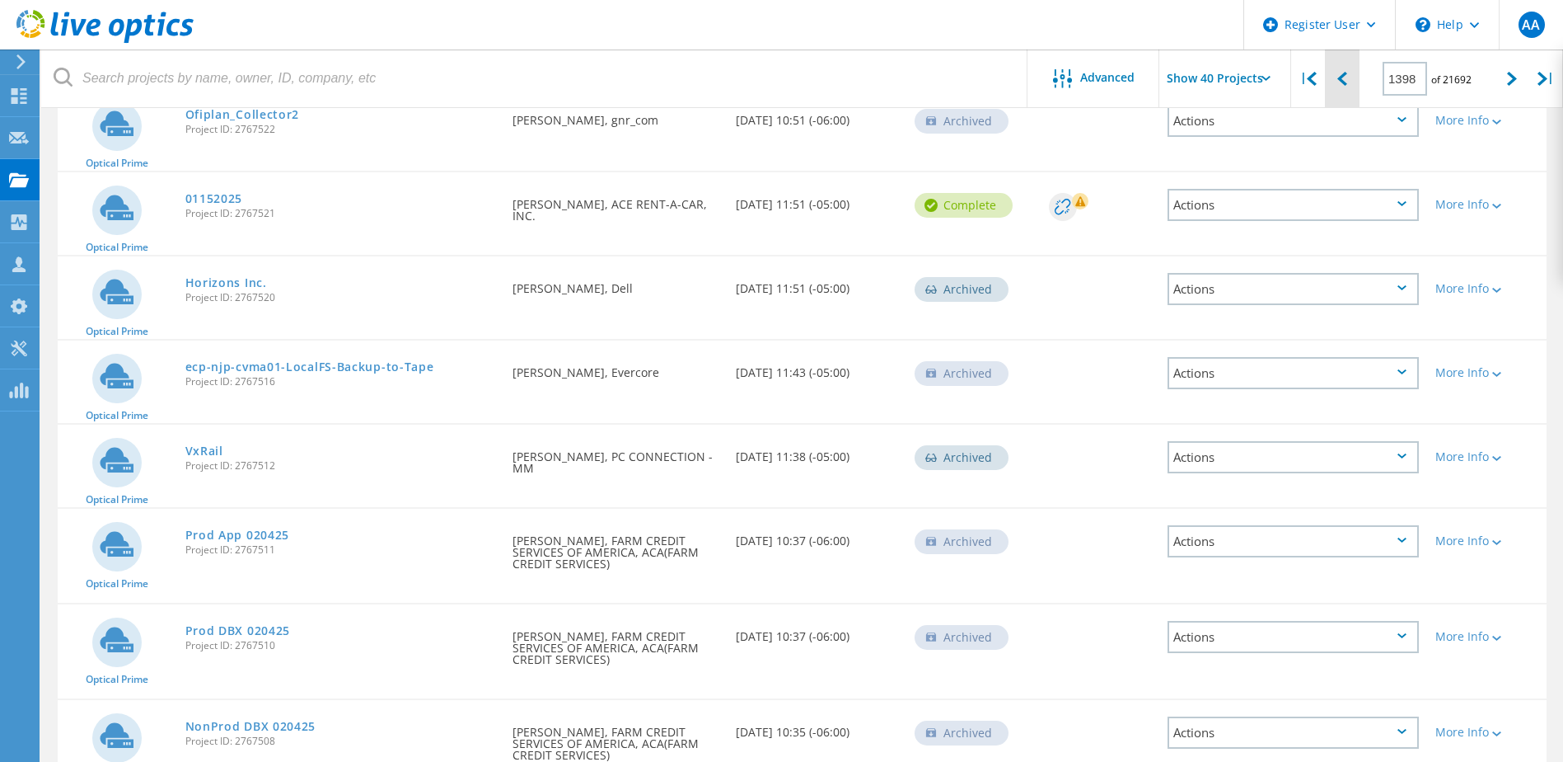
click at [1345, 76] on icon at bounding box center [1343, 79] width 10 height 14
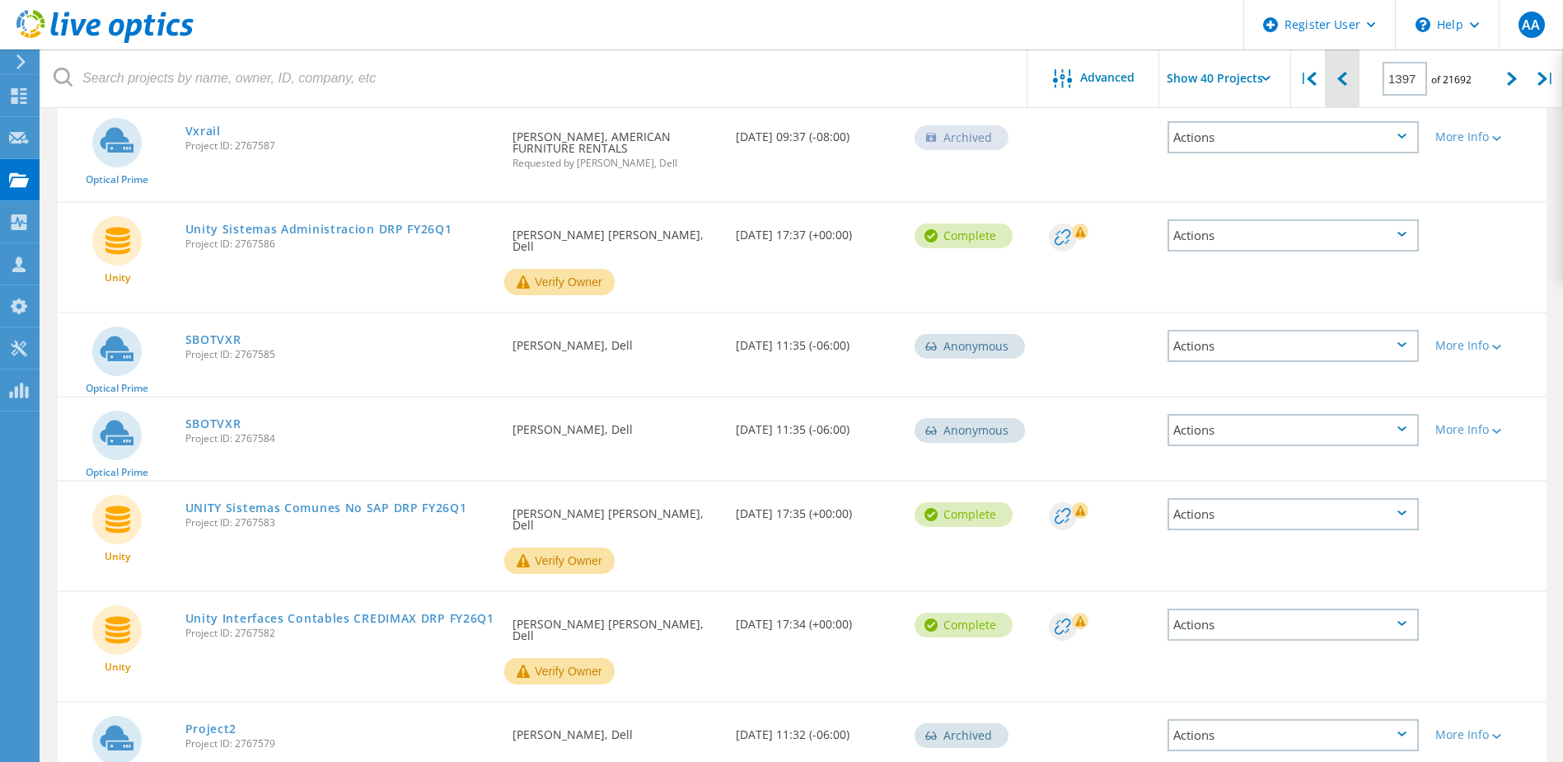
click at [1348, 79] on div at bounding box center [1342, 78] width 34 height 59
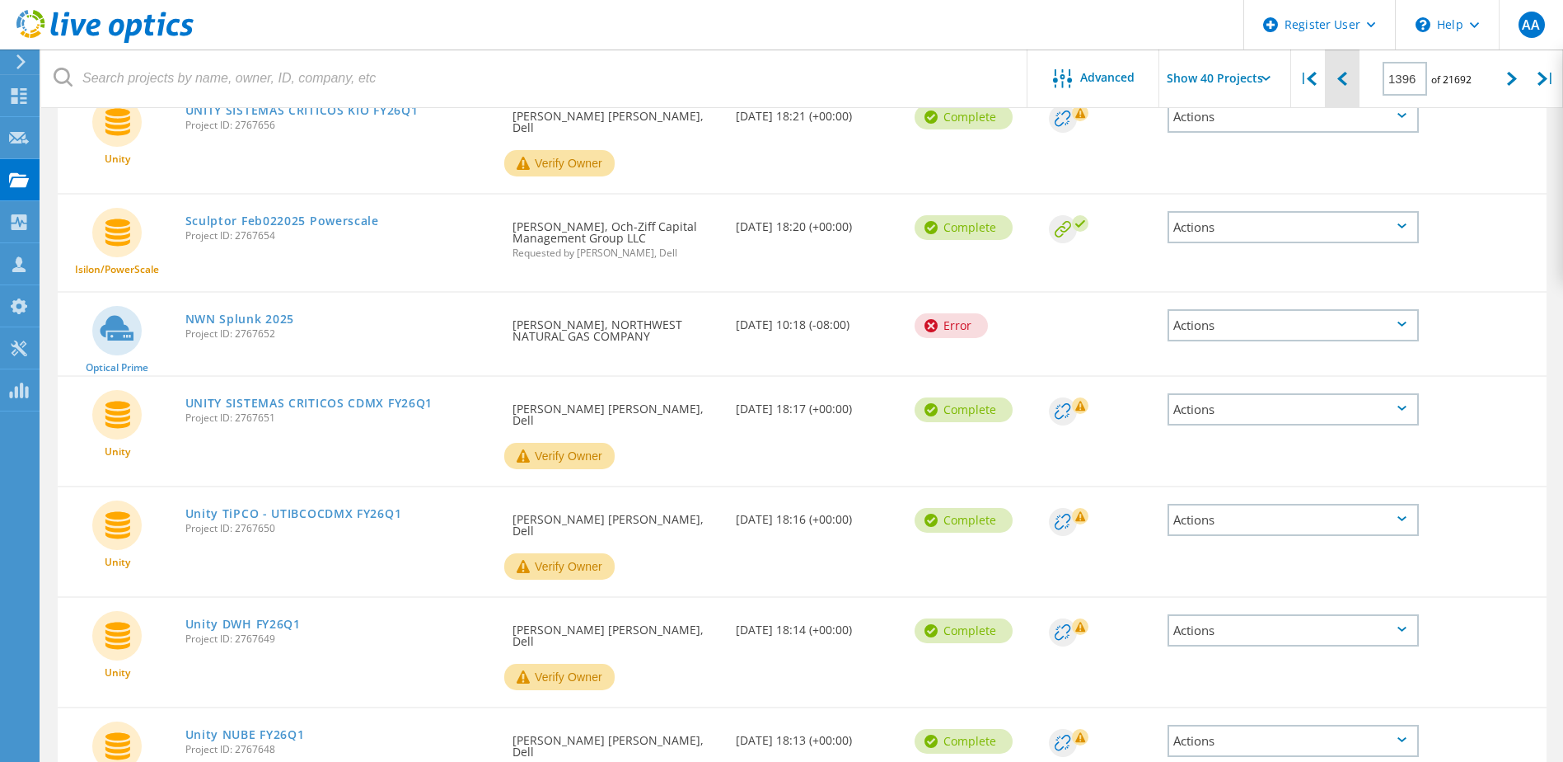
click at [1348, 79] on div at bounding box center [1342, 78] width 34 height 59
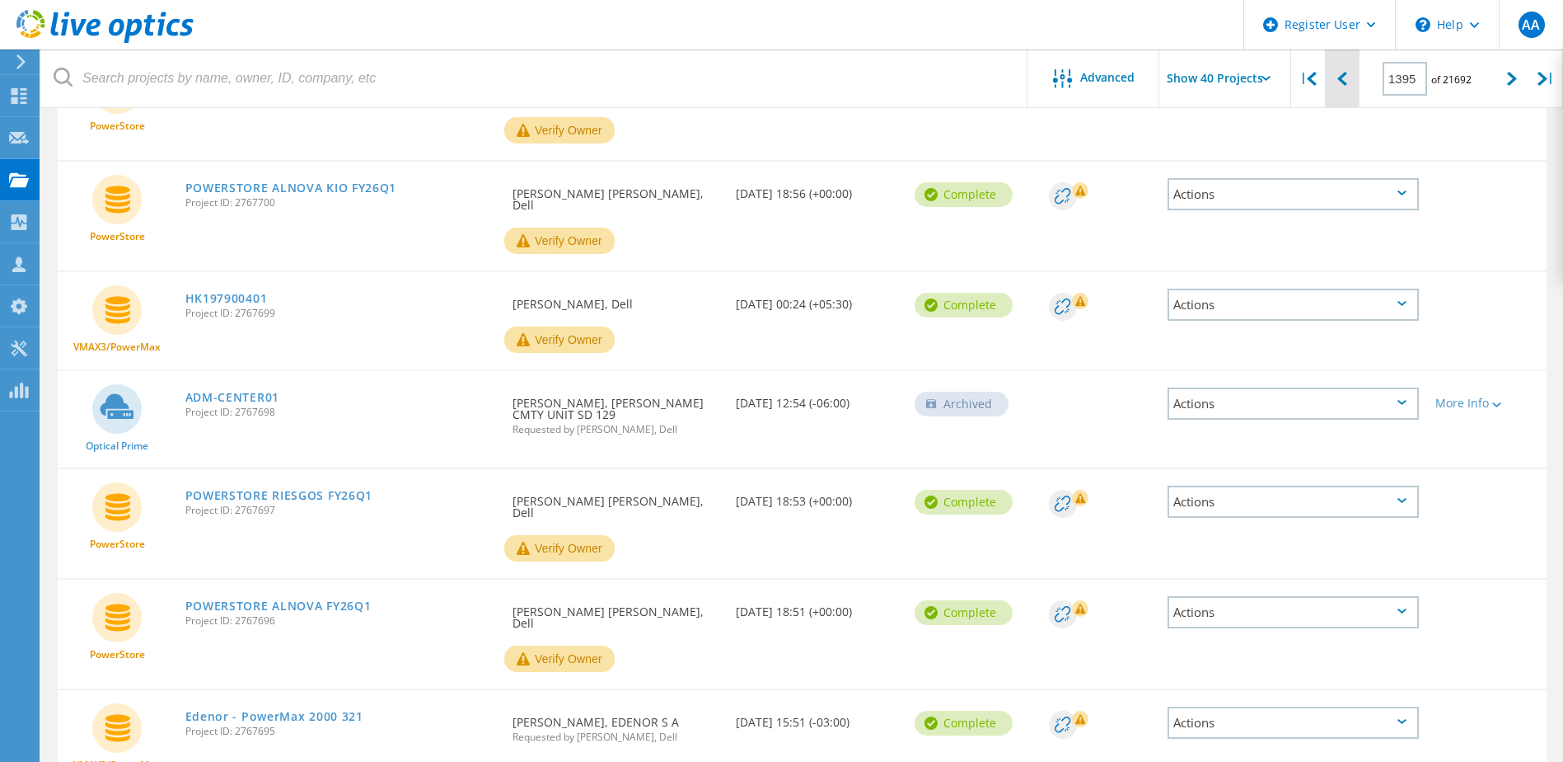
click at [1348, 79] on div at bounding box center [1342, 78] width 34 height 59
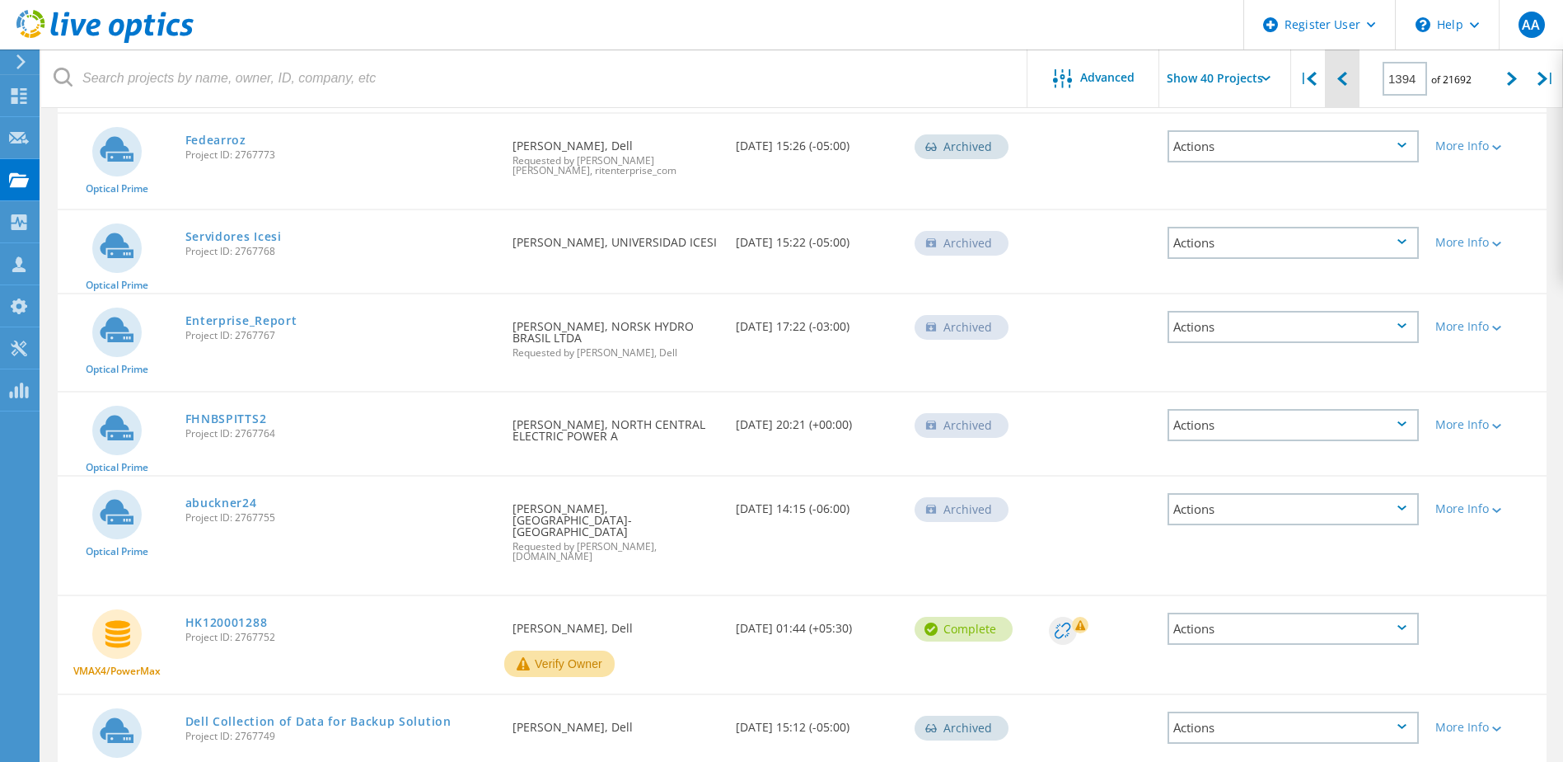
click at [1345, 82] on icon at bounding box center [1343, 79] width 10 height 14
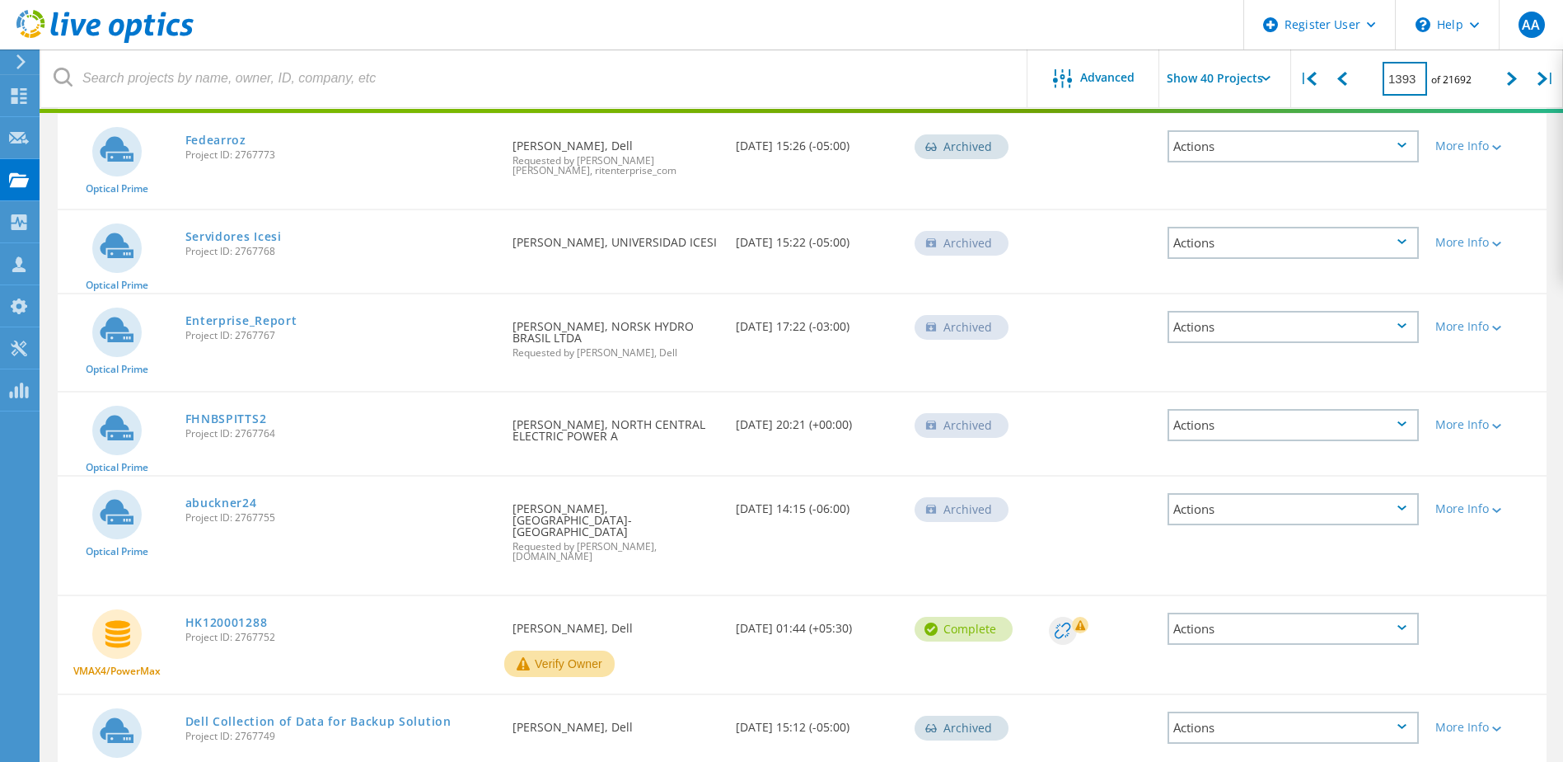
drag, startPoint x: 1422, startPoint y: 76, endPoint x: 1402, endPoint y: 76, distance: 19.8
click at [1402, 76] on input "1393" at bounding box center [1405, 79] width 45 height 34
click at [1405, 75] on input "1393" at bounding box center [1405, 79] width 45 height 34
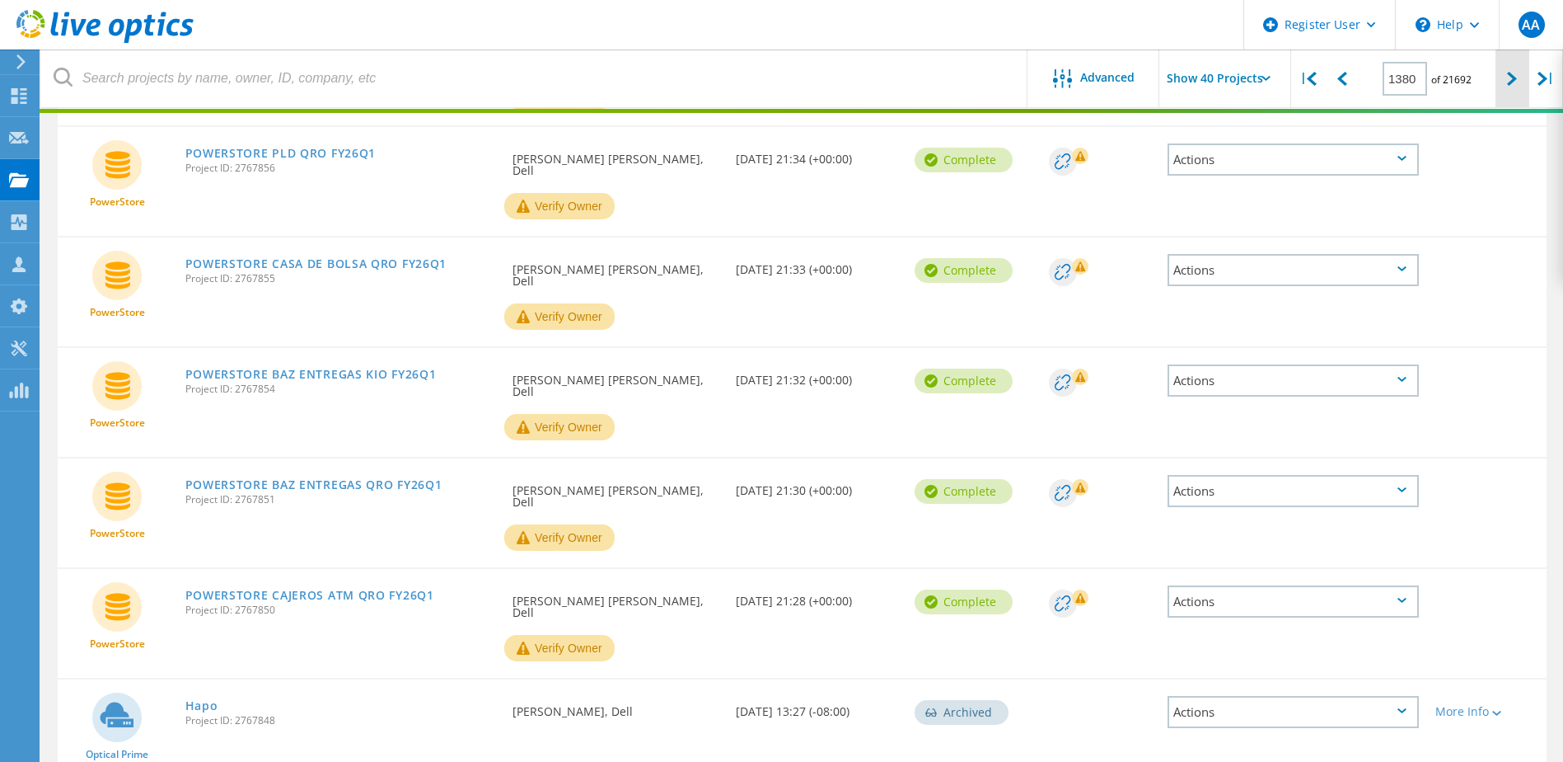
click at [1503, 78] on div at bounding box center [1513, 78] width 34 height 59
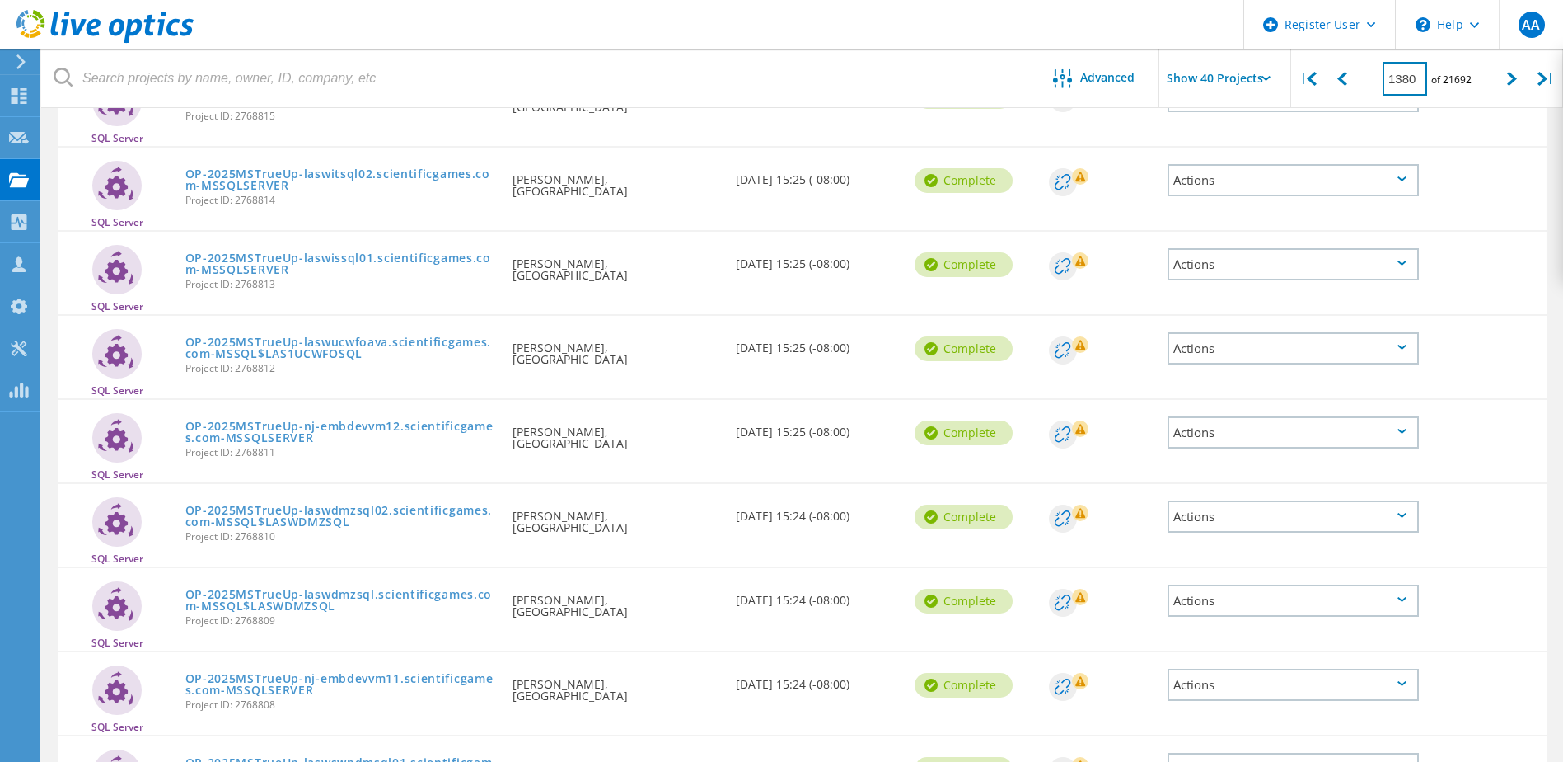
drag, startPoint x: 1396, startPoint y: 80, endPoint x: 1417, endPoint y: 78, distance: 20.7
click at [1417, 78] on input "1380" at bounding box center [1405, 79] width 45 height 34
click at [1418, 77] on input "1380" at bounding box center [1405, 79] width 45 height 34
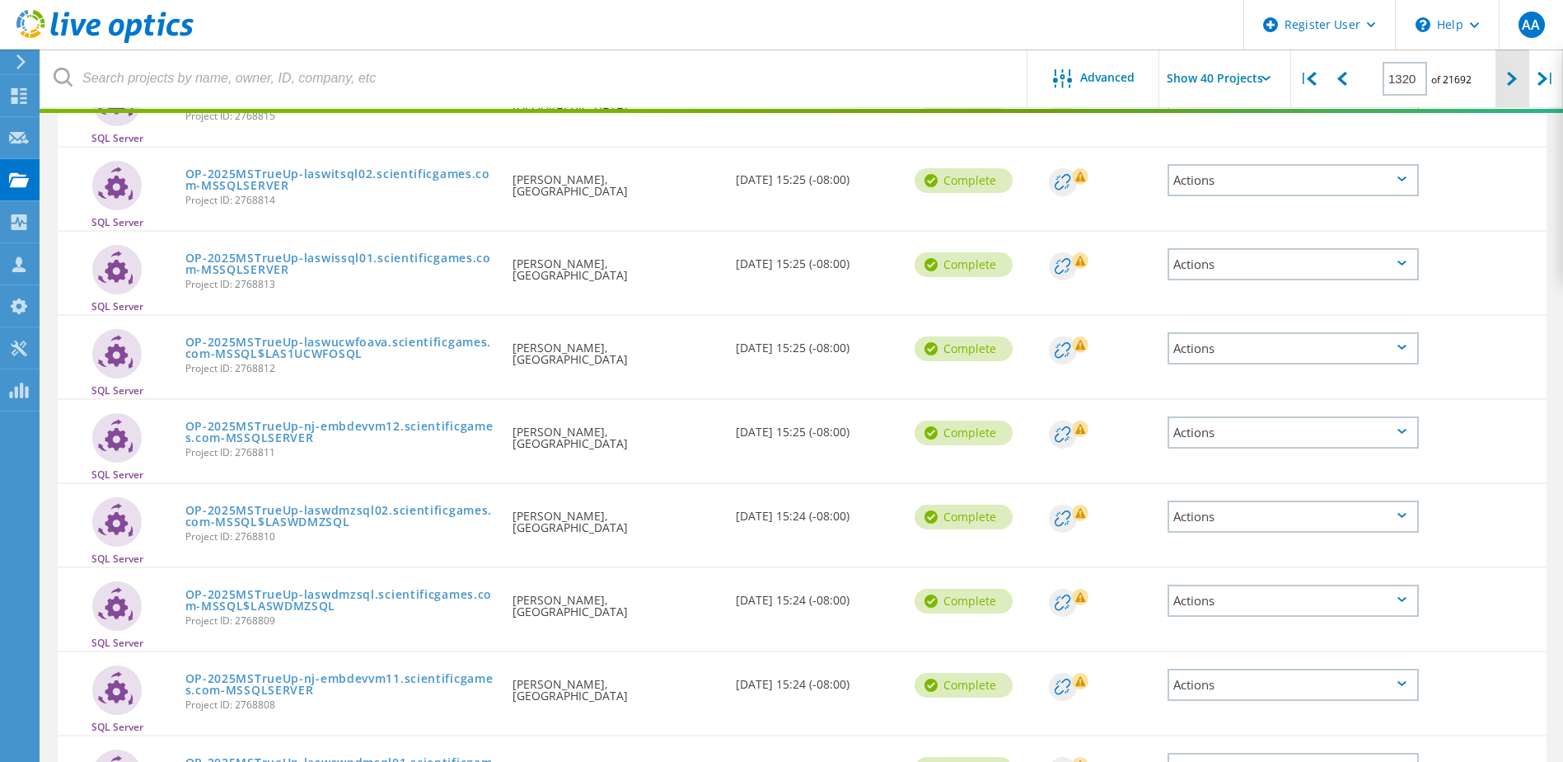
click at [1512, 81] on icon at bounding box center [1512, 79] width 10 height 14
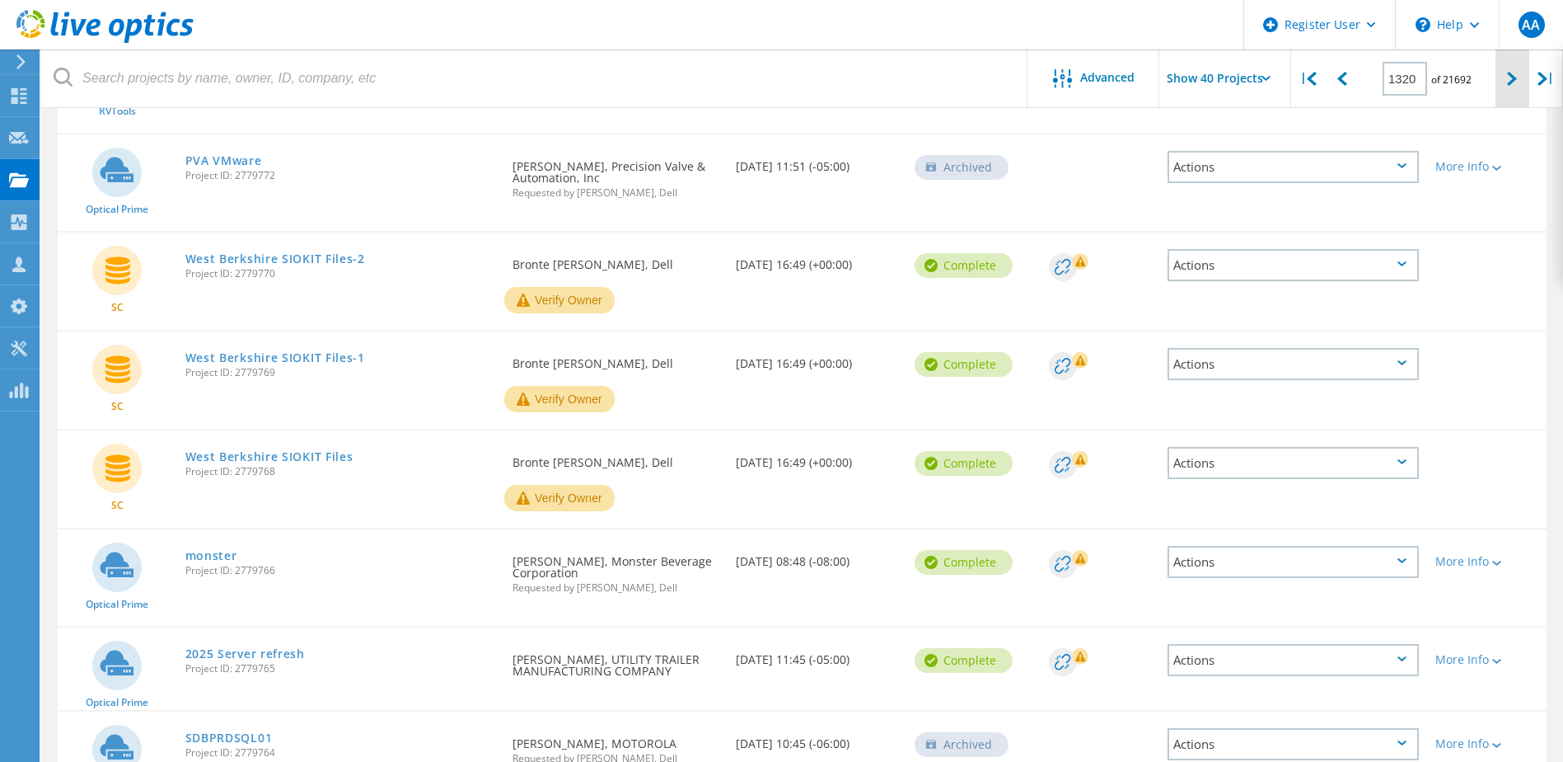
click at [1512, 81] on icon at bounding box center [1512, 79] width 10 height 14
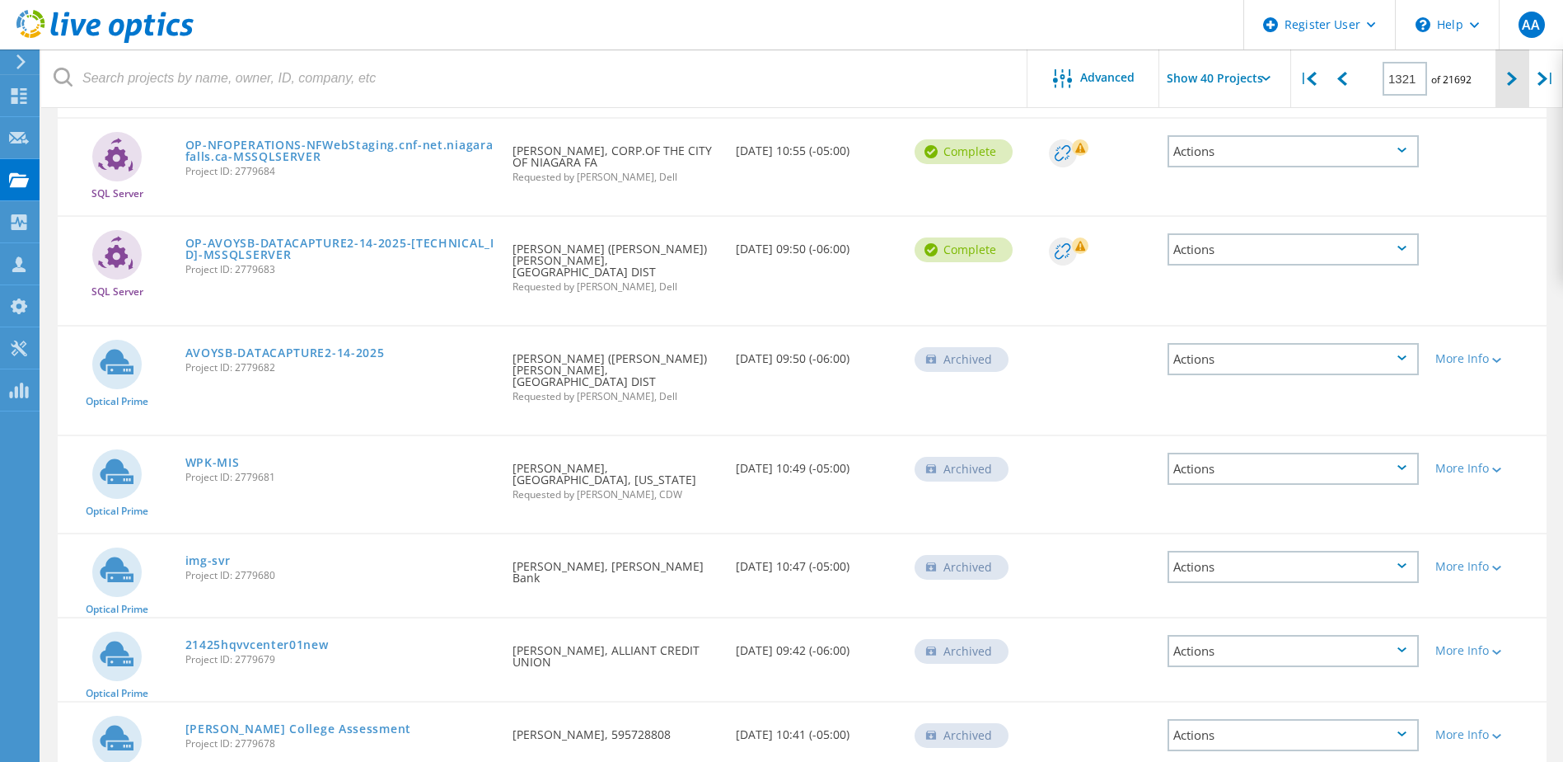
click at [1512, 81] on icon at bounding box center [1512, 79] width 10 height 14
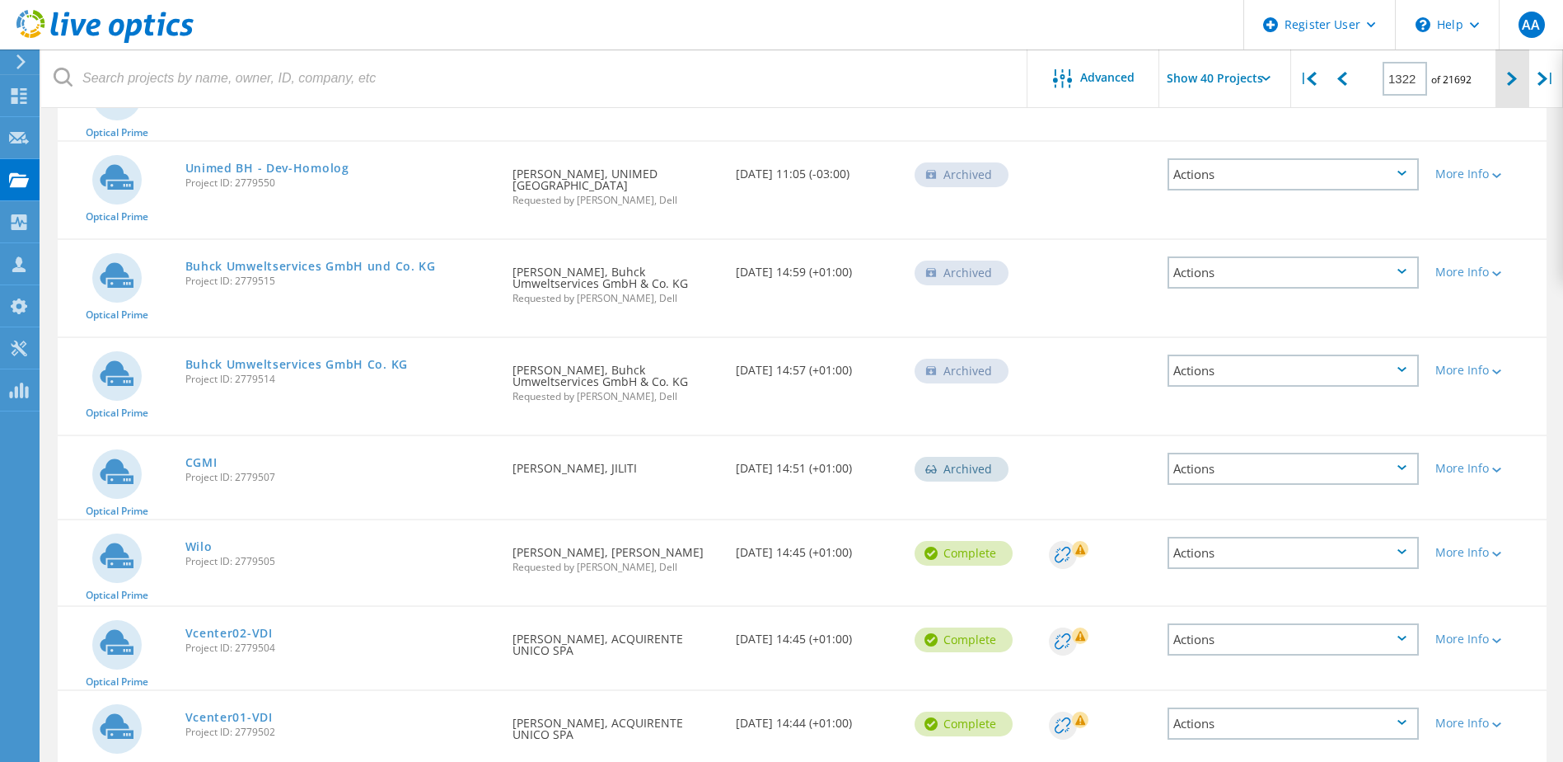
click at [1507, 81] on div at bounding box center [1513, 78] width 34 height 59
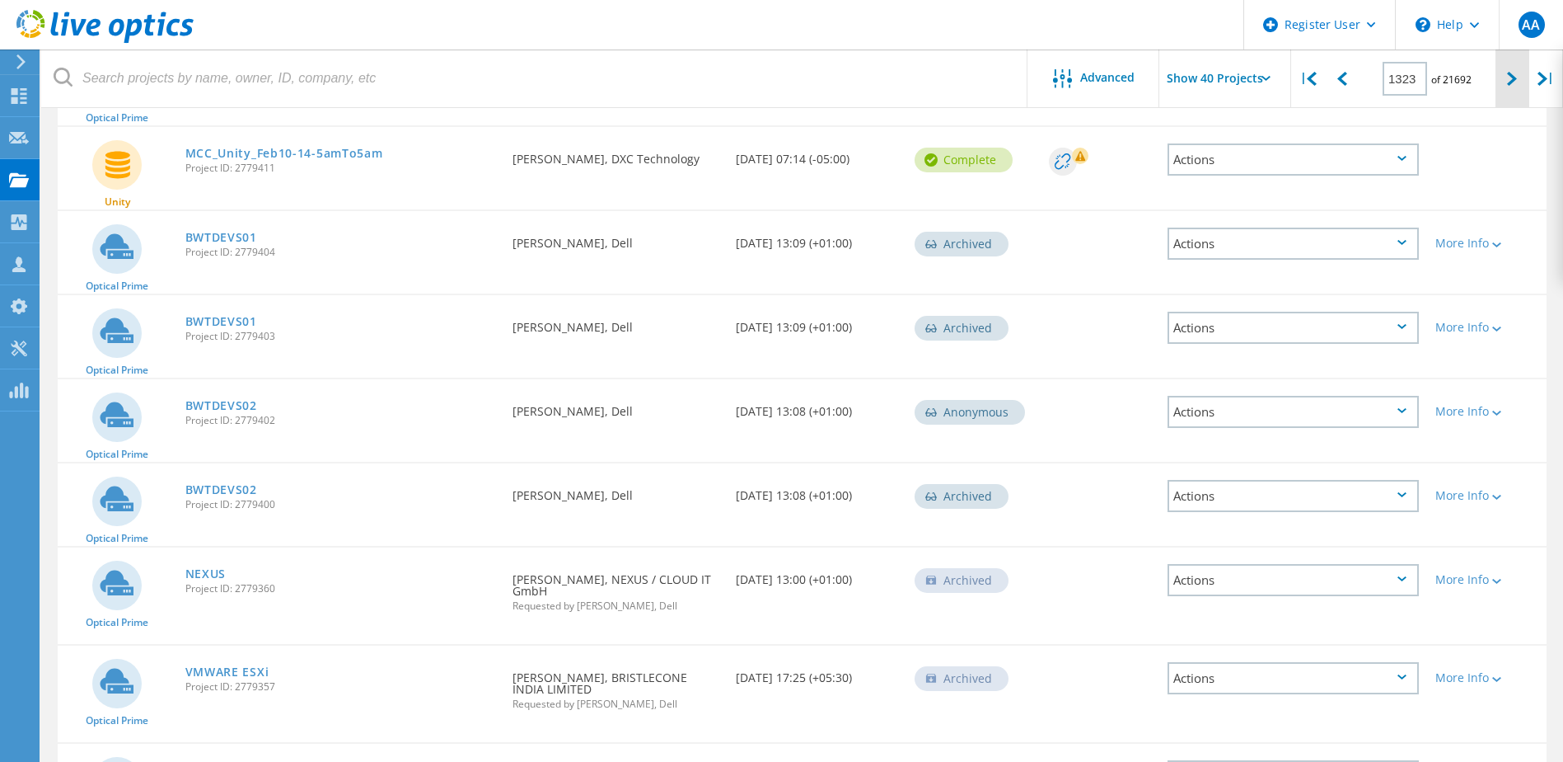
click at [1507, 81] on div at bounding box center [1513, 78] width 34 height 59
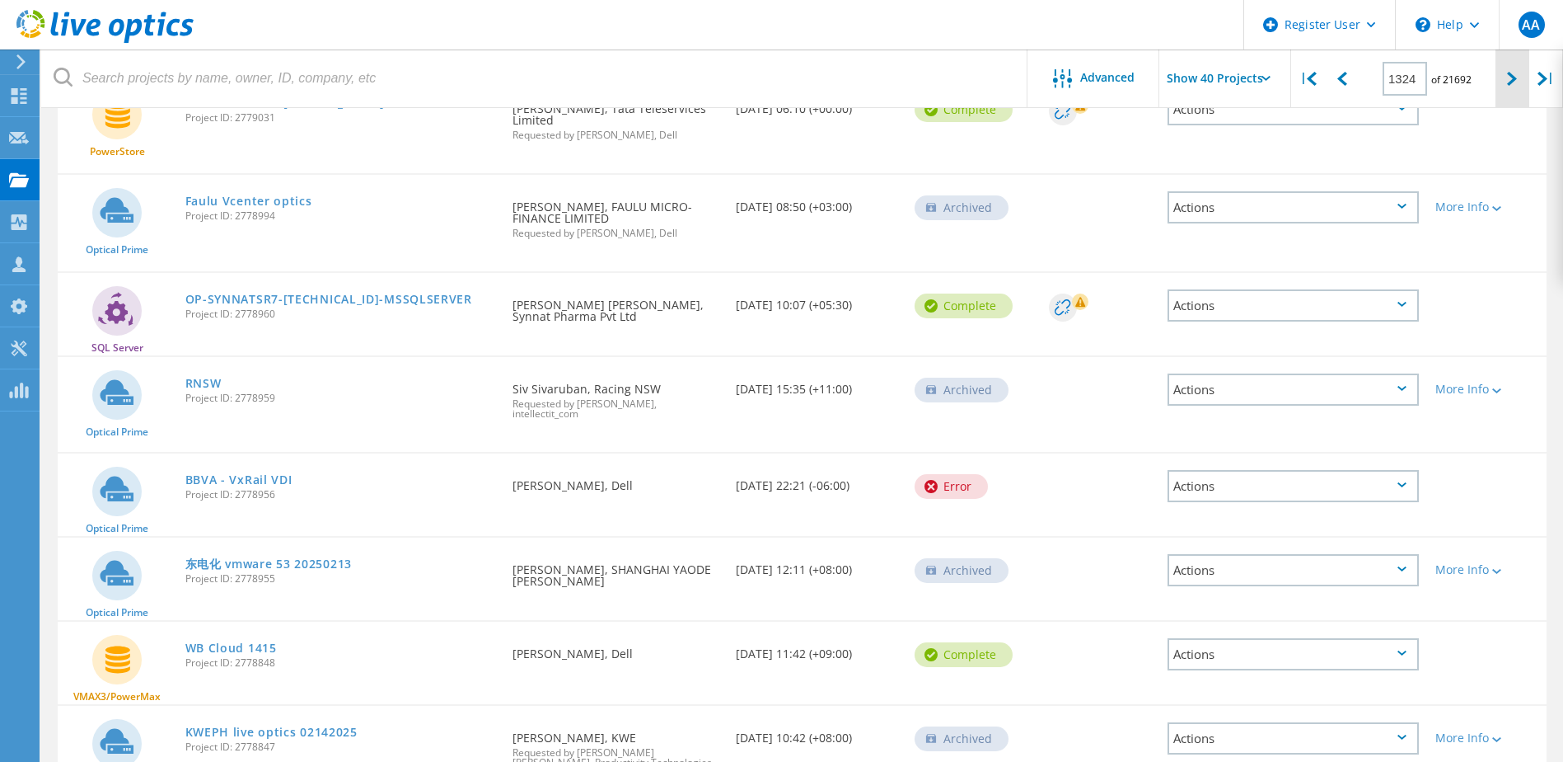
click at [1507, 81] on div at bounding box center [1513, 78] width 34 height 59
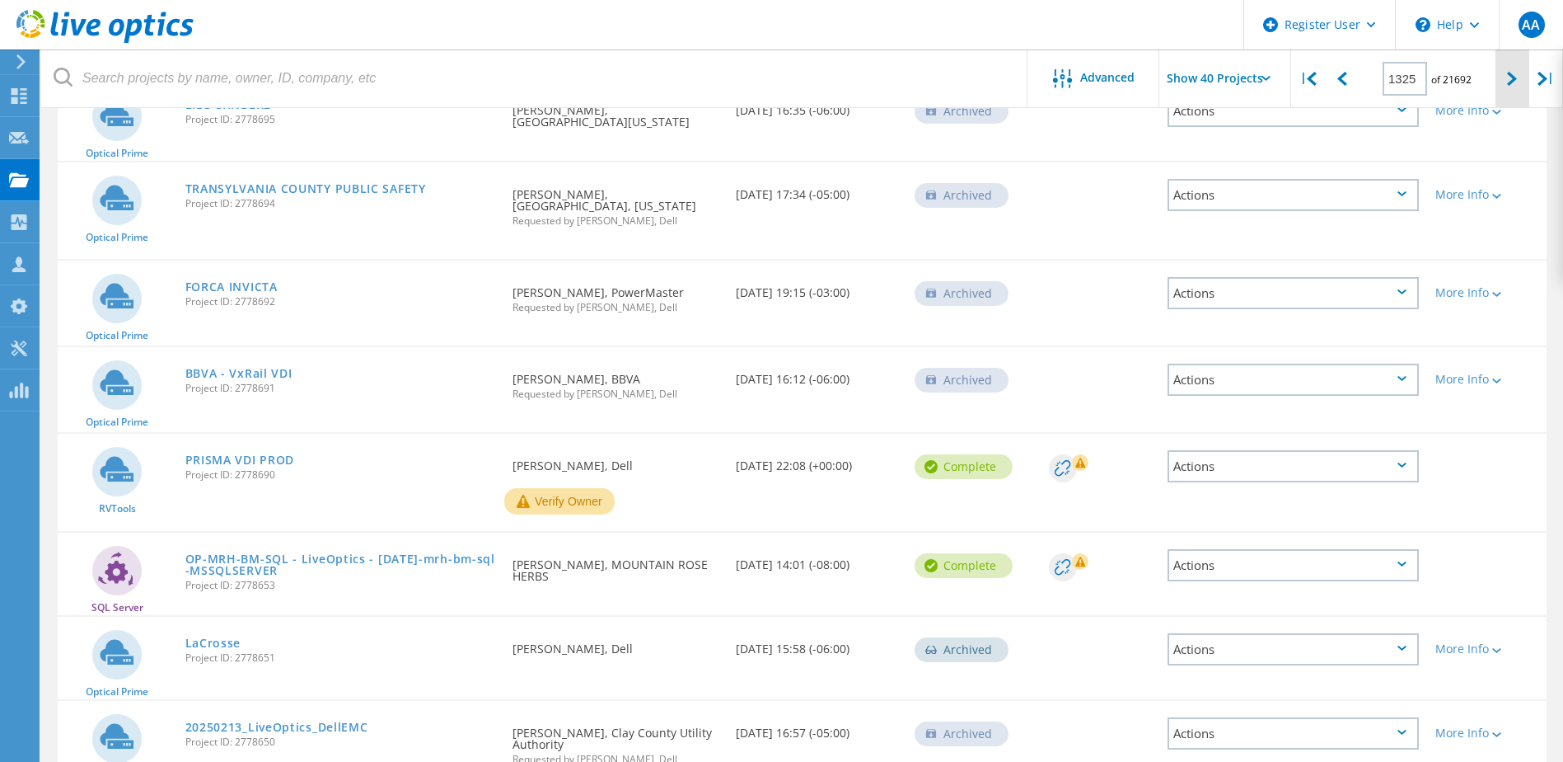
click at [1512, 80] on icon at bounding box center [1512, 79] width 10 height 14
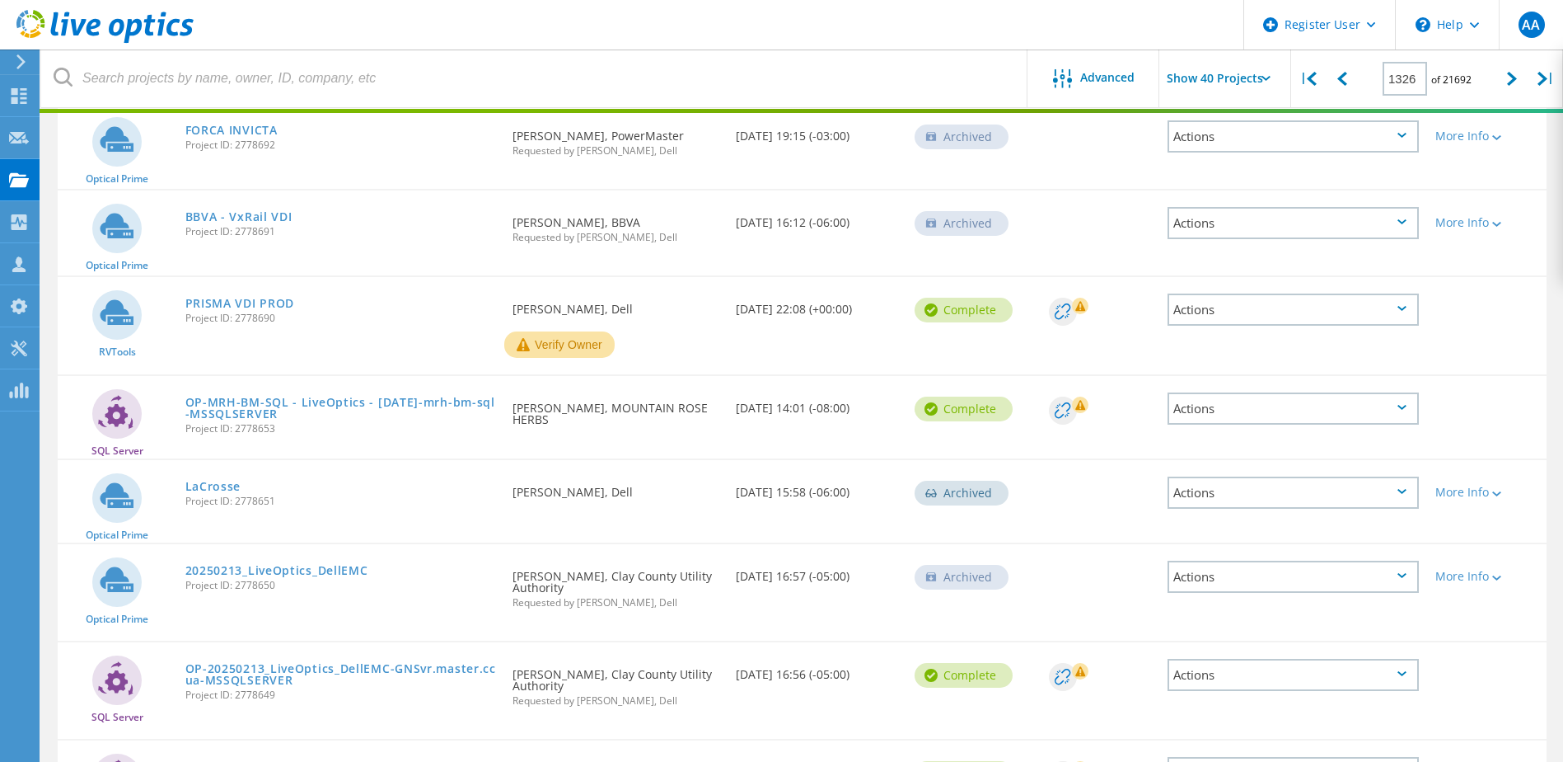
scroll to position [3196, 0]
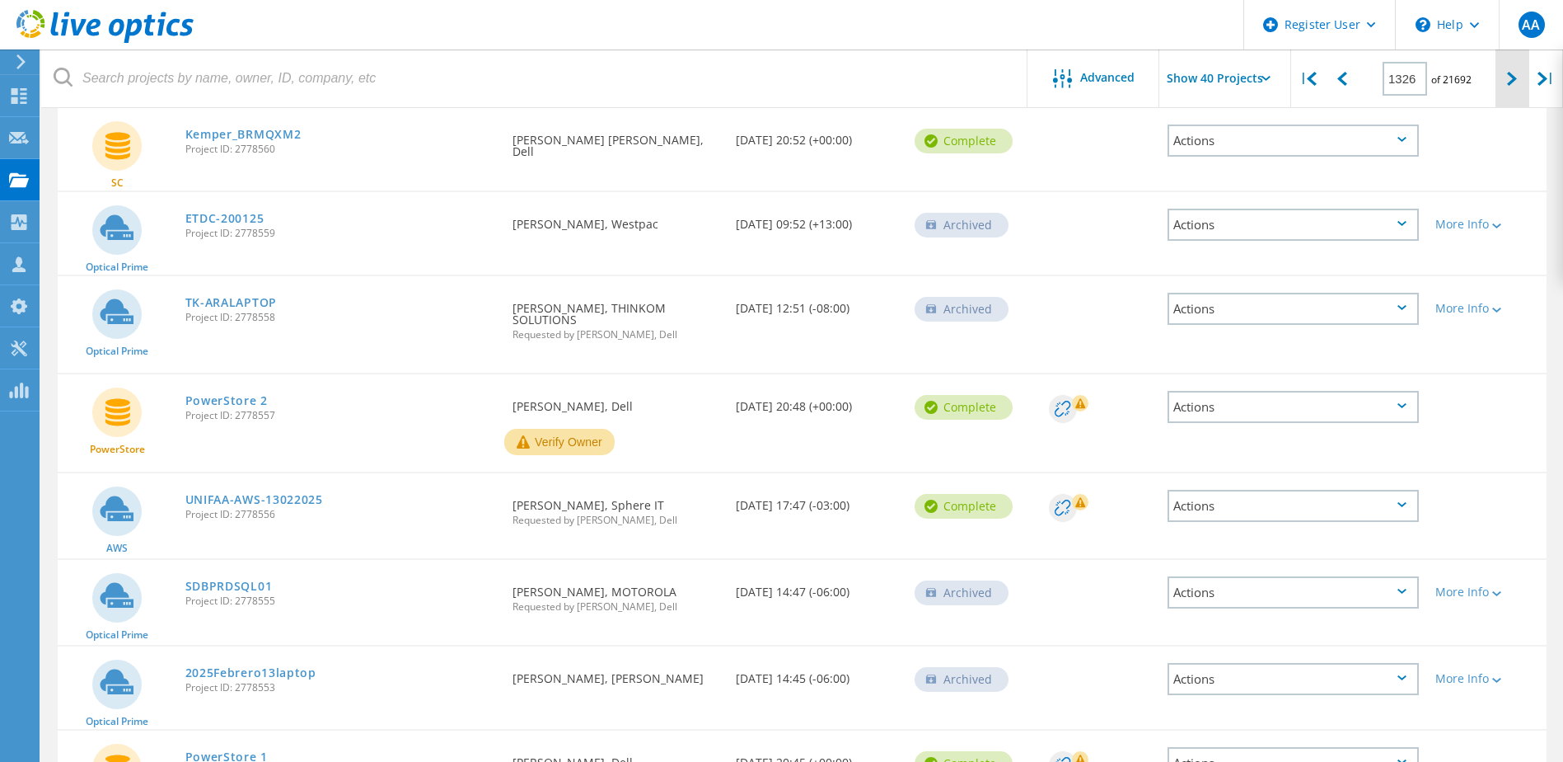
click at [1508, 77] on icon at bounding box center [1512, 79] width 10 height 14
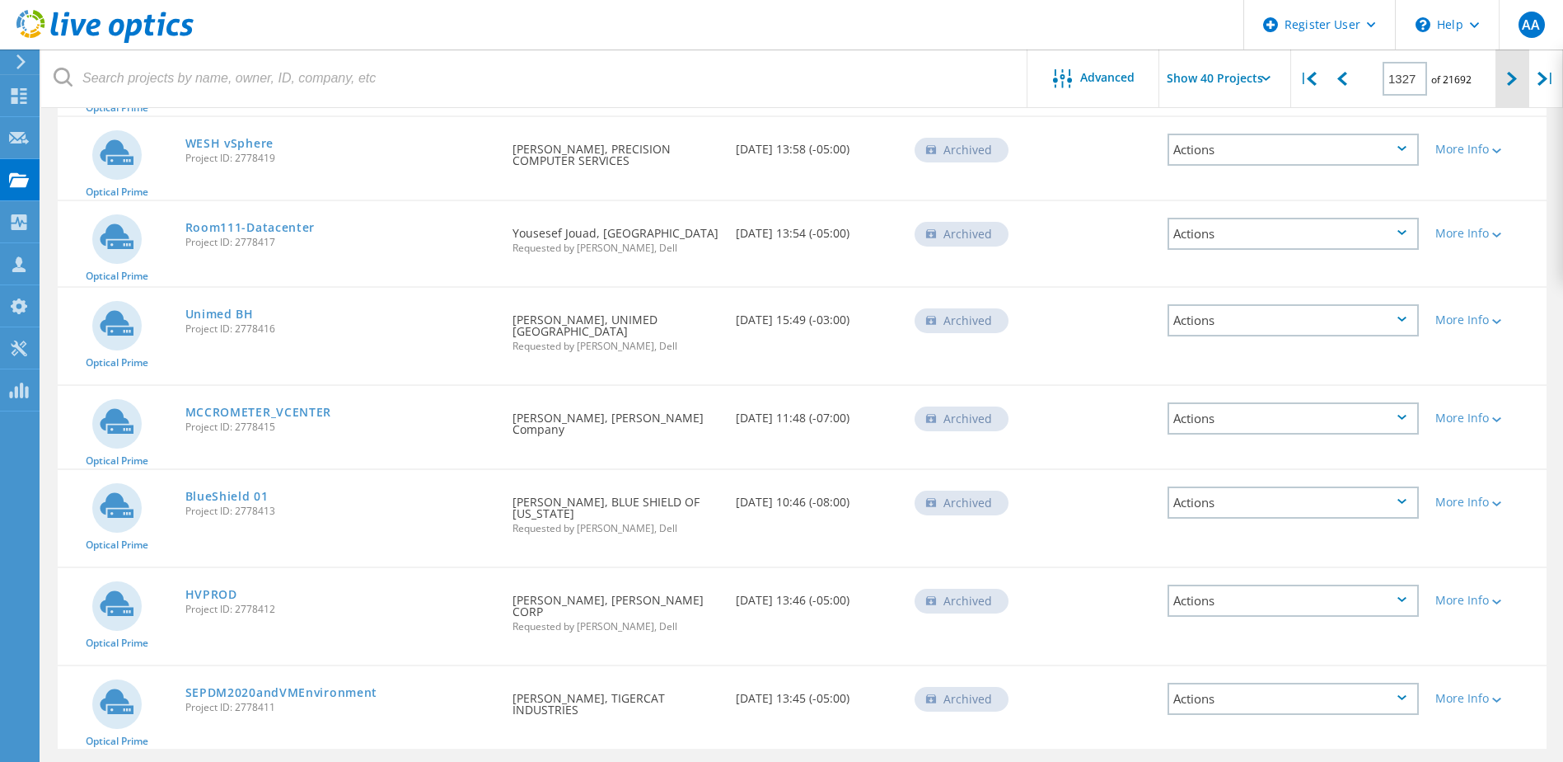
click at [1514, 73] on icon at bounding box center [1512, 79] width 10 height 14
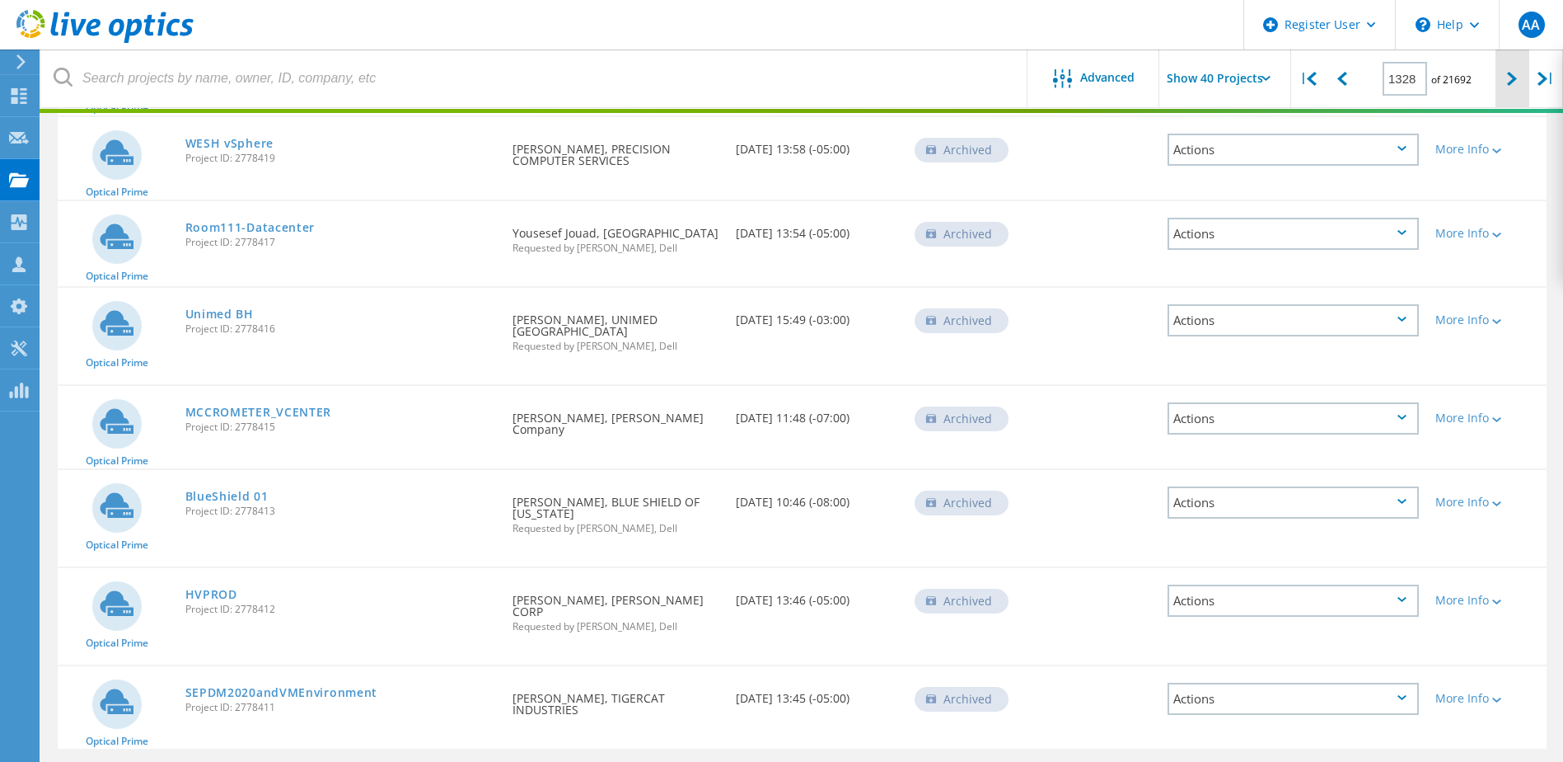
scroll to position [3121, 0]
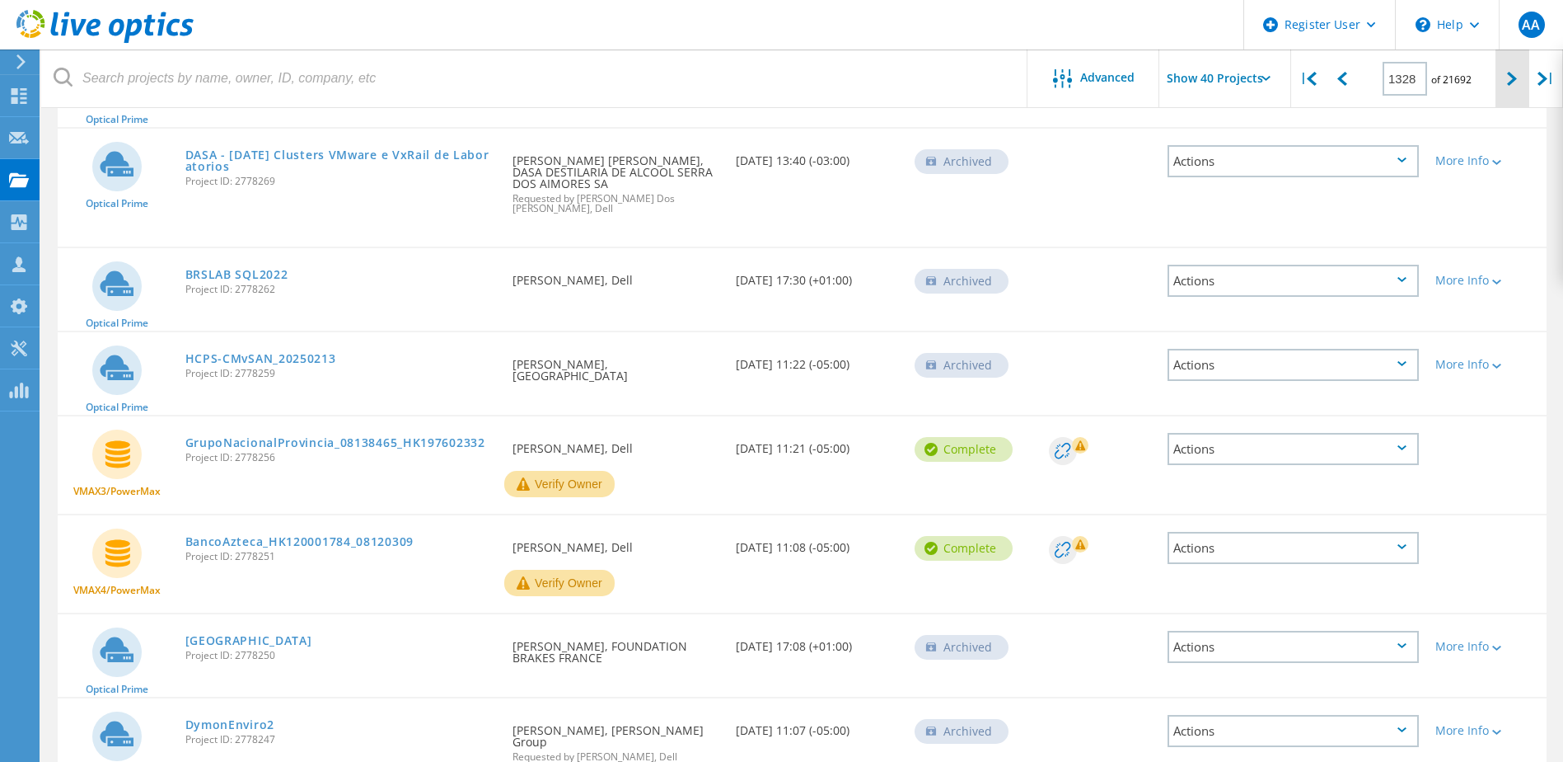
click at [1508, 76] on icon at bounding box center [1512, 79] width 10 height 14
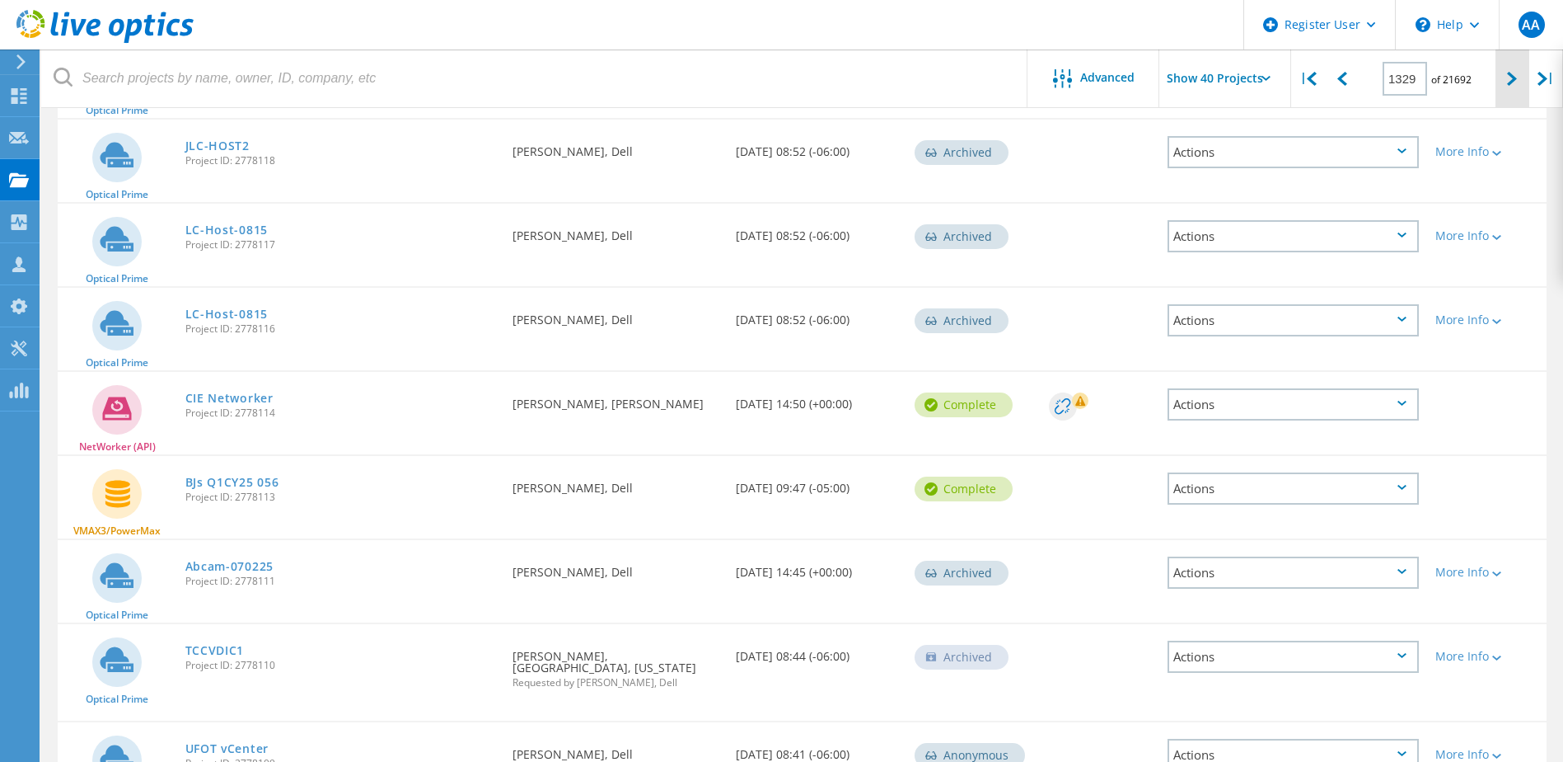
scroll to position [3119, 0]
click at [1509, 76] on icon at bounding box center [1512, 79] width 10 height 14
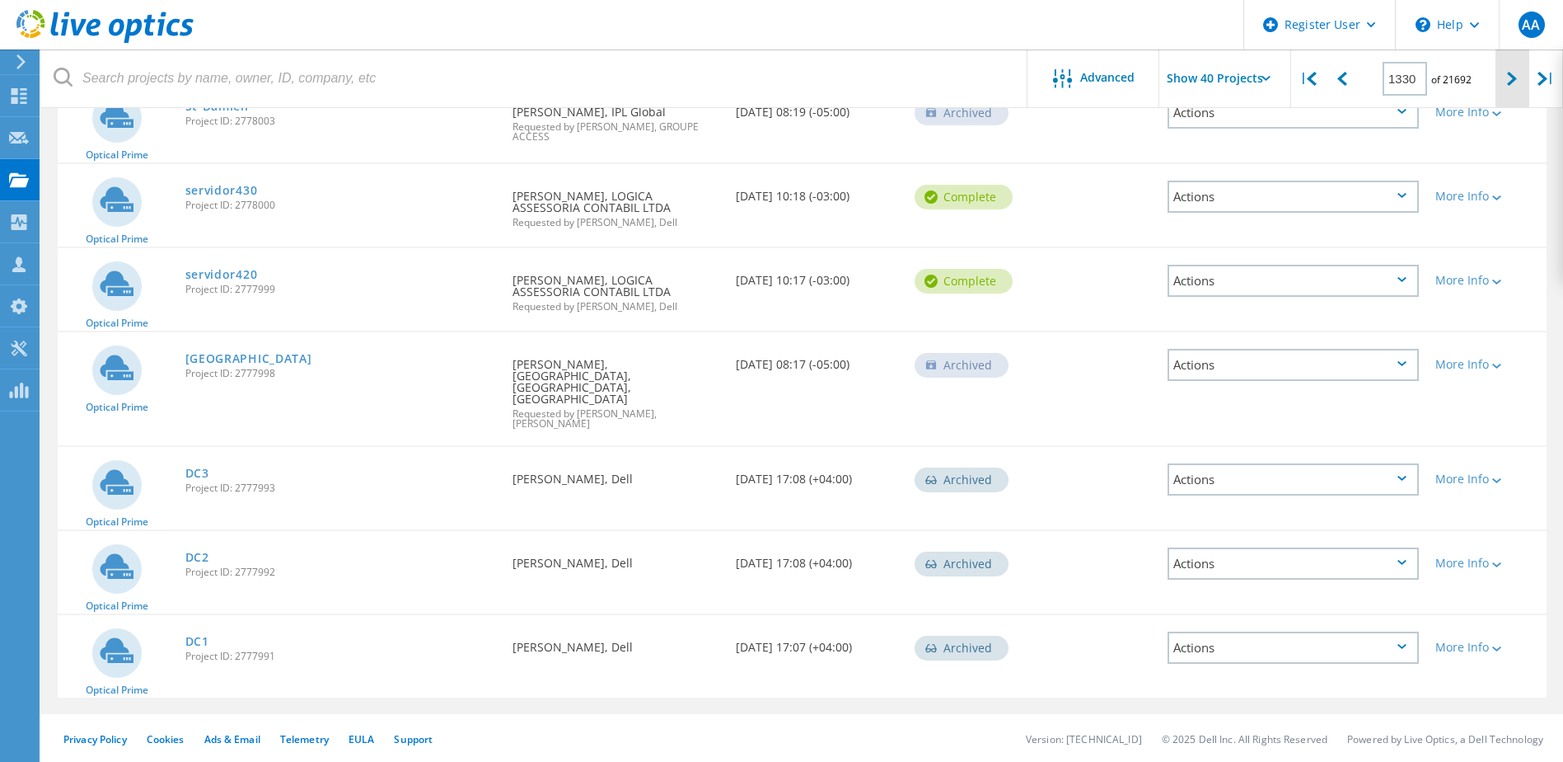
scroll to position [3193, 0]
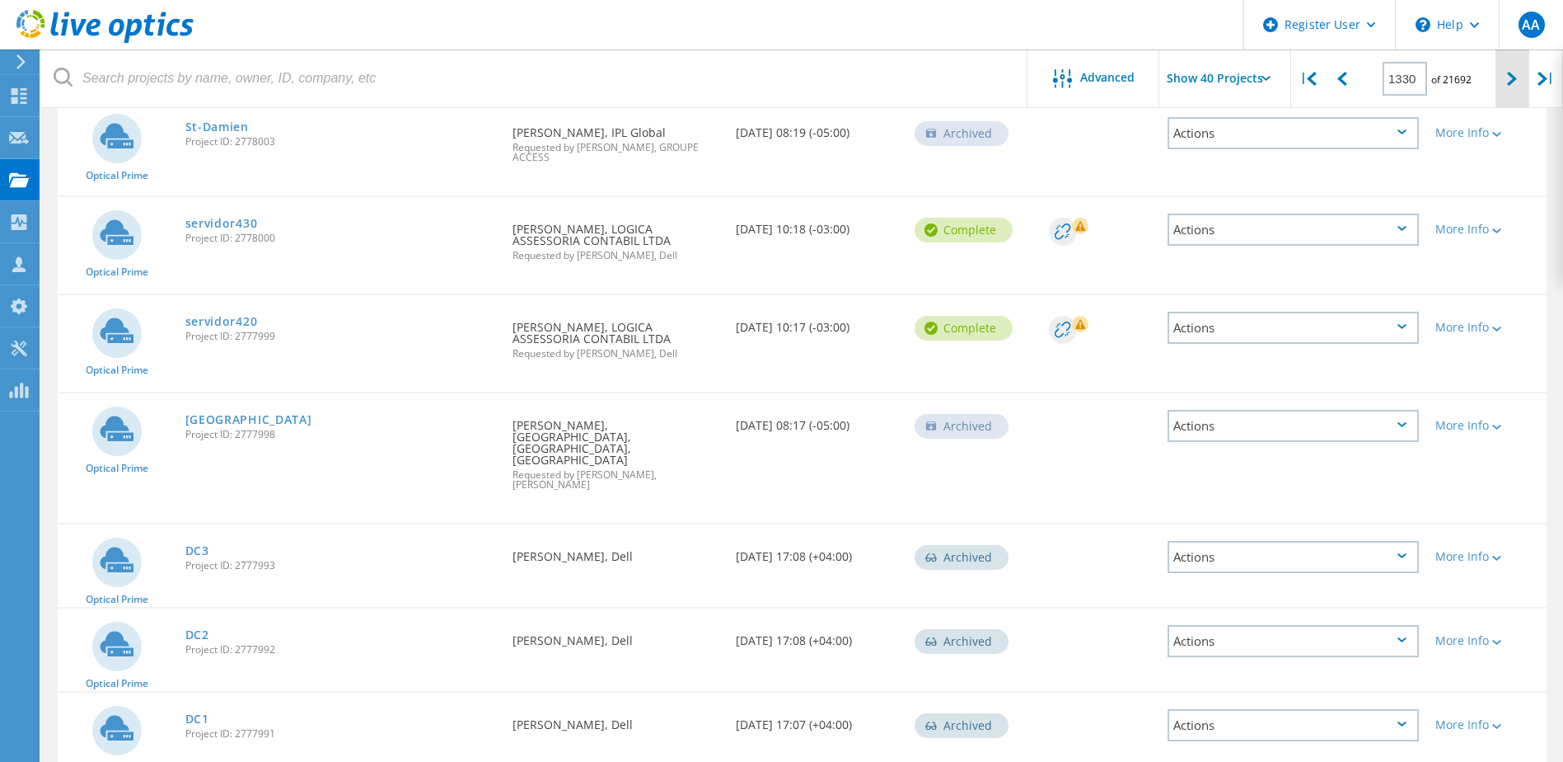
click at [1512, 76] on icon at bounding box center [1512, 79] width 10 height 14
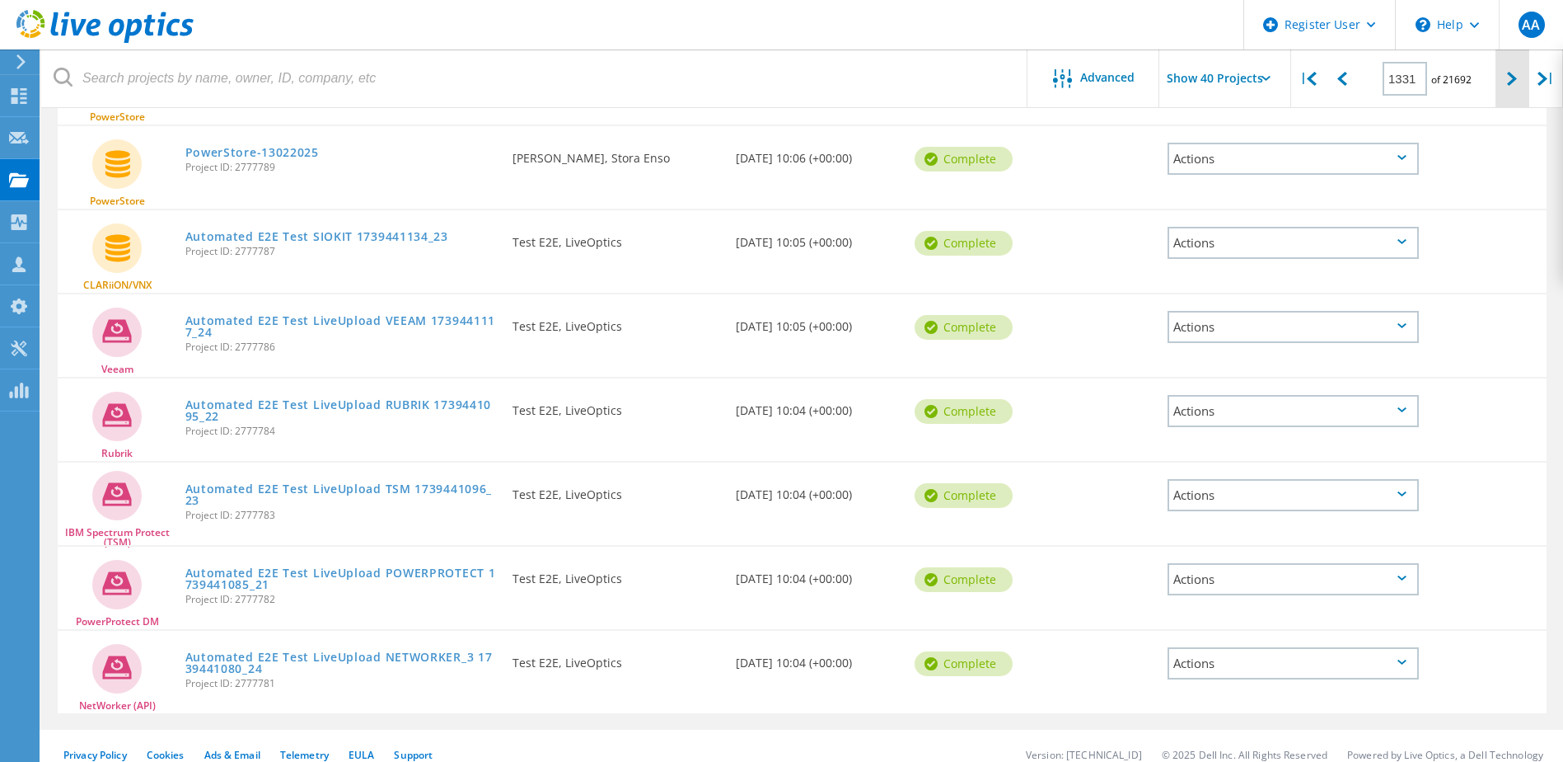
scroll to position [3179, 0]
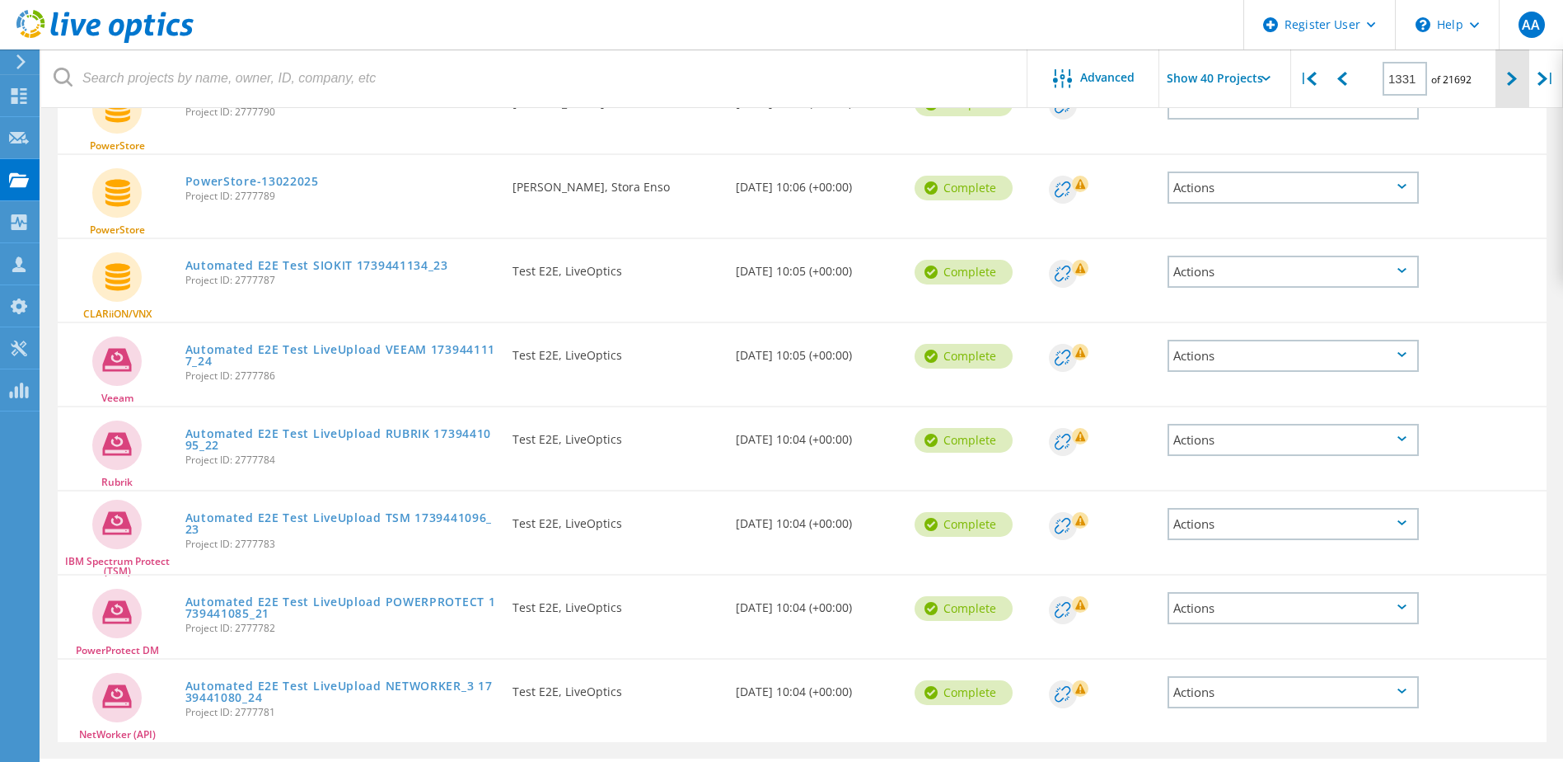
click at [1512, 76] on icon at bounding box center [1512, 79] width 10 height 14
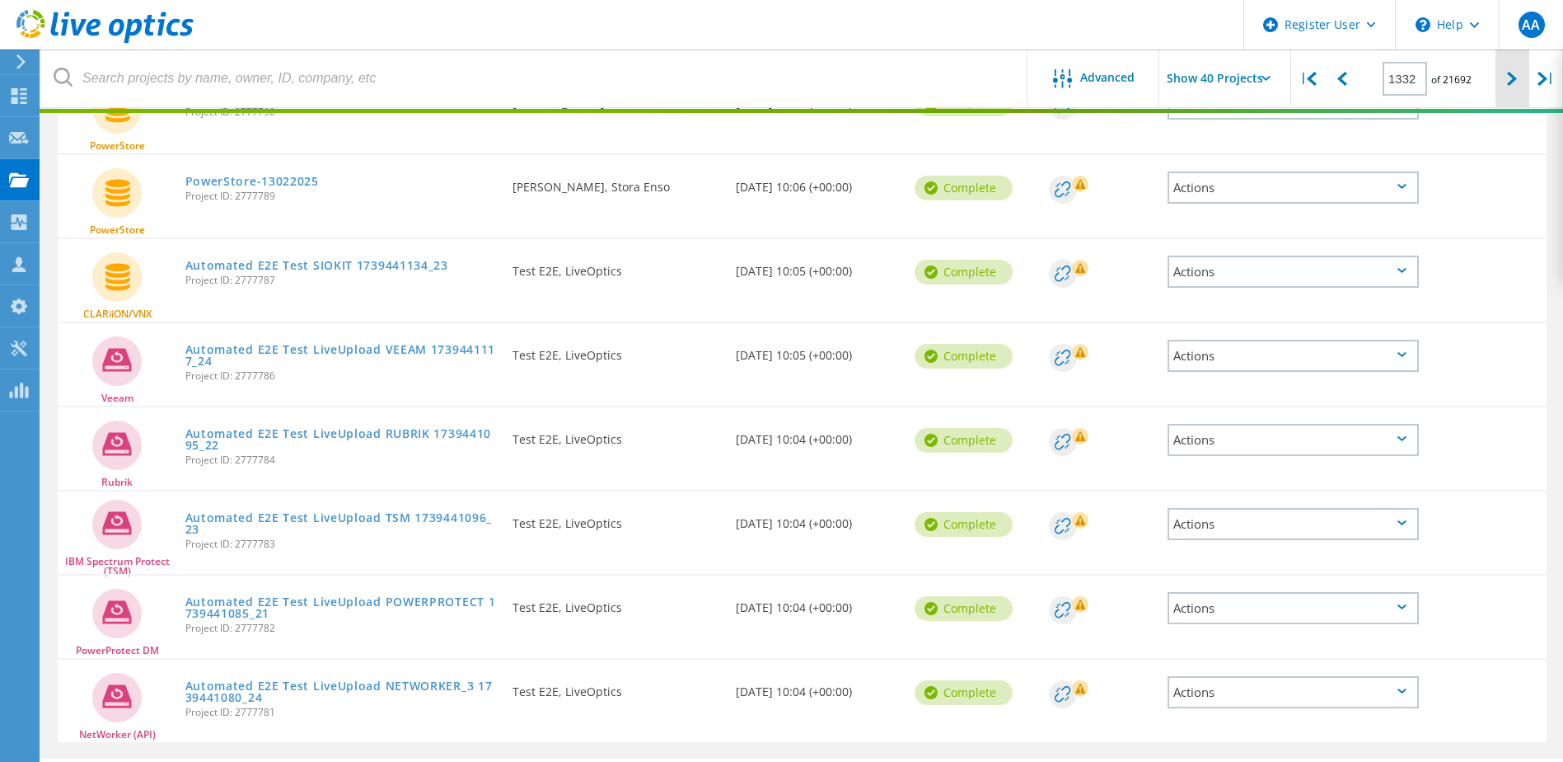
scroll to position [3091, 0]
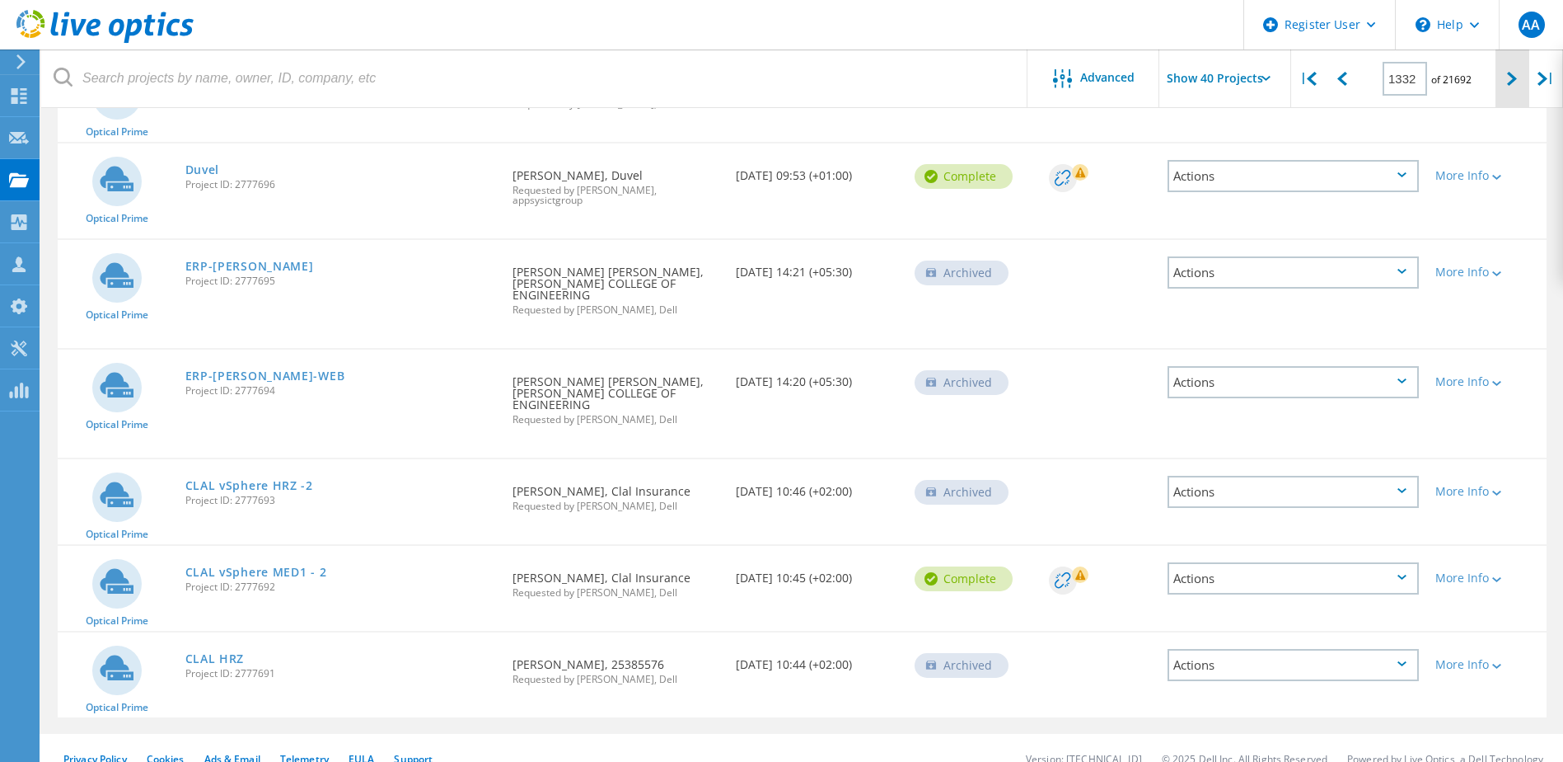
click at [1512, 76] on icon at bounding box center [1512, 79] width 10 height 14
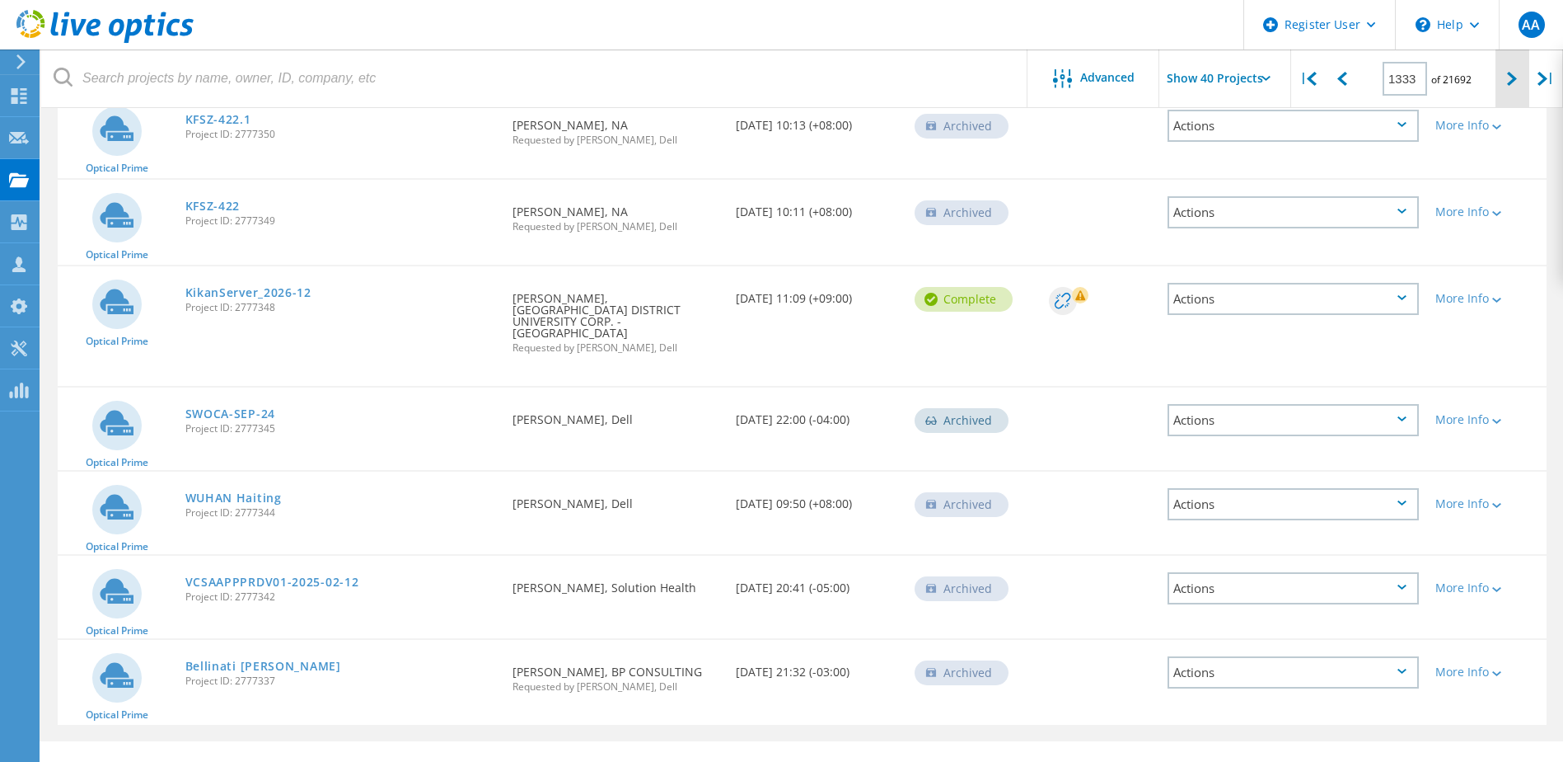
scroll to position [3108, 0]
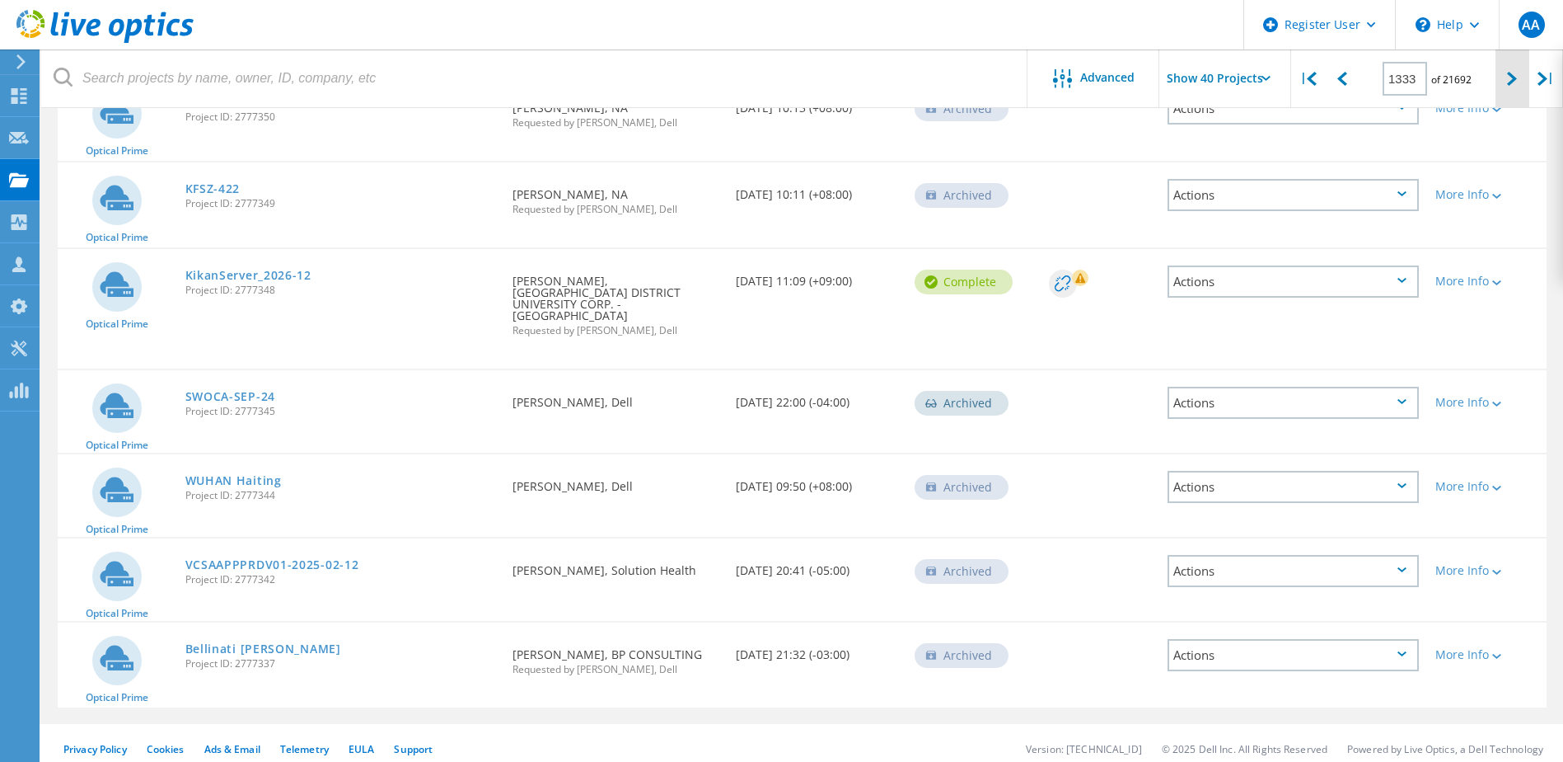
click at [1512, 76] on icon at bounding box center [1512, 79] width 10 height 14
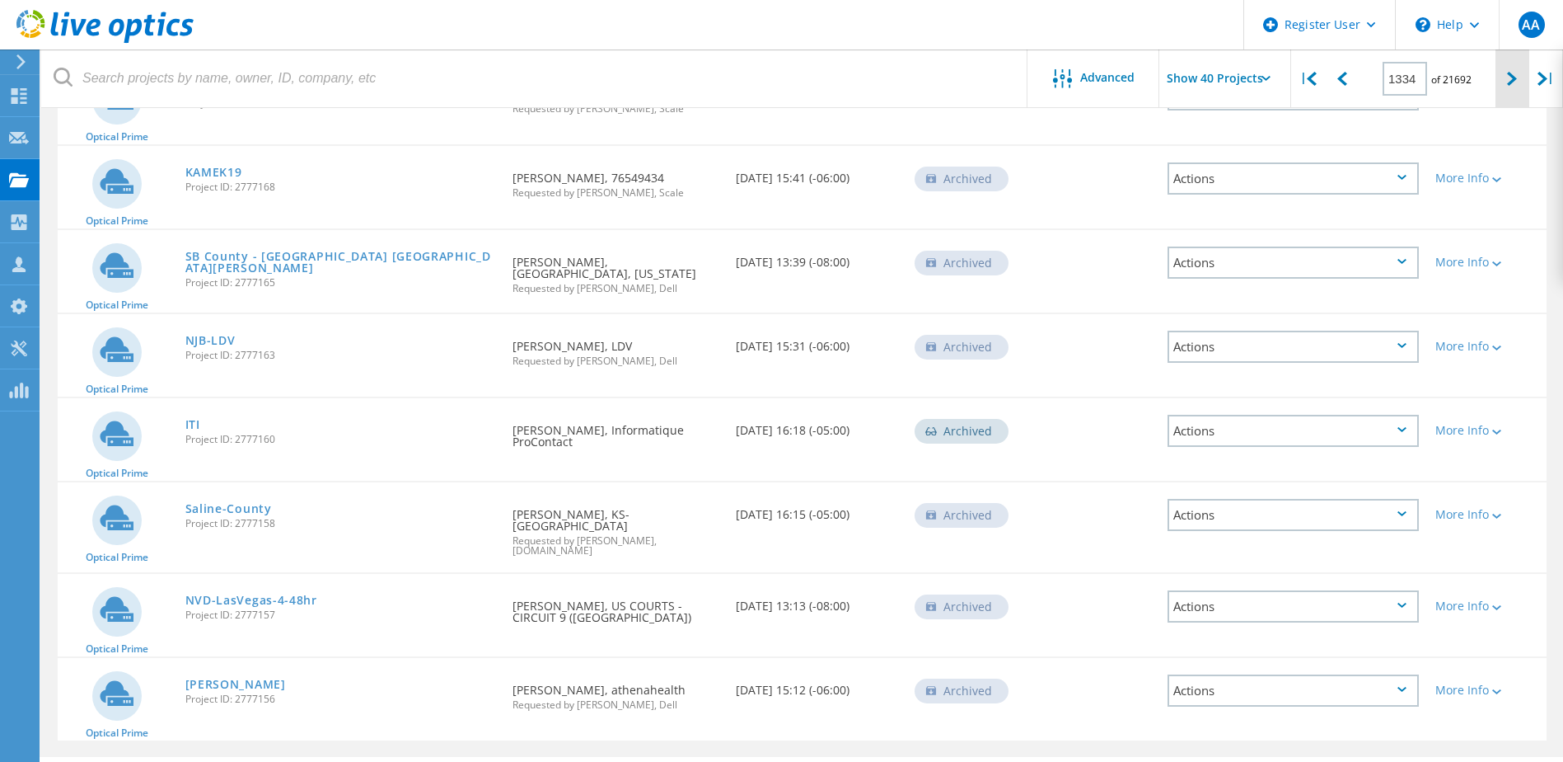
scroll to position [3157, 0]
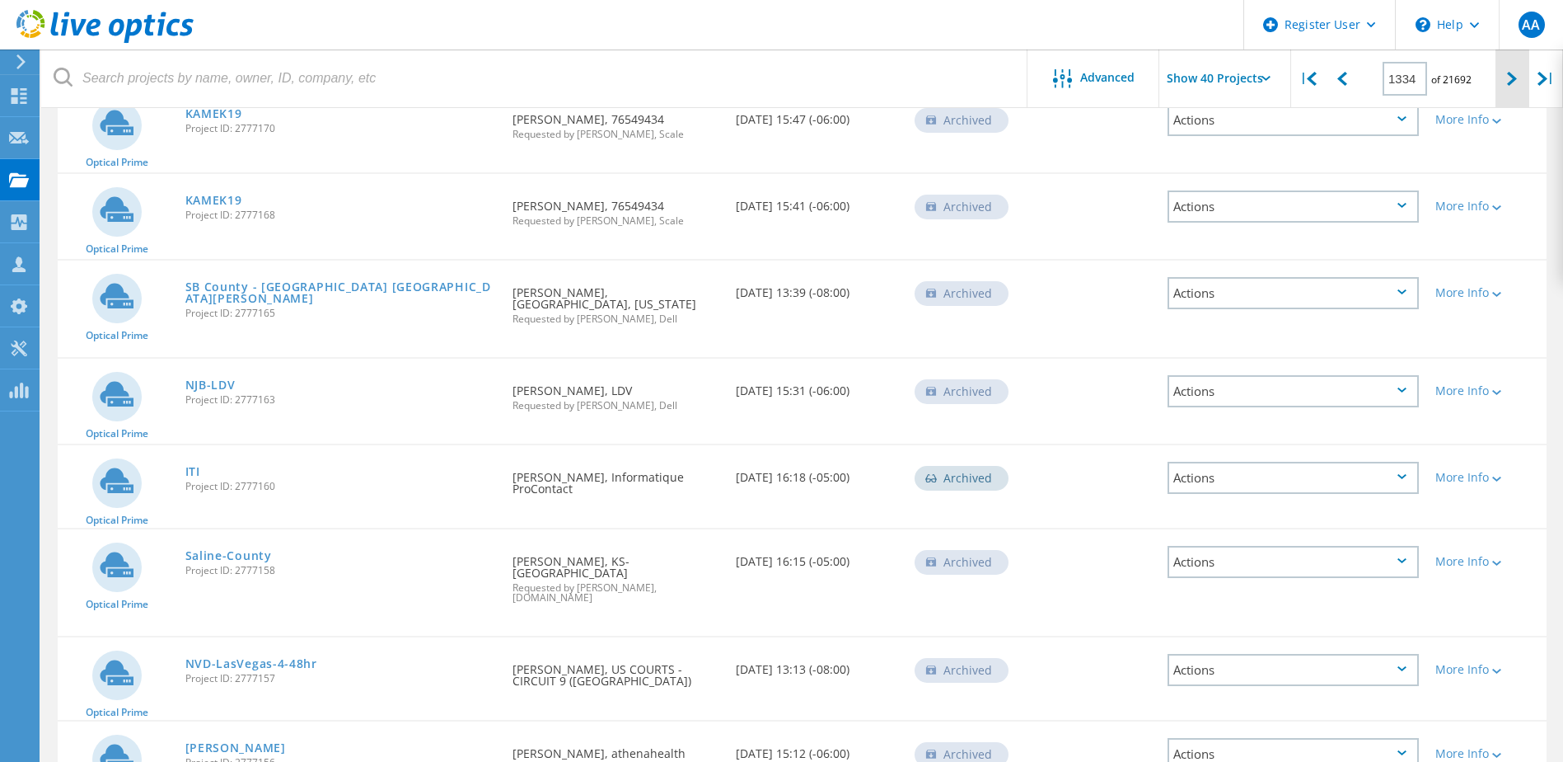
click at [1512, 76] on icon at bounding box center [1512, 79] width 10 height 14
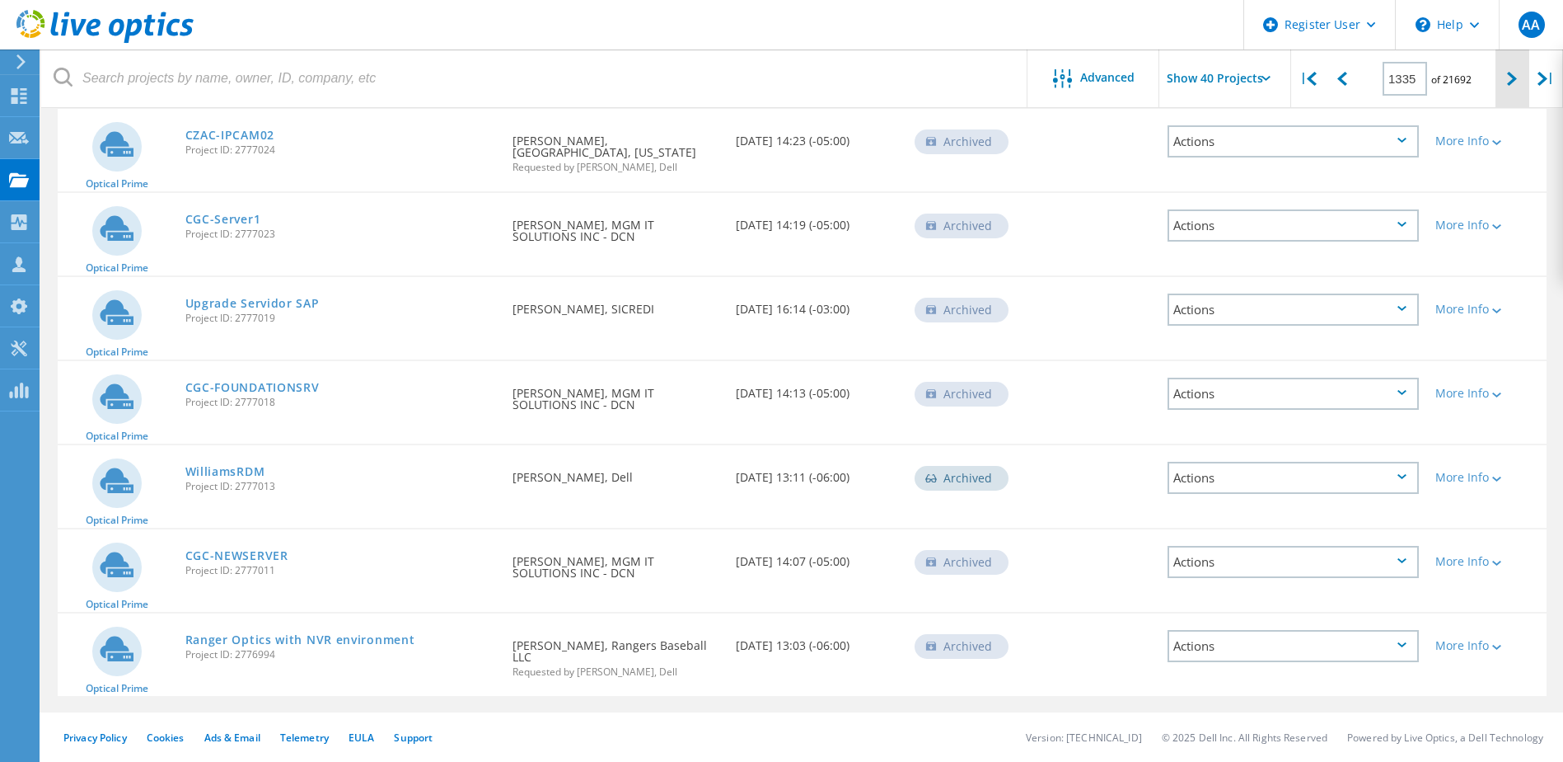
scroll to position [3152, 0]
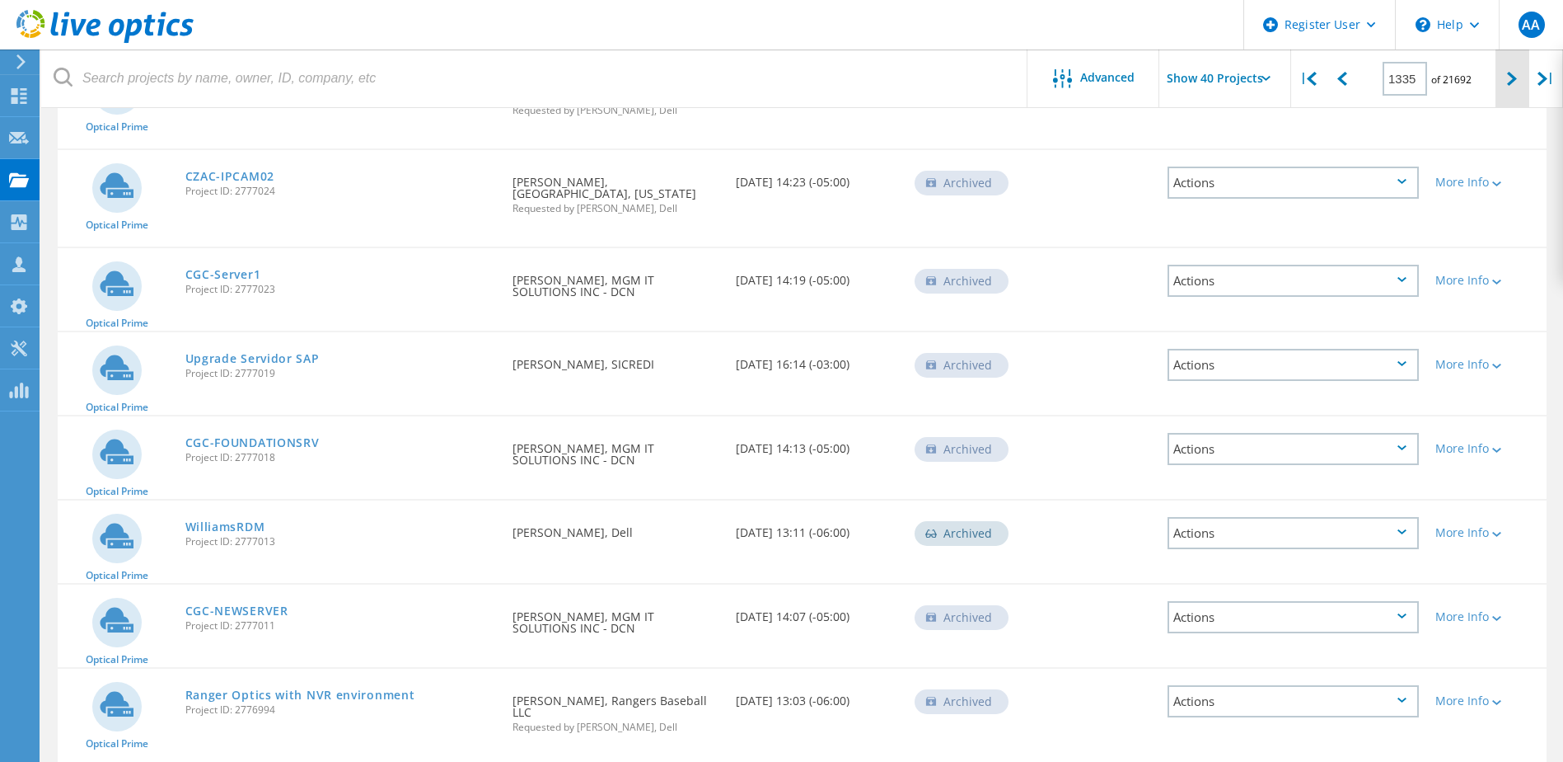
click at [1512, 76] on icon at bounding box center [1512, 79] width 10 height 14
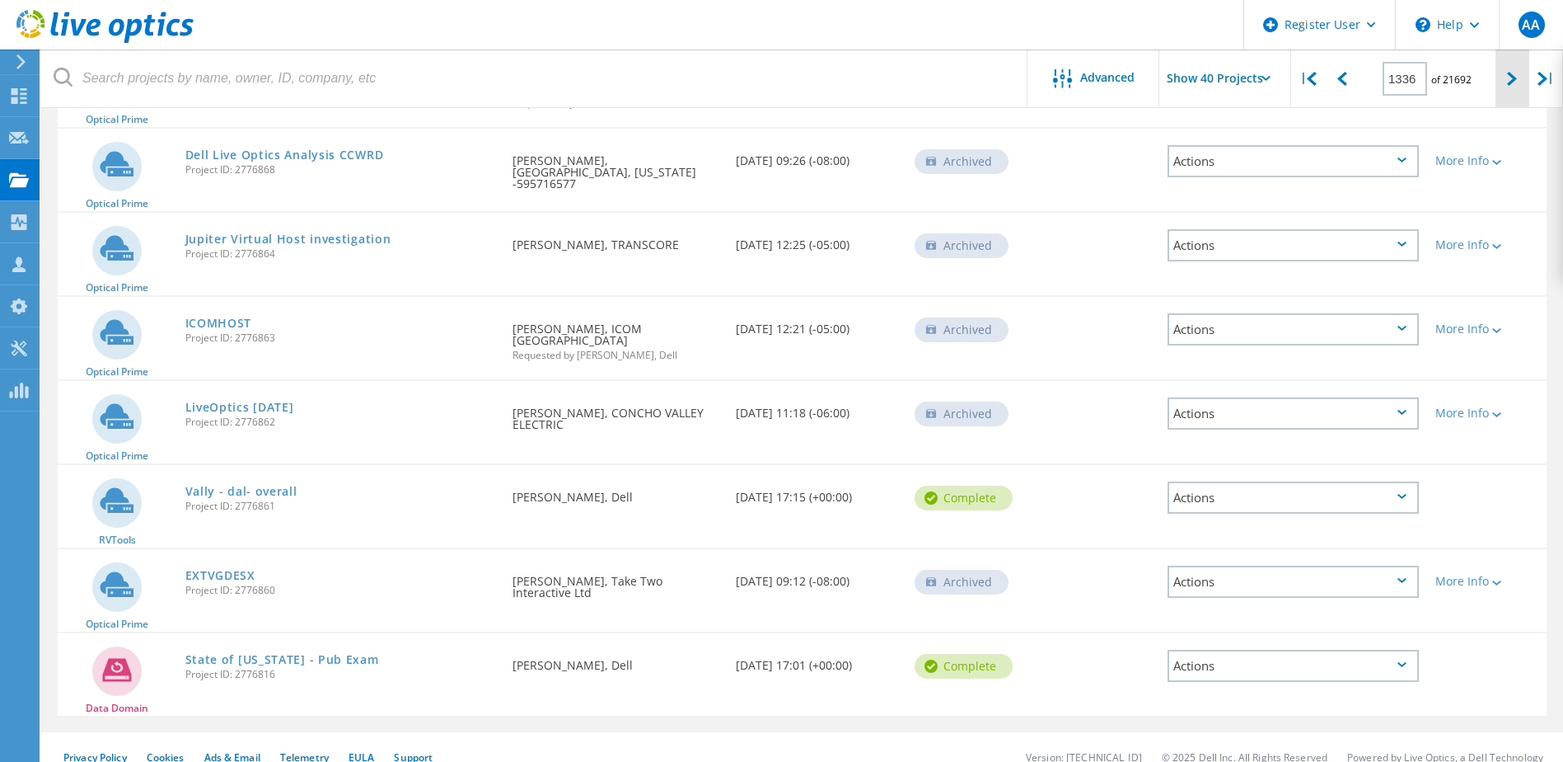
scroll to position [3196, 0]
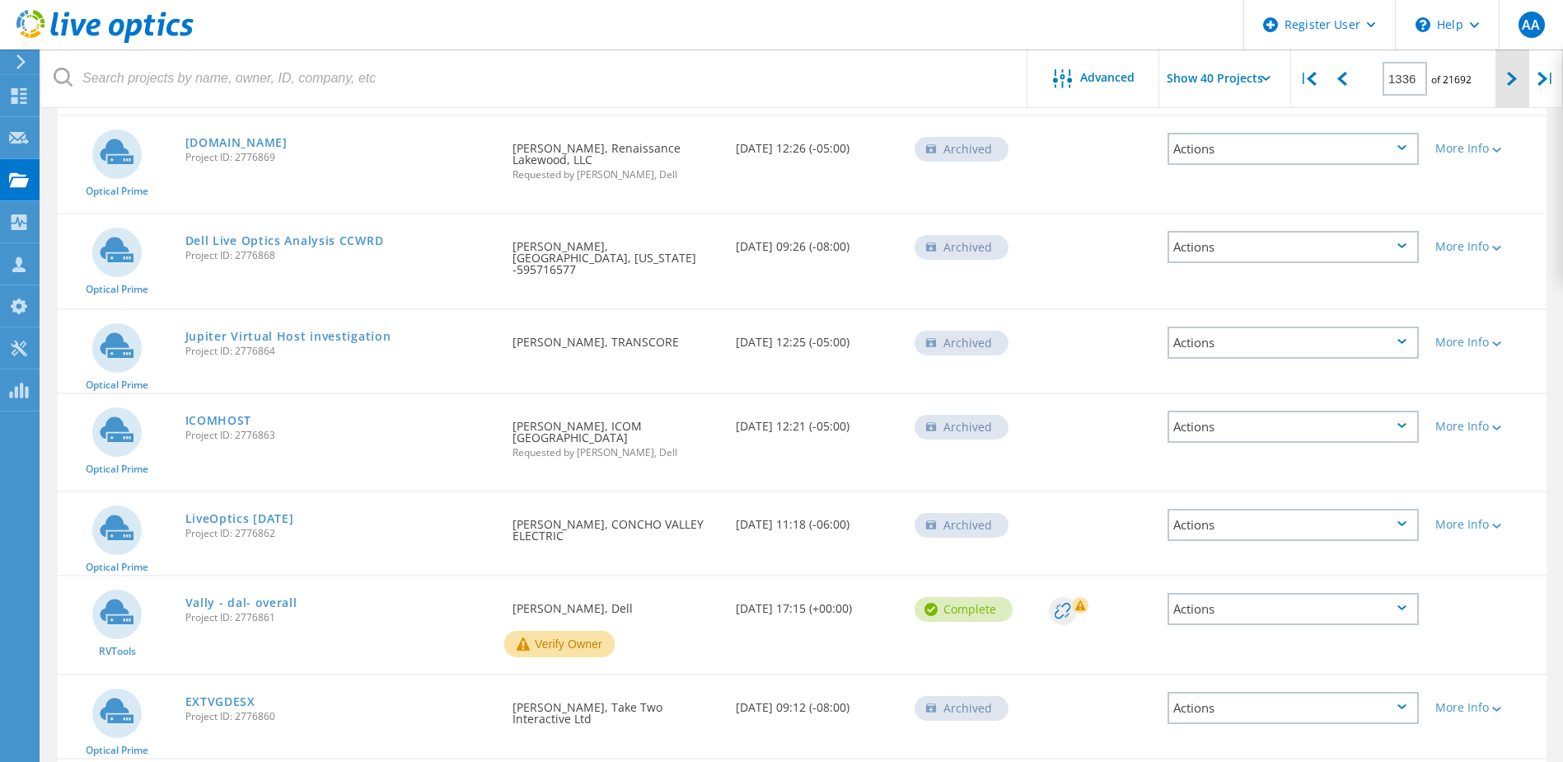
click at [1512, 76] on icon at bounding box center [1512, 79] width 10 height 14
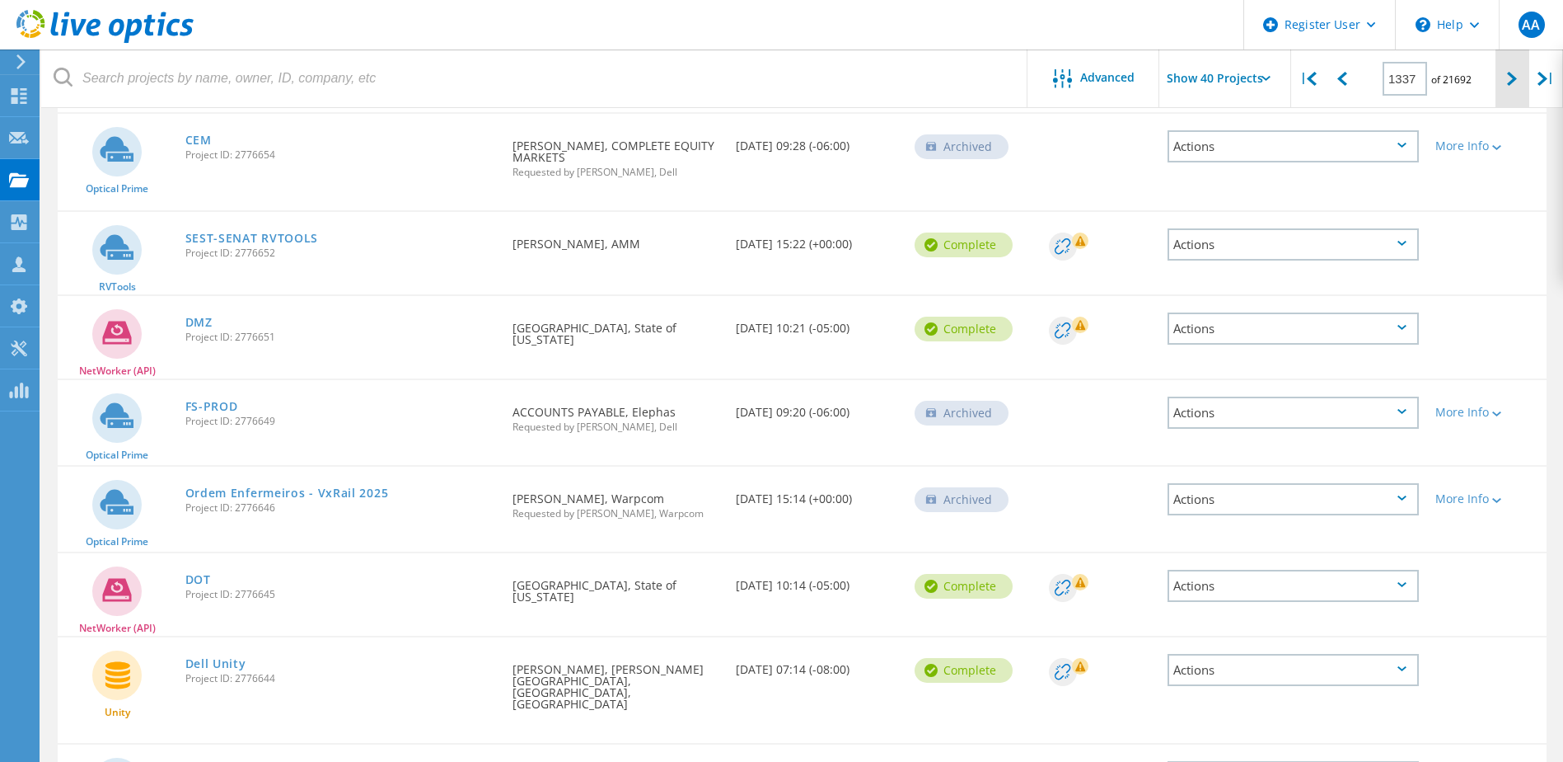
click at [1512, 76] on icon at bounding box center [1512, 79] width 10 height 14
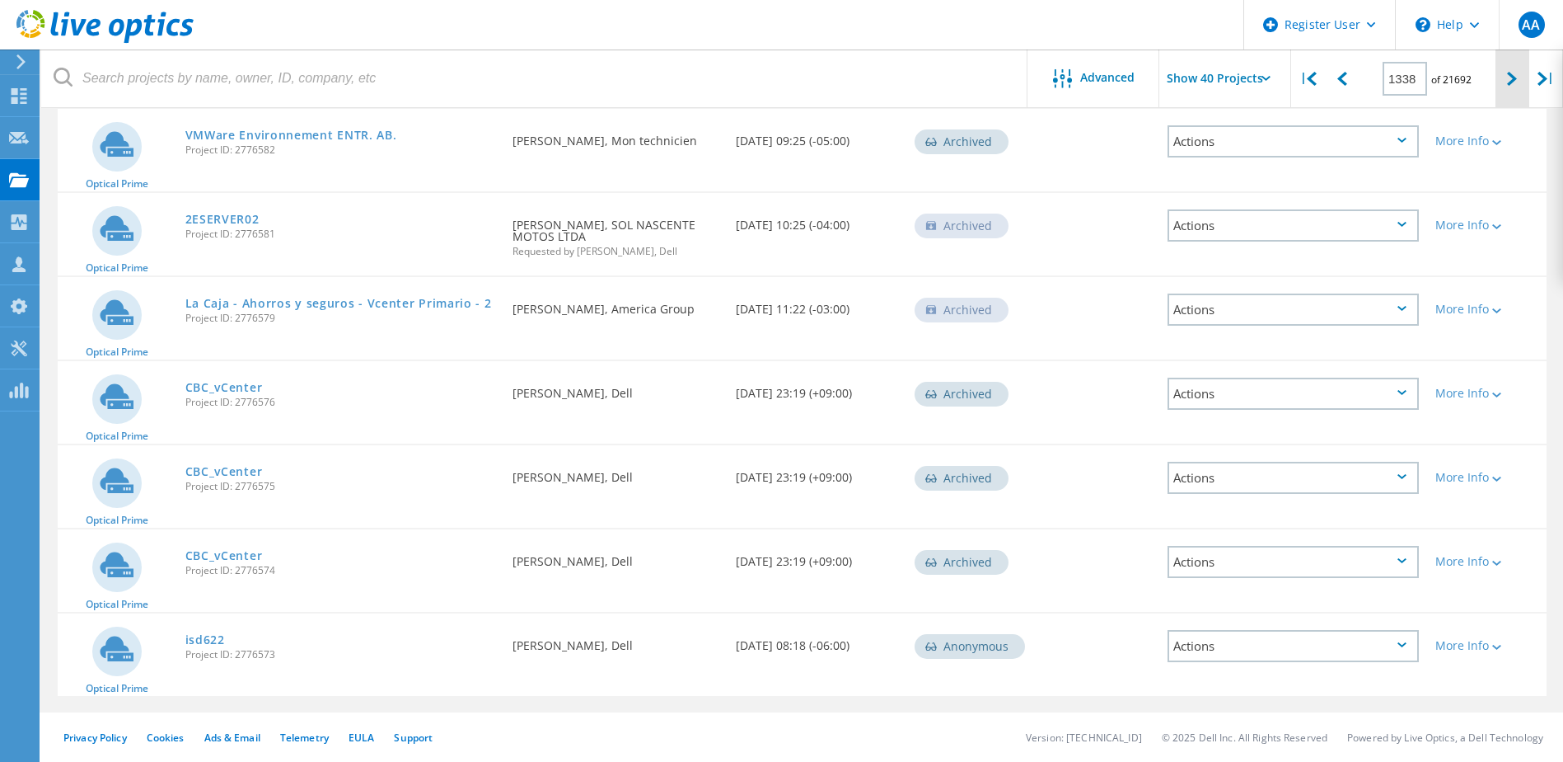
scroll to position [3167, 0]
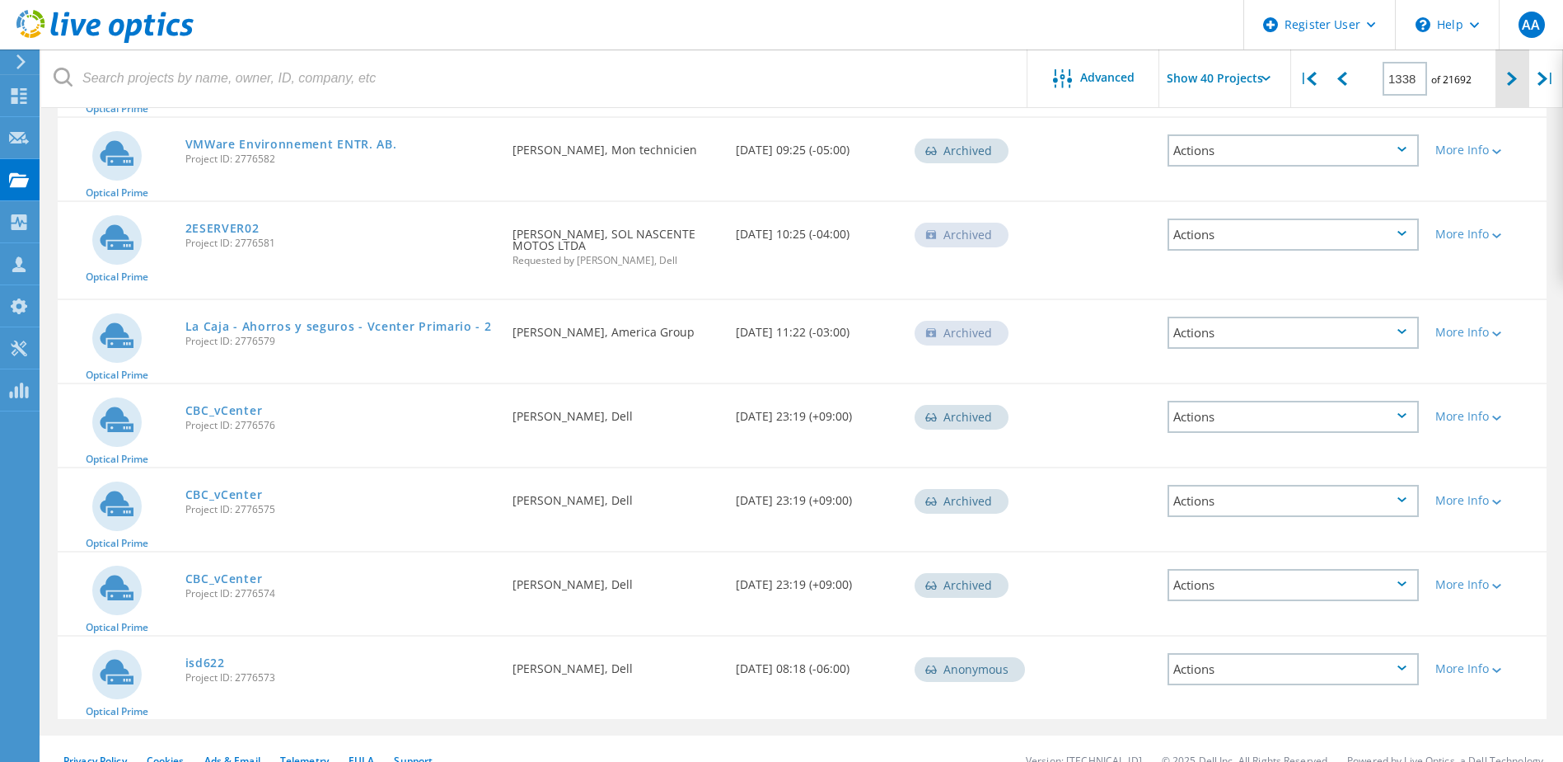
click at [1512, 76] on icon at bounding box center [1512, 79] width 10 height 14
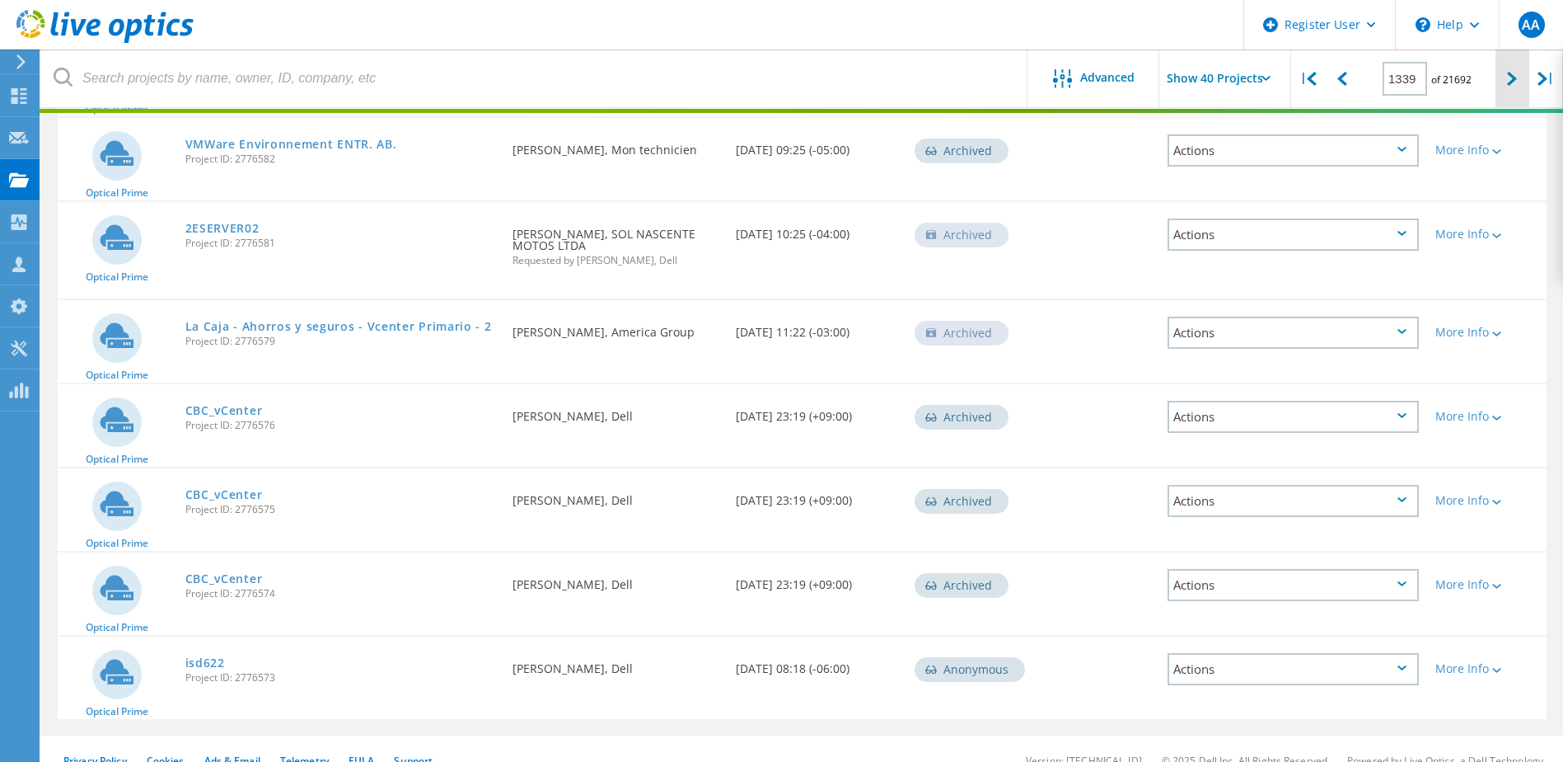
scroll to position [3196, 0]
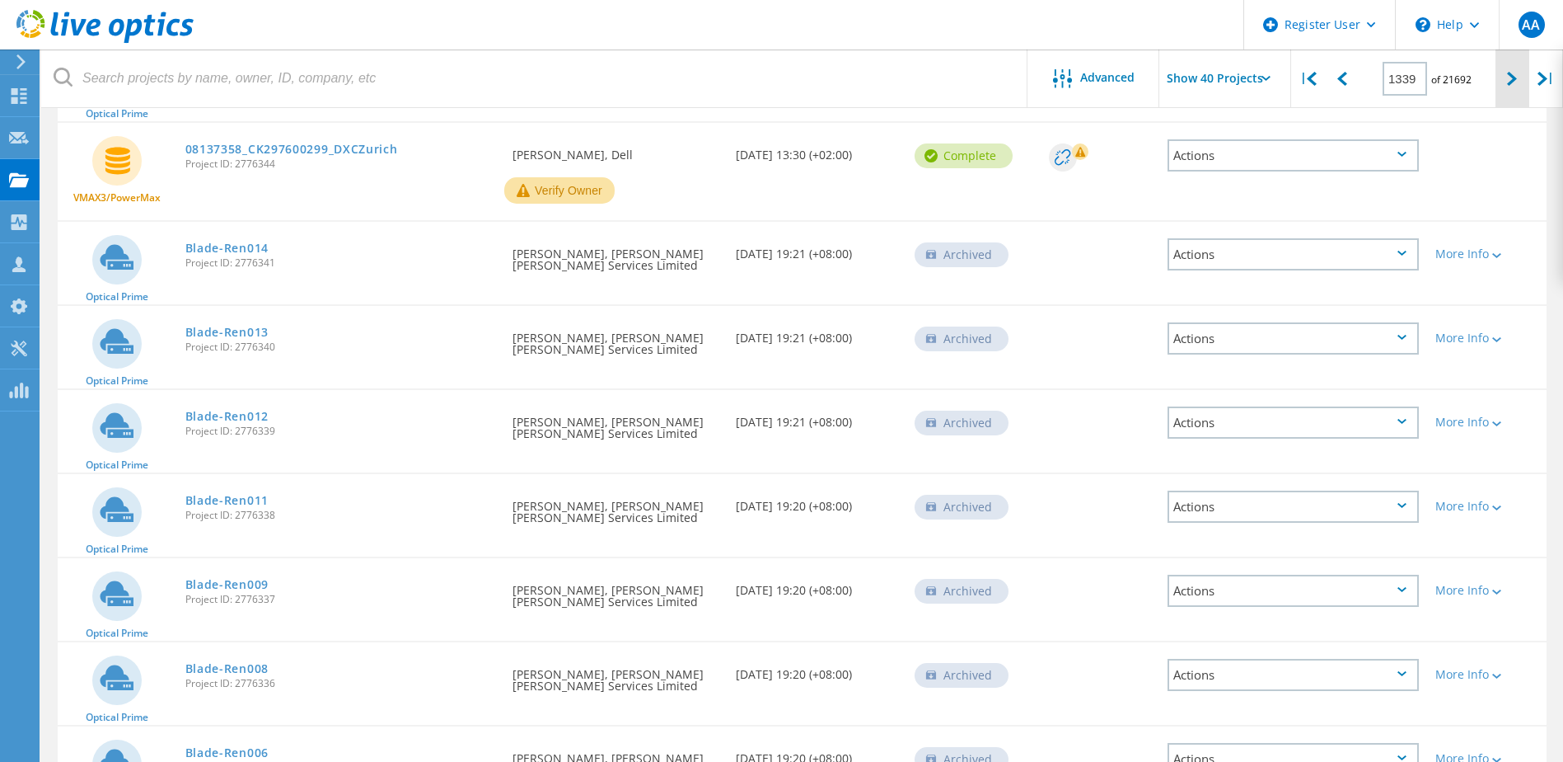
click at [1512, 76] on icon at bounding box center [1512, 79] width 10 height 14
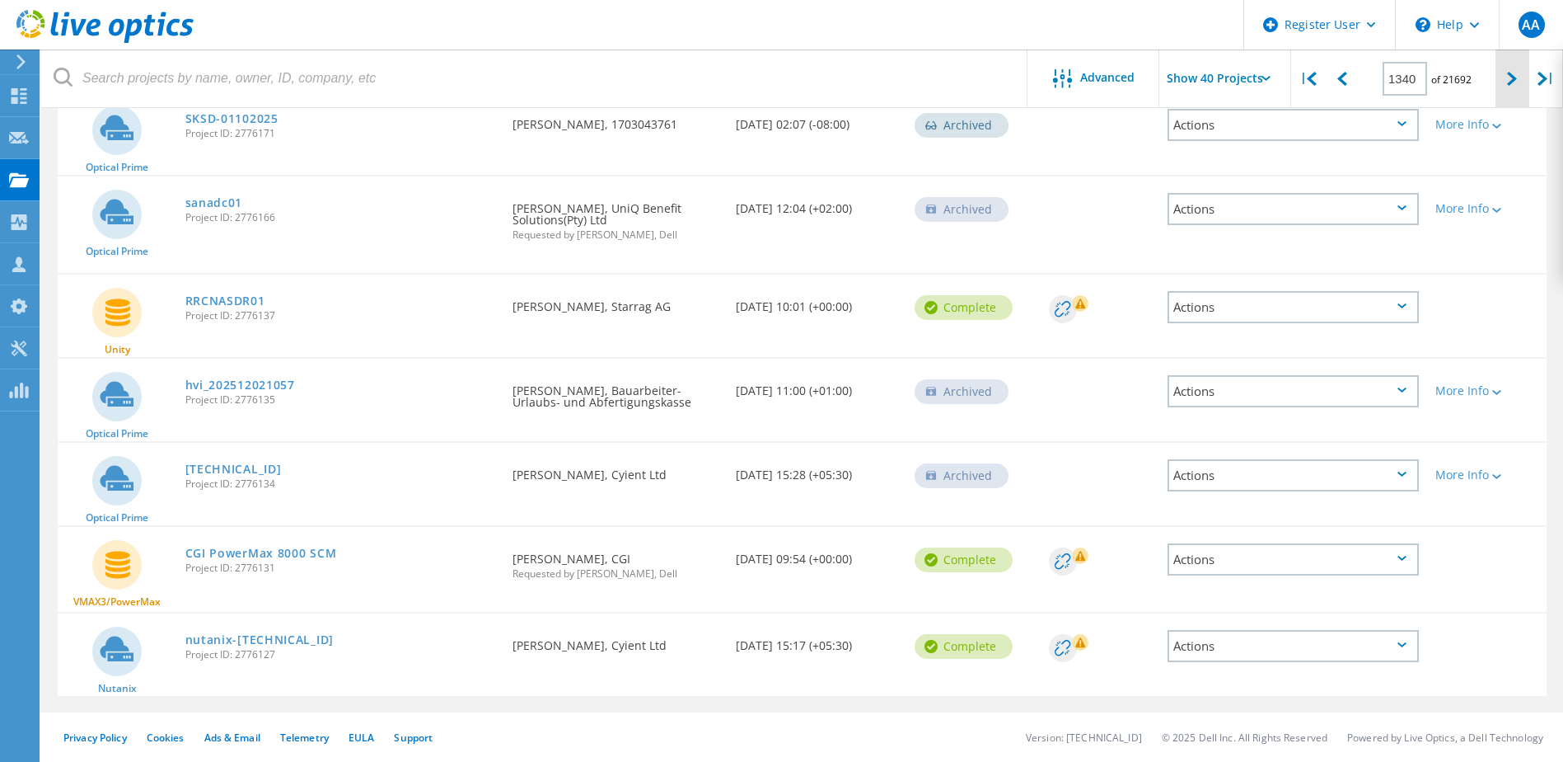
scroll to position [3059, 0]
click at [1512, 76] on icon at bounding box center [1512, 79] width 10 height 14
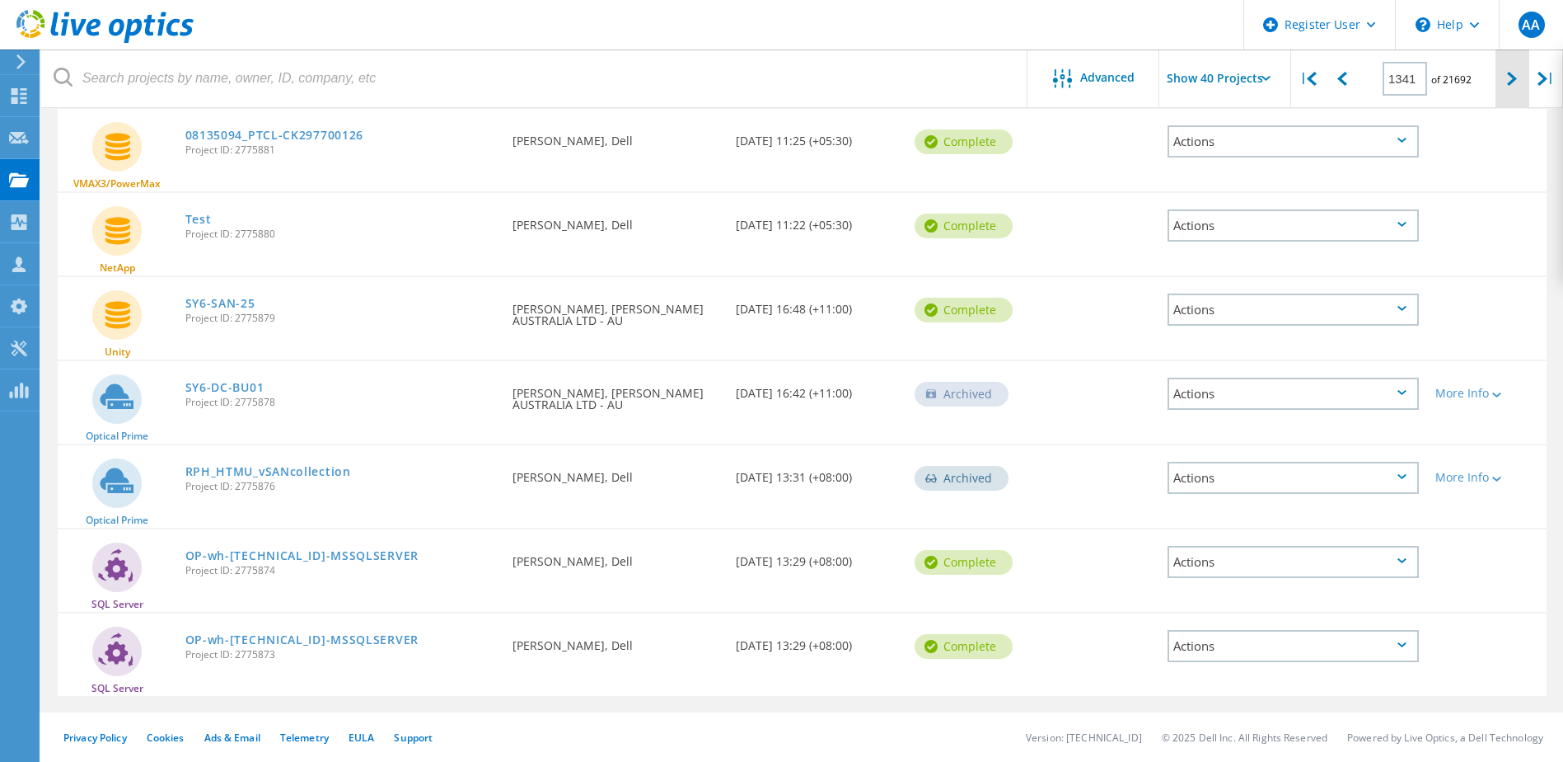
scroll to position [3097, 0]
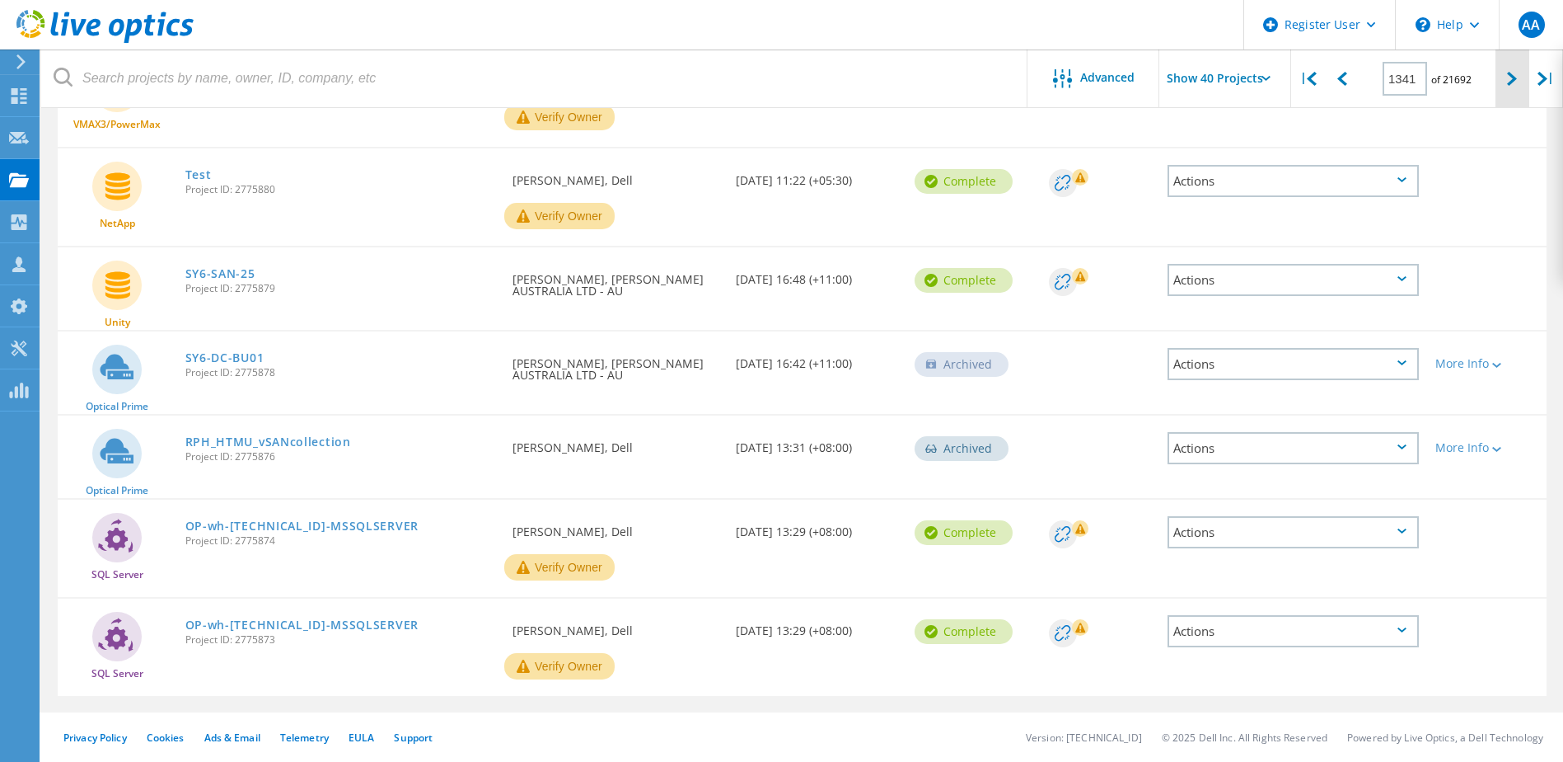
click at [1512, 76] on icon at bounding box center [1512, 79] width 10 height 14
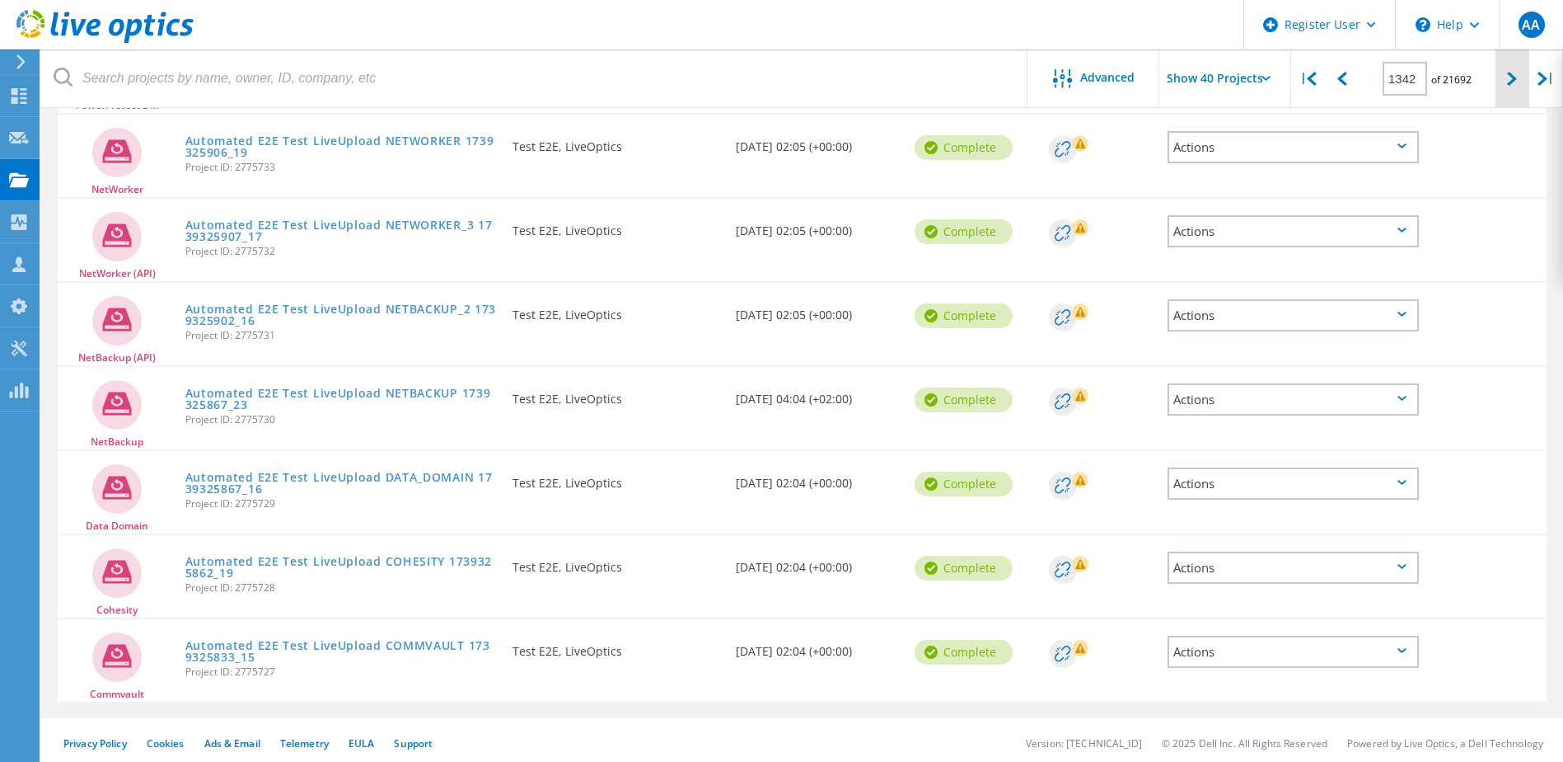
scroll to position [3082, 0]
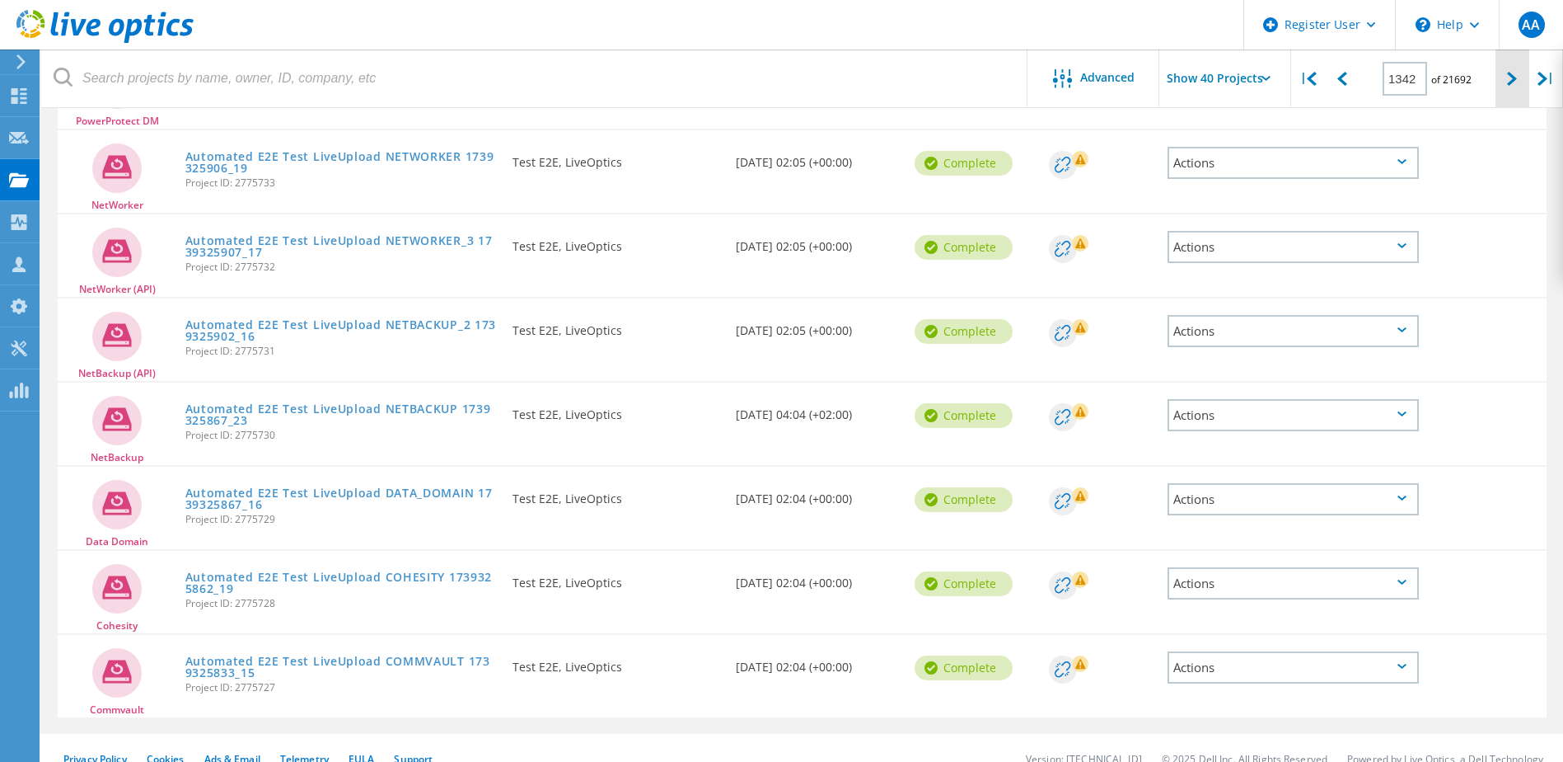
click at [1508, 81] on icon at bounding box center [1512, 79] width 10 height 14
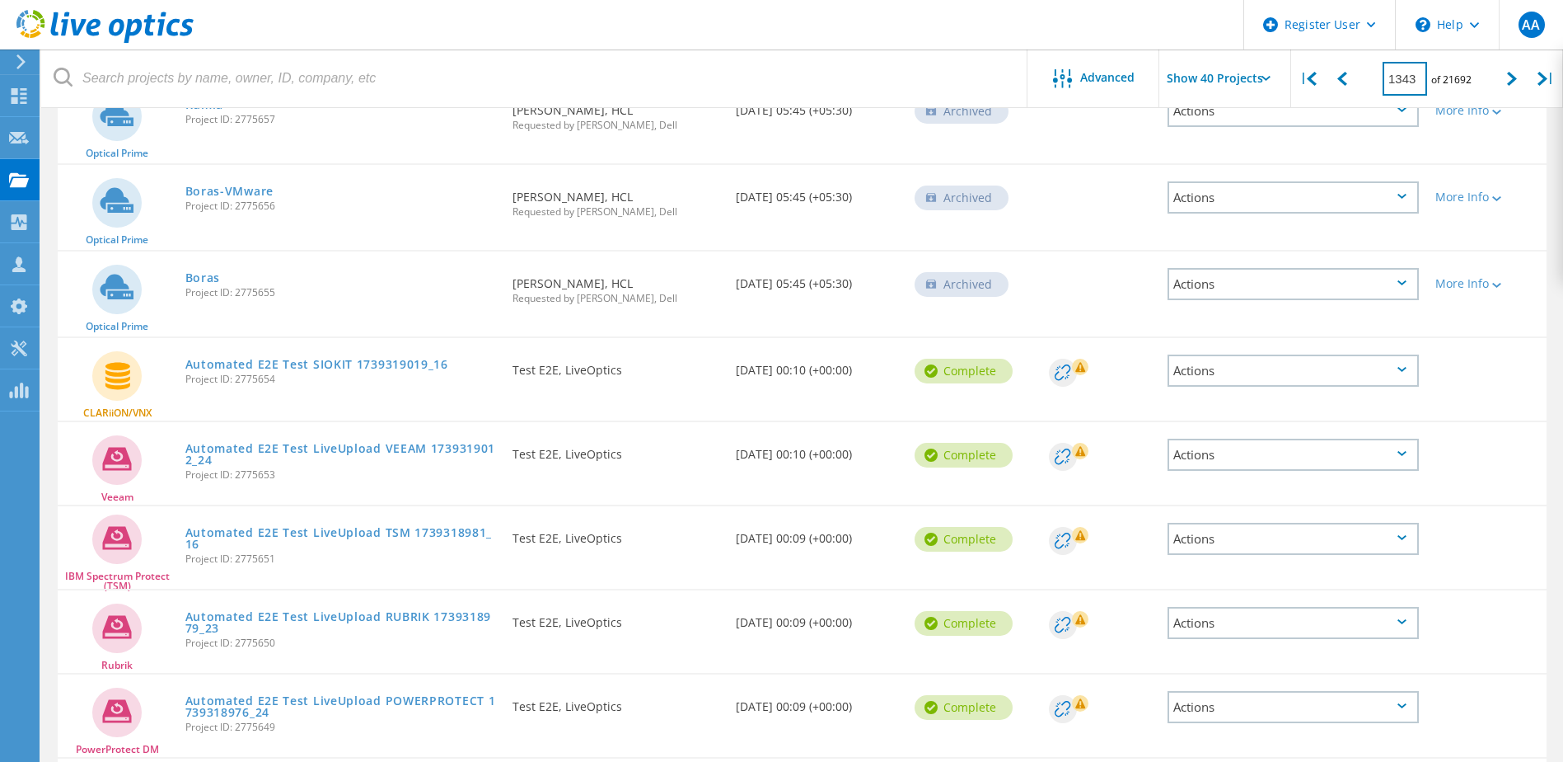
drag, startPoint x: 1418, startPoint y: 74, endPoint x: 1400, endPoint y: 73, distance: 18.2
click at [1396, 74] on input "1343" at bounding box center [1405, 79] width 45 height 34
click at [1407, 73] on input "1343" at bounding box center [1405, 79] width 45 height 34
drag, startPoint x: 1402, startPoint y: 76, endPoint x: 1414, endPoint y: 76, distance: 12.4
click at [1414, 76] on input "1343" at bounding box center [1405, 79] width 45 height 34
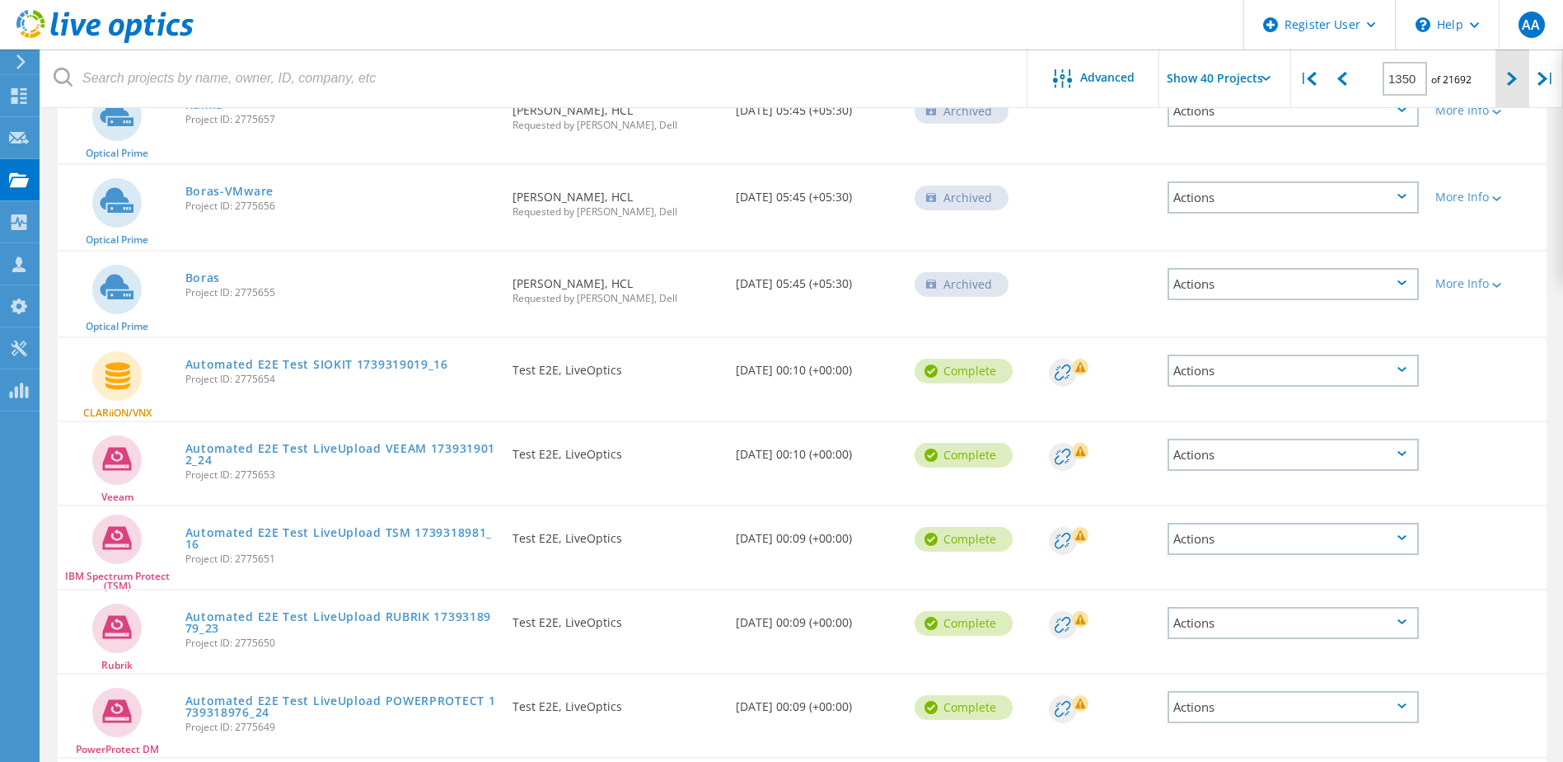
click at [1512, 79] on icon at bounding box center [1512, 79] width 10 height 14
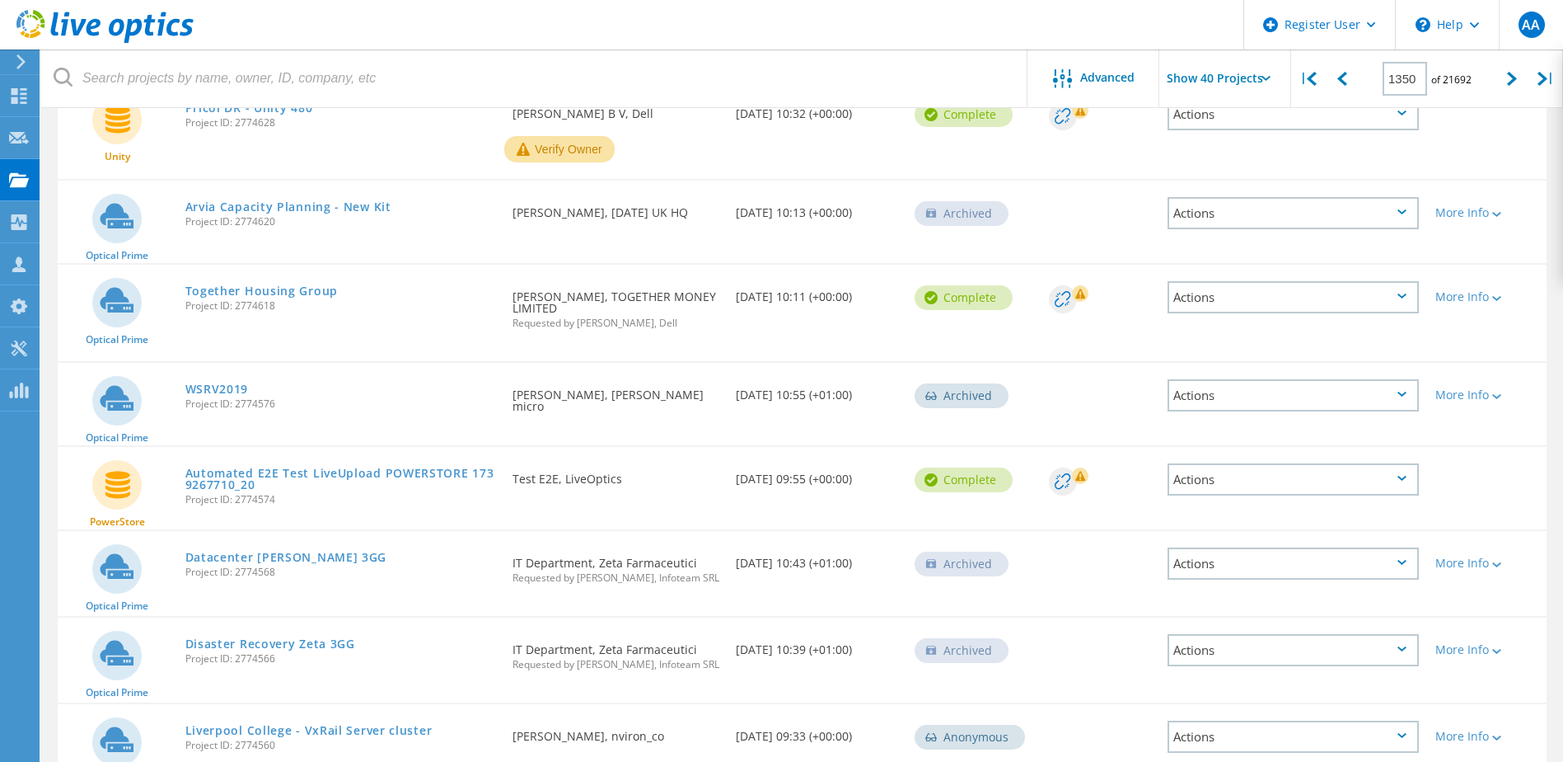
scroll to position [2899, 0]
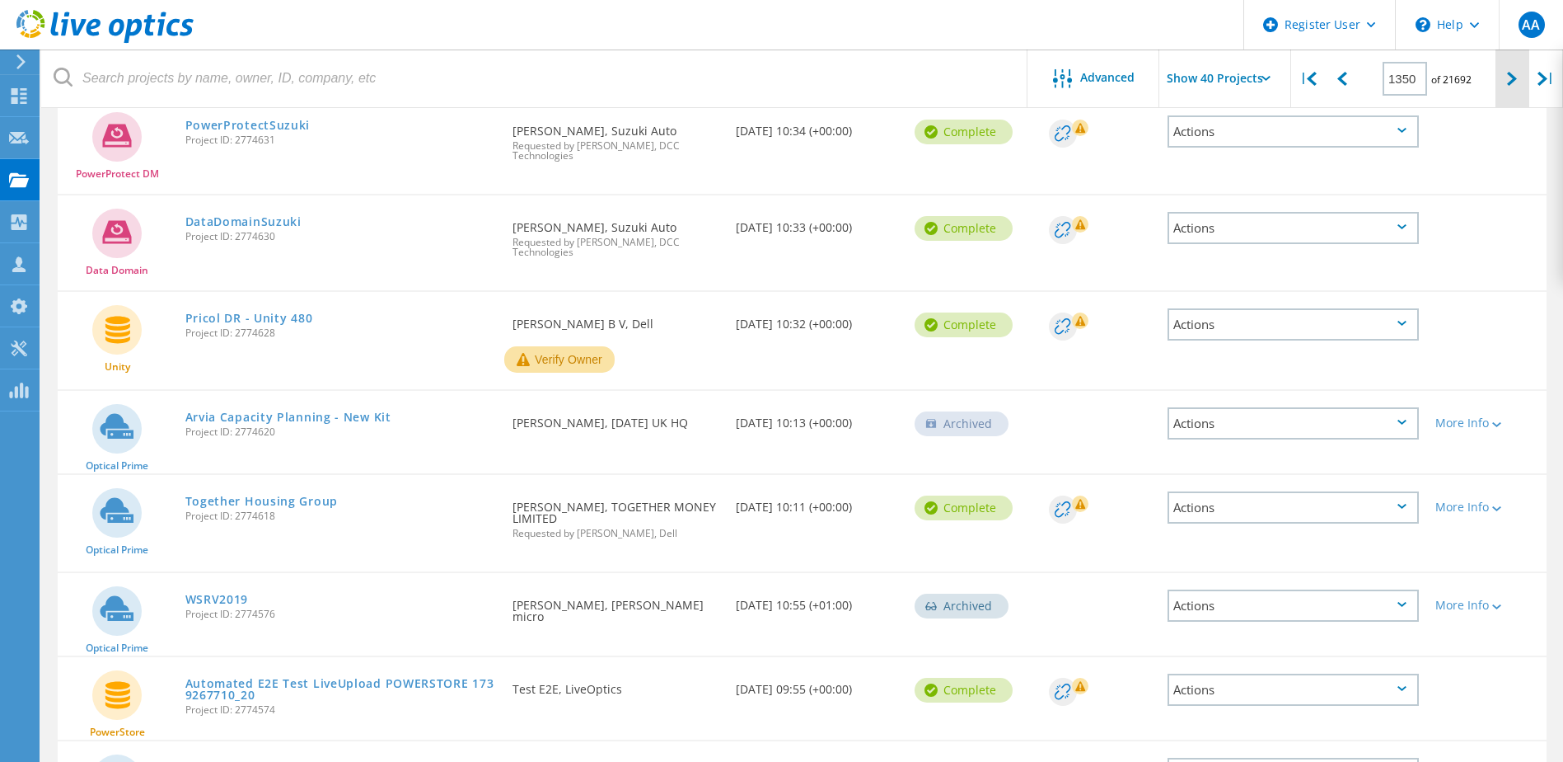
click at [1504, 82] on div at bounding box center [1513, 78] width 34 height 59
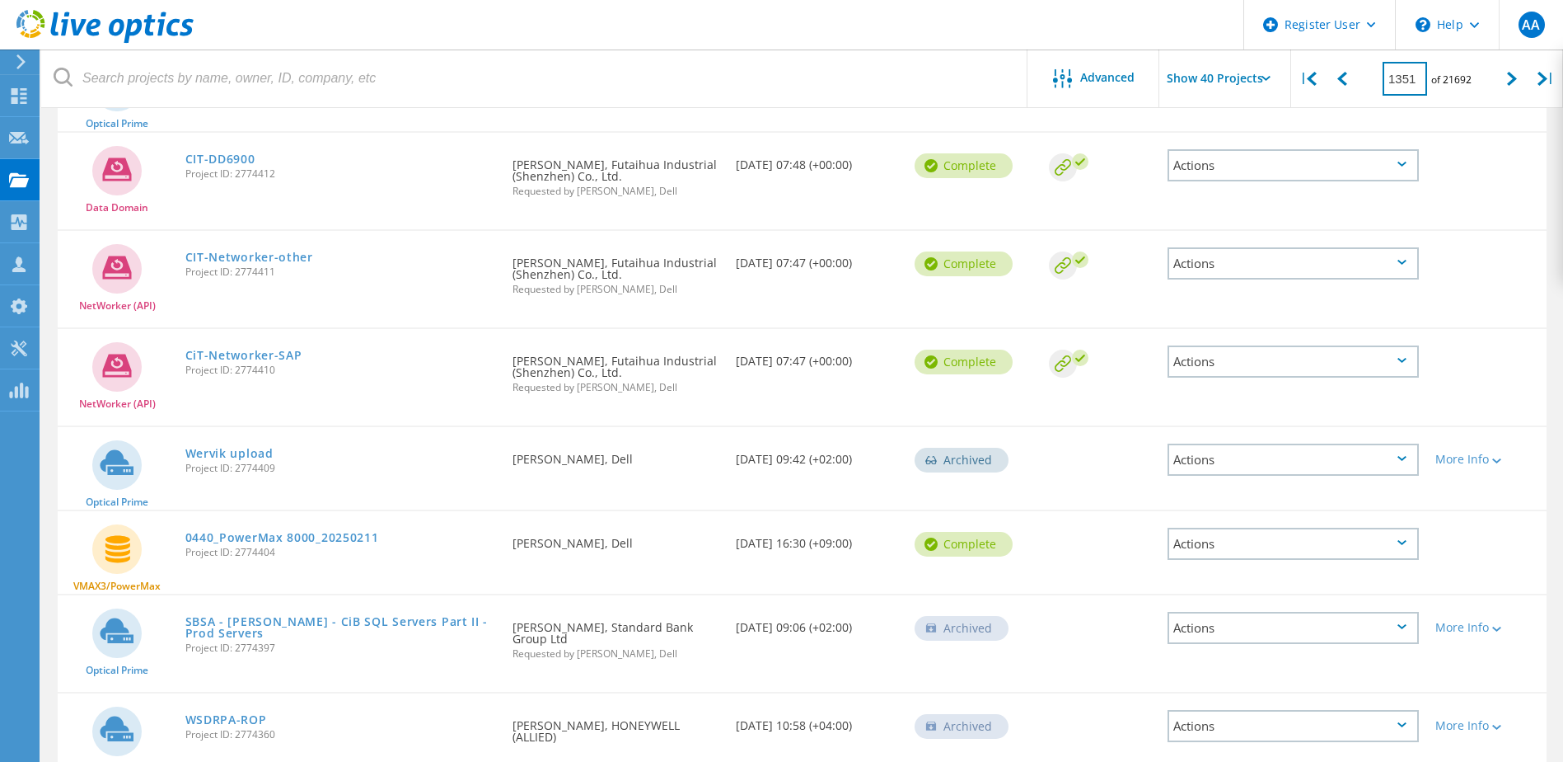
click at [1408, 77] on input "1351" at bounding box center [1405, 79] width 45 height 34
drag, startPoint x: 1404, startPoint y: 77, endPoint x: 1419, endPoint y: 75, distance: 15.7
click at [1419, 75] on input "1351" at bounding box center [1405, 79] width 45 height 34
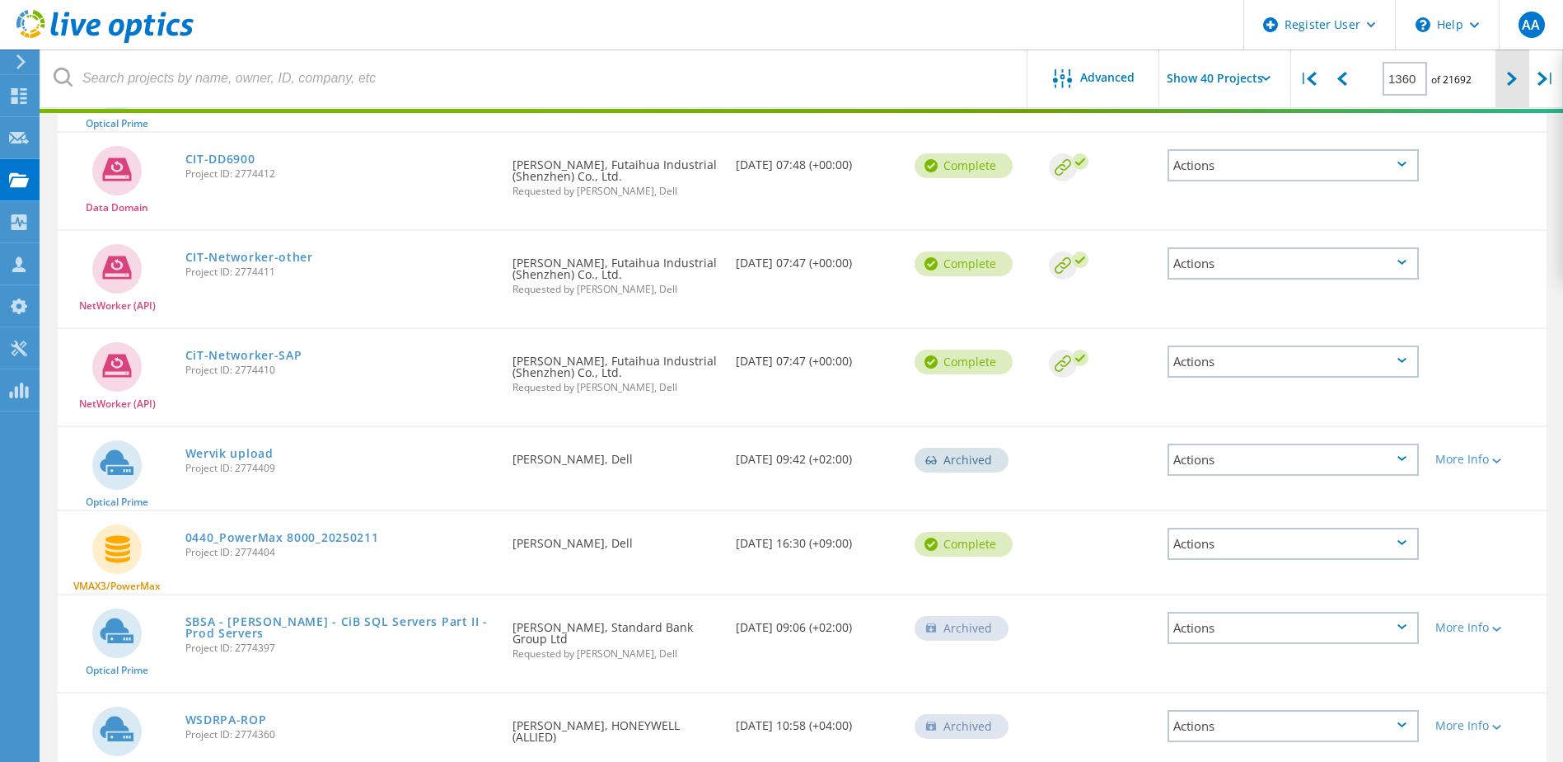
click at [1507, 82] on div at bounding box center [1513, 78] width 34 height 59
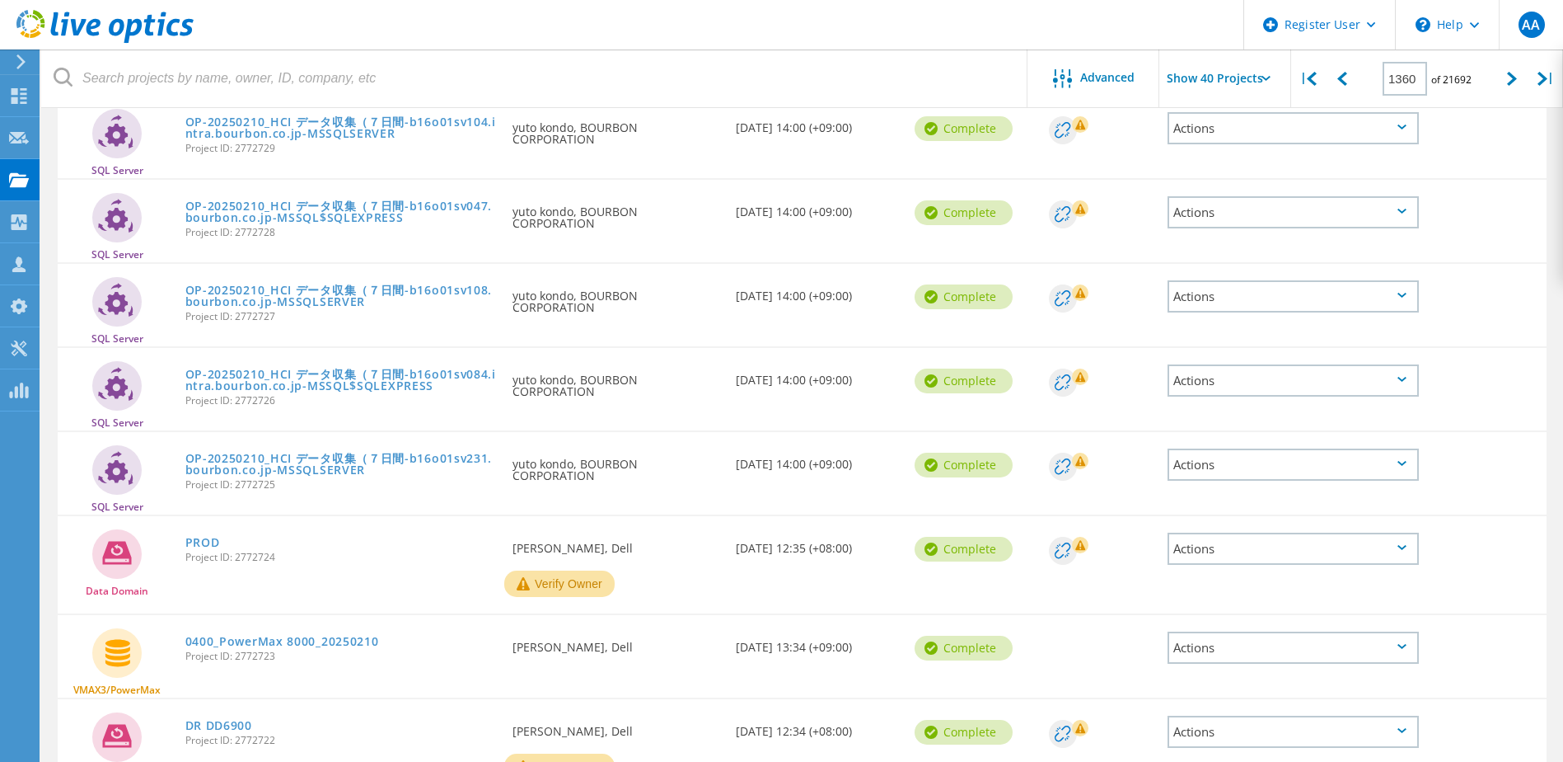
scroll to position [3174, 0]
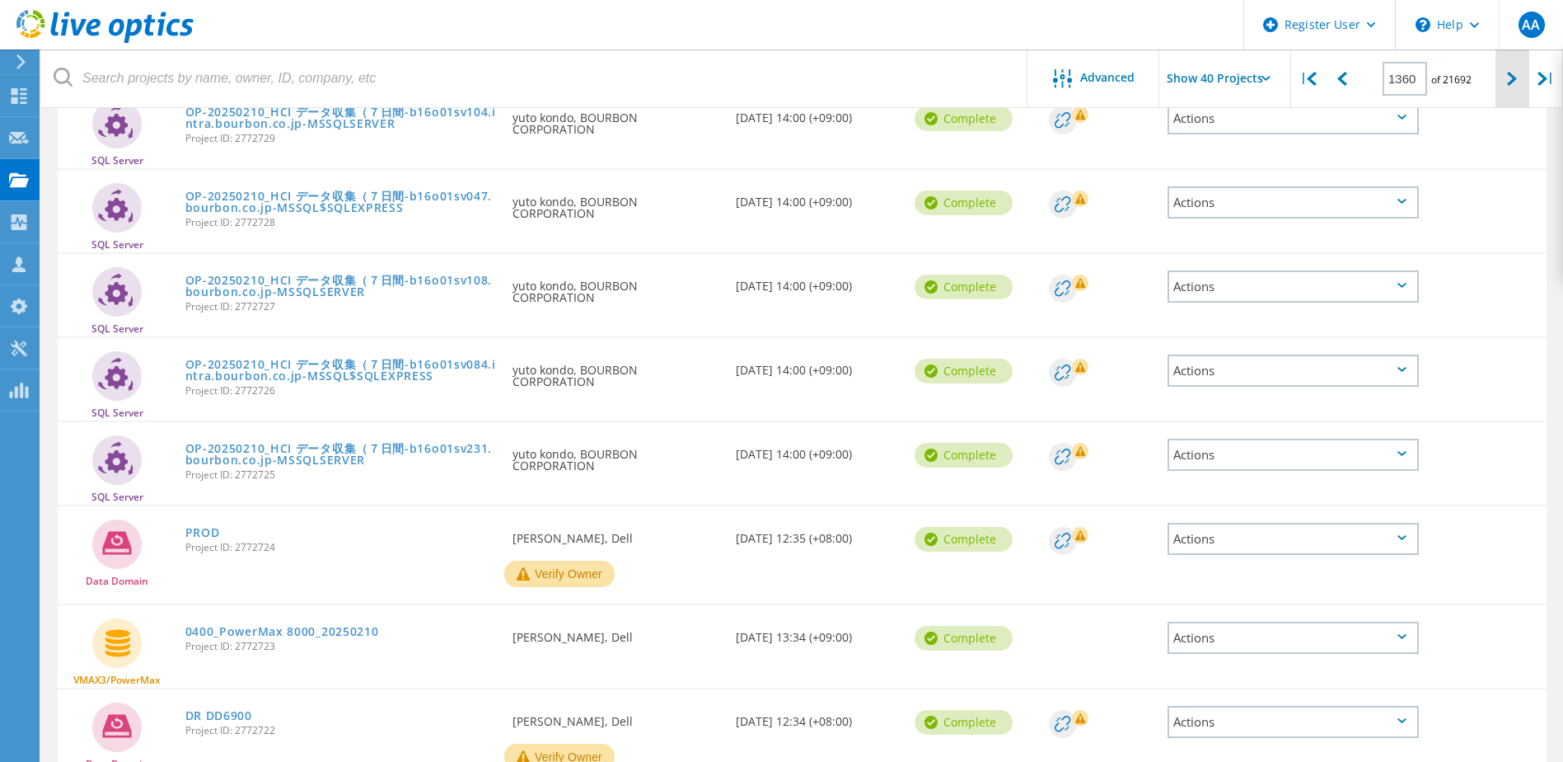
click at [1511, 79] on icon at bounding box center [1512, 79] width 10 height 14
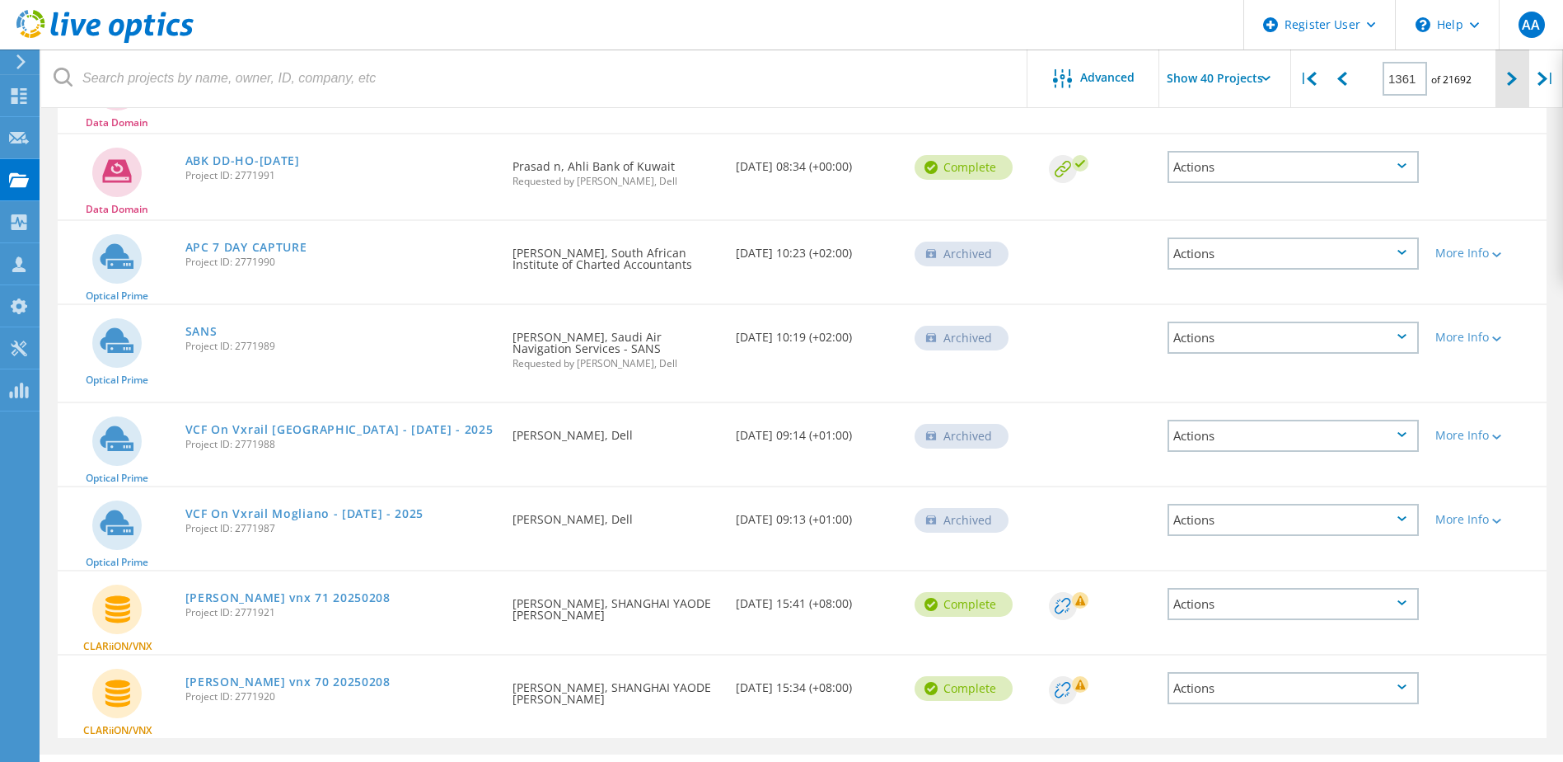
scroll to position [3147, 0]
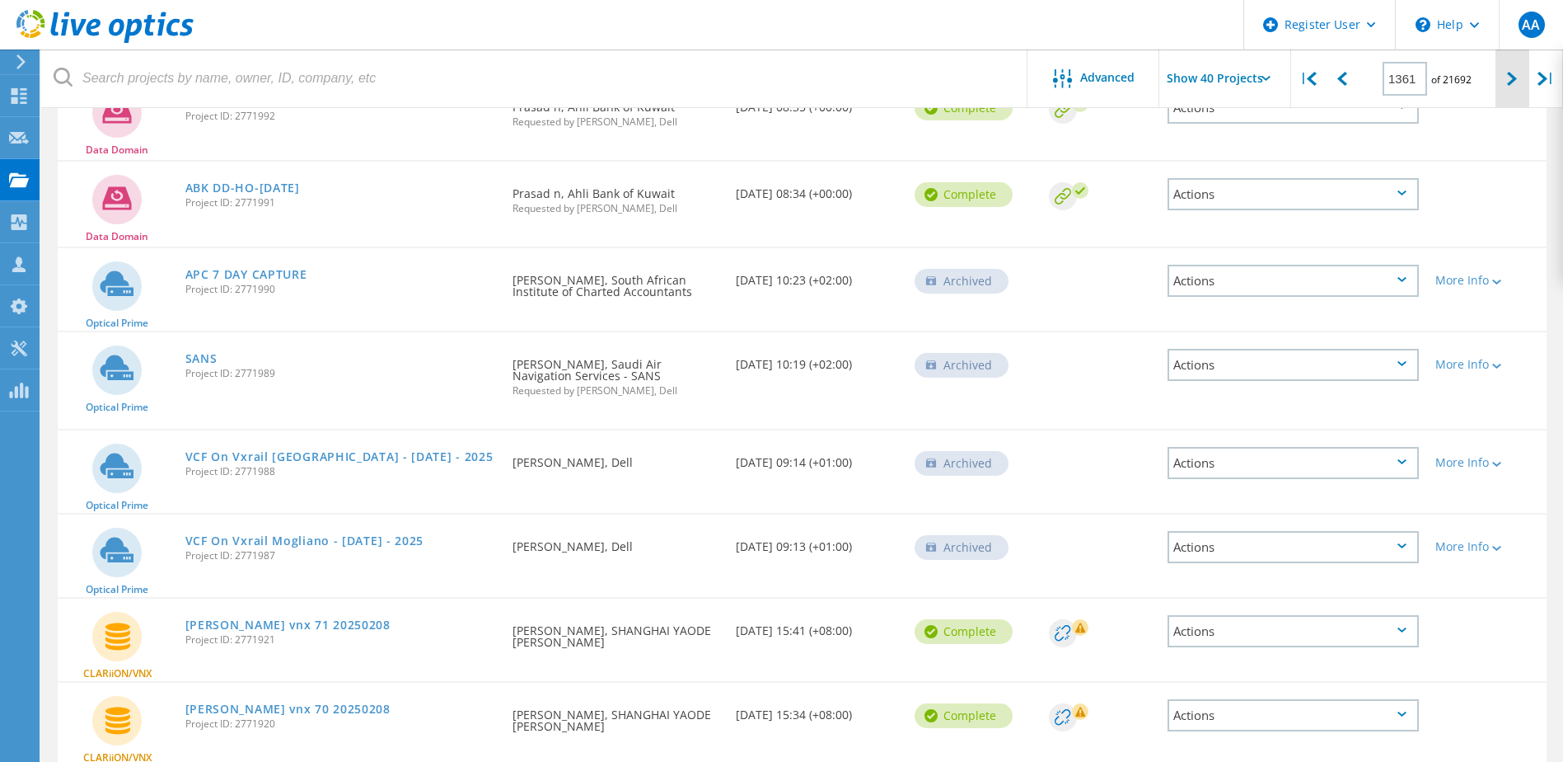
click at [1510, 81] on icon at bounding box center [1512, 79] width 10 height 14
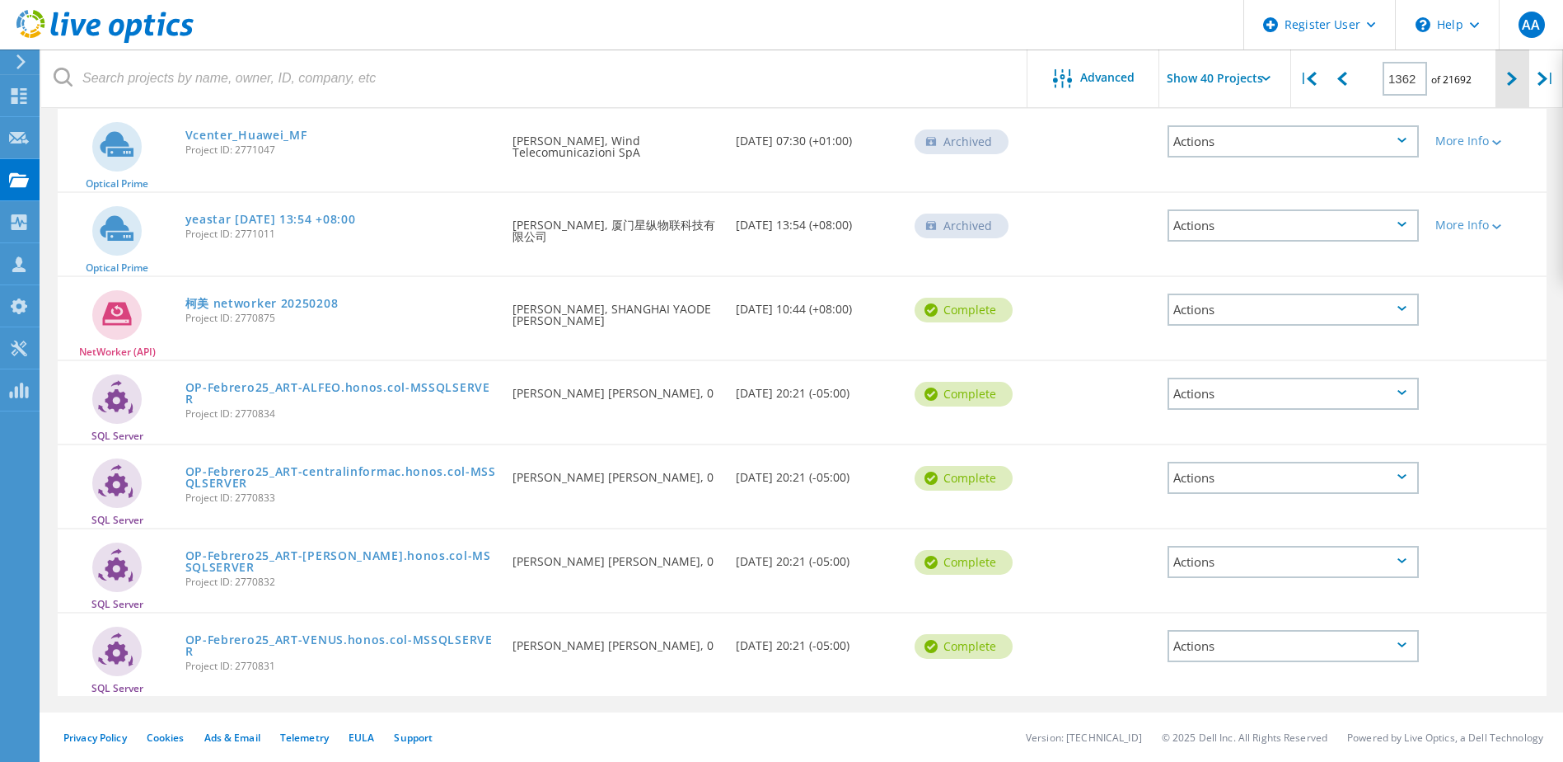
scroll to position [3036, 0]
click at [1343, 85] on icon at bounding box center [1343, 79] width 10 height 14
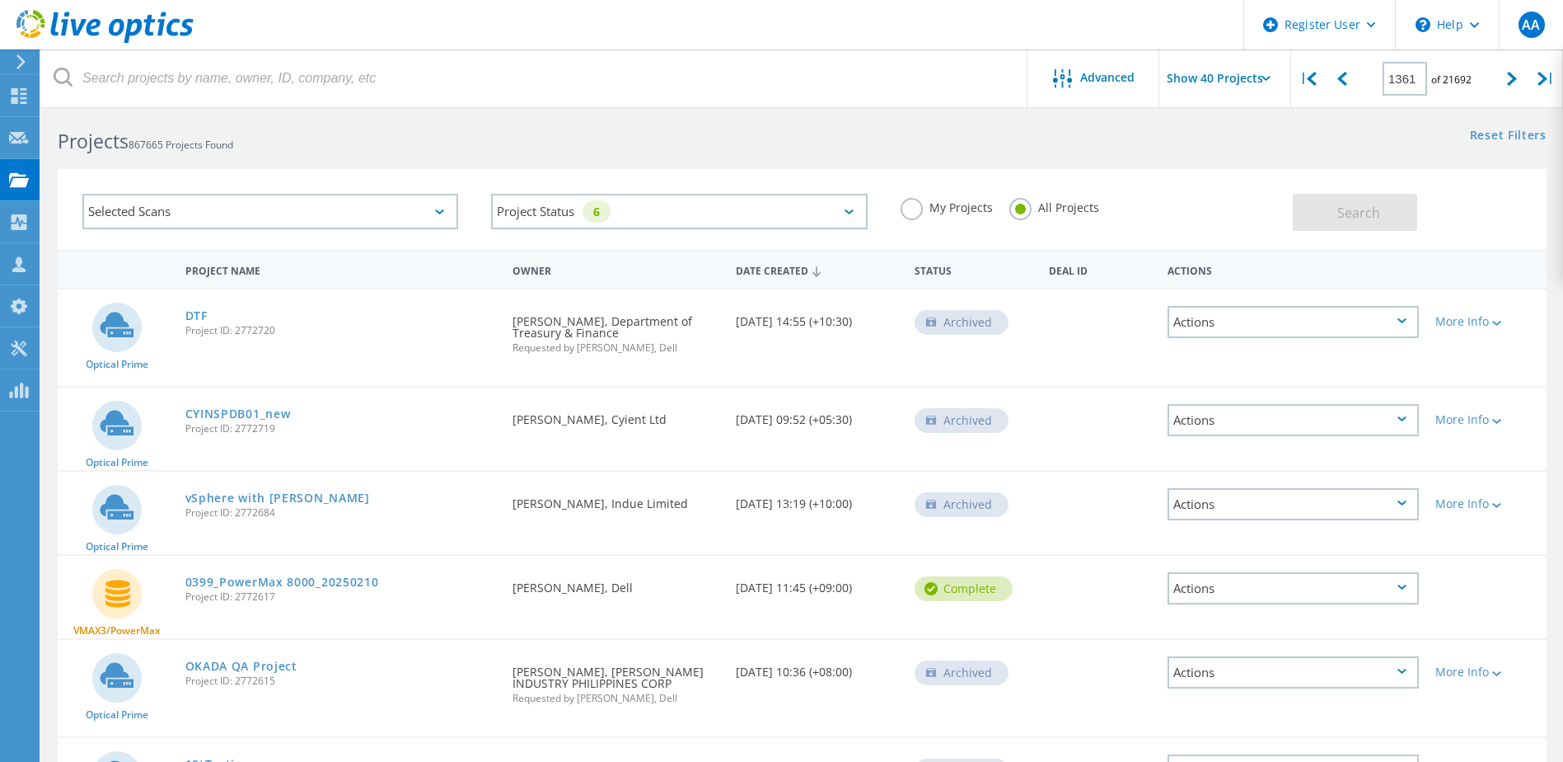
scroll to position [0, 0]
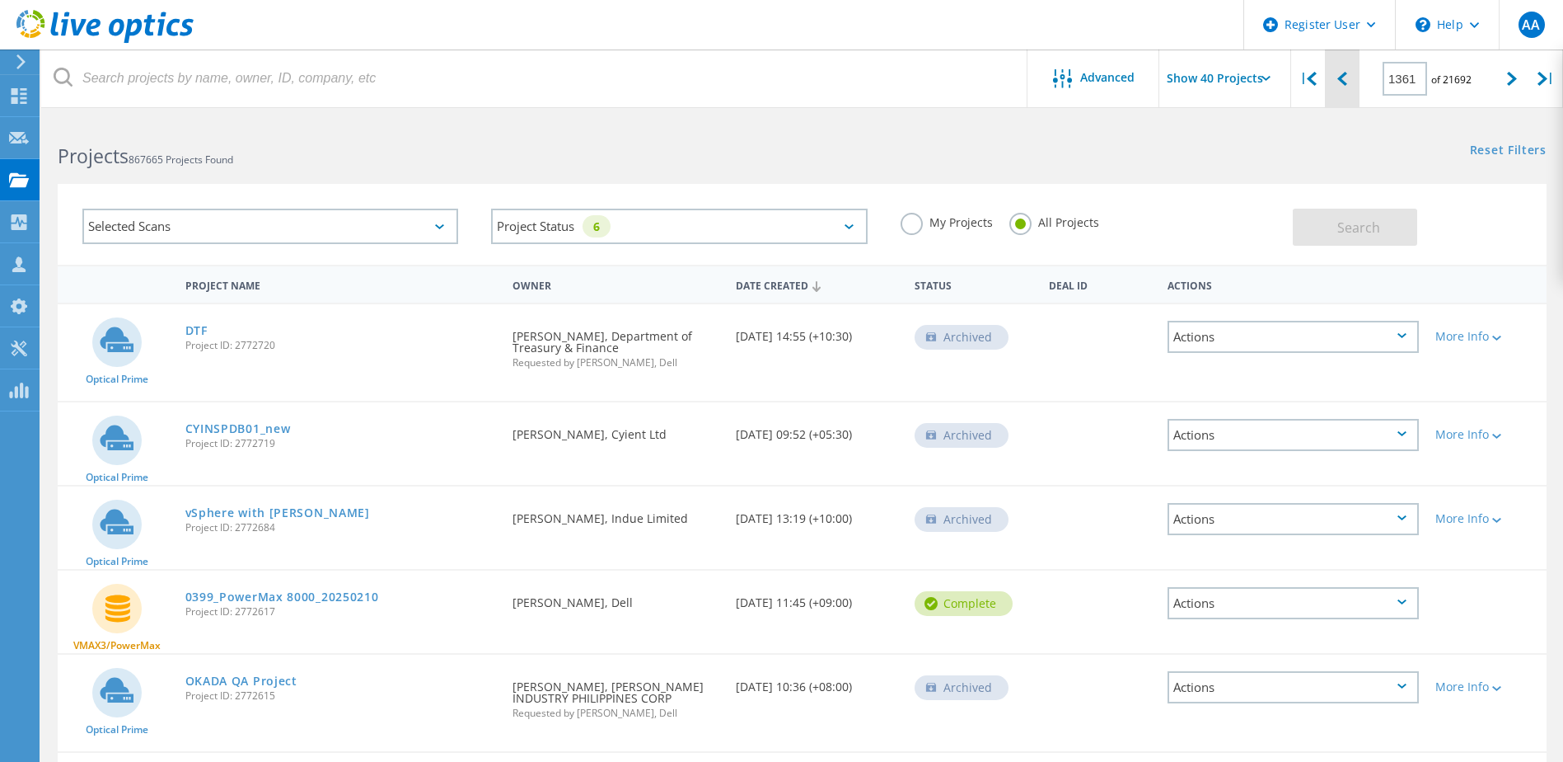
click at [1338, 78] on icon at bounding box center [1343, 79] width 10 height 14
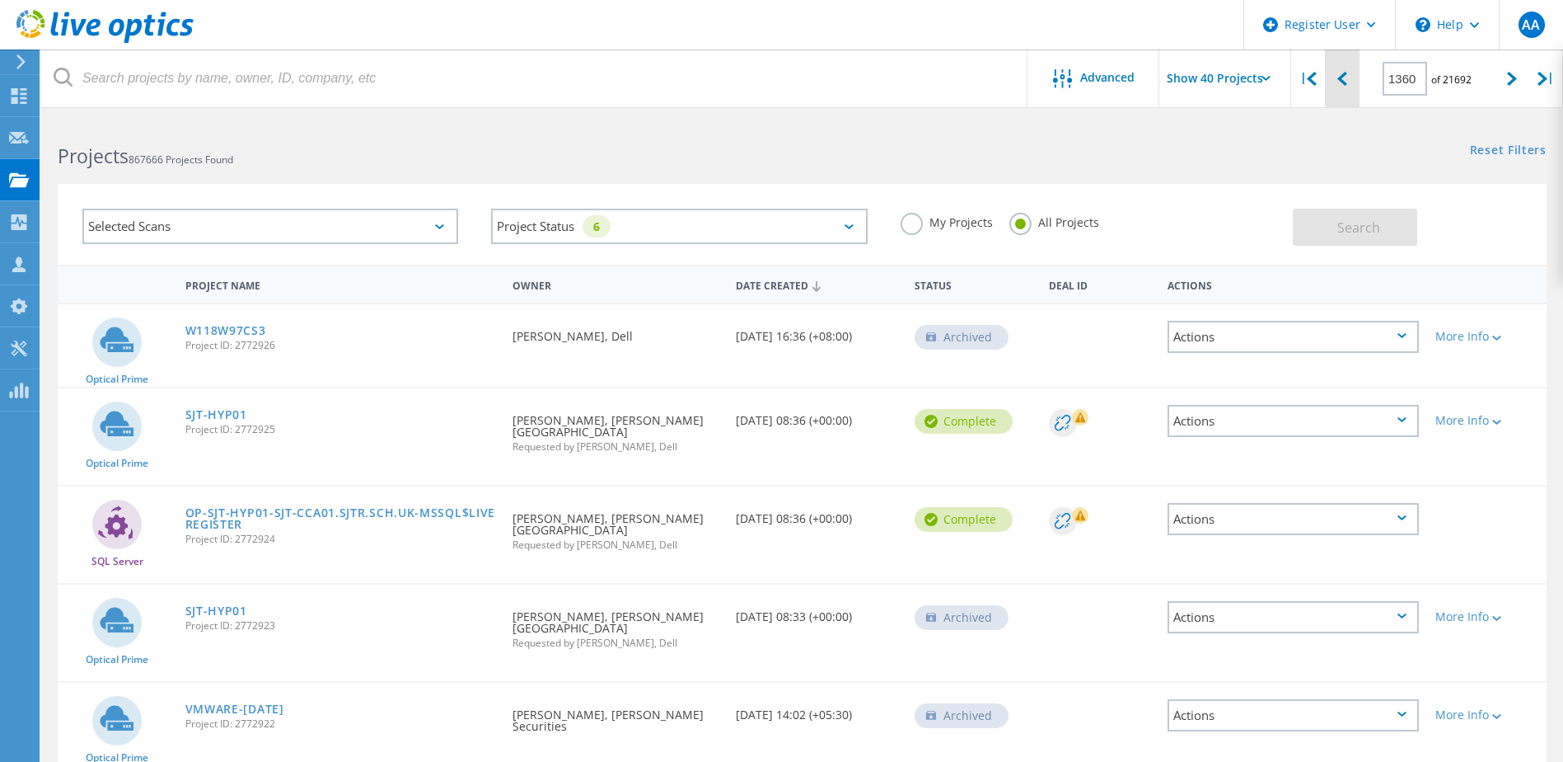
click at [1338, 78] on icon at bounding box center [1343, 79] width 10 height 14
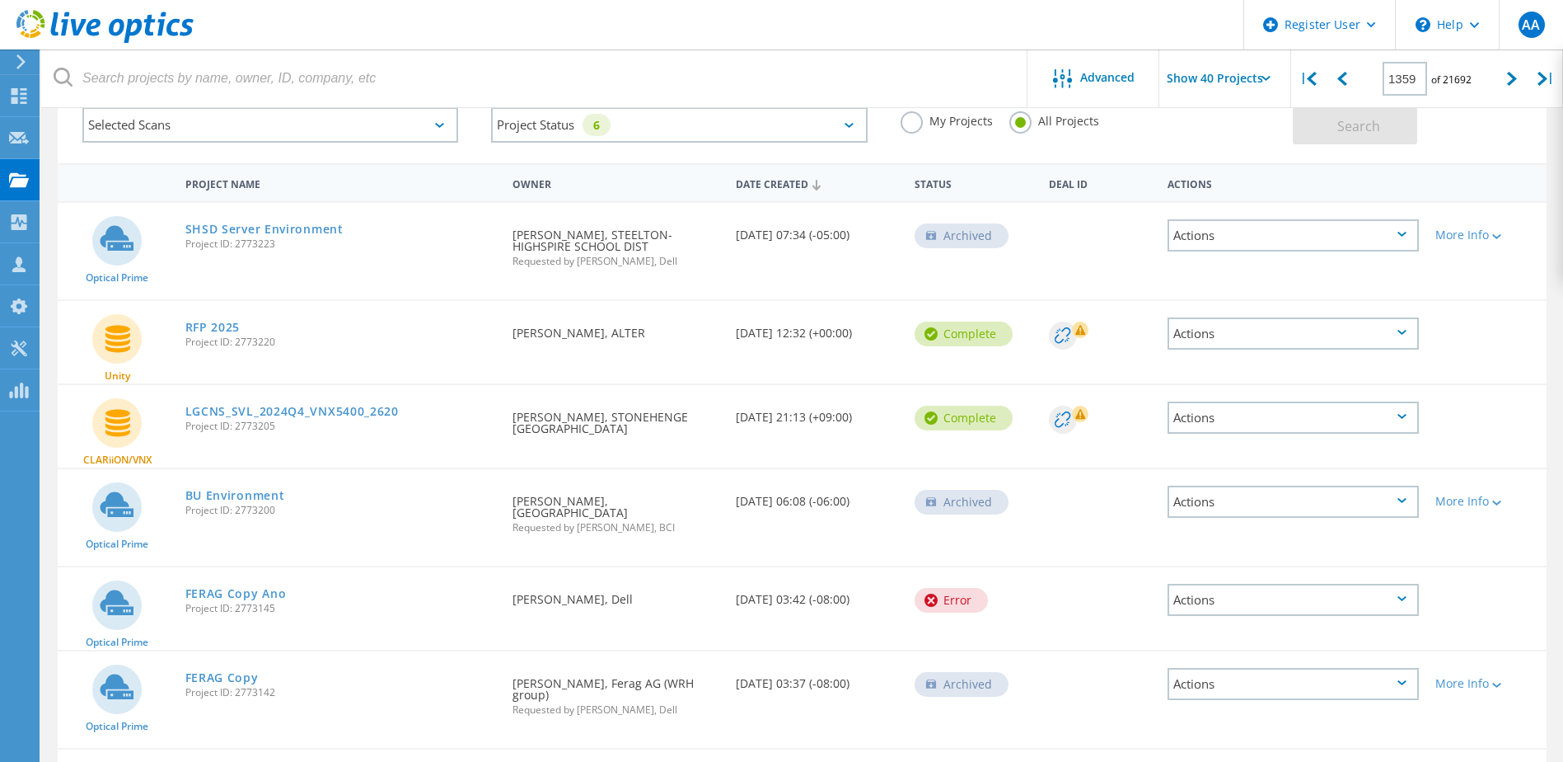
scroll to position [86, 0]
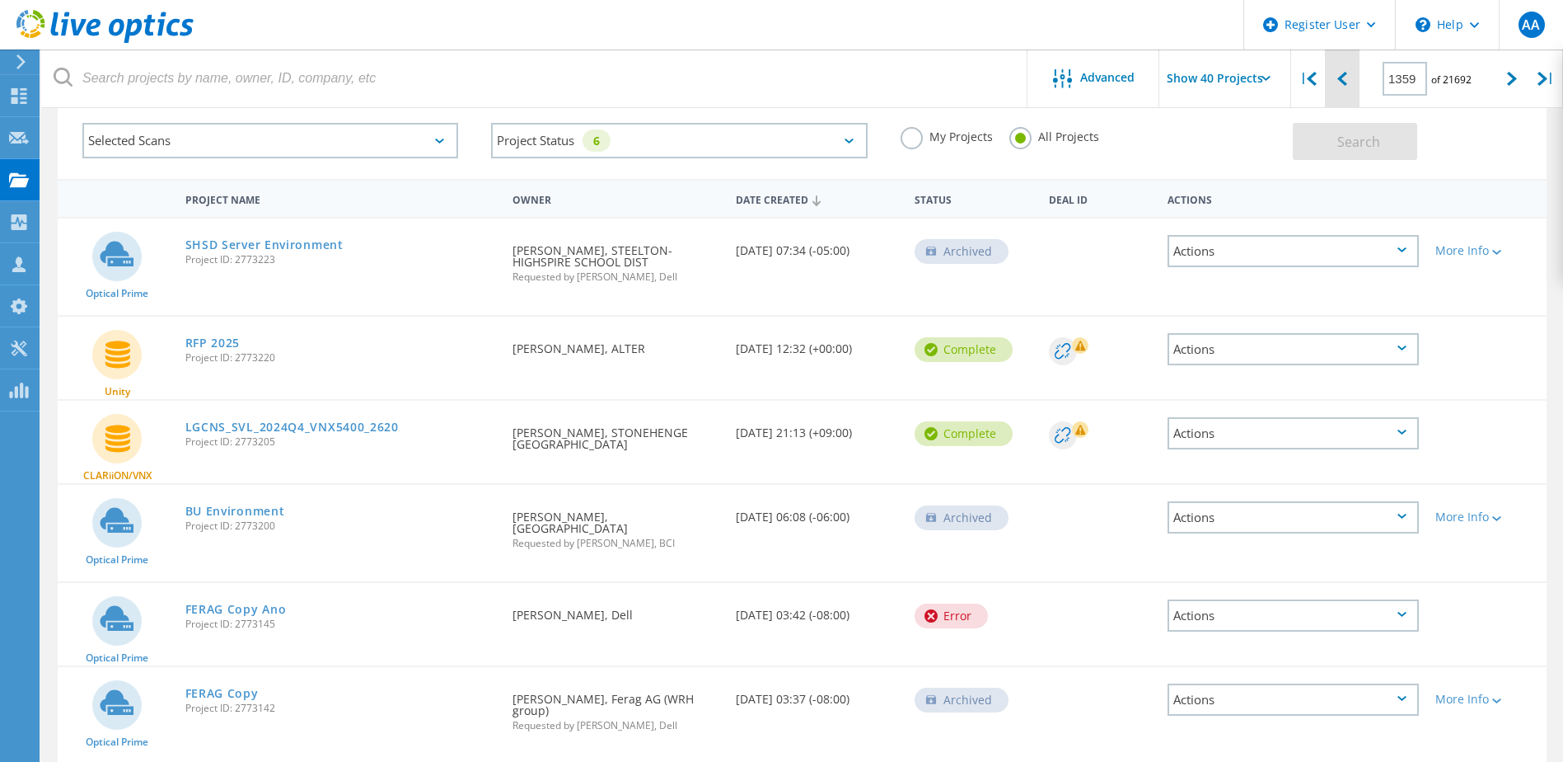
click at [1343, 84] on icon at bounding box center [1343, 79] width 10 height 14
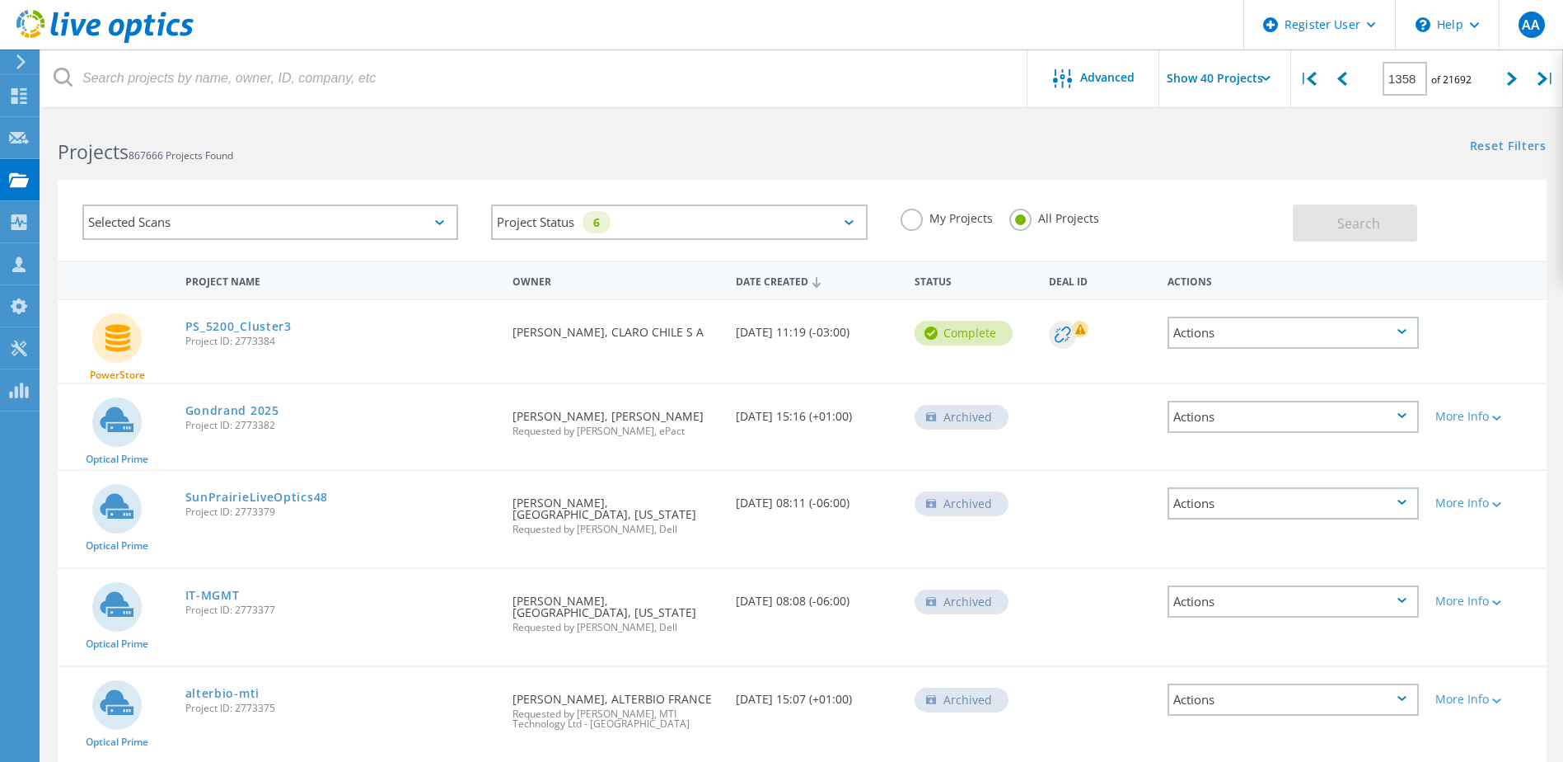
scroll to position [0, 0]
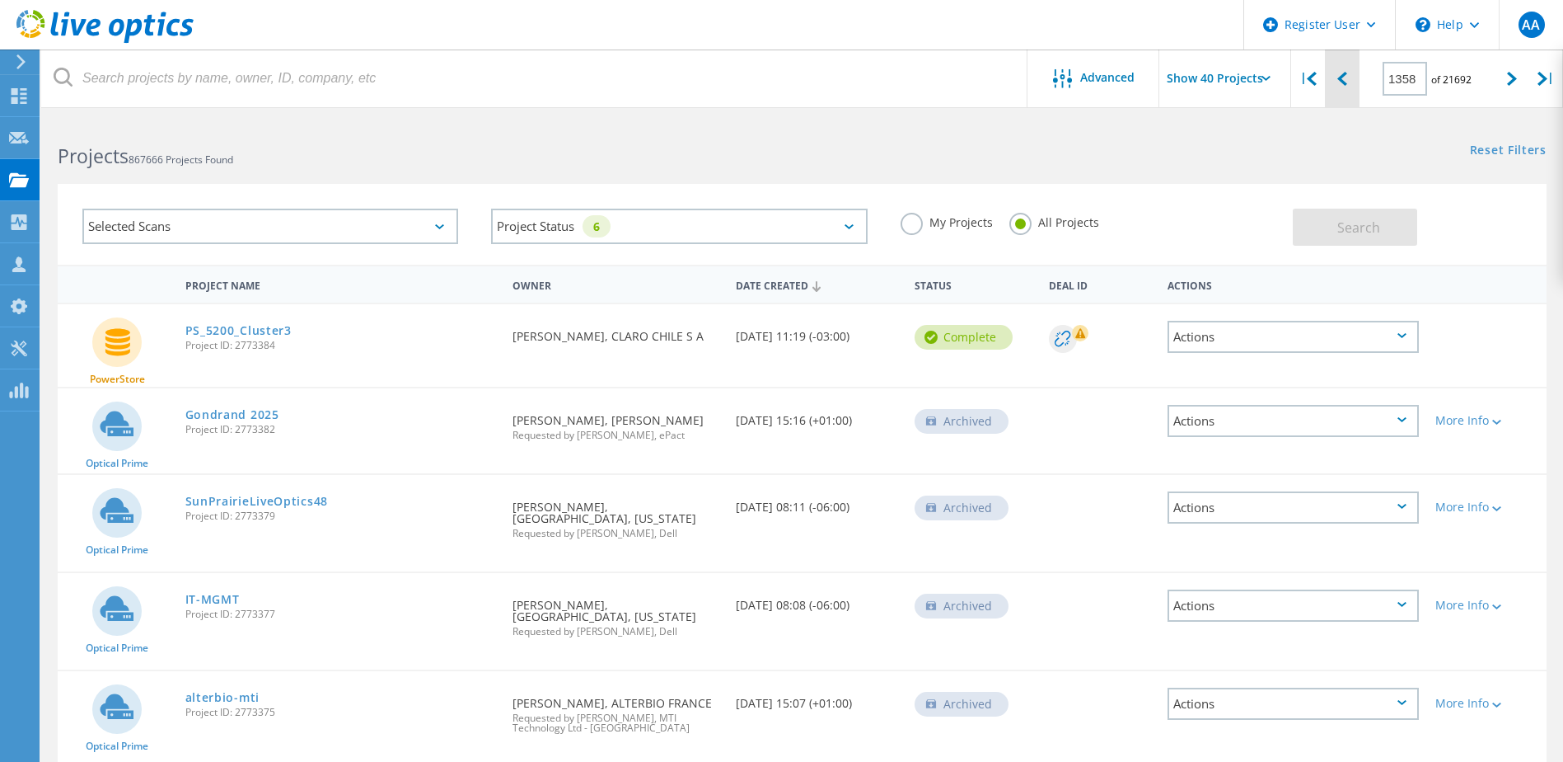
click at [1341, 81] on icon at bounding box center [1343, 79] width 10 height 14
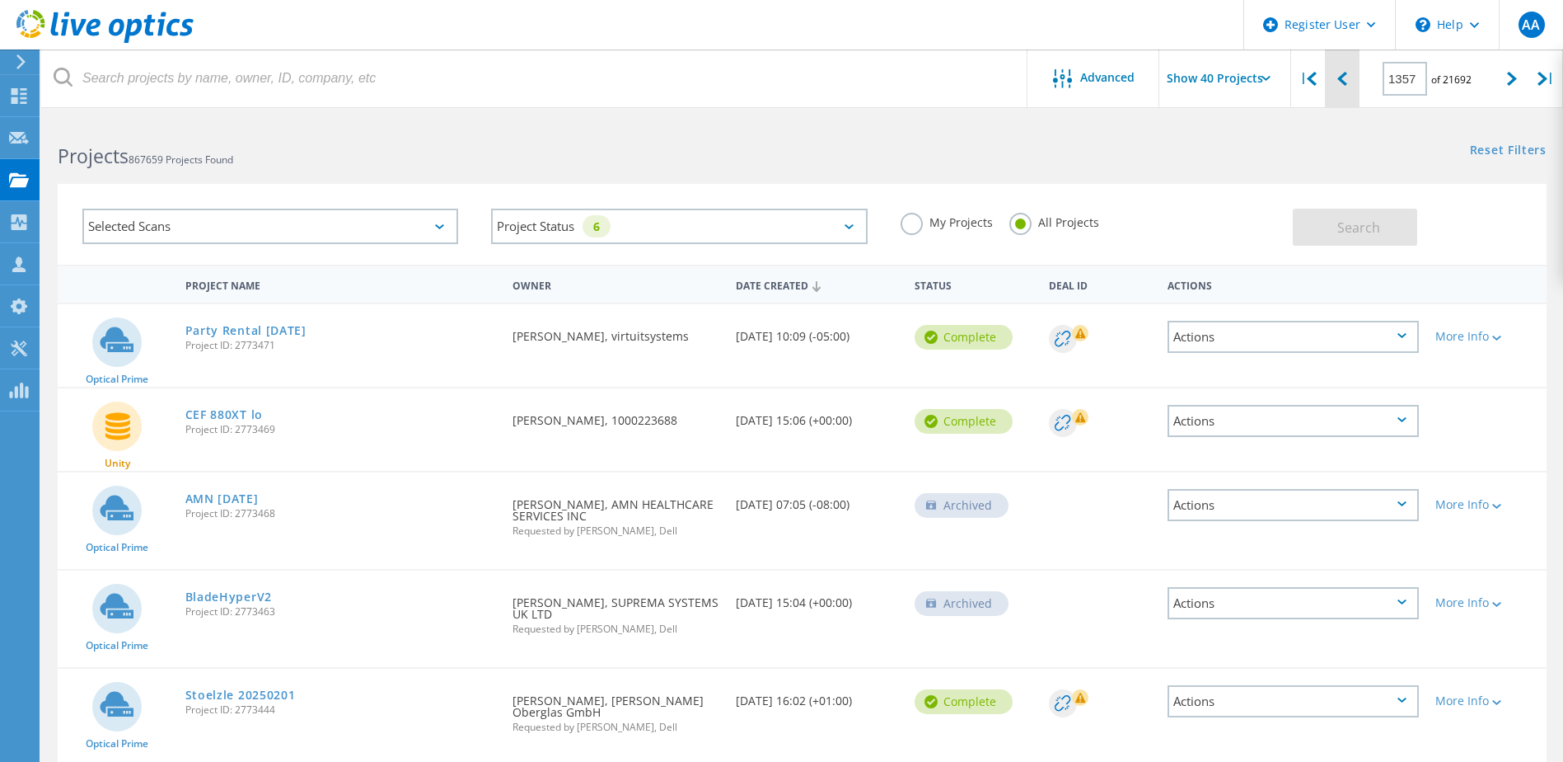
click at [1342, 77] on icon at bounding box center [1343, 79] width 10 height 14
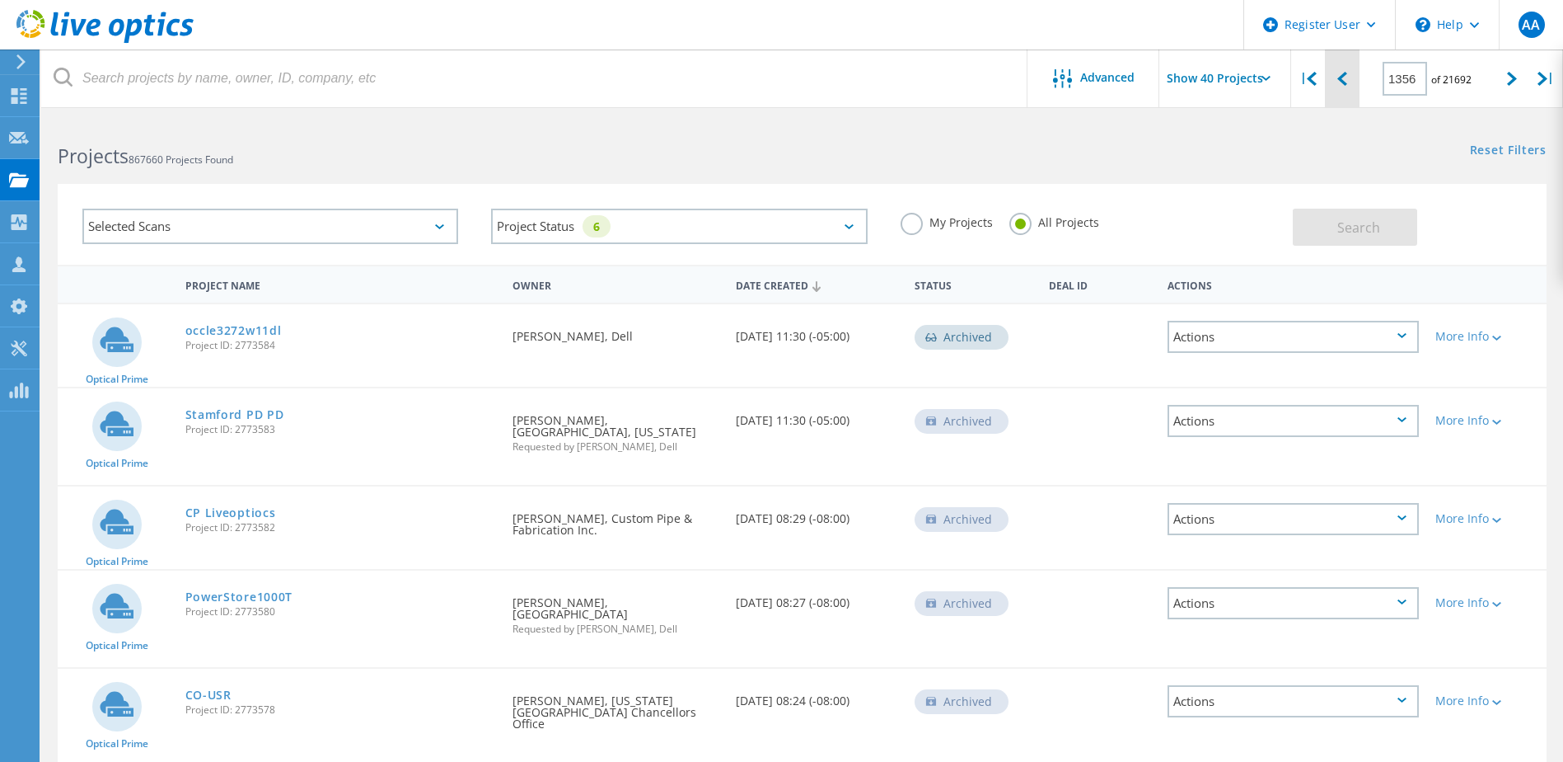
click at [1338, 83] on icon at bounding box center [1343, 79] width 10 height 14
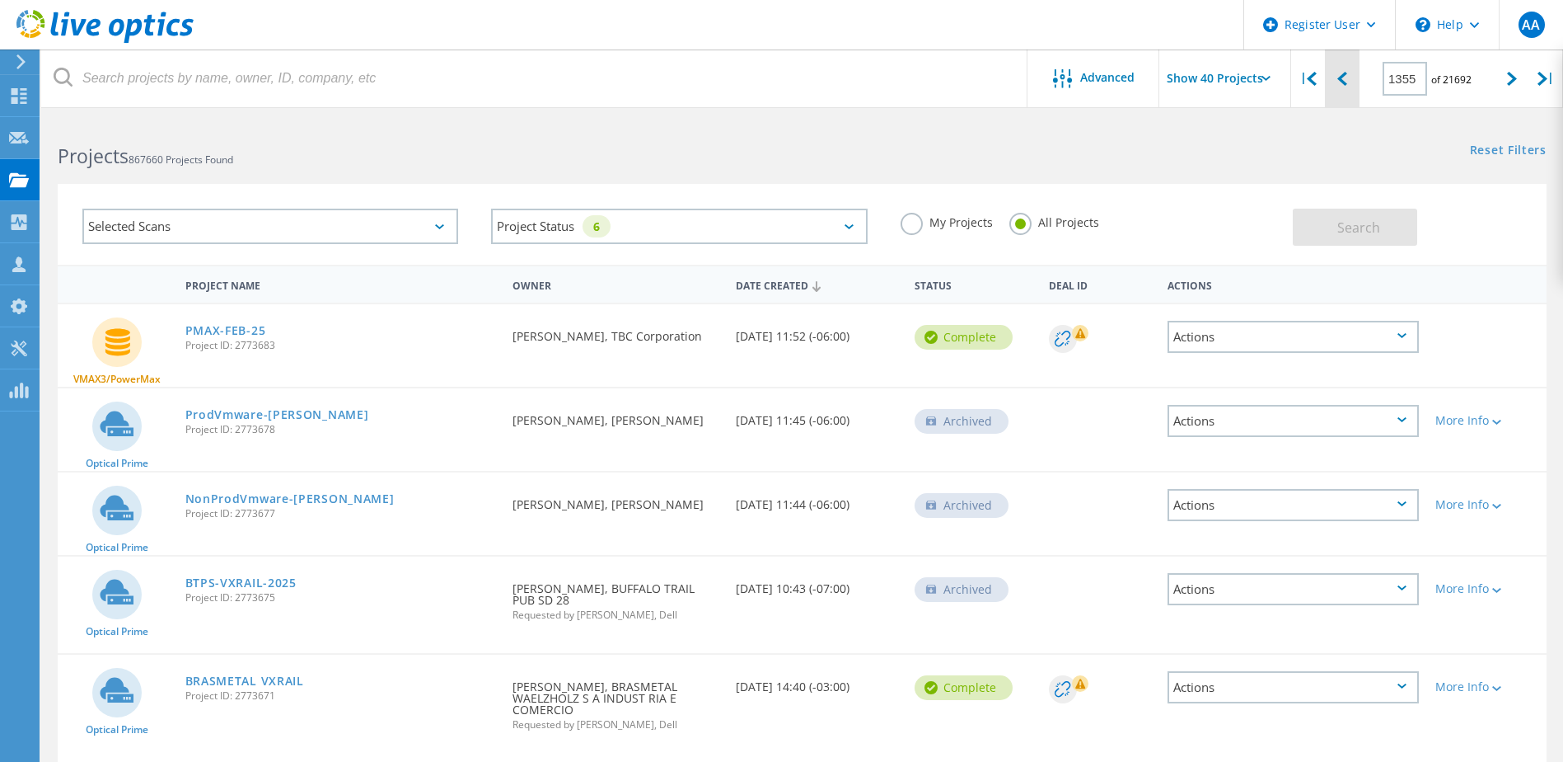
click at [1343, 83] on icon at bounding box center [1343, 79] width 10 height 14
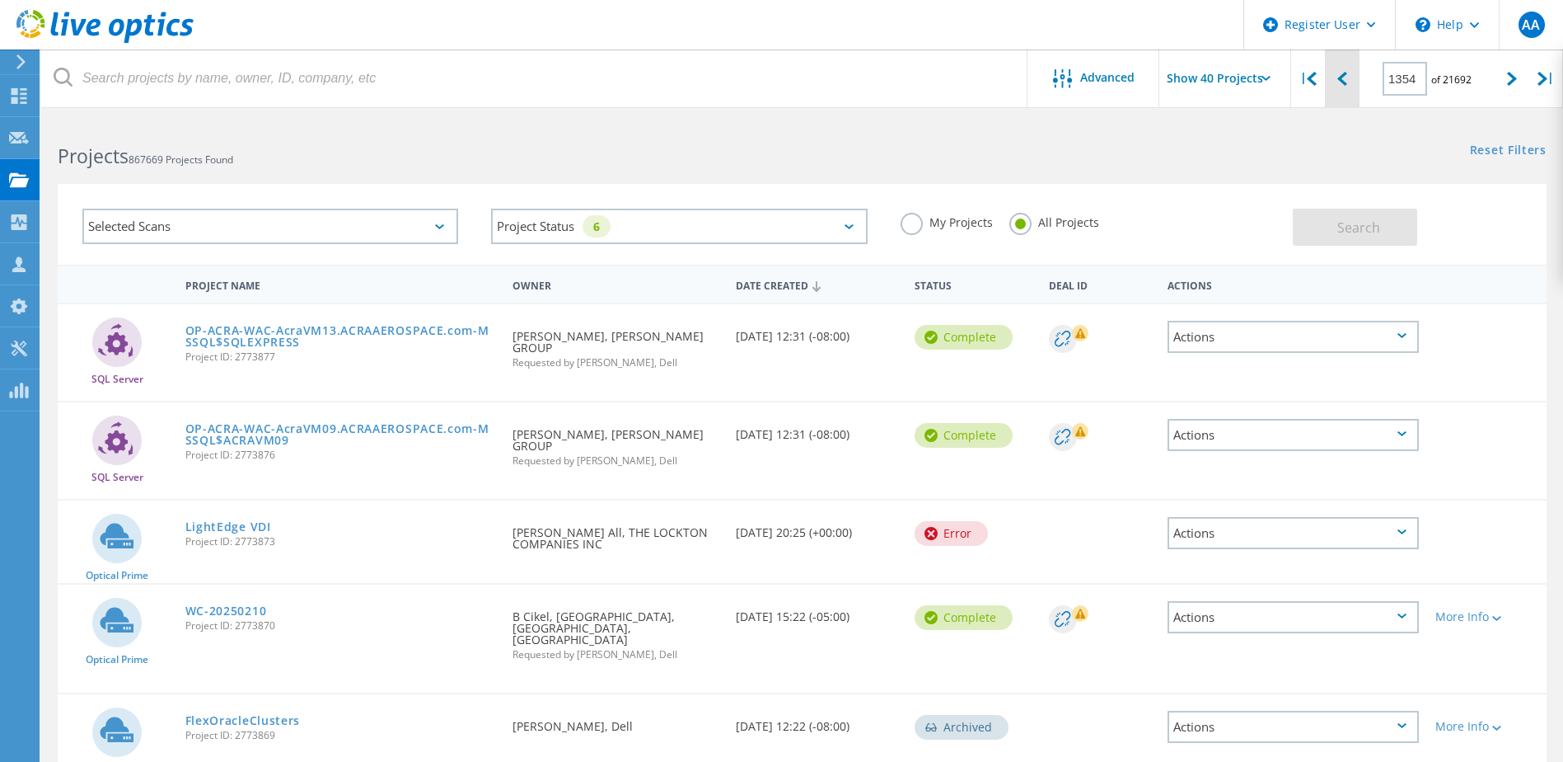
click at [1345, 77] on icon at bounding box center [1343, 79] width 10 height 14
type input "1353"
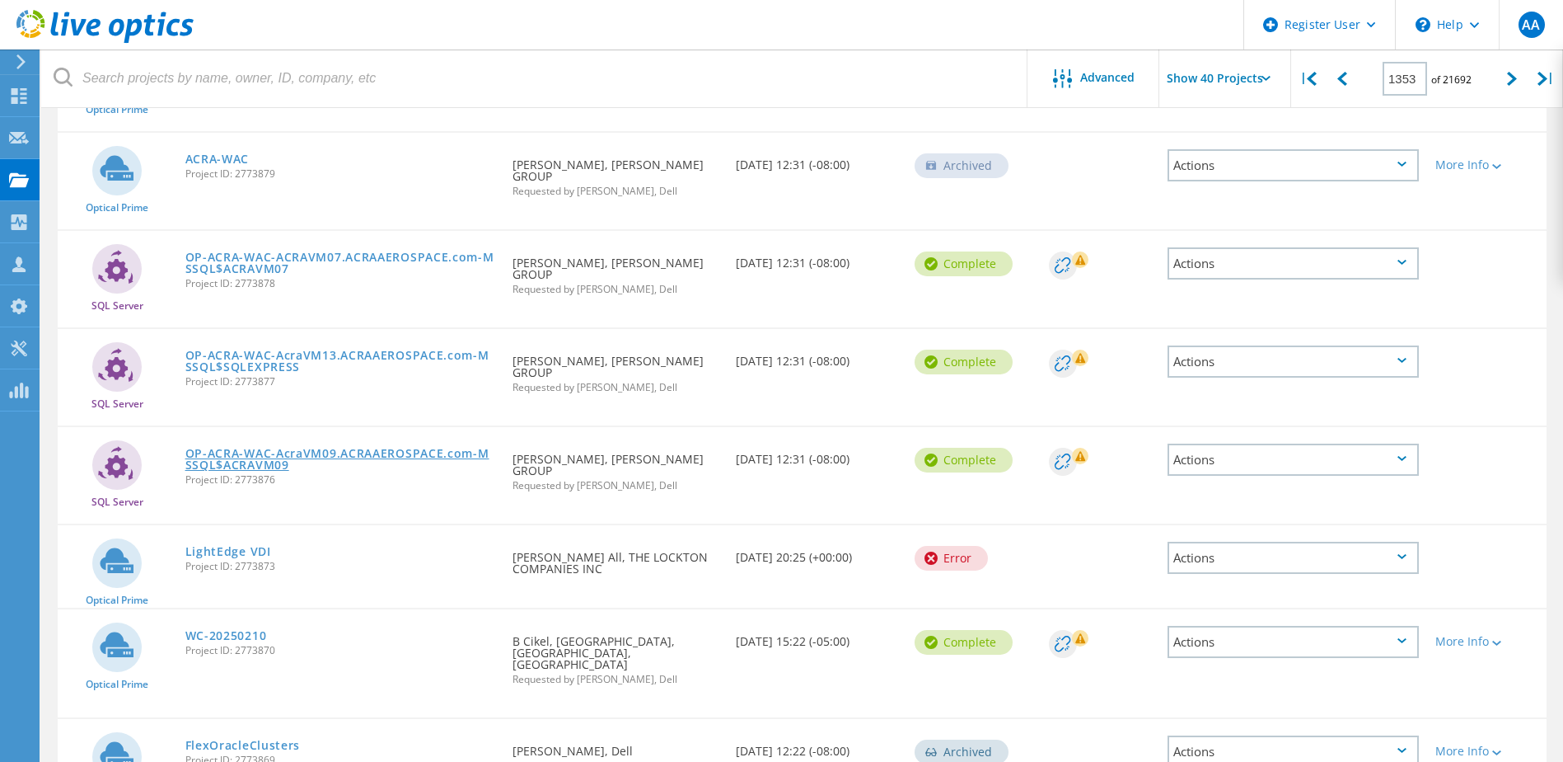
scroll to position [2889, 0]
